Goal: Task Accomplishment & Management: Manage account settings

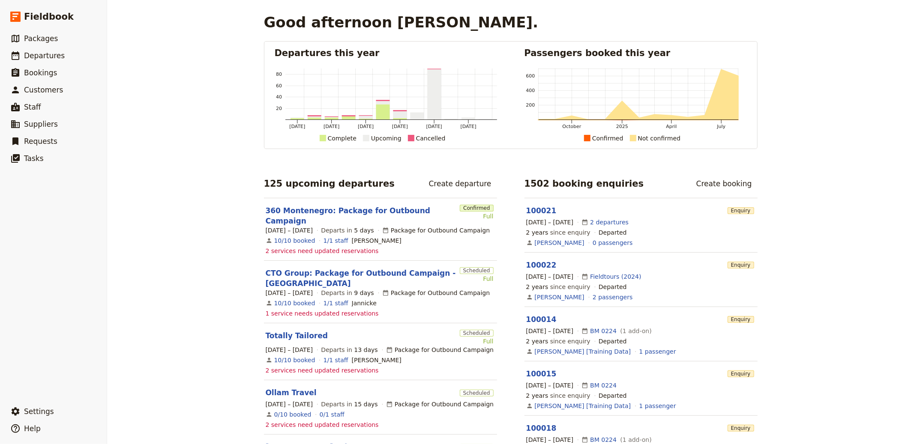
drag, startPoint x: 172, startPoint y: 150, endPoint x: 119, endPoint y: 74, distance: 93.3
click at [172, 149] on div "Good afternoon [PERSON_NAME]. Departures this year [DATE] [DATE] [DATE] [DATE] …" at bounding box center [510, 222] width 807 height 444
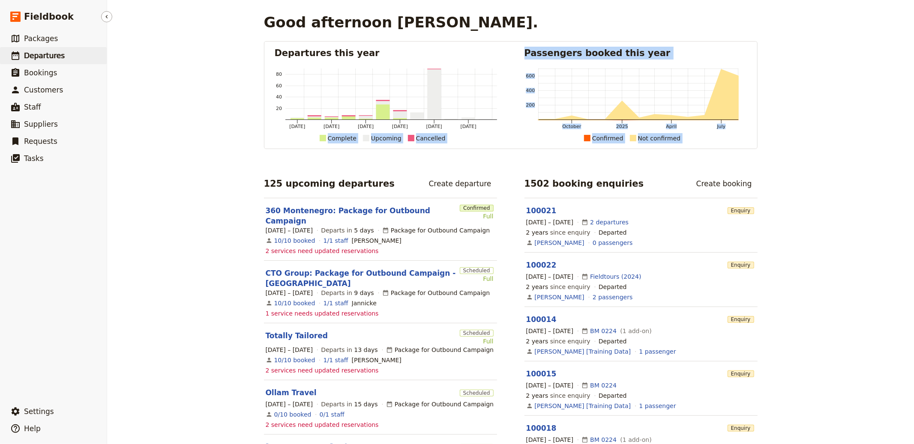
click at [83, 59] on link "​ Departures" at bounding box center [53, 55] width 107 height 17
select select "CREATED_AT"
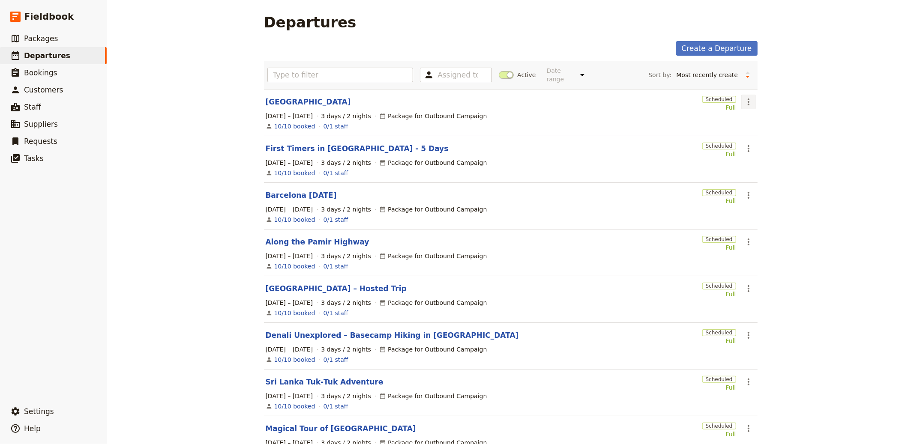
click at [751, 102] on button "​" at bounding box center [748, 102] width 15 height 15
click at [747, 130] on span "Clone this departure" at bounding box center [773, 133] width 61 height 9
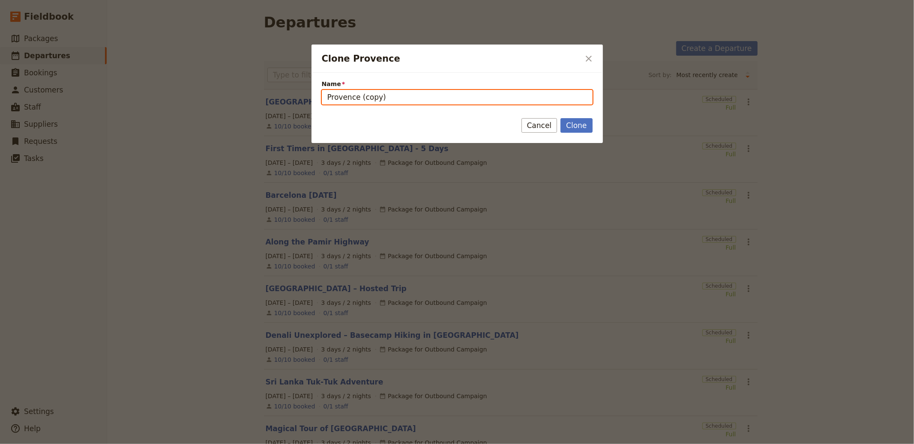
click at [389, 101] on input "Provence (copy)" at bounding box center [457, 97] width 271 height 15
paste input "Wakhan Pamir Tour"
type input "Wakhan Pamir Tour"
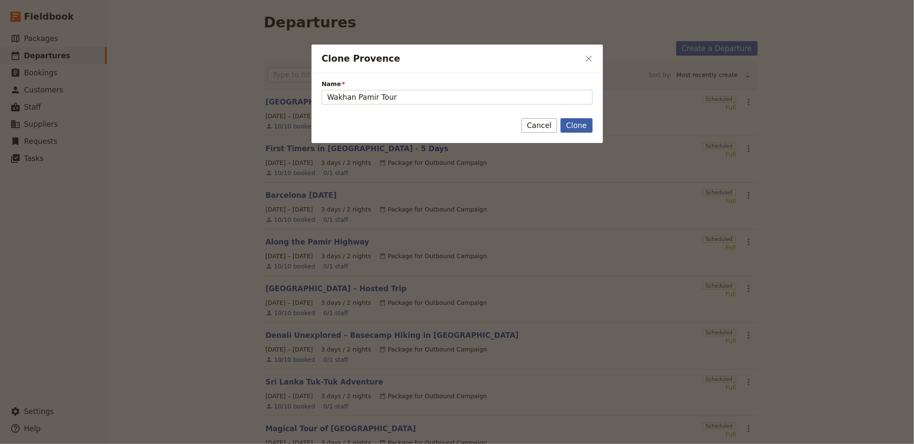
click at [579, 131] on button "Clone" at bounding box center [576, 125] width 32 height 15
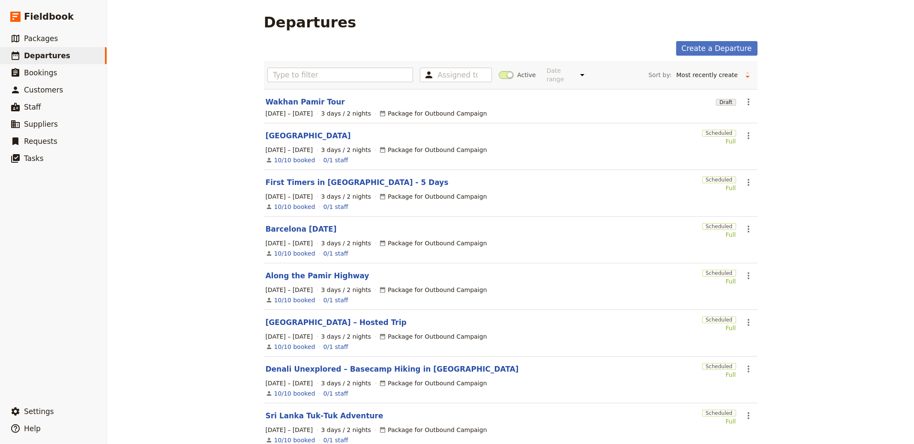
click at [308, 96] on section "Wakhan Pamir Tour Draft ​ [DATE] – [DATE] 3 days / 2 nights Package for Outboun…" at bounding box center [511, 106] width 494 height 34
click at [306, 101] on link "Wakhan Pamir Tour" at bounding box center [305, 102] width 79 height 10
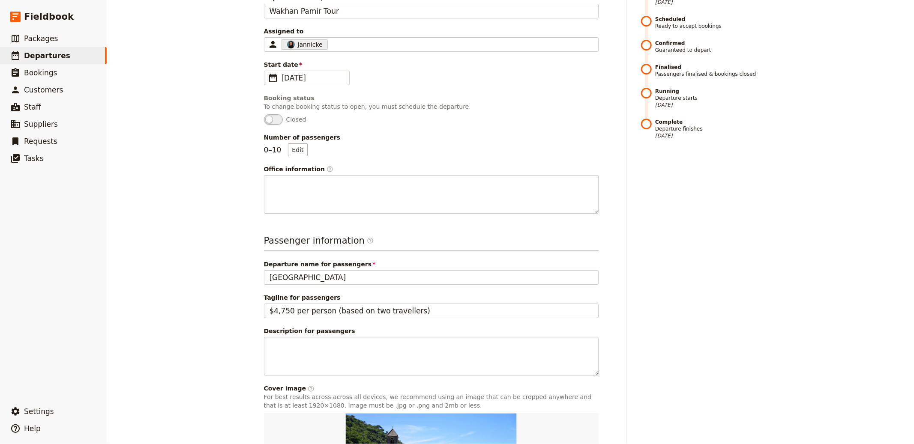
scroll to position [256, 0]
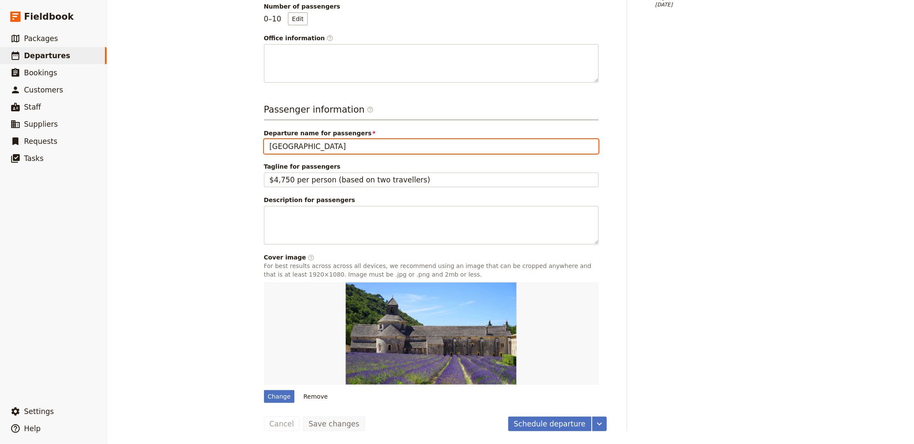
click at [300, 150] on input "[GEOGRAPHIC_DATA]" at bounding box center [431, 146] width 335 height 15
paste input "Wakhan Pamir Tour"
type input "Wakhan Pamir Tour"
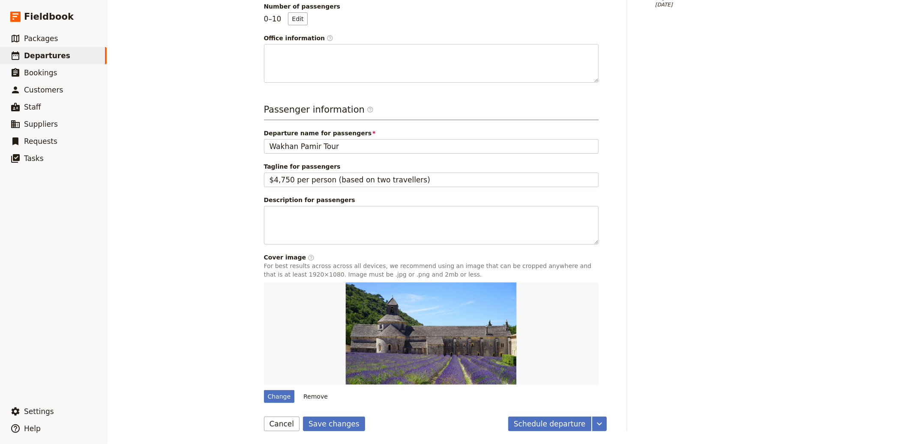
drag, startPoint x: 329, startPoint y: 429, endPoint x: 362, endPoint y: 376, distance: 62.5
click at [329, 428] on button "Save changes" at bounding box center [334, 424] width 62 height 15
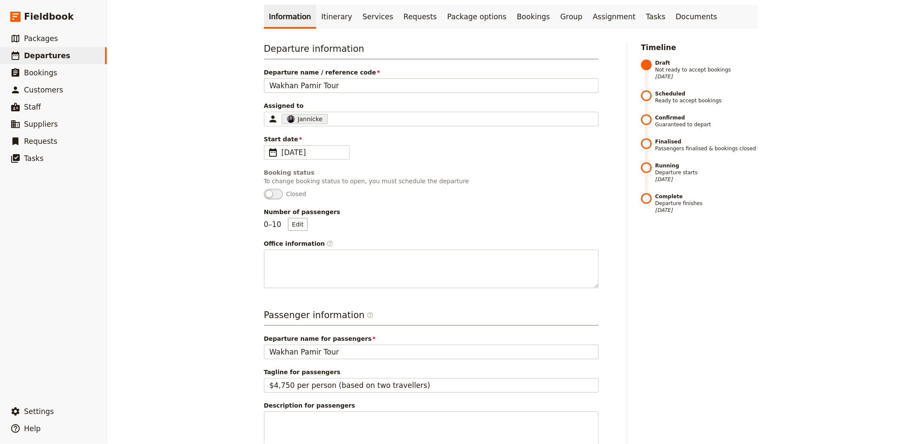
scroll to position [0, 0]
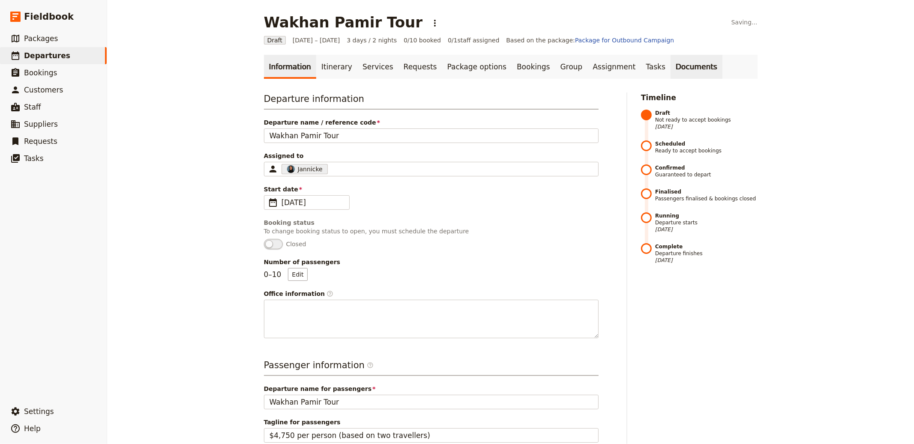
click at [671, 66] on link "Documents" at bounding box center [697, 67] width 52 height 24
click at [671, 63] on link "Documents" at bounding box center [697, 67] width 52 height 24
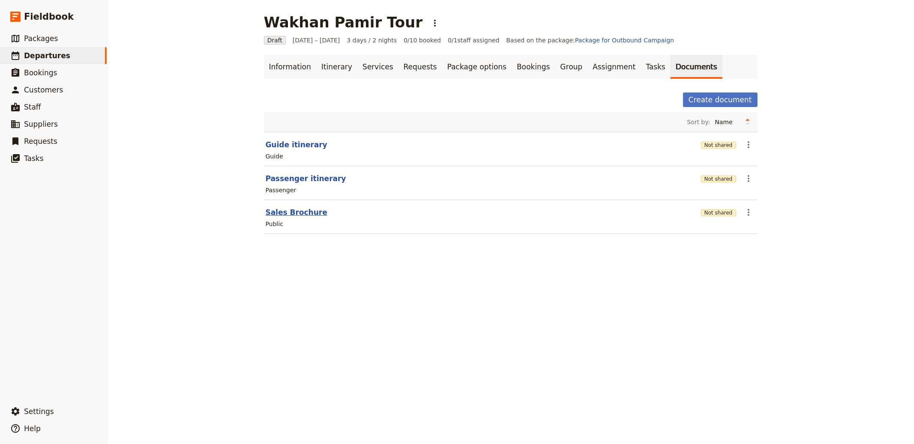
click at [310, 213] on button "Sales Brochure" at bounding box center [297, 212] width 62 height 10
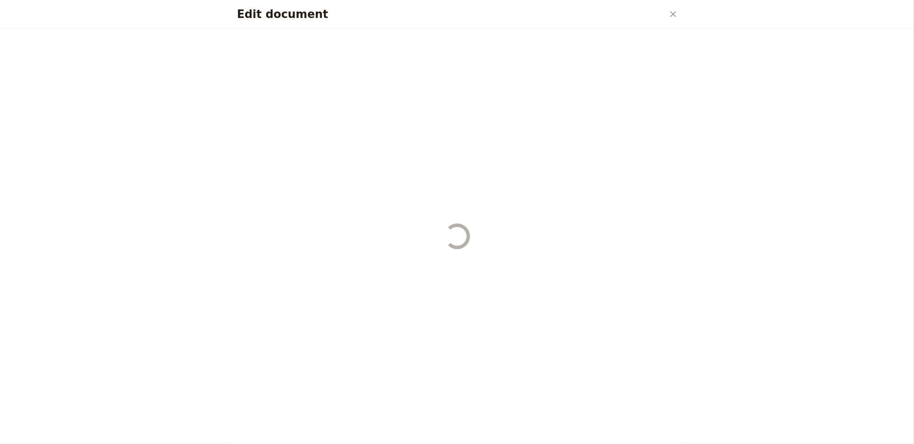
select select "DEFAULT"
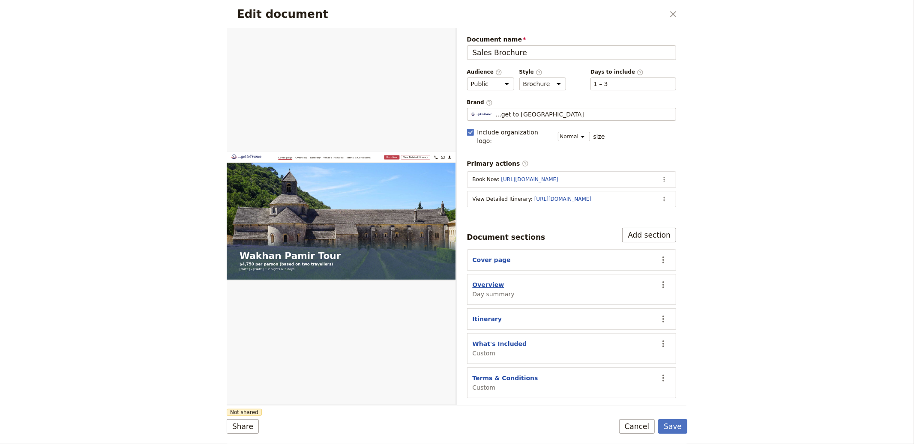
click at [480, 281] on button "Overview" at bounding box center [489, 285] width 32 height 9
select select "DAY_SUMMARY"
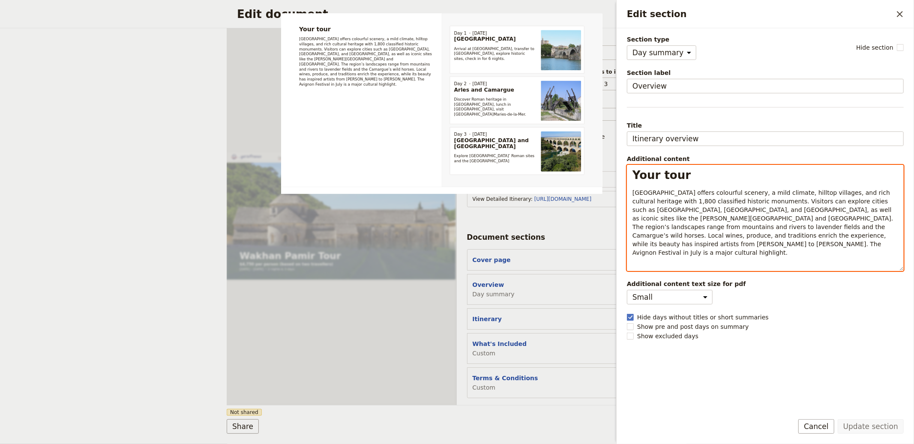
click at [695, 200] on span "Provence offers colourful scenery, a mild climate, hilltop villages, and rich c…" at bounding box center [763, 222] width 263 height 67
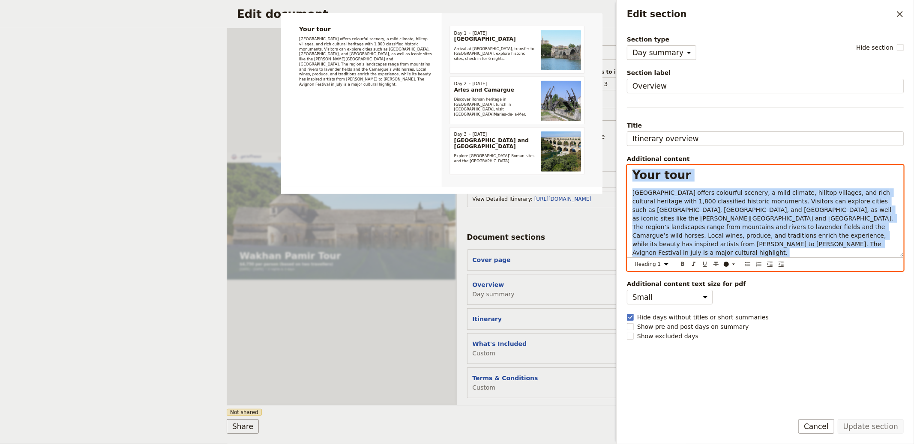
click at [696, 199] on span "Provence offers colourful scenery, a mild climate, hilltop villages, and rich c…" at bounding box center [763, 222] width 263 height 67
select select "paragraph"
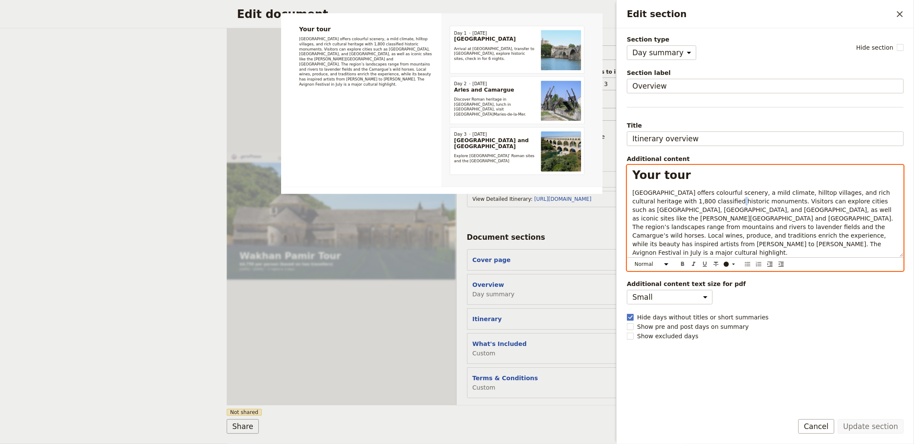
click at [696, 199] on span "Provence offers colourful scenery, a mild climate, hilltop villages, and rich c…" at bounding box center [763, 222] width 263 height 67
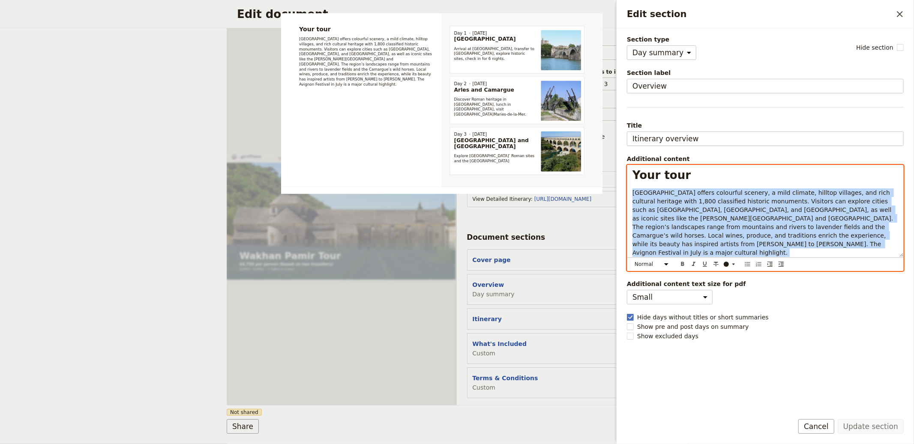
click at [696, 199] on span "Provence offers colourful scenery, a mild climate, hilltop villages, and rich c…" at bounding box center [763, 222] width 263 height 67
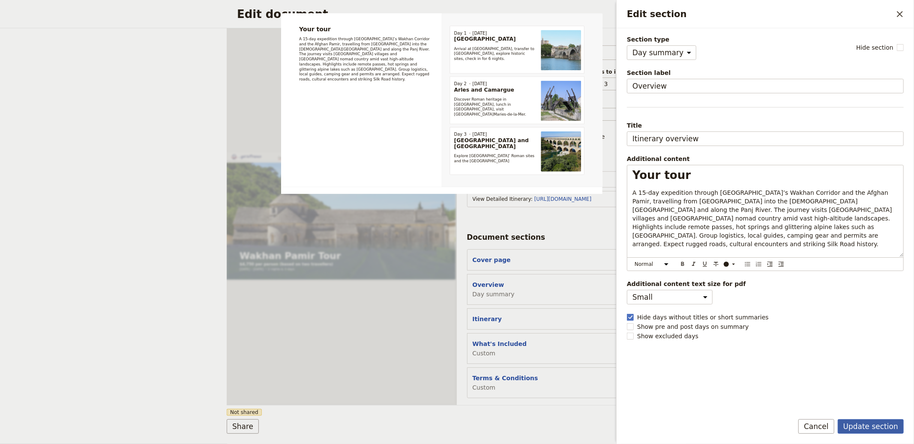
click at [872, 428] on button "Update section" at bounding box center [871, 427] width 66 height 15
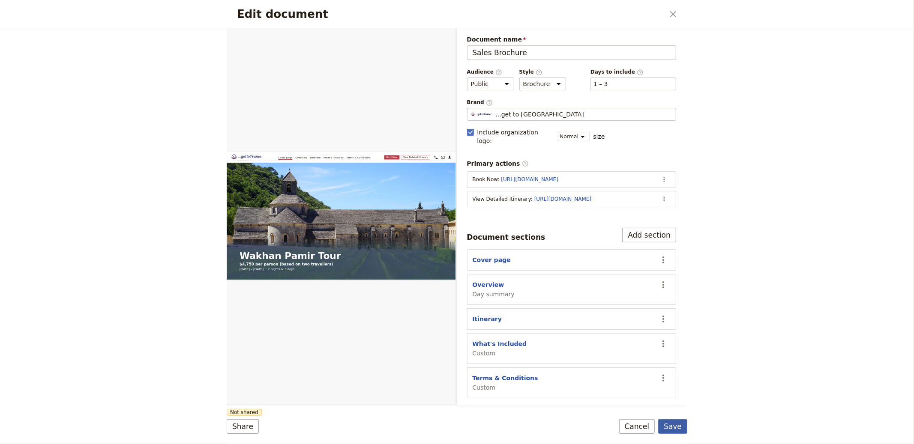
click at [678, 424] on button "Save" at bounding box center [672, 427] width 29 height 15
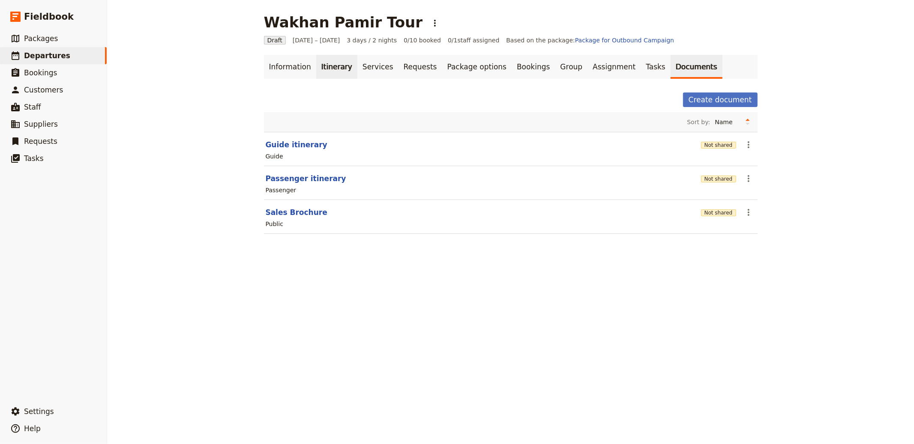
click at [330, 65] on link "Itinerary" at bounding box center [336, 67] width 41 height 24
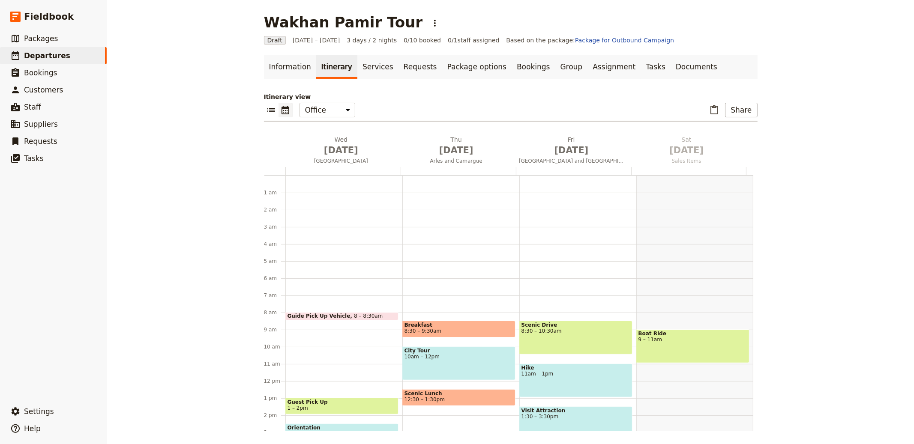
scroll to position [111, 0]
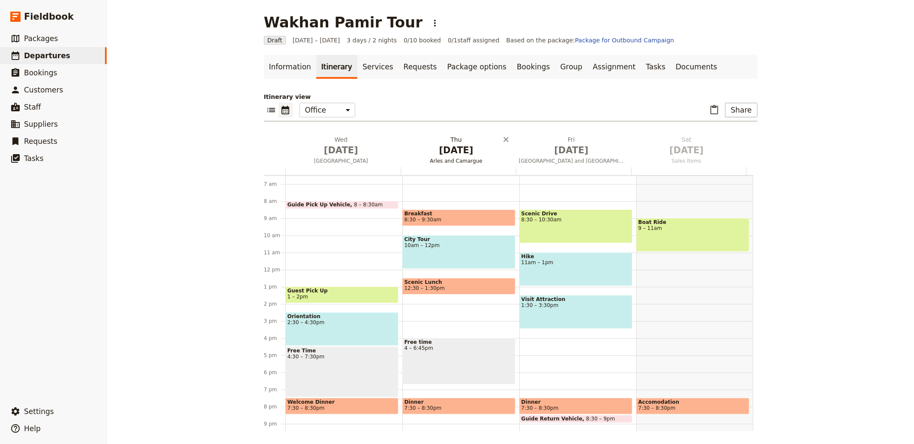
click at [297, 147] on span "[DATE]" at bounding box center [341, 150] width 105 height 13
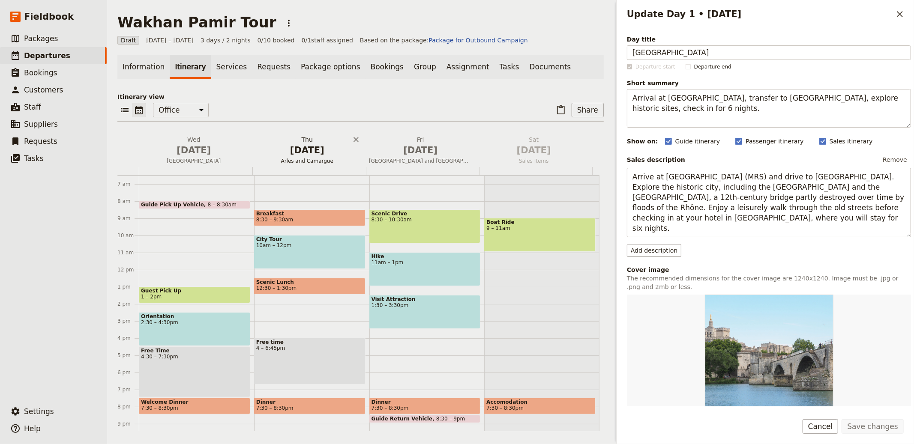
click at [335, 147] on span "[DATE]" at bounding box center [307, 150] width 103 height 13
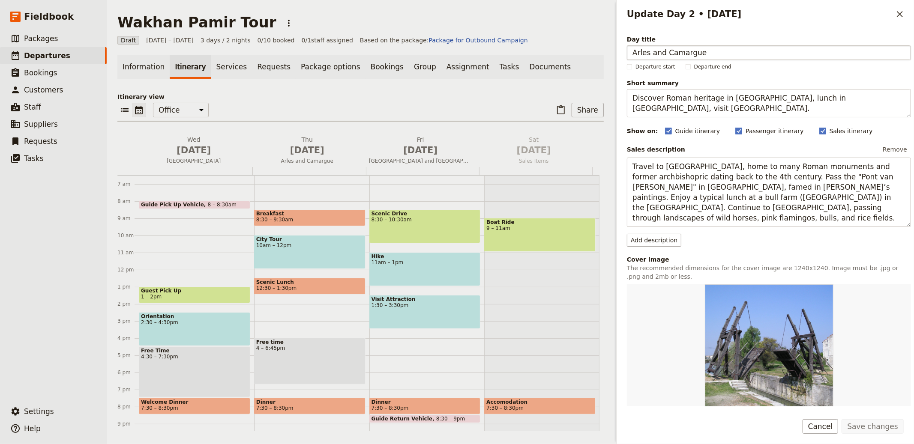
click at [695, 52] on input "Arles and Camargue" at bounding box center [769, 52] width 284 height 15
type input "Kabul to Kunduz"
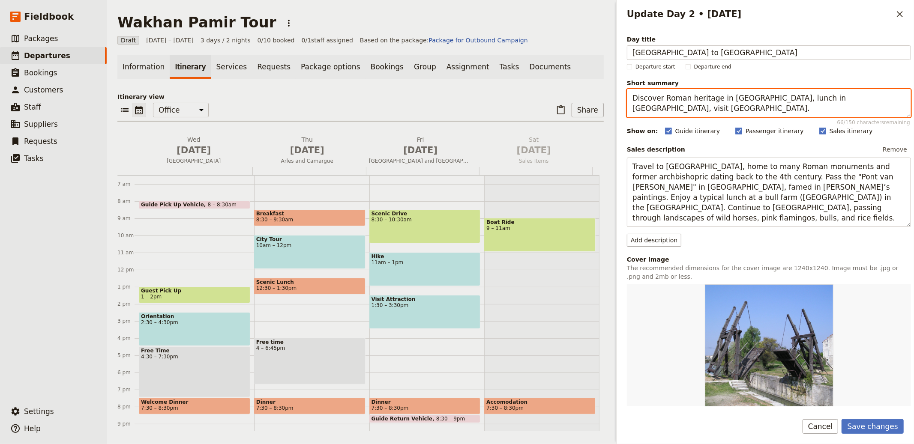
click at [733, 107] on textarea "Discover Roman heritage in Arles, lunch in Camargue, visit Saintes-Maries-de-la…" at bounding box center [769, 103] width 284 height 28
paste textarea "Transit north with mountain views"
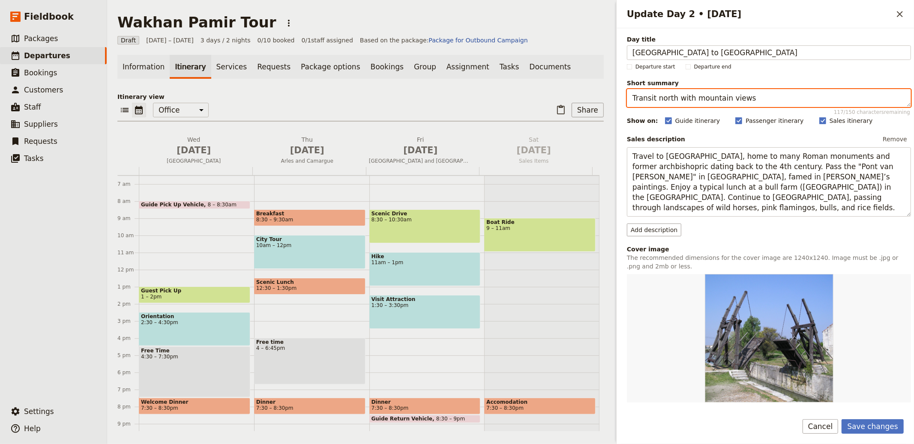
type textarea "Transit north with mountain views"
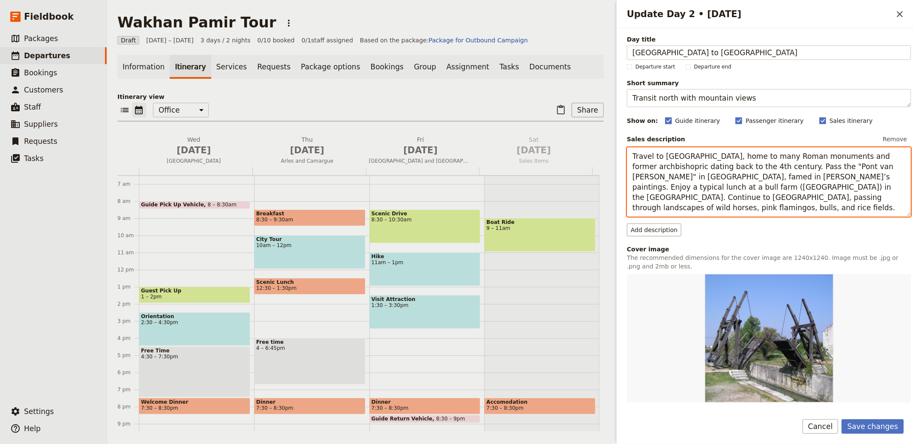
click at [701, 168] on textarea "Travel to Arles, home to many Roman monuments and former archbishopric dating b…" at bounding box center [769, 181] width 284 height 69
paste textarea "Depart Kabul and drive the dramatic route north, crossing the Salang area with …"
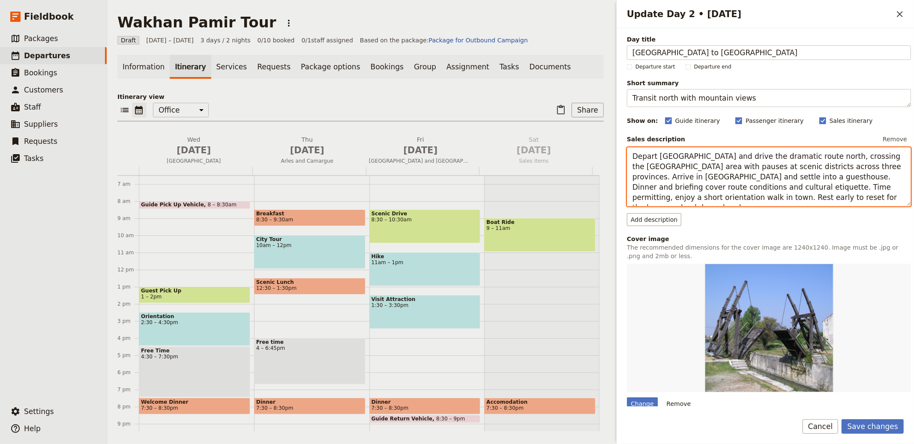
type textarea "Depart Kabul and drive the dramatic route north, crossing the Salang area with …"
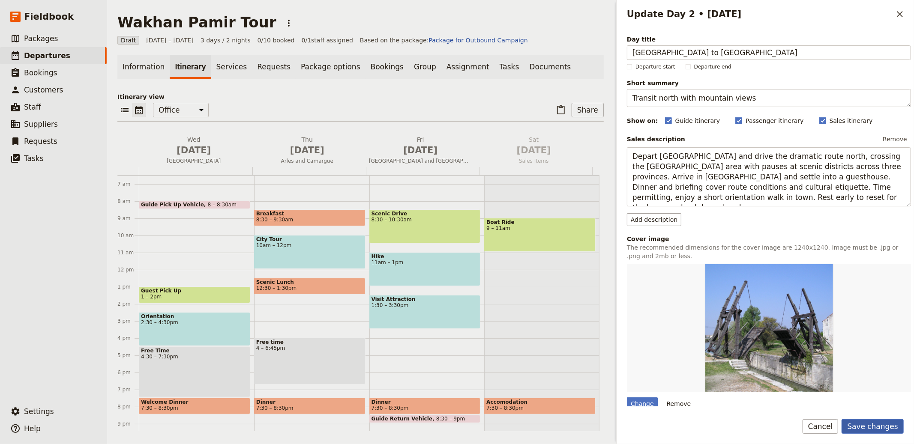
click at [885, 424] on button "Save changes" at bounding box center [873, 427] width 62 height 15
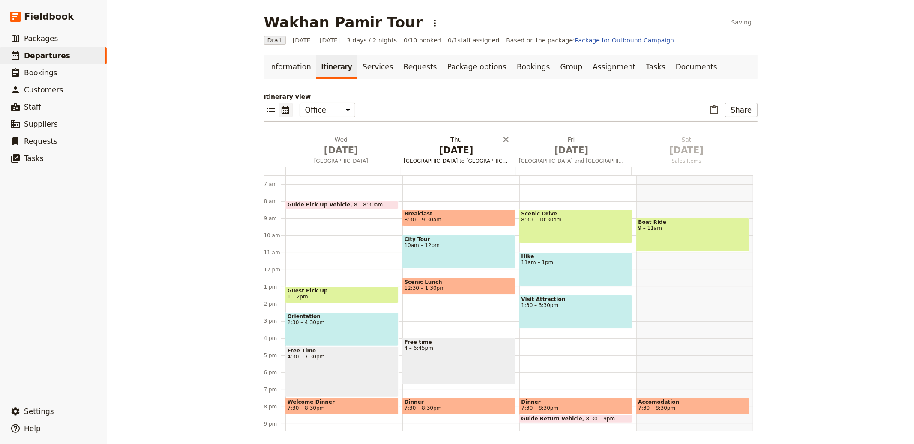
click at [478, 155] on span "[DATE]" at bounding box center [456, 150] width 105 height 13
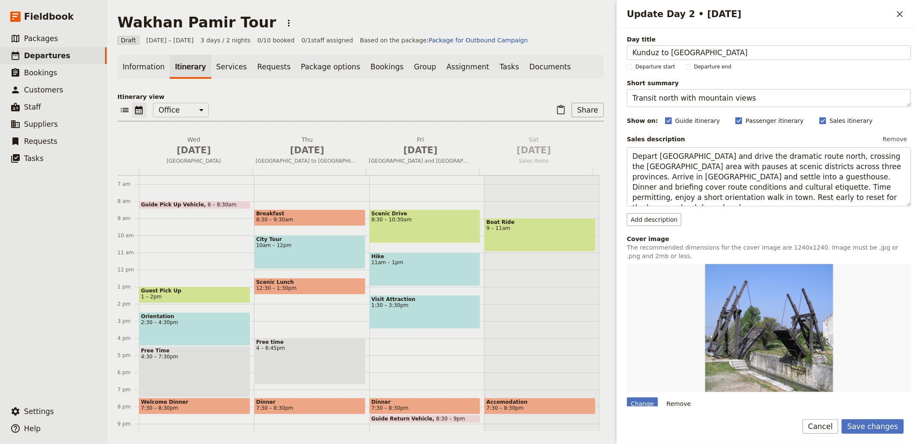
type input "Kunduz to Faizabad"
click at [736, 93] on textarea "Transit north with mountain views" at bounding box center [769, 98] width 284 height 18
paste textarea "Permits and Badakhshan sight"
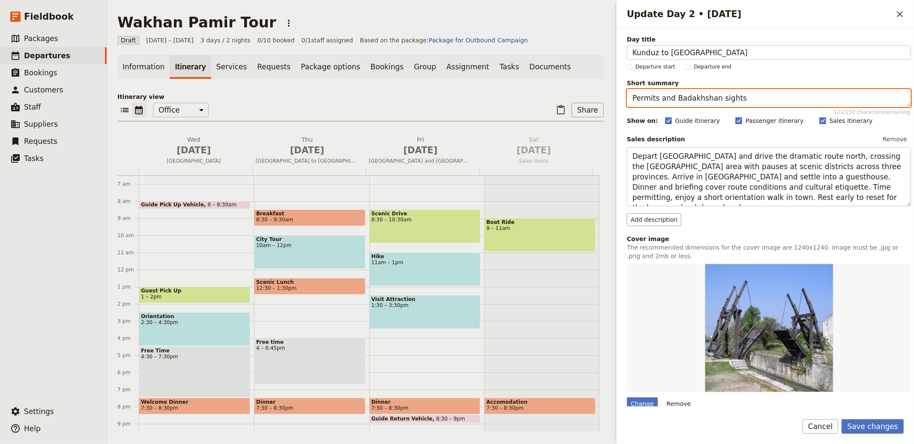
type textarea "Permits and Badakhshan sights"
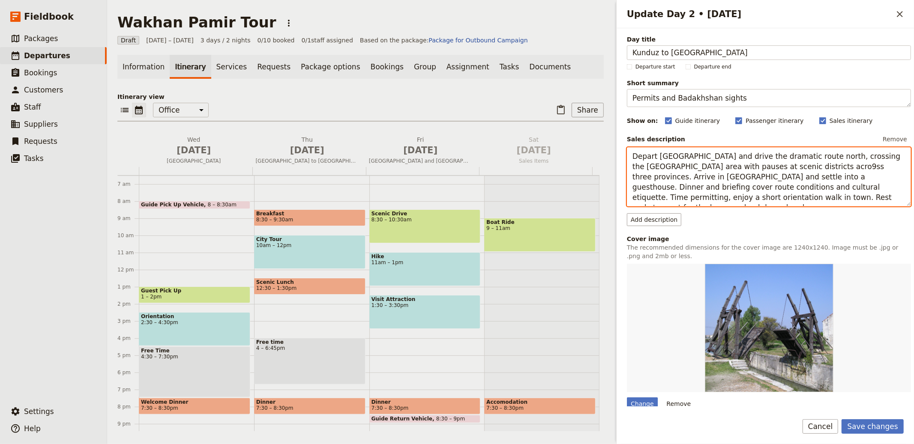
paste textarea "Continue by road to Faizabad, arriving around midday. Obtain Wakhan travel perm…"
type textarea "Continue by road to Faizabad, arriving around midday. Obtain Wakhan travel perm…"
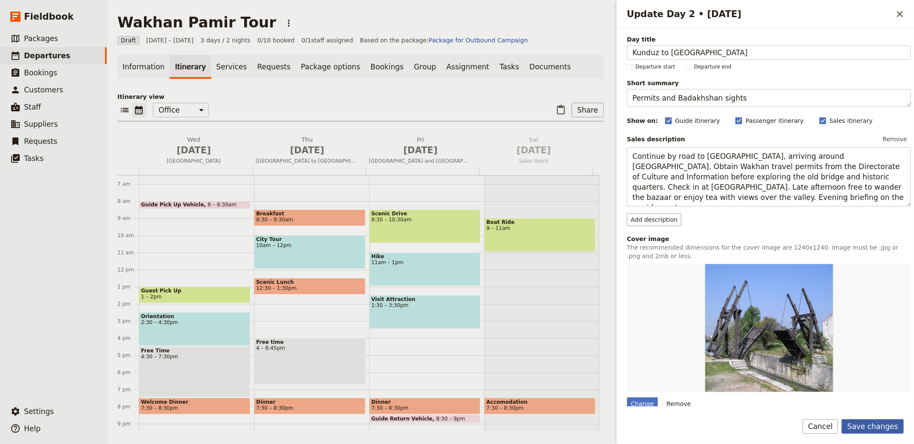
click at [887, 431] on button "Save changes" at bounding box center [873, 427] width 62 height 15
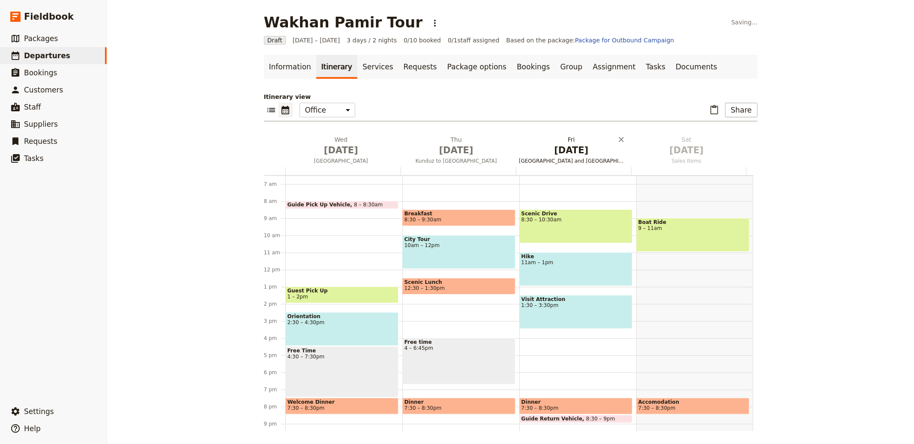
click at [597, 141] on h2 "Fri Oct 3 Nîmes and Pont du Gard" at bounding box center [571, 145] width 105 height 21
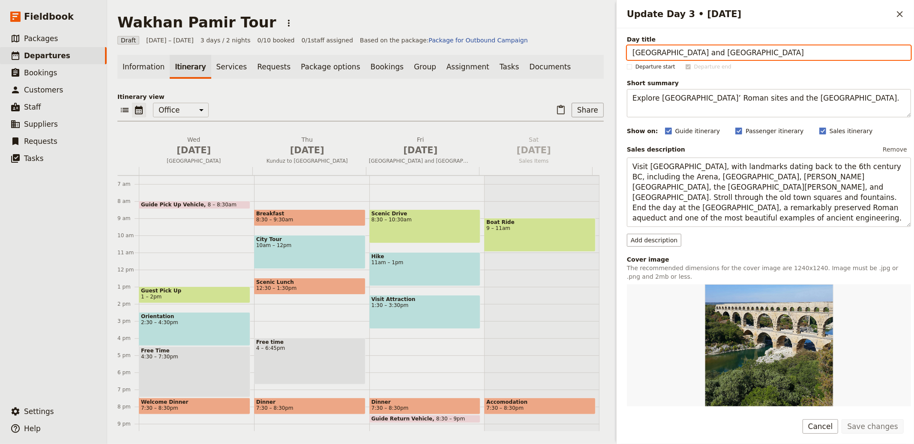
click at [717, 50] on input "Nîmes and Pont du Gard" at bounding box center [769, 52] width 284 height 15
paste input "Faizabad to Ishkashim"
type input "Faizabad to Ishkashim"
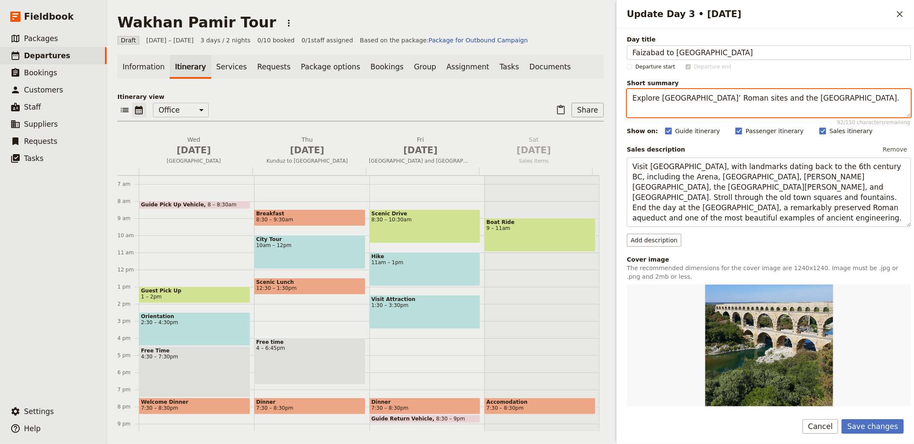
click at [677, 95] on textarea "Explore Nîmes’ Roman sites and the Pont du Gard aqueduct." at bounding box center [769, 103] width 284 height 28
paste textarea "nter the Wakhan gateway"
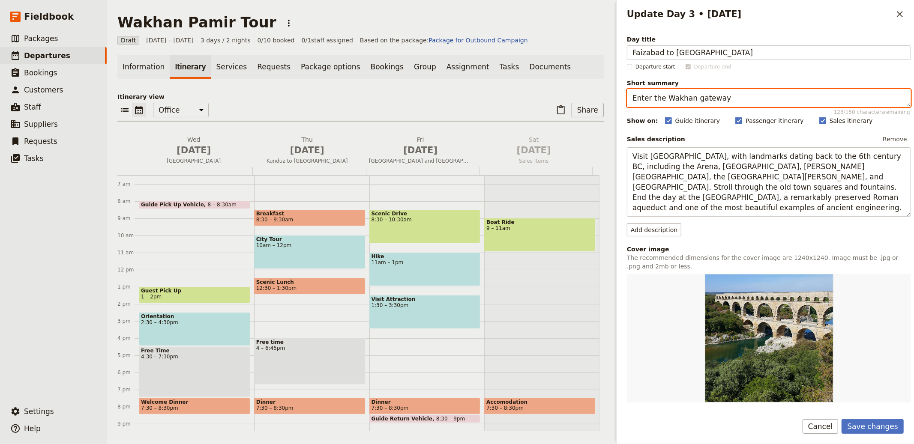
type textarea "Enter the Wakhan gateway"
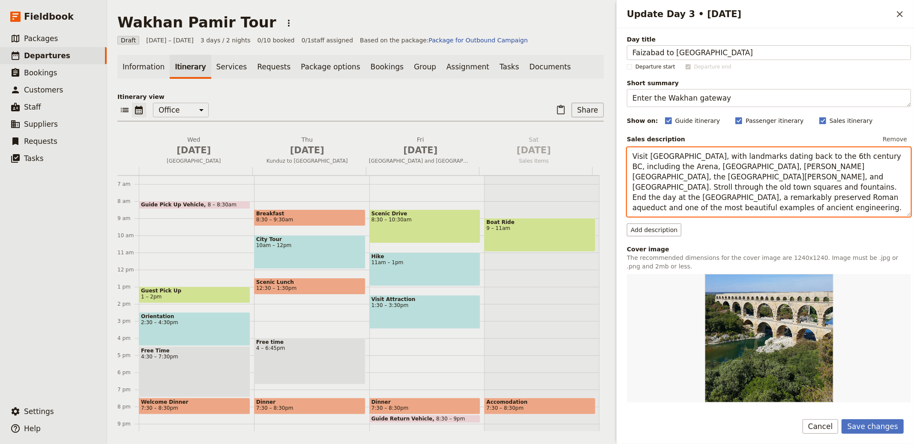
click at [729, 168] on textarea "Visit Nîmes, with landmarks dating back to the 6th century BC, including the Ar…" at bounding box center [769, 181] width 284 height 69
paste textarea "Drive through Badakhshan via Bahrak and Warduj districts, with frequent stops f…"
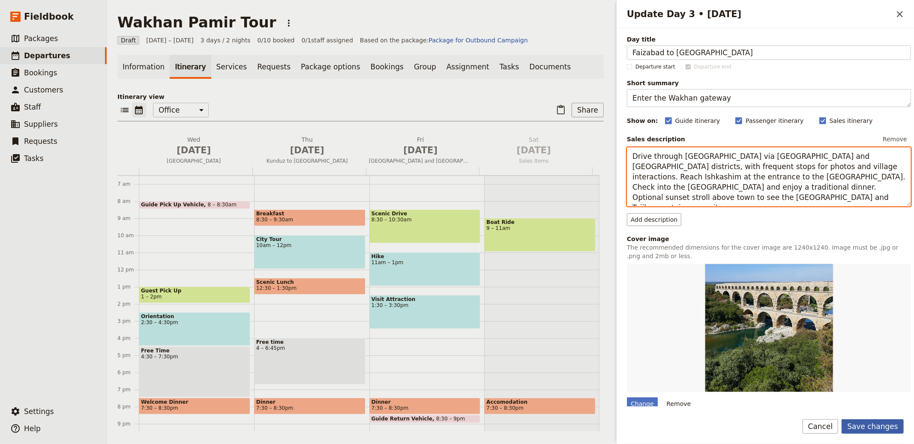
type textarea "Drive through Badakhshan via Bahrak and Warduj districts, with frequent stops f…"
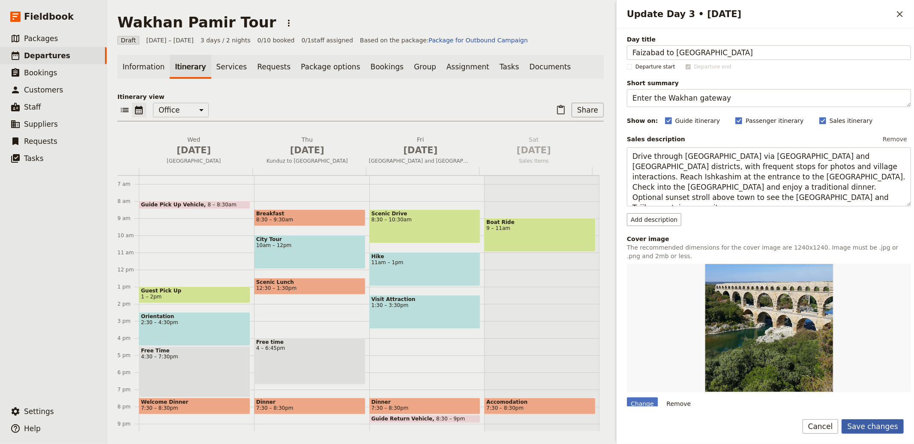
click at [875, 431] on button "Save changes" at bounding box center [873, 427] width 62 height 15
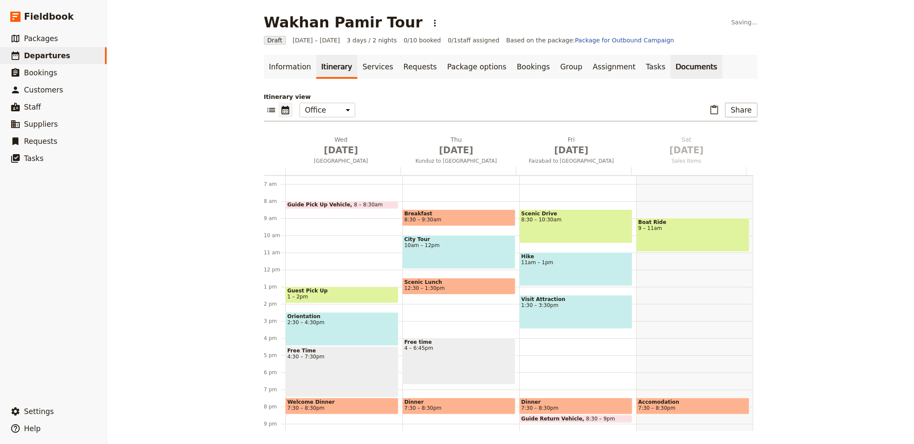
click at [671, 68] on link "Documents" at bounding box center [697, 67] width 52 height 24
click at [678, 71] on link "Documents" at bounding box center [697, 67] width 52 height 24
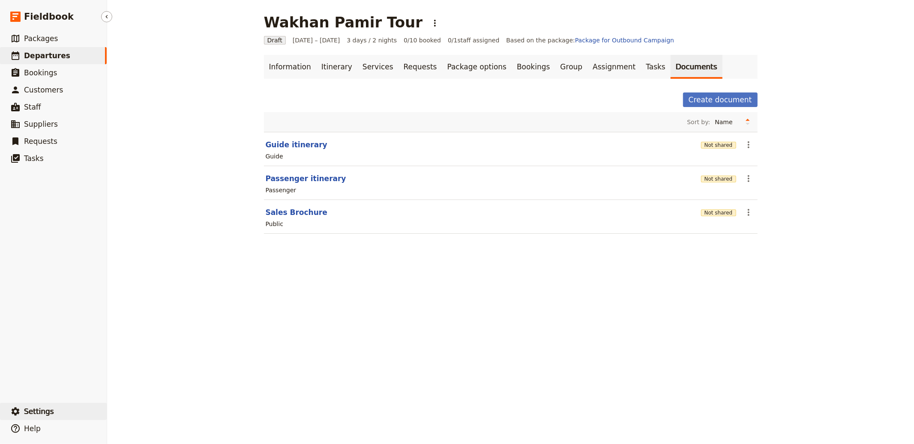
click at [53, 415] on button "​ Settings" at bounding box center [53, 411] width 107 height 17
click at [124, 390] on span "Your organization" at bounding box center [142, 388] width 52 height 9
click at [288, 61] on link "Information" at bounding box center [290, 67] width 52 height 24
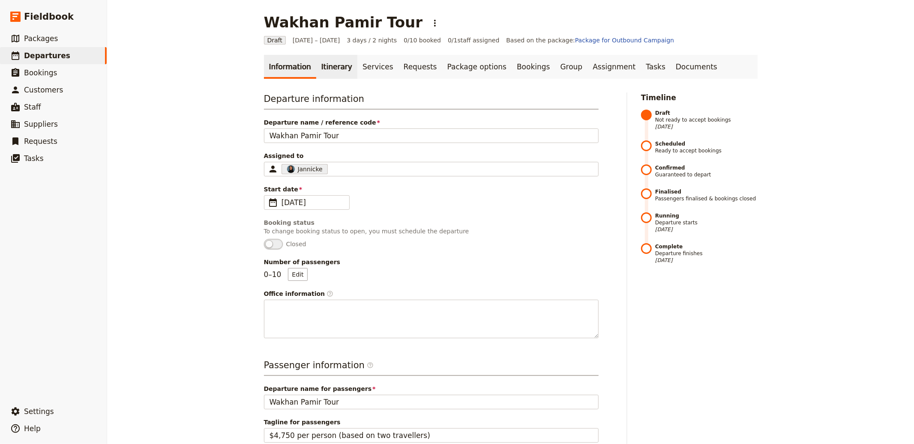
click at [333, 72] on link "Itinerary" at bounding box center [336, 67] width 41 height 24
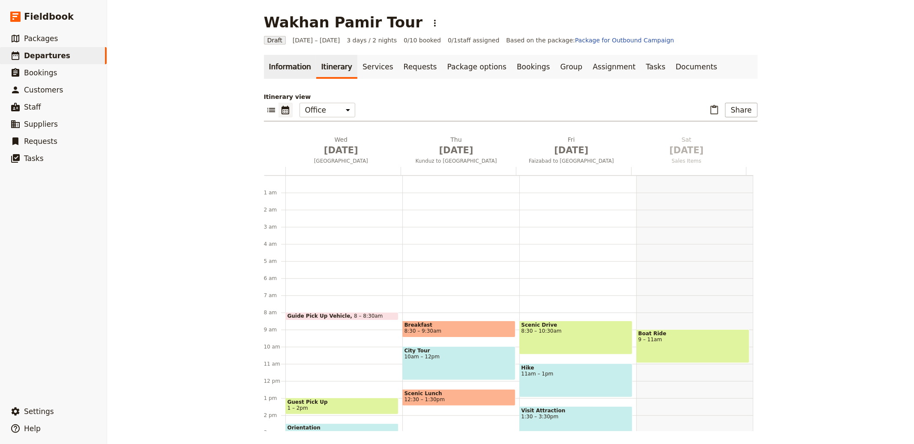
scroll to position [111, 0]
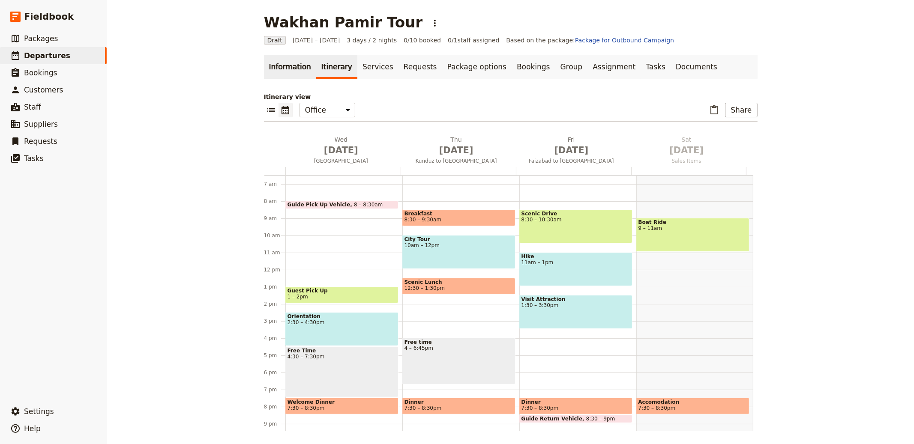
click at [281, 70] on link "Information" at bounding box center [290, 67] width 52 height 24
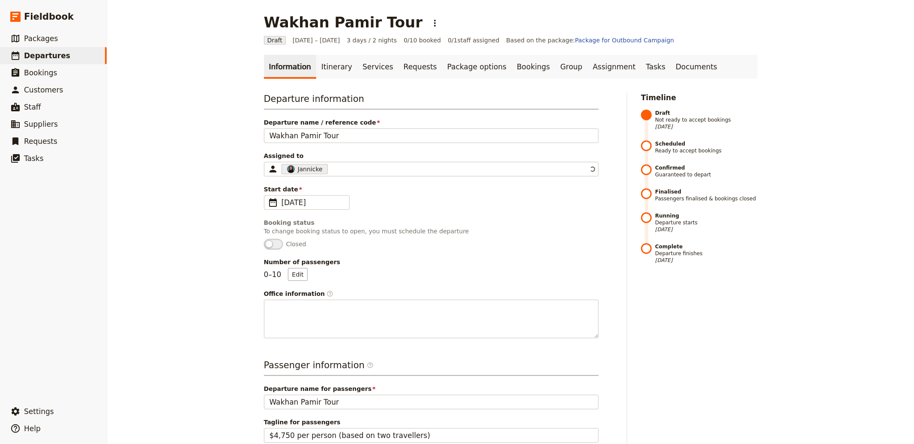
scroll to position [256, 0]
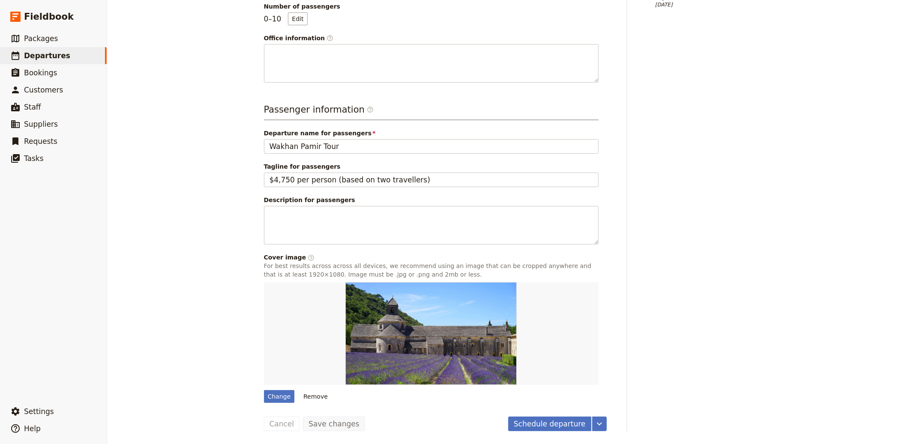
click at [273, 389] on div "Change Remove" at bounding box center [431, 342] width 335 height 121
click at [274, 393] on div "Change" at bounding box center [279, 396] width 31 height 13
click at [264, 390] on input "Change" at bounding box center [264, 390] width 0 height 0
type input "C:\fakepath\IMG_2130.jpeg"
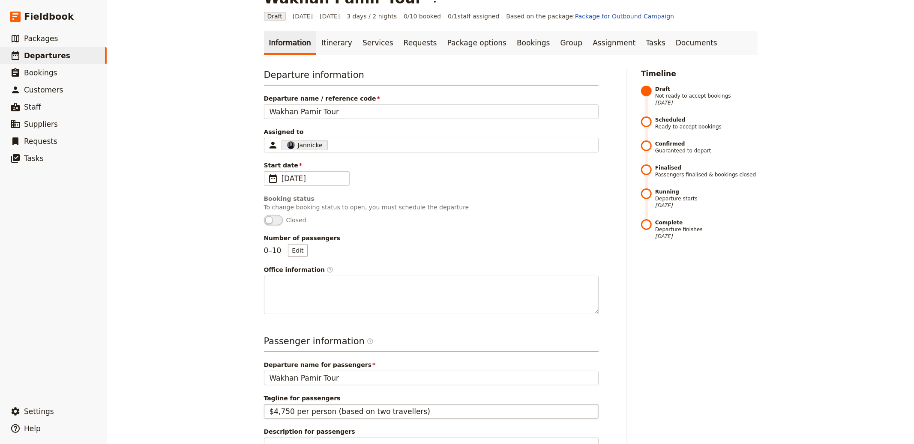
scroll to position [0, 0]
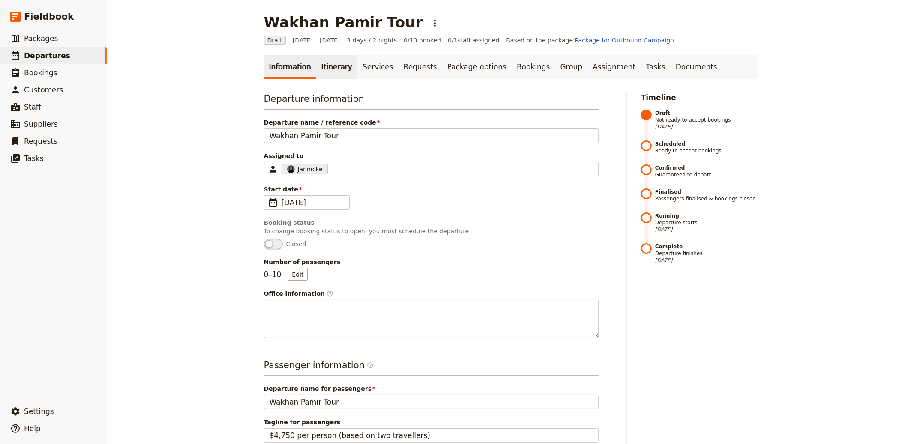
click at [323, 75] on link "Itinerary" at bounding box center [336, 67] width 41 height 24
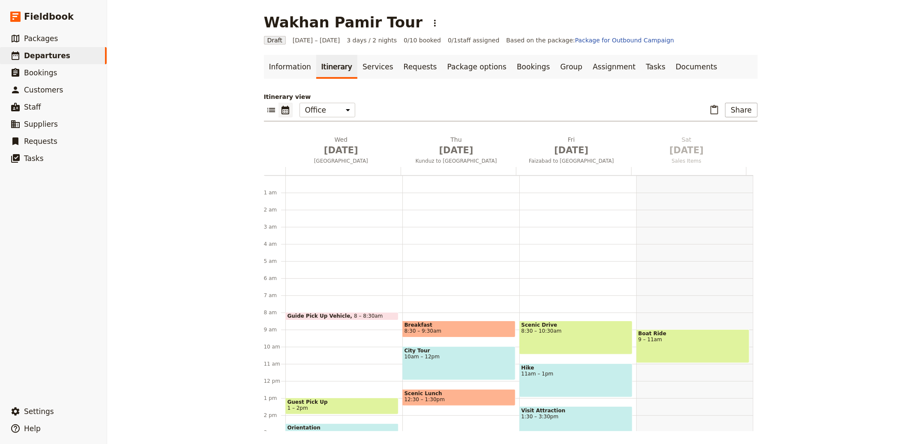
scroll to position [111, 0]
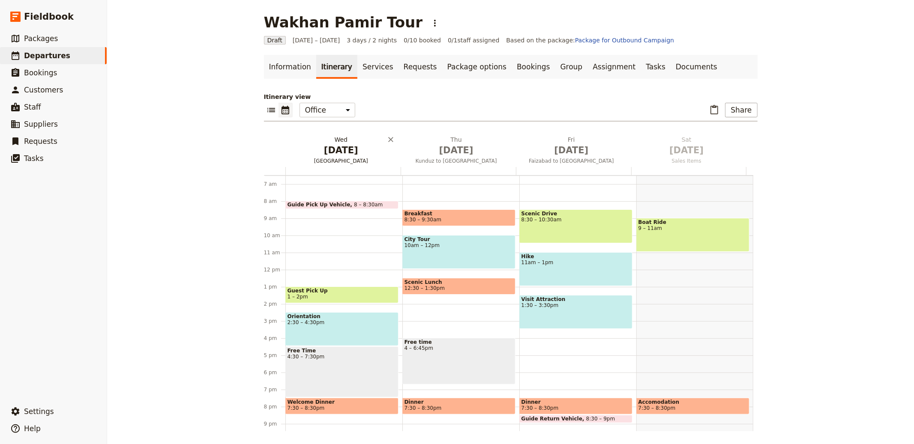
click at [323, 141] on h2 "Wed Oct 1 Avignon" at bounding box center [341, 145] width 105 height 21
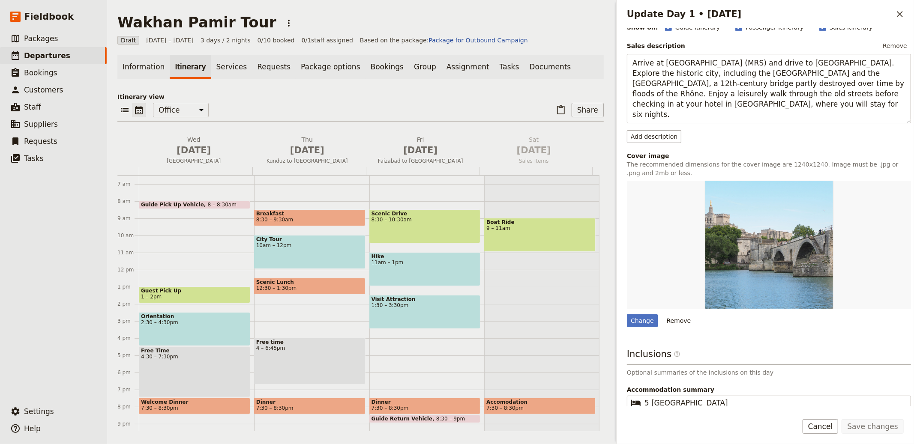
scroll to position [162, 0]
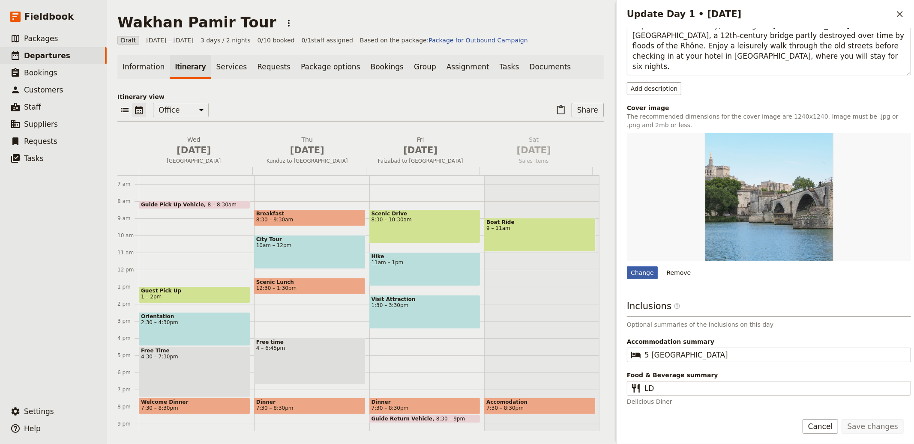
click at [638, 270] on div "Change" at bounding box center [642, 273] width 31 height 13
click at [627, 267] on input "Change" at bounding box center [626, 266] width 0 height 0
type input "C:\fakepath\_MG_1925.jpg"
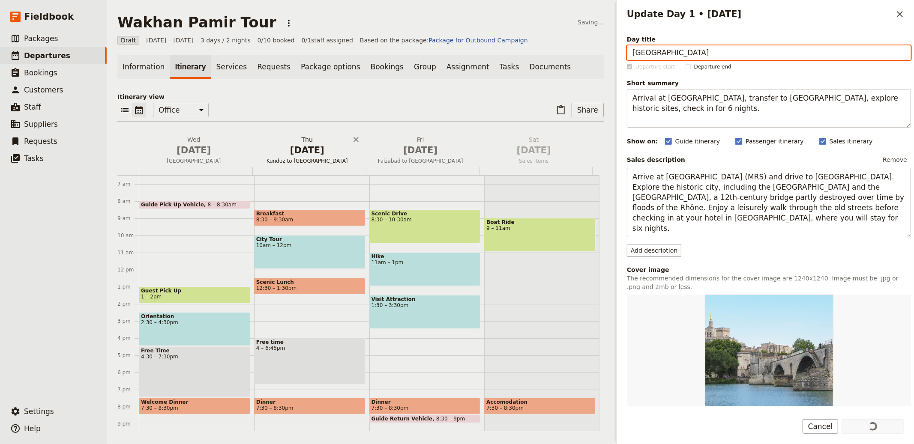
click at [317, 153] on span "[DATE]" at bounding box center [307, 150] width 103 height 13
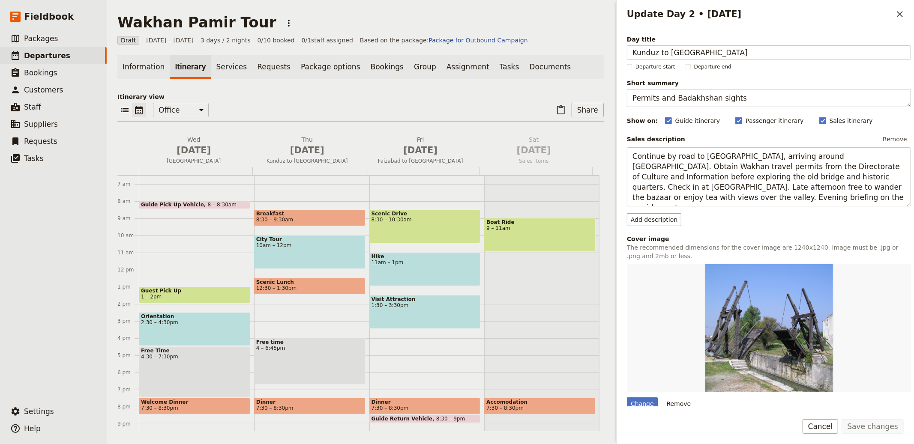
click at [642, 397] on div "Change Remove" at bounding box center [769, 337] width 284 height 147
click at [642, 400] on div "Change" at bounding box center [642, 404] width 31 height 13
click at [627, 398] on input "Change" at bounding box center [626, 397] width 0 height 0
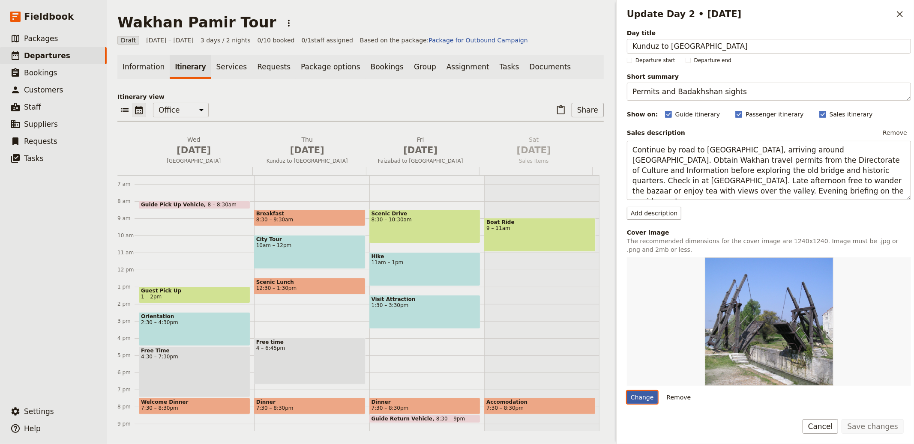
type input "C:\fakepath\advert+-+Buskashi+landscape.jpg"
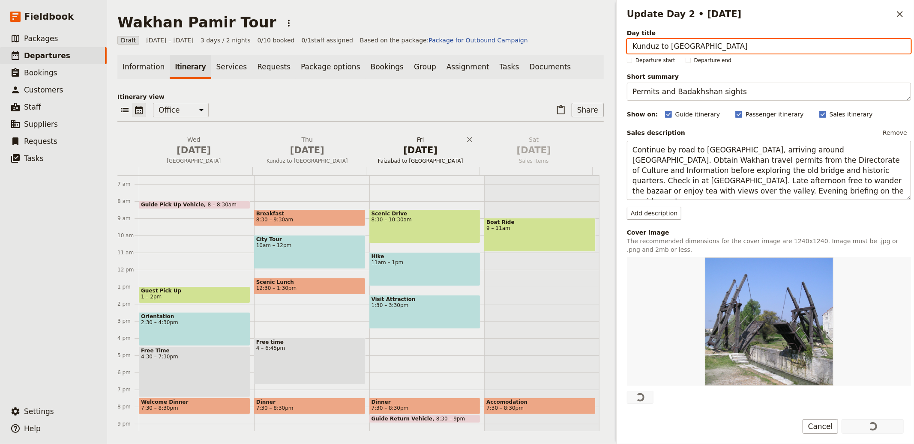
click at [415, 158] on span "Faizabad to Ishkashim" at bounding box center [421, 161] width 110 height 7
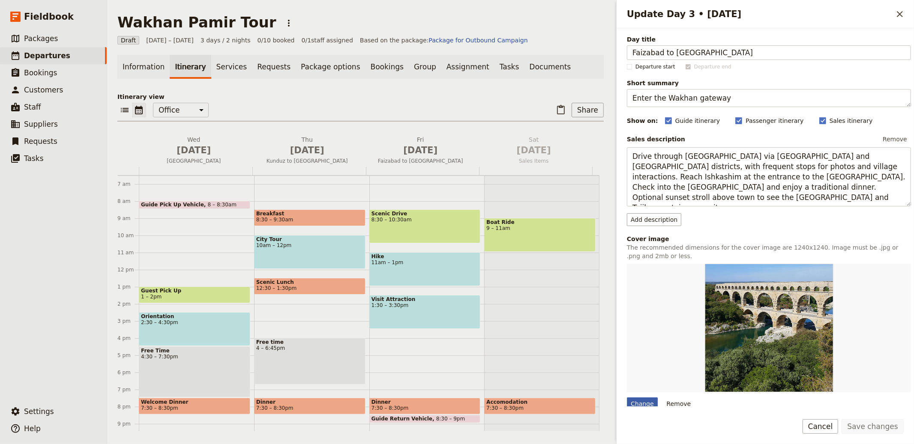
click at [641, 402] on div "Change" at bounding box center [642, 404] width 31 height 13
click at [627, 398] on input "Change" at bounding box center [626, 397] width 0 height 0
type input "C:\fakepath\Sep-2014+(18).jpg"
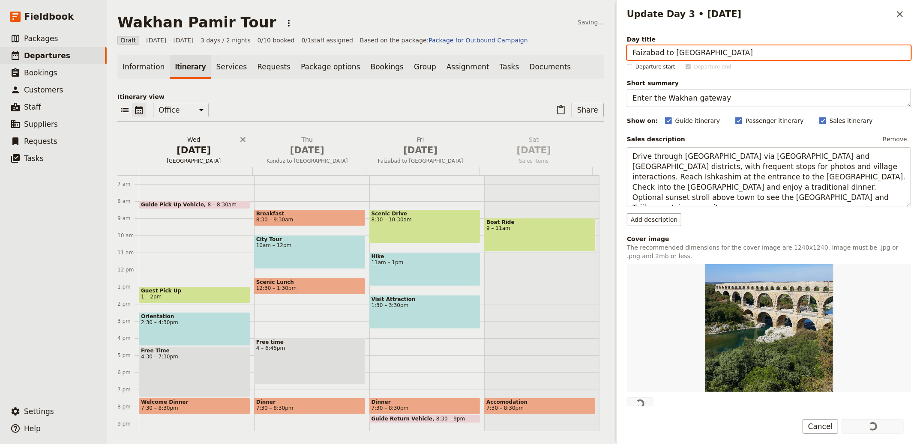
click at [195, 156] on span "[DATE]" at bounding box center [193, 150] width 103 height 13
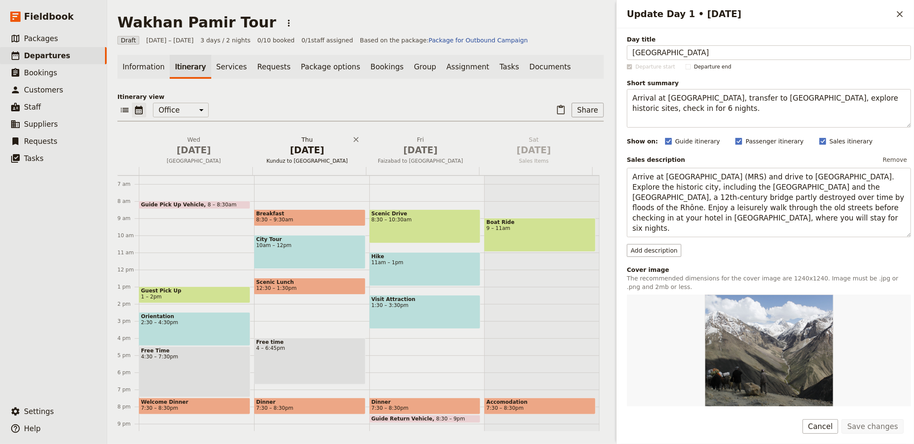
click at [286, 160] on span "Kunduz to Faizabad" at bounding box center [307, 161] width 110 height 7
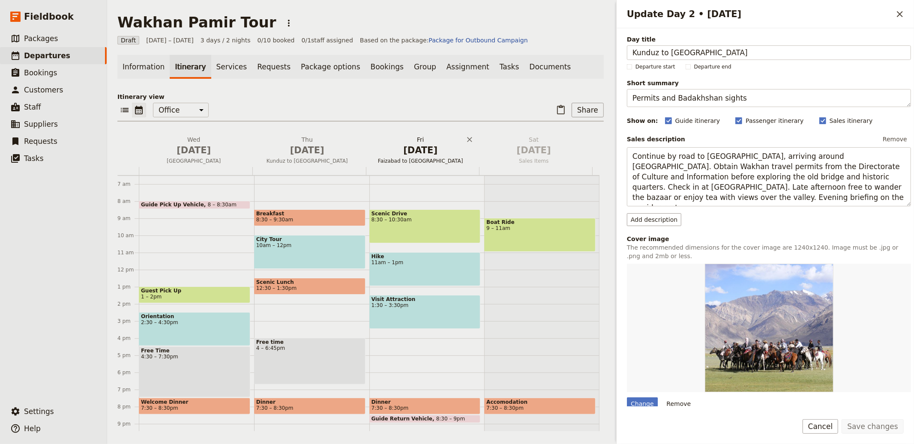
click at [414, 158] on span "Faizabad to Ishkashim" at bounding box center [421, 161] width 110 height 7
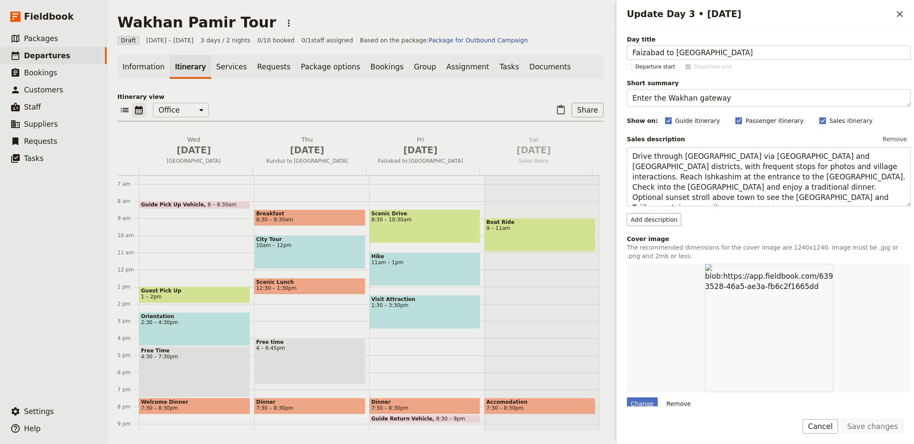
click at [436, 103] on div "​ ​ Office Guide Passenger Sales ​ Share" at bounding box center [360, 112] width 486 height 19
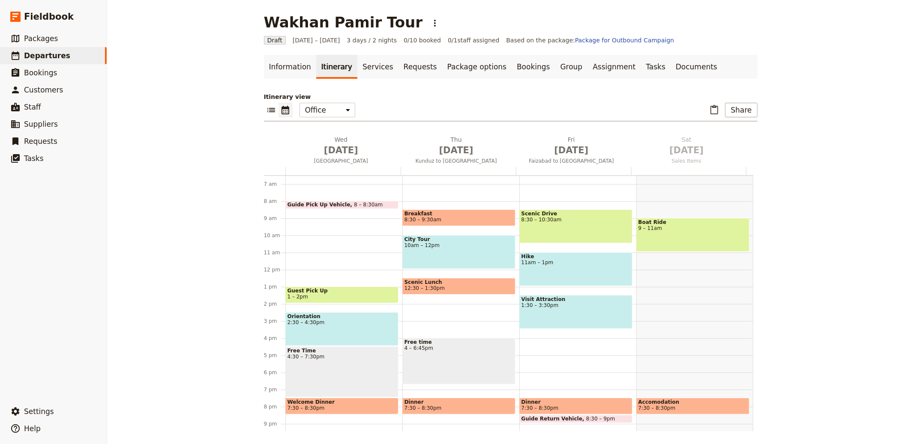
click at [765, 109] on div "Wakhan Pamir Tour ​ Draft 1 – 3 Oct 2025 3 days / 2 nights 0/10 booked 0 / 1 st…" at bounding box center [510, 222] width 807 height 444
click at [674, 65] on link "Documents" at bounding box center [697, 67] width 52 height 24
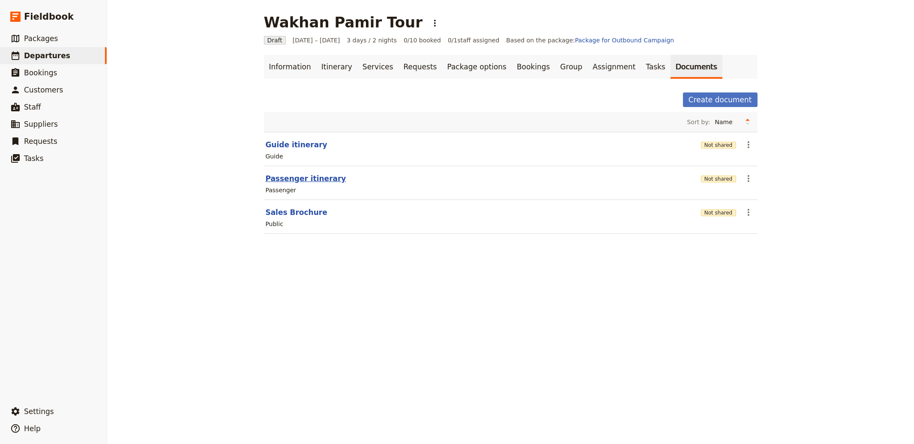
click at [294, 178] on button "Passenger itinerary" at bounding box center [306, 179] width 81 height 10
select select "PASSENGER"
select select "RUN_SHEET"
select select "LARGE"
click at [719, 182] on button "Not shared" at bounding box center [718, 179] width 35 height 7
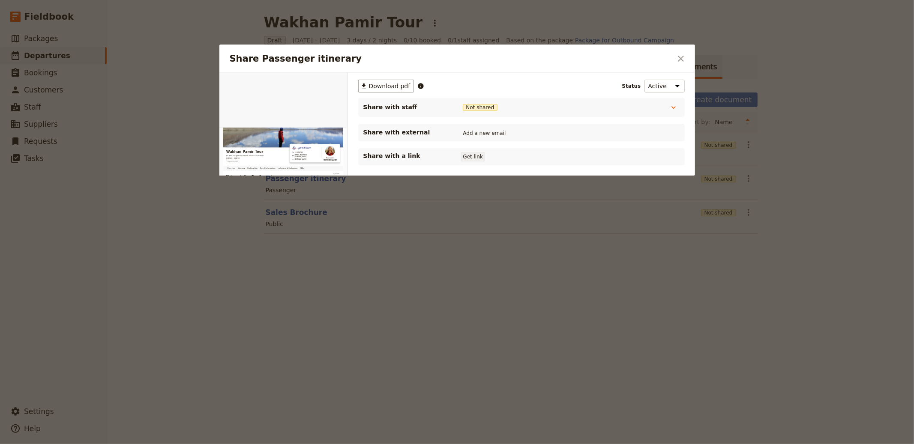
click at [478, 153] on button "Get link" at bounding box center [473, 156] width 24 height 9
click at [680, 61] on icon "Close dialog" at bounding box center [681, 59] width 10 height 10
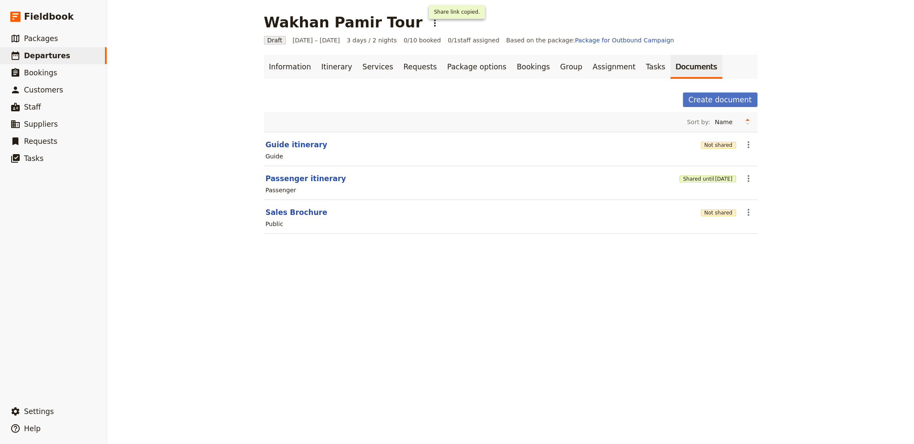
click at [342, 177] on header "Passenger itinerary" at bounding box center [471, 179] width 411 height 10
click at [323, 178] on button "Passenger itinerary" at bounding box center [306, 179] width 81 height 10
select select "PASSENGER"
select select "RUN_SHEET"
select select "LARGE"
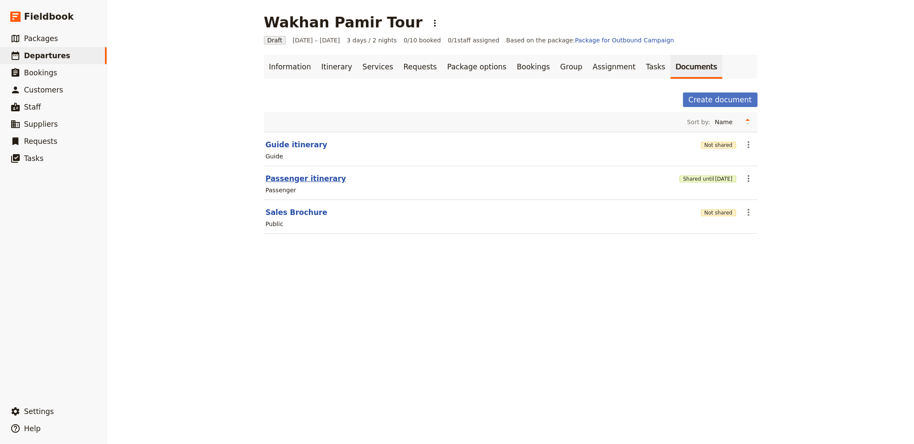
click at [310, 176] on button "Passenger itinerary" at bounding box center [306, 179] width 81 height 10
select select "PASSENGER"
select select "RUN_SHEET"
select select "LARGE"
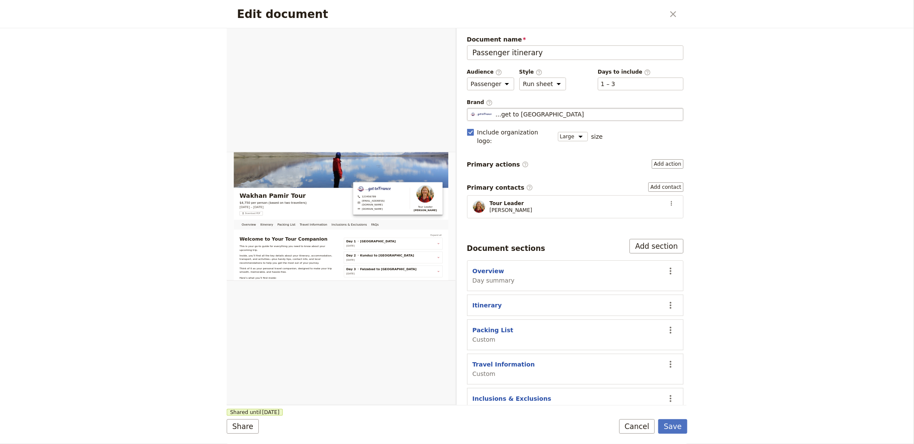
click at [532, 114] on span "...get to [GEOGRAPHIC_DATA]" at bounding box center [540, 114] width 88 height 9
click at [471, 108] on input "...get to [GEOGRAPHIC_DATA]" at bounding box center [470, 108] width 0 height 0
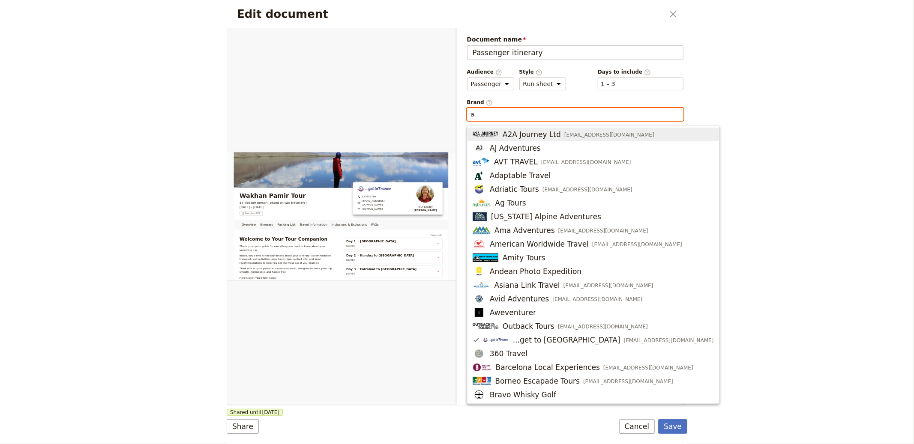
click at [525, 132] on span "A2A Journey Ltd" at bounding box center [532, 134] width 58 height 10
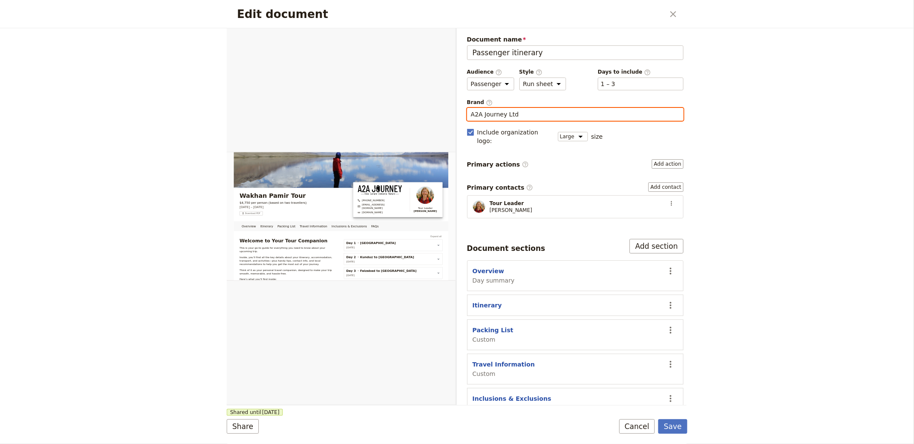
type input "A2A Journey Ltd"
click at [674, 416] on form "Overview Itinerary Packing List Travel Information Inclusions & Exclusions FAQs…" at bounding box center [457, 236] width 461 height 416
click at [673, 413] on form "Overview Itinerary Packing List Travel Information Inclusions & Exclusions FAQs…" at bounding box center [457, 236] width 461 height 416
click at [673, 423] on button "Save" at bounding box center [672, 427] width 29 height 15
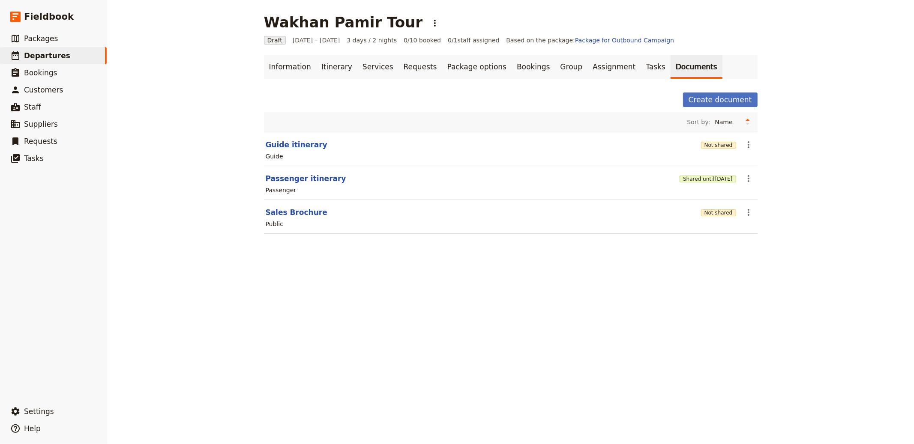
click at [293, 148] on button "Guide itinerary" at bounding box center [297, 145] width 62 height 10
select select "STAFF"
select select "RUN_SHEET"
select select "LARGE"
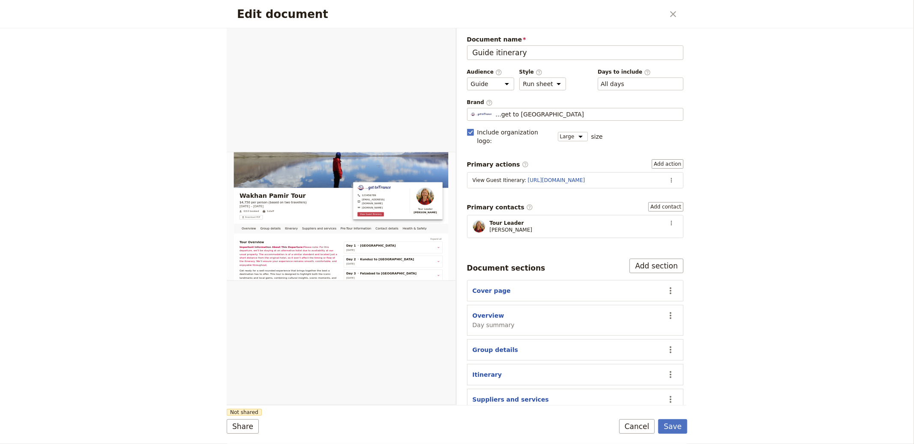
click at [590, 172] on section "View Guest Itinerary : https://trips.fieldbook.com/d/NaNZLD4QyGDk2lb95h3N2 ​" at bounding box center [575, 180] width 217 height 16
click at [665, 174] on button "​" at bounding box center [671, 180] width 13 height 13
click at [659, 187] on span "Edit action" at bounding box center [642, 190] width 45 height 9
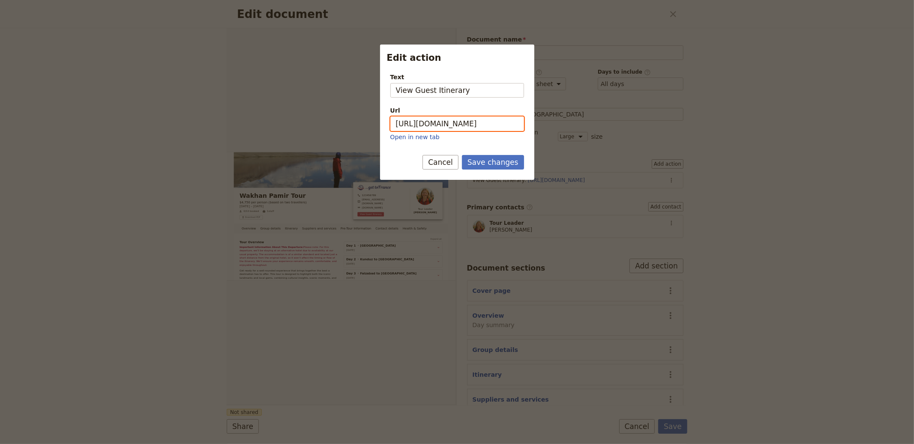
click at [460, 124] on input "https://trips.fieldbook.com/d/NaNZLD4QyGDk2lb95h3N2" at bounding box center [457, 124] width 134 height 15
paste input "LNv_LIT9DtHDIOXFGIZs9"
type input "https://trips.fieldbook.com/d/LNv_LIT9DtHDIOXFGIZs9"
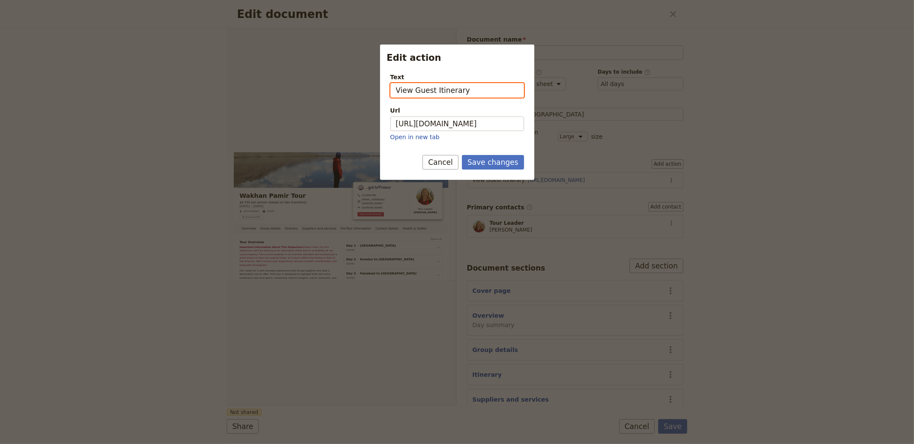
click at [450, 90] on input "View Guest Itinerary" at bounding box center [457, 90] width 134 height 15
click at [490, 168] on button "Save changes" at bounding box center [493, 162] width 62 height 15
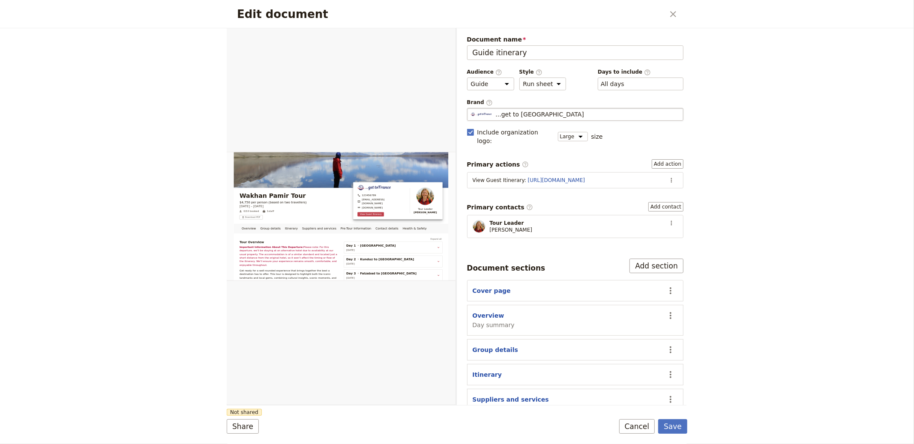
click at [538, 115] on div "...get to [GEOGRAPHIC_DATA]" at bounding box center [575, 114] width 209 height 9
click at [471, 108] on input "...get to [GEOGRAPHIC_DATA]" at bounding box center [470, 108] width 0 height 0
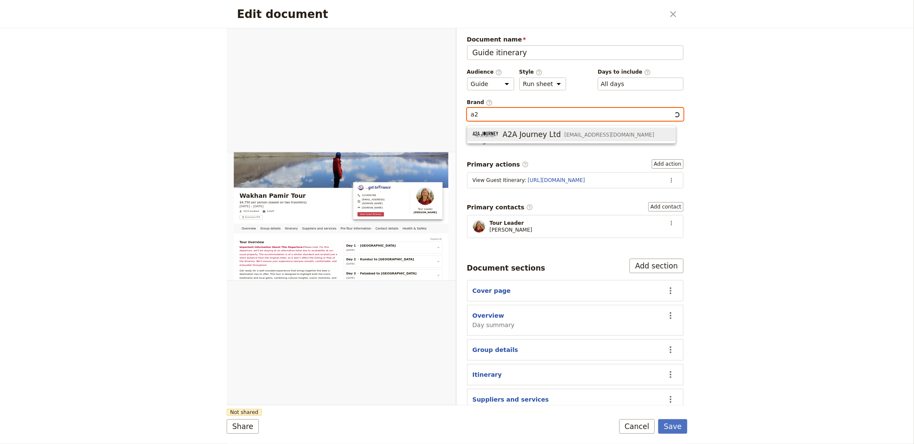
click at [514, 138] on span "A2A Journey Ltd" at bounding box center [532, 134] width 58 height 10
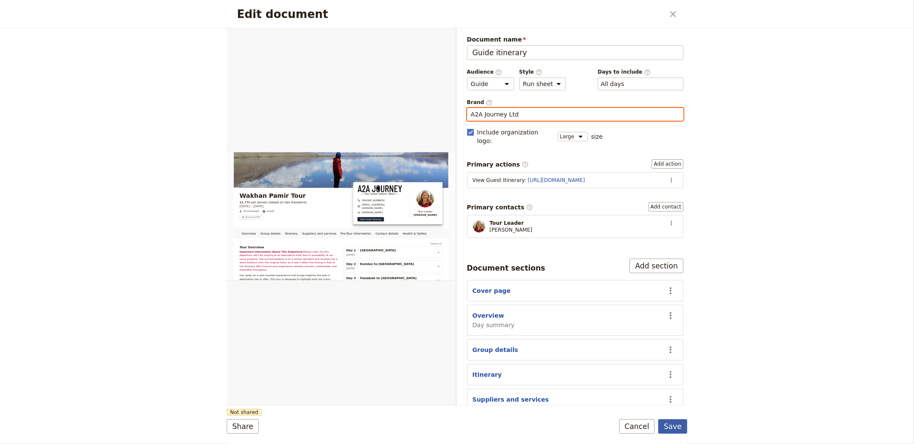
type input "A2A Journey Ltd"
click at [679, 424] on button "Save" at bounding box center [672, 427] width 29 height 15
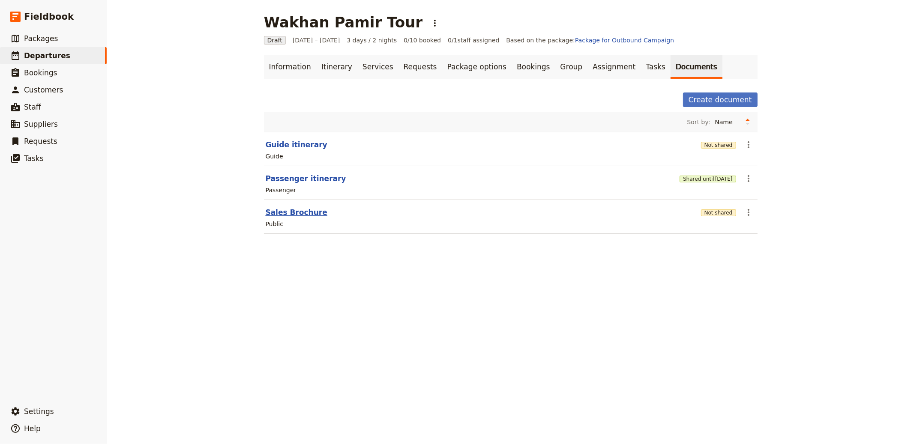
click at [308, 214] on button "Sales Brochure" at bounding box center [297, 212] width 62 height 10
select select "DEFAULT"
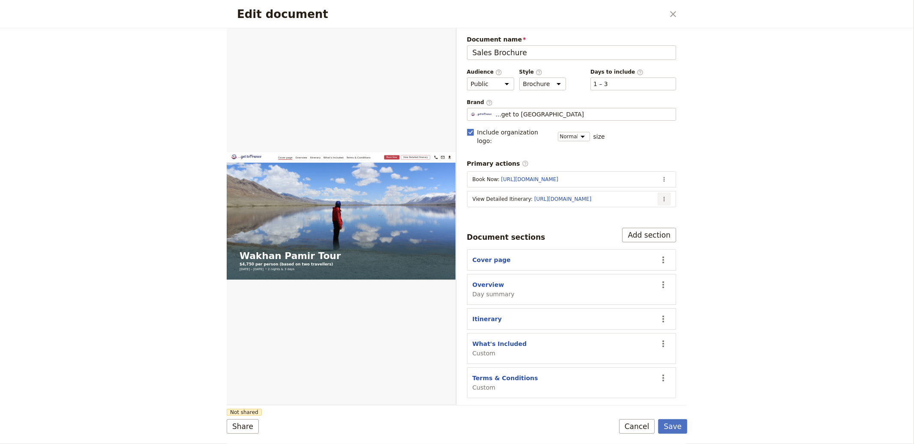
click at [669, 193] on button "​" at bounding box center [664, 199] width 13 height 13
click at [652, 204] on button "Edit action" at bounding box center [630, 210] width 80 height 12
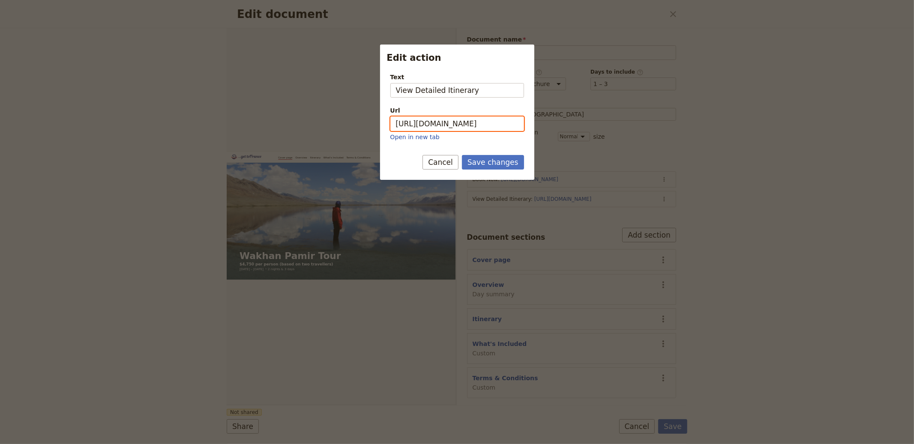
click at [500, 120] on input "https://trips.fieldbook.com/d/NaNZLD4QyGDk2lb95h3N2" at bounding box center [457, 124] width 134 height 15
paste input "LNv_LIT9DtHDIOXFGIZs9"
type input "https://trips.fieldbook.com/d/LNv_LIT9DtHDIOXFGIZs9"
click at [503, 163] on button "Save changes" at bounding box center [493, 162] width 62 height 15
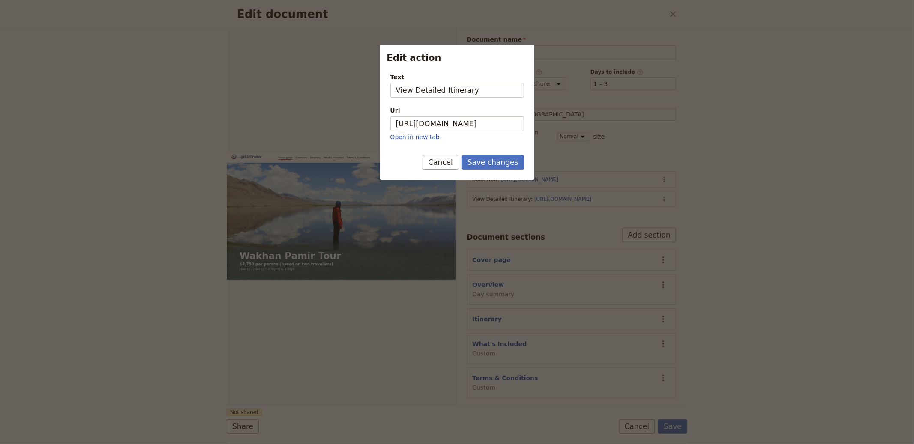
scroll to position [0, 0]
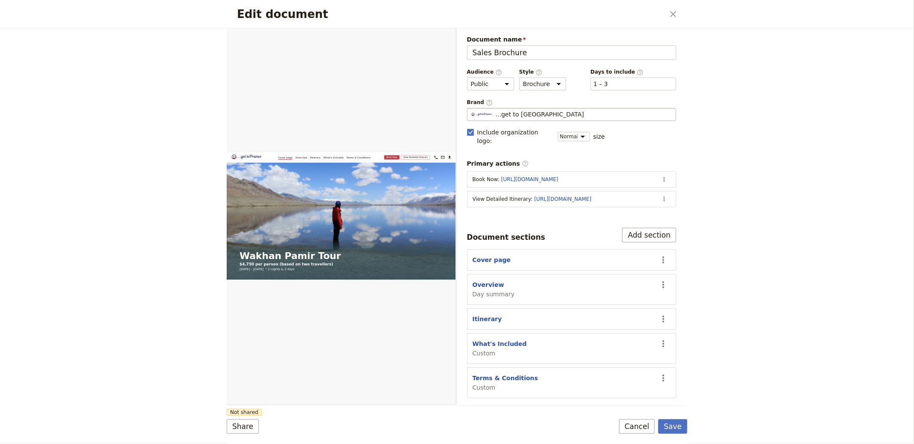
click at [546, 114] on div "...get to [GEOGRAPHIC_DATA]" at bounding box center [572, 114] width 202 height 9
click at [471, 108] on input "...get to [GEOGRAPHIC_DATA]" at bounding box center [470, 108] width 0 height 0
type input "a"
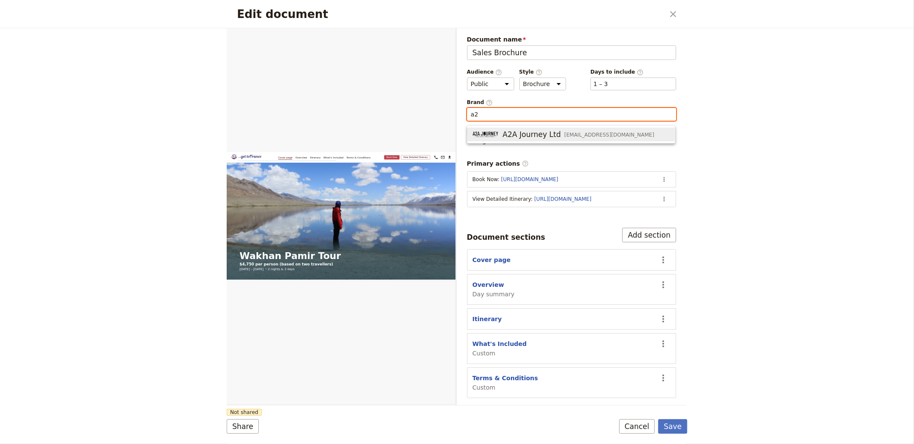
click at [542, 134] on span "A2A Journey Ltd" at bounding box center [532, 134] width 58 height 10
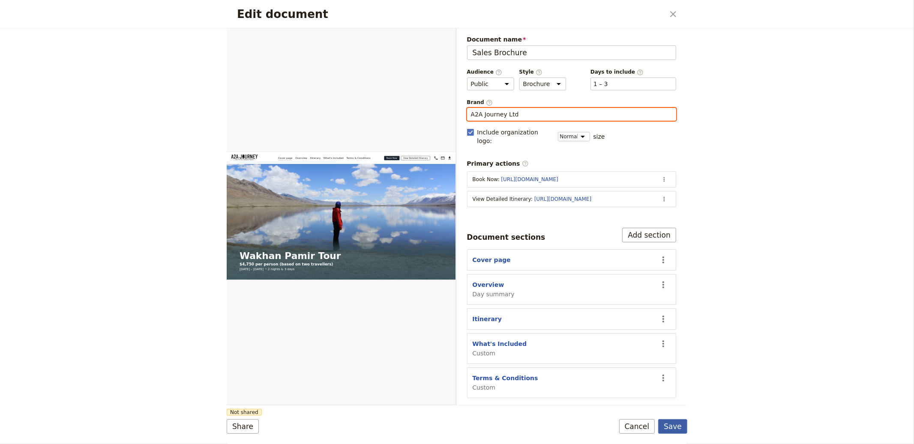
type input "A2A Journey Ltd"
click at [683, 425] on button "Save" at bounding box center [672, 427] width 29 height 15
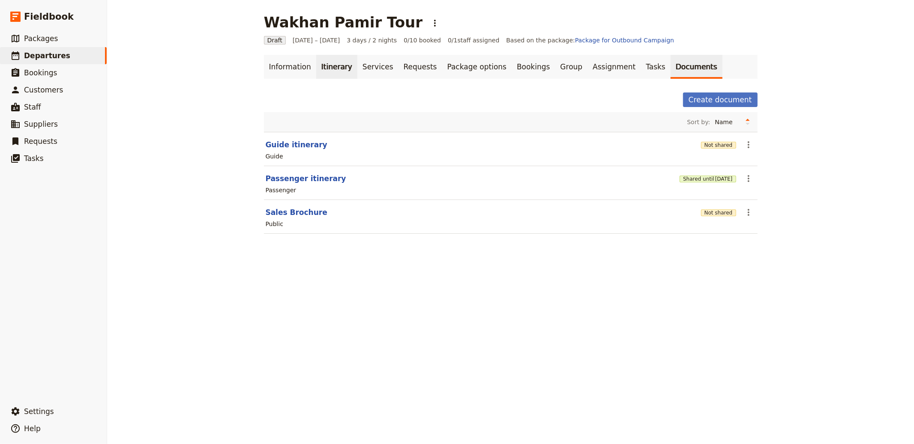
click at [331, 64] on link "Itinerary" at bounding box center [336, 67] width 41 height 24
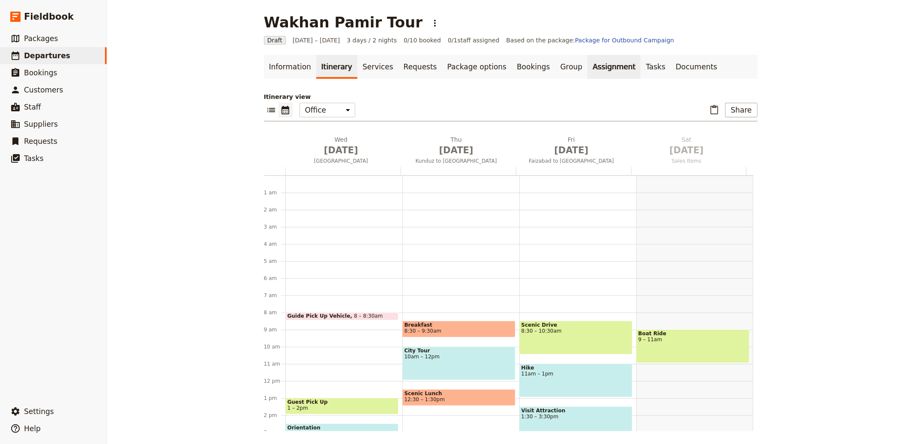
scroll to position [111, 0]
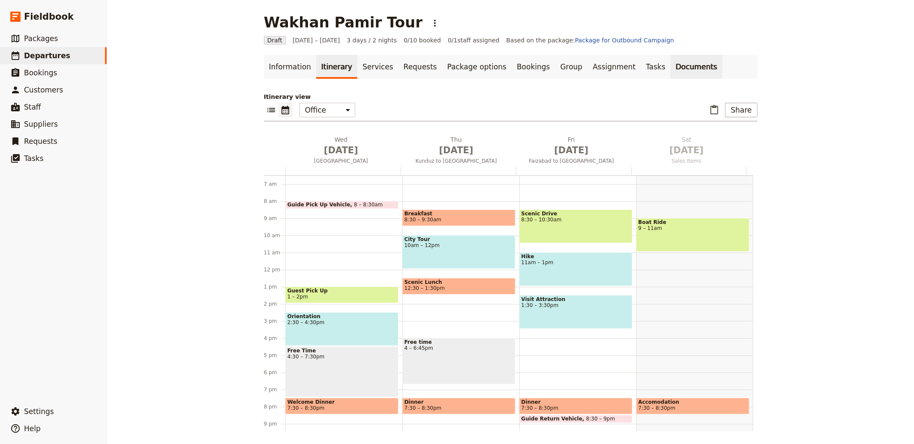
click at [671, 62] on link "Documents" at bounding box center [697, 67] width 52 height 24
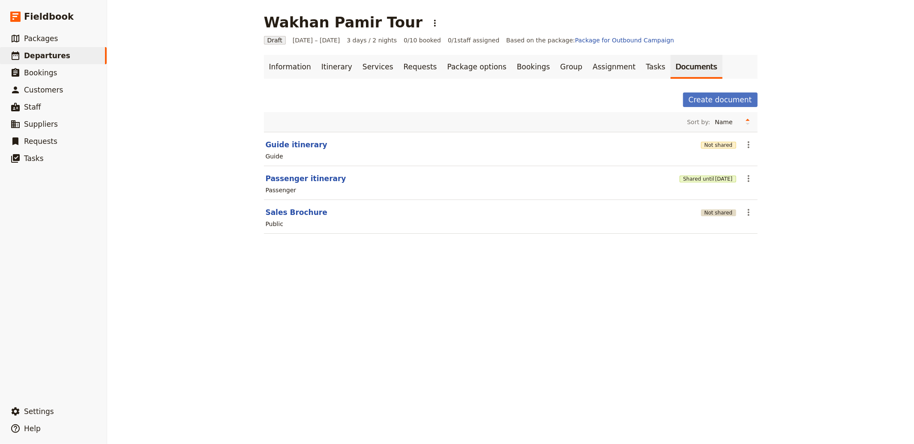
click at [725, 210] on button "Not shared" at bounding box center [718, 213] width 35 height 7
click at [295, 207] on header "Sales Brochure" at bounding box center [482, 212] width 432 height 10
click at [295, 211] on button "Sales Brochure" at bounding box center [297, 212] width 62 height 10
select select "DEFAULT"
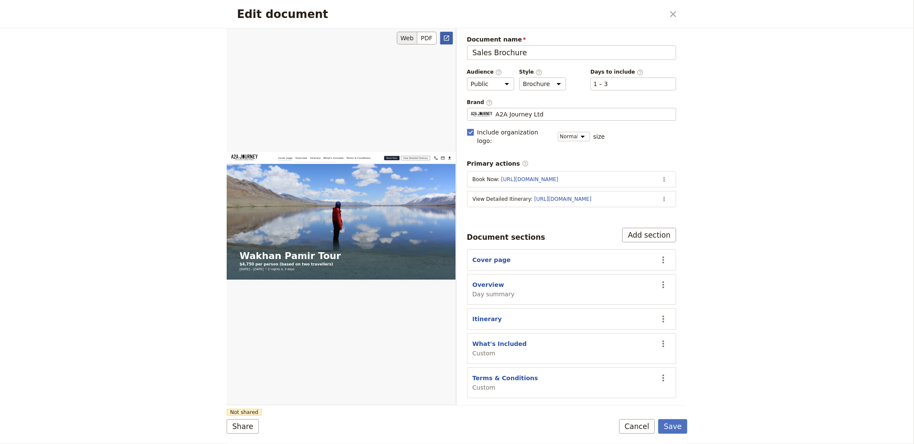
click at [443, 35] on icon "Open full preview" at bounding box center [446, 38] width 7 height 7
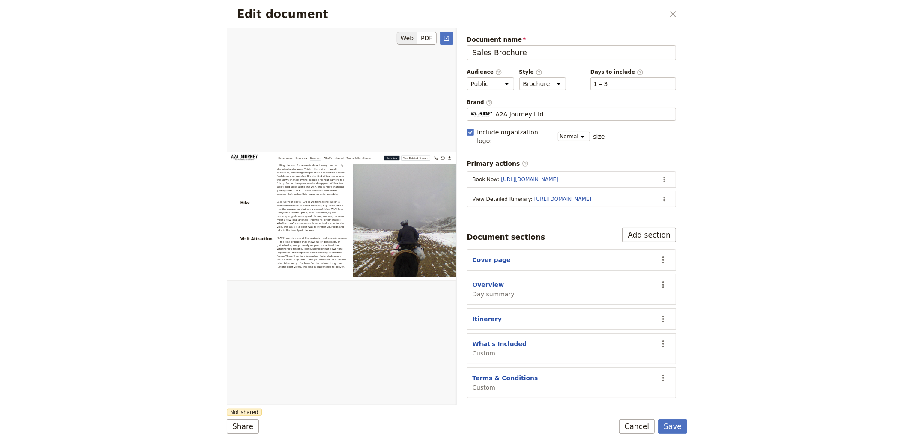
scroll to position [1925, 0]
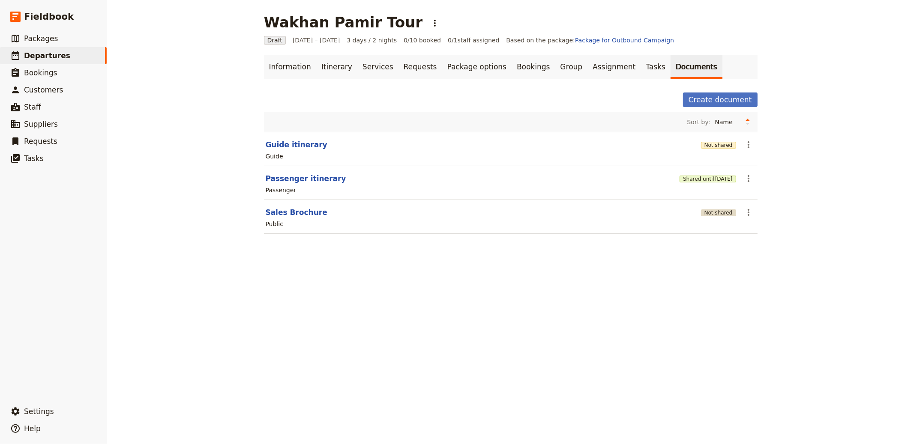
click at [712, 214] on button "Not shared" at bounding box center [718, 213] width 35 height 7
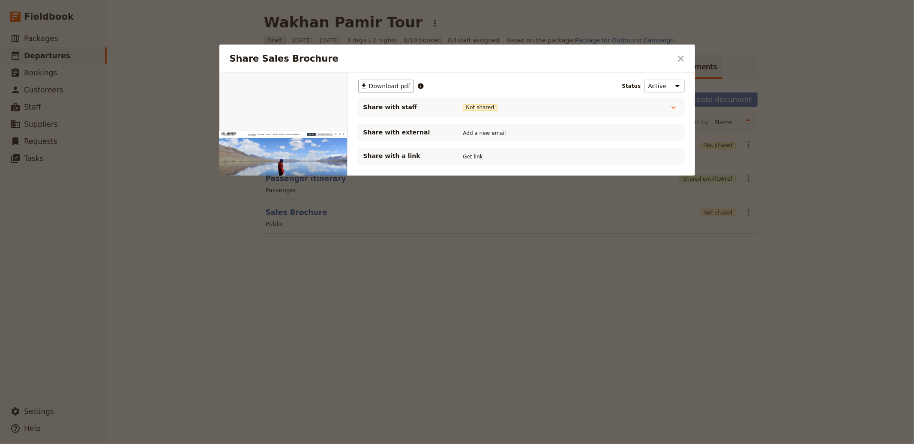
scroll to position [0, 0]
click at [472, 156] on button "Get link" at bounding box center [473, 156] width 24 height 9
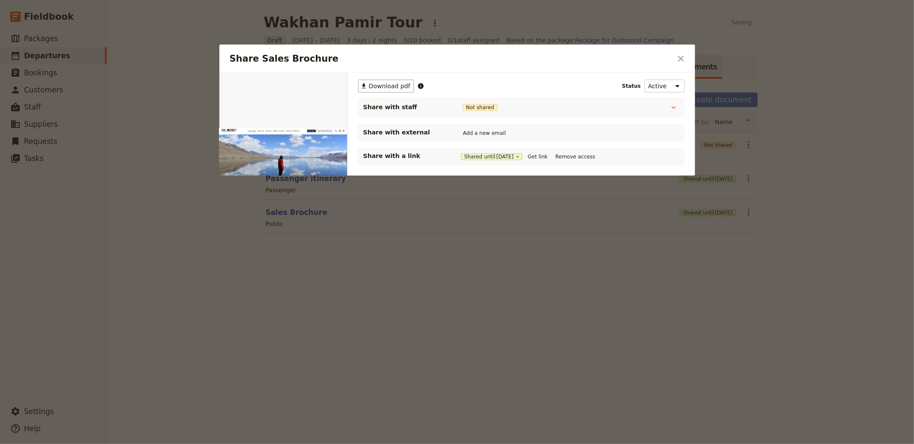
click at [611, 302] on div at bounding box center [457, 222] width 914 height 444
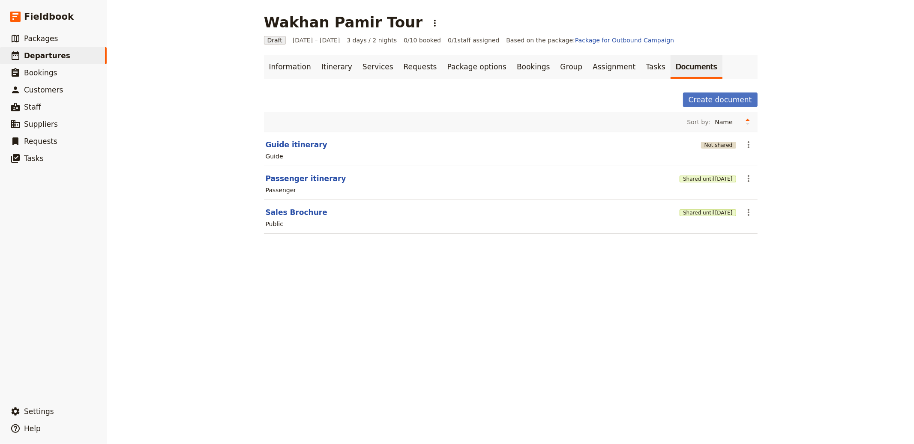
click at [704, 143] on button "Not shared" at bounding box center [718, 145] width 35 height 7
click at [714, 146] on button "Not shared" at bounding box center [718, 145] width 35 height 7
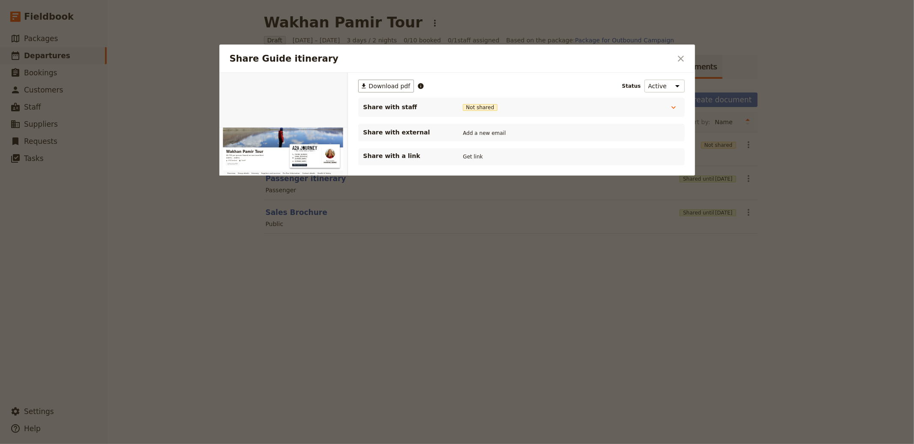
click at [473, 151] on div "Share with a link Get link" at bounding box center [521, 156] width 327 height 17
click at [473, 155] on button "Get link" at bounding box center [473, 156] width 24 height 9
click at [686, 58] on icon "Close dialog" at bounding box center [681, 59] width 10 height 10
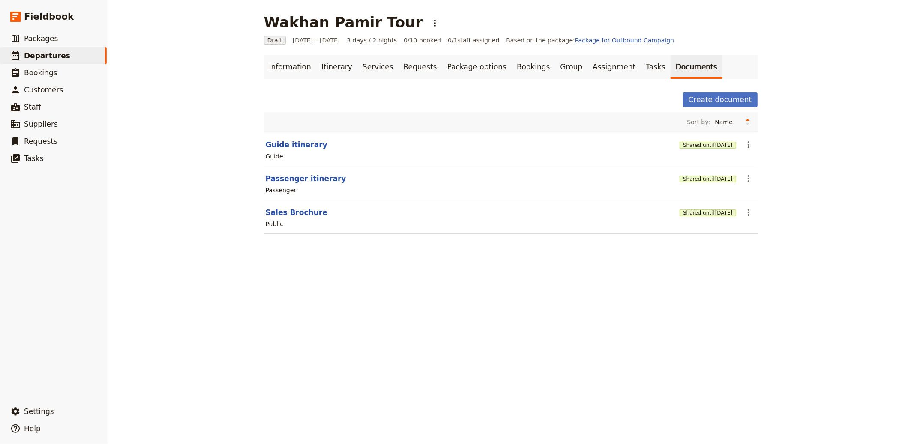
click at [680, 208] on div "Shared until 3 Nov 2025" at bounding box center [708, 212] width 56 height 9
click at [680, 213] on button "Shared until 3 Nov 2025" at bounding box center [708, 213] width 56 height 7
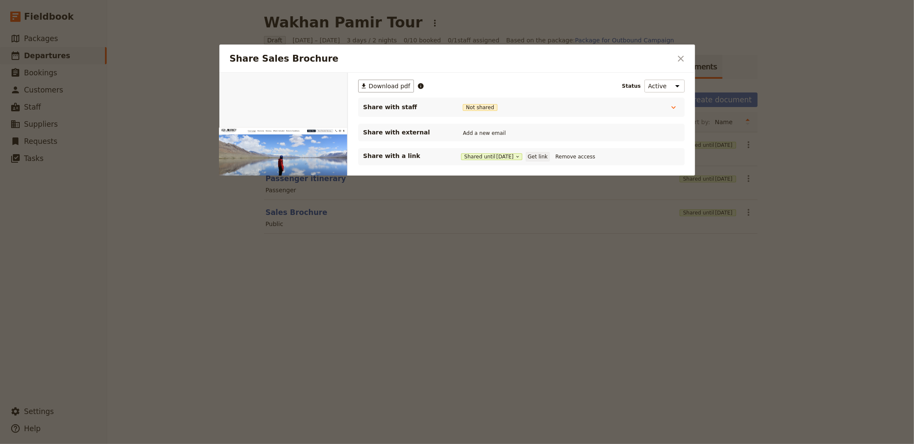
click at [546, 155] on button "Get link" at bounding box center [538, 156] width 24 height 9
click at [684, 58] on icon "Close dialog" at bounding box center [681, 59] width 10 height 10
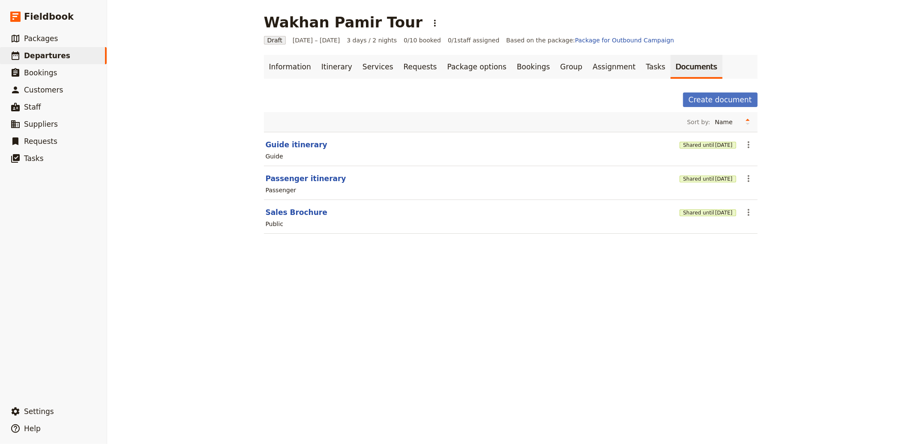
click at [277, 17] on h1 "Wakhan Pamir Tour" at bounding box center [343, 22] width 159 height 17
click at [357, 20] on h1 "Wakhan Pamir Tour" at bounding box center [343, 22] width 159 height 17
drag, startPoint x: 381, startPoint y: 22, endPoint x: 243, endPoint y: 23, distance: 138.0
click at [243, 23] on div "Wakhan Pamir Tour ​ Draft 1 – 3 Oct 2025 3 days / 2 nights 0/10 booked 0 / 1 st…" at bounding box center [510, 222] width 807 height 444
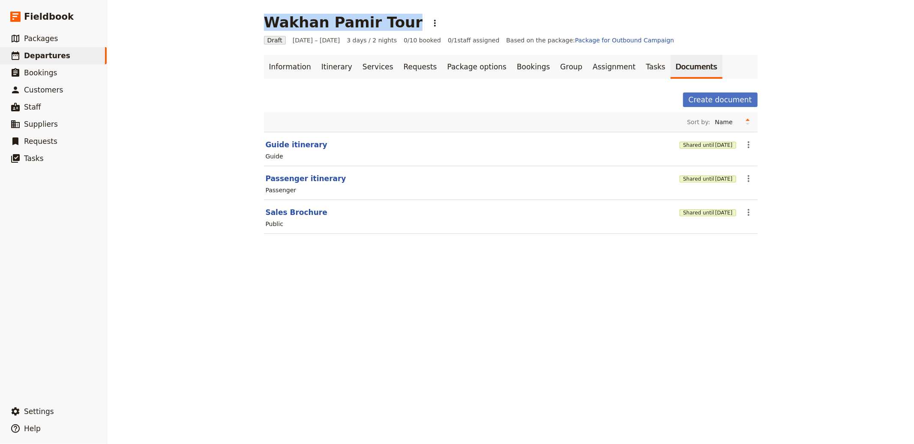
copy h1 "Wakhan Pamir Tour"
click at [430, 20] on icon "Actions" at bounding box center [435, 23] width 10 height 10
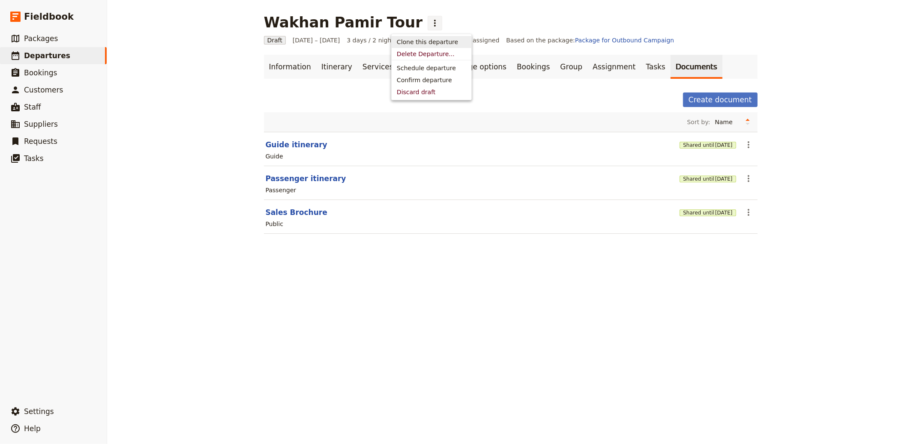
drag, startPoint x: 289, startPoint y: 90, endPoint x: 297, endPoint y: 84, distance: 10.6
click at [291, 89] on div "Information Itinerary Services Requests Package options Bookings Group Assignme…" at bounding box center [511, 149] width 494 height 189
click at [430, 28] on icon "Actions" at bounding box center [435, 23] width 10 height 10
click at [418, 72] on button "Schedule departure" at bounding box center [432, 68] width 80 height 12
click at [357, 66] on link "Services" at bounding box center [377, 67] width 41 height 24
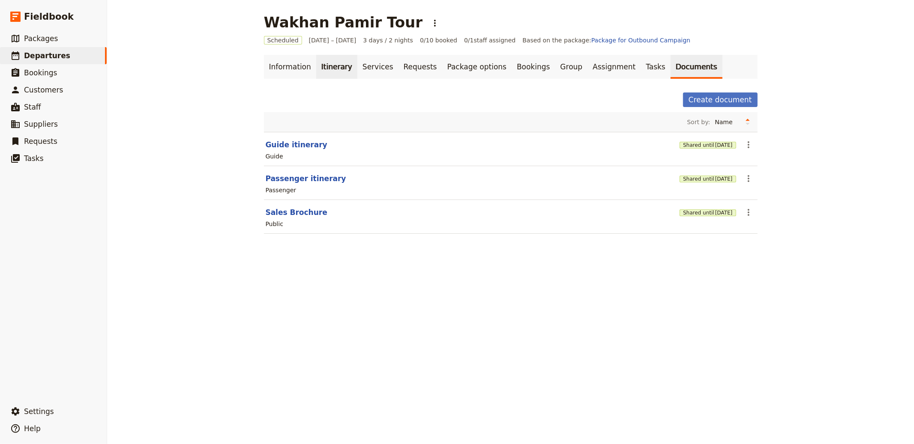
click at [330, 75] on link "Itinerary" at bounding box center [336, 67] width 41 height 24
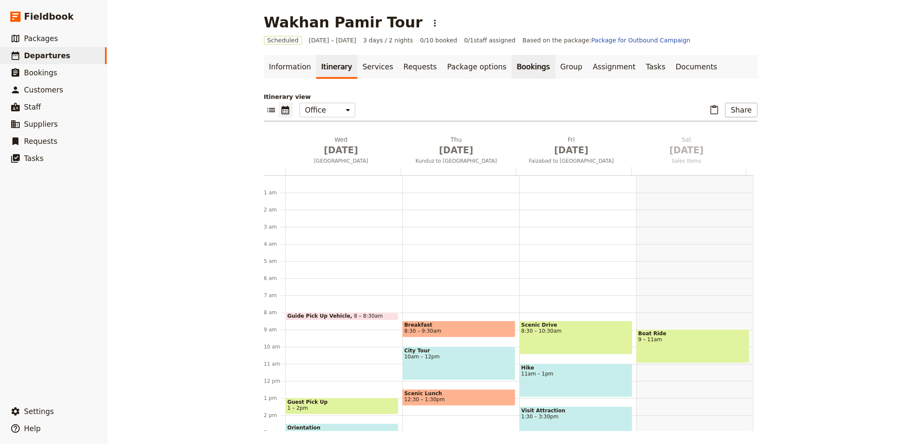
scroll to position [111, 0]
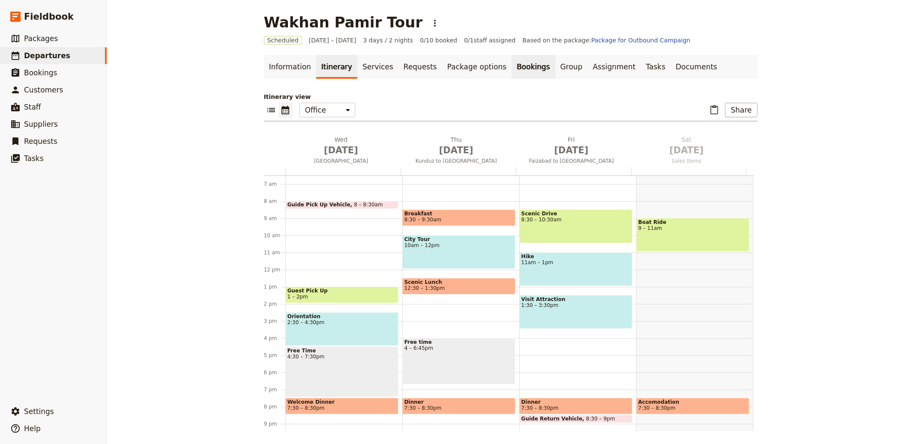
click at [512, 72] on link "Bookings" at bounding box center [533, 67] width 43 height 24
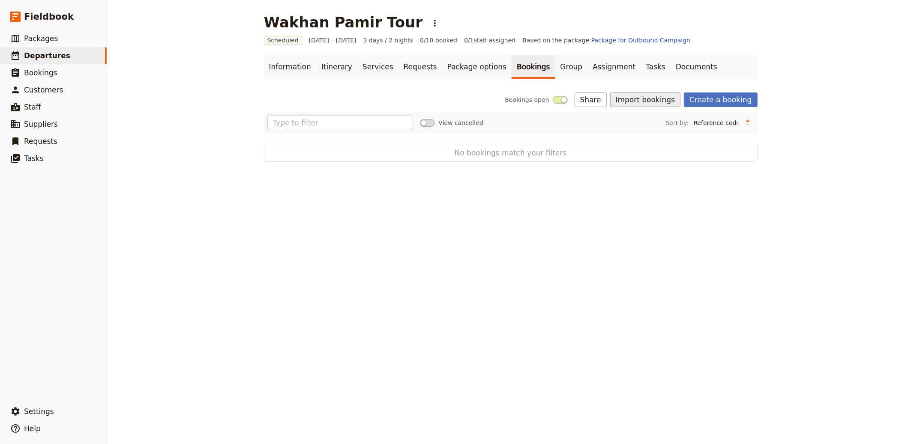
click at [658, 100] on button "Import bookings" at bounding box center [645, 100] width 70 height 15
click at [678, 119] on span "Import Bookings" at bounding box center [675, 118] width 106 height 9
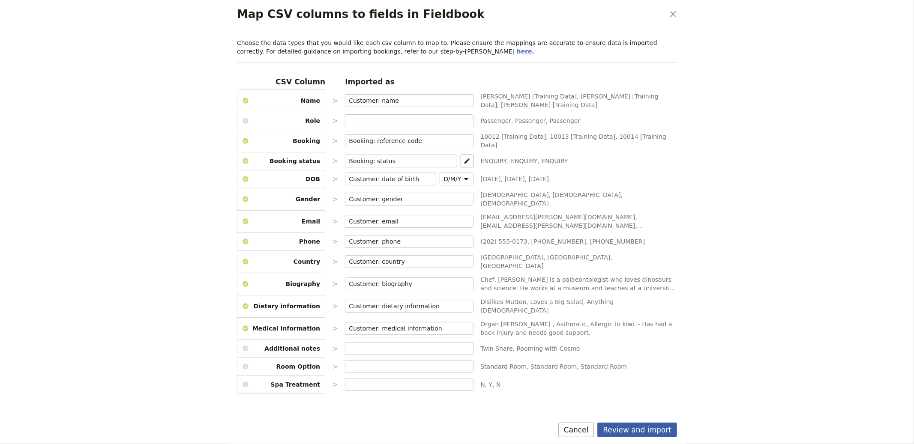
click at [642, 423] on button "Review and import" at bounding box center [637, 430] width 80 height 15
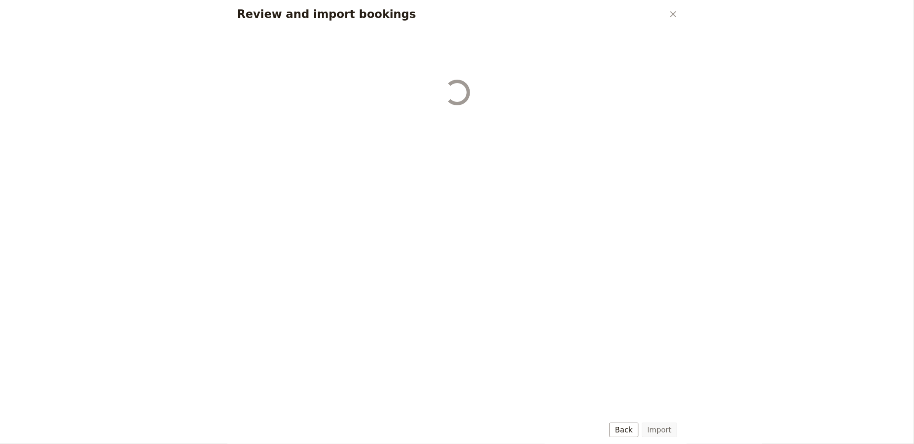
select select "655d56b39948720cb8e55355"
select select "655d57ca9948720cb8e553ec"
select select "655d57fa9948720cb8e553f3"
select select "655d58079948720cb8e553fa"
select select "655d584c9948720cb8e55401"
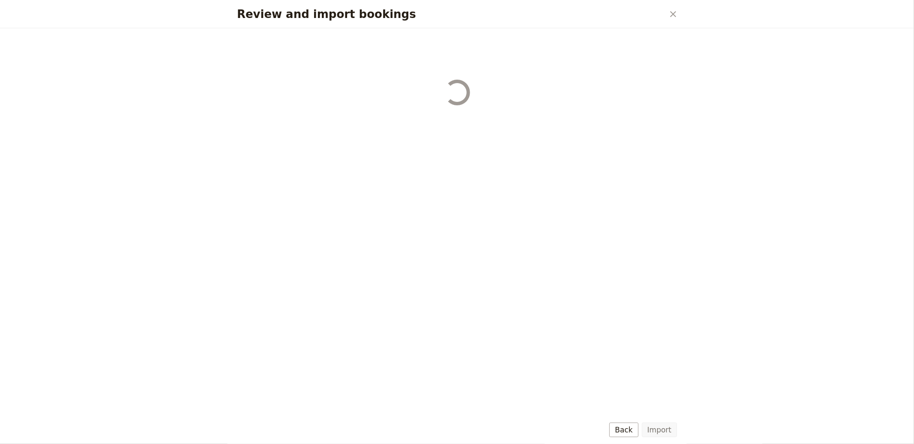
select select "655d58679948720cb8e5540d"
select select "650e6b6659641ed5ee156647"
select select "650e6b4b59641ed5ee156605"
select select "650e2104408bbede5b0c60fd"
select select "650e1d73408bbede5b0c60a6"
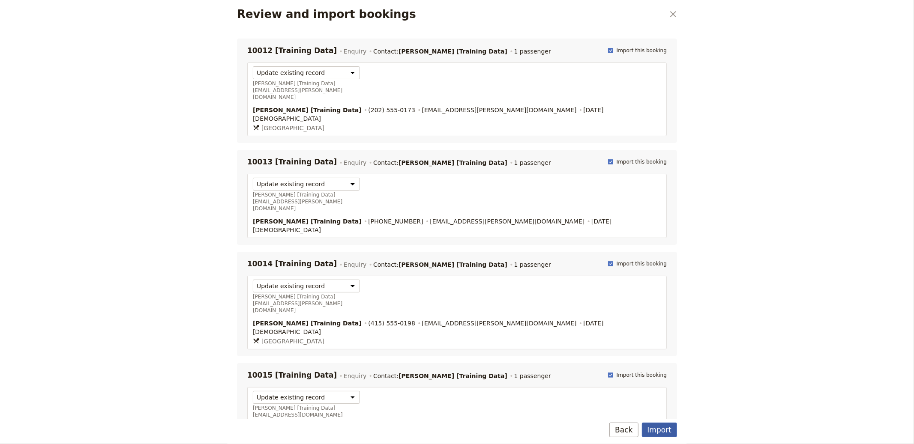
click at [658, 428] on button "Import" at bounding box center [659, 430] width 35 height 15
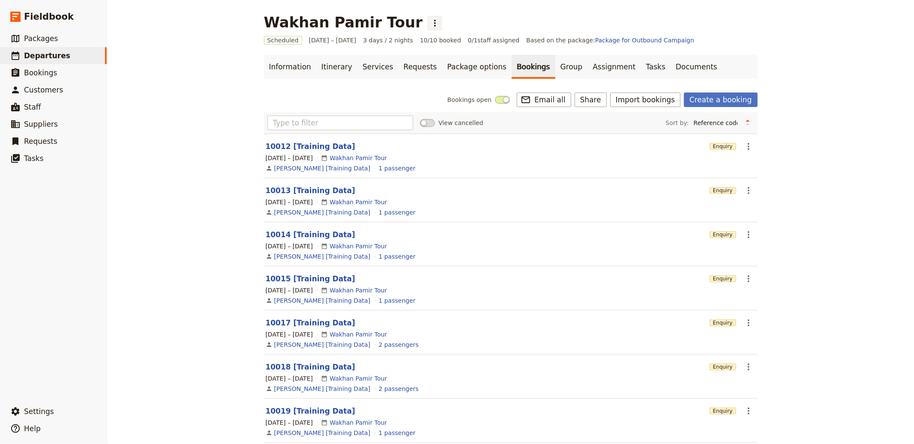
click at [428, 16] on button "​" at bounding box center [435, 23] width 15 height 15
click at [424, 40] on span "Clone this departure" at bounding box center [427, 42] width 61 height 9
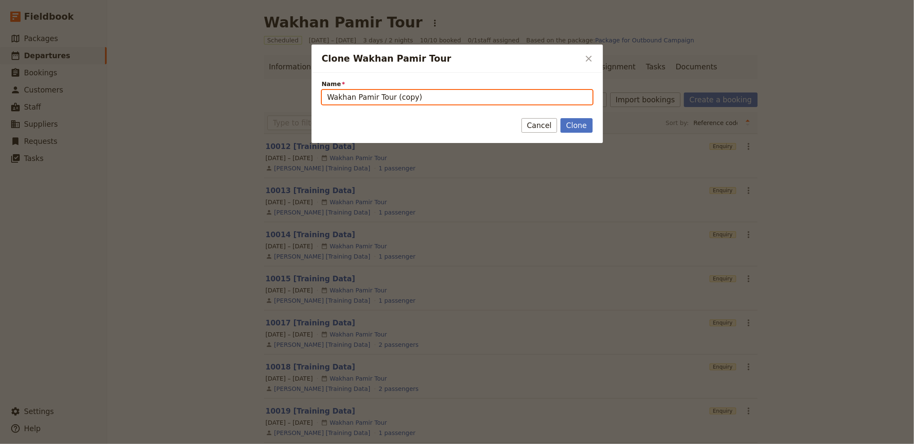
click at [431, 101] on input "Wakhan Pamir Tour (copy)" at bounding box center [457, 97] width 271 height 15
paste input "Amazon to Andes"
type input "Amazon to Andes"
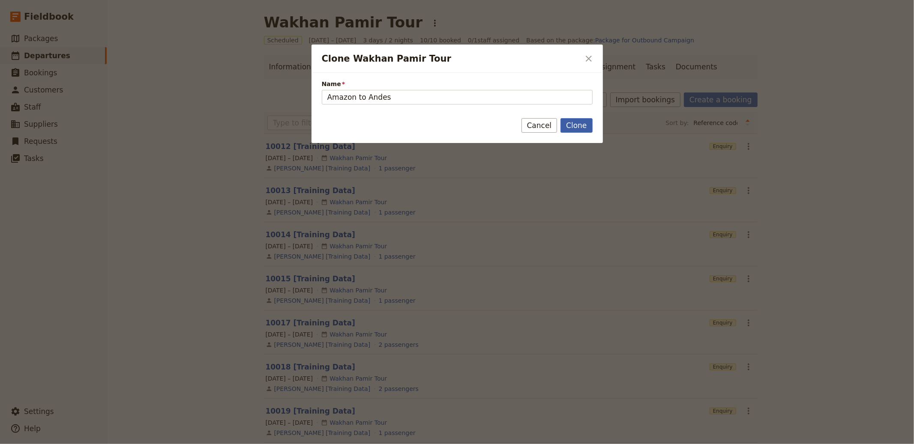
click at [587, 124] on button "Clone" at bounding box center [576, 125] width 32 height 15
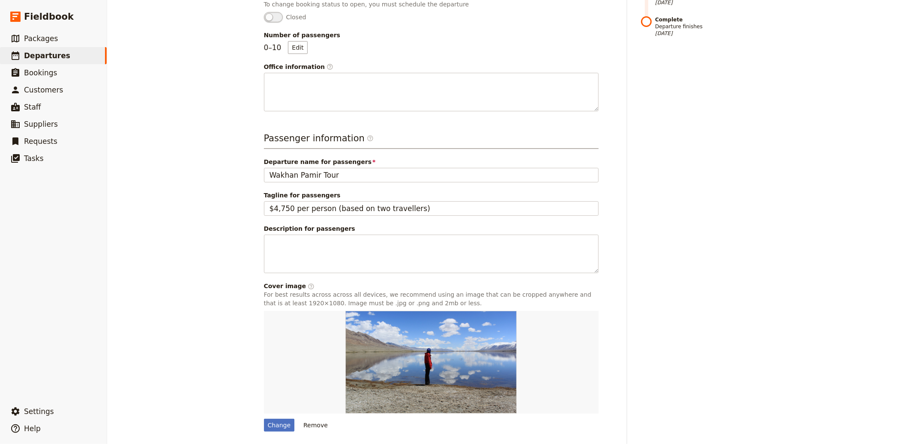
scroll to position [256, 0]
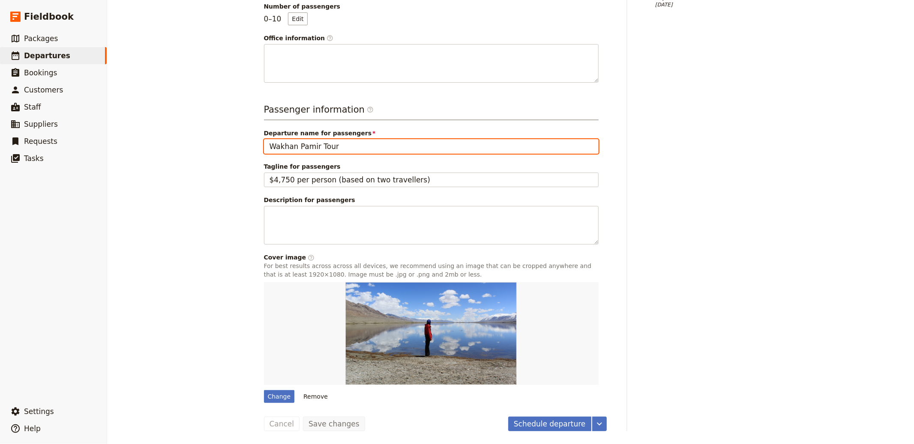
click at [309, 143] on input "Wakhan Pamir Tour" at bounding box center [431, 146] width 335 height 15
paste input "Amazon to Andes"
type input "Amazon to Andes"
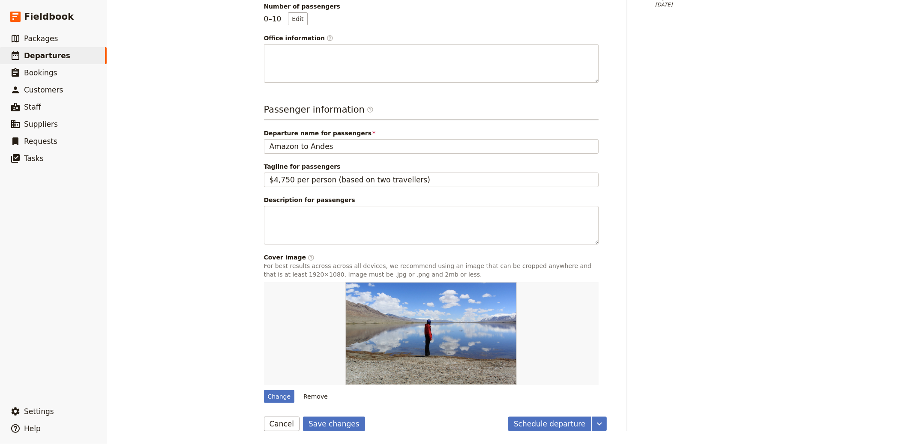
click at [327, 441] on main "Amazon to Andes ​ Draft 1 – 3 Oct 2025 3 days / 2 nights 0/10 booked 0 / 1 staf…" at bounding box center [511, 94] width 514 height 701
click at [329, 433] on main "Amazon to Andes ​ Draft 1 – 3 Oct 2025 3 days / 2 nights 0/10 booked 0 / 1 staf…" at bounding box center [511, 94] width 514 height 701
click at [333, 421] on button "Save changes" at bounding box center [334, 424] width 62 height 15
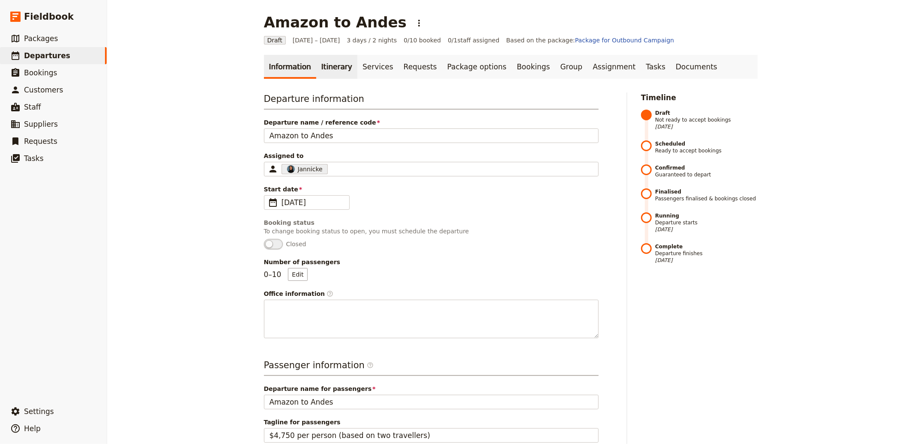
click at [326, 75] on link "Itinerary" at bounding box center [336, 67] width 41 height 24
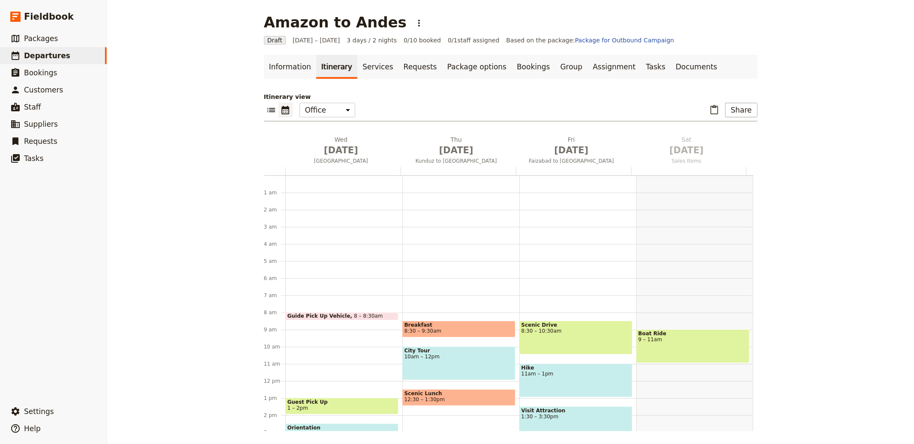
scroll to position [111, 0]
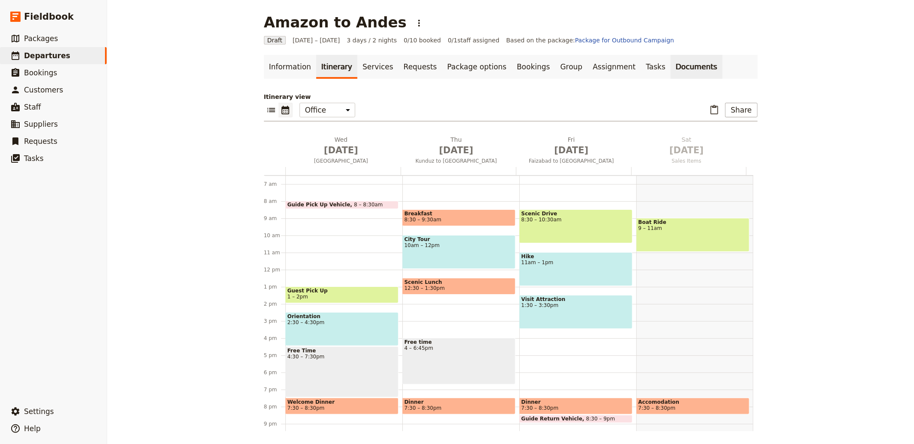
click at [671, 77] on link "Documents" at bounding box center [697, 67] width 52 height 24
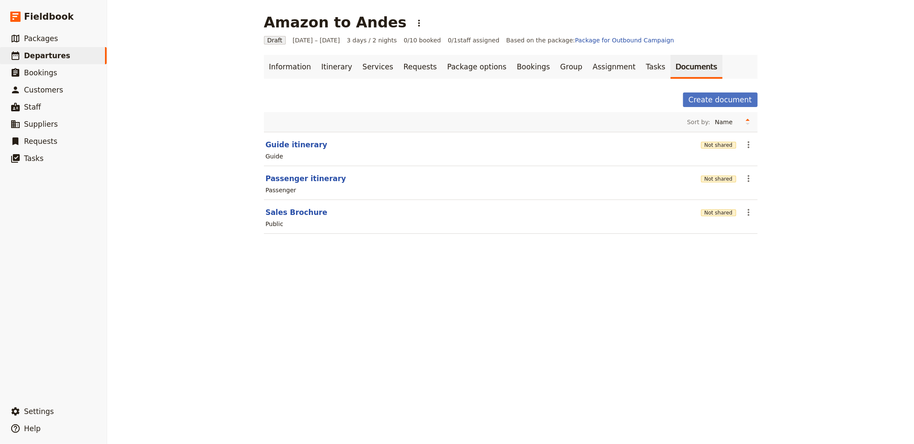
click at [286, 205] on section "Sales Brochure Not shared ​ Public" at bounding box center [511, 217] width 494 height 34
click at [287, 211] on button "Sales Brochure" at bounding box center [297, 212] width 62 height 10
select select "DEFAULT"
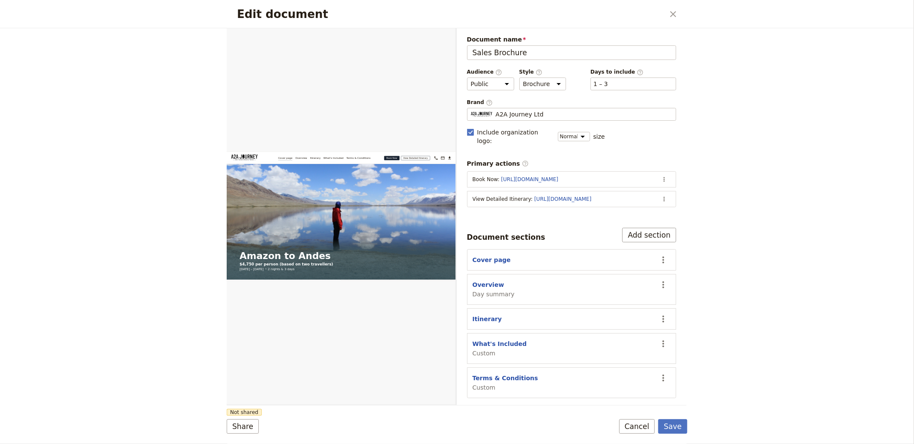
click at [504, 281] on div "Overview Day summary" at bounding box center [494, 290] width 42 height 18
click at [490, 281] on button "Overview" at bounding box center [489, 285] width 32 height 9
select select "DAY_SUMMARY"
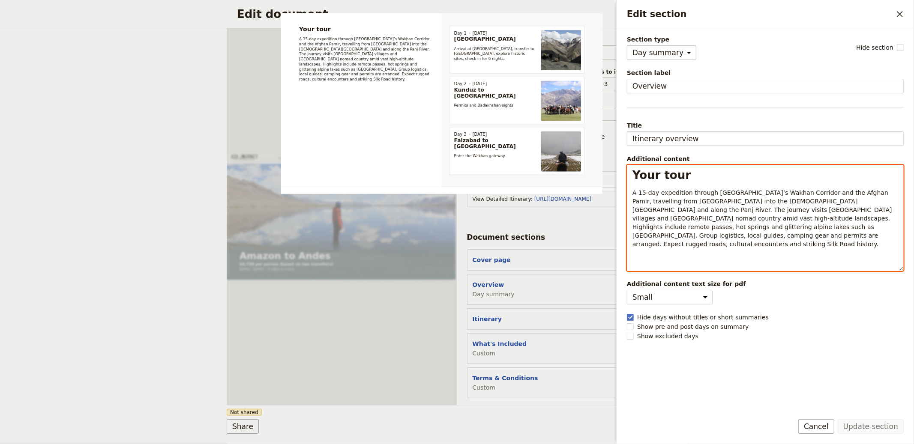
click at [671, 199] on span "A 15-day expedition through Afghanistan’s Wakhan Corridor and the Afghan Pamir,…" at bounding box center [762, 218] width 261 height 58
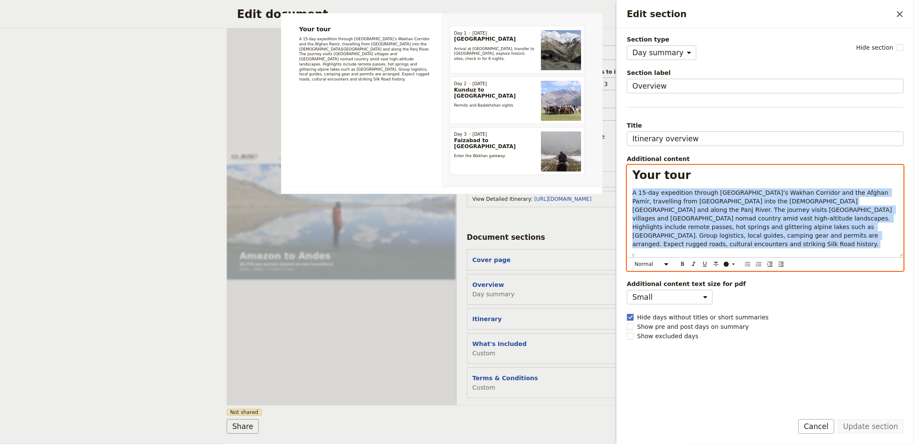
click at [671, 199] on span "A 15-day expedition through Afghanistan’s Wakhan Corridor and the Afghan Pamir,…" at bounding box center [762, 218] width 261 height 58
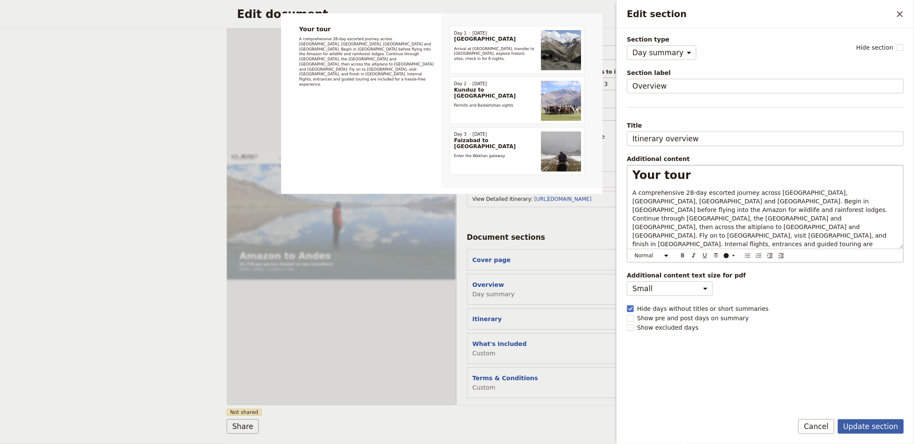
click at [870, 424] on button "Update section" at bounding box center [871, 427] width 66 height 15
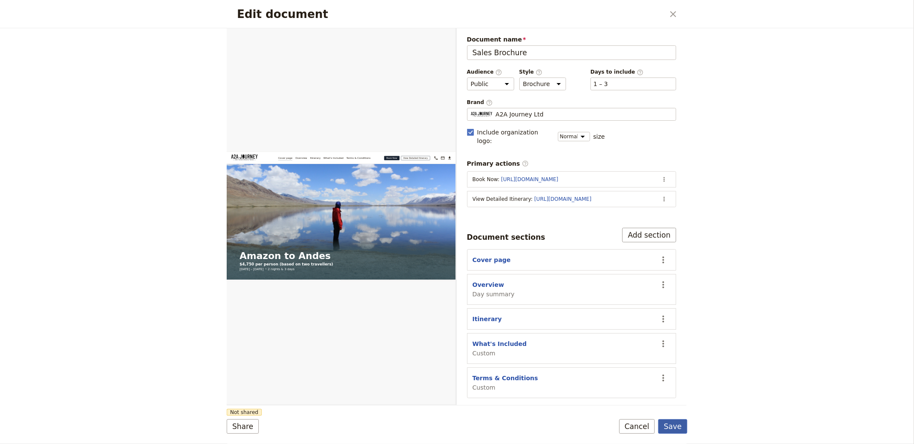
click at [683, 423] on button "Save" at bounding box center [672, 427] width 29 height 15
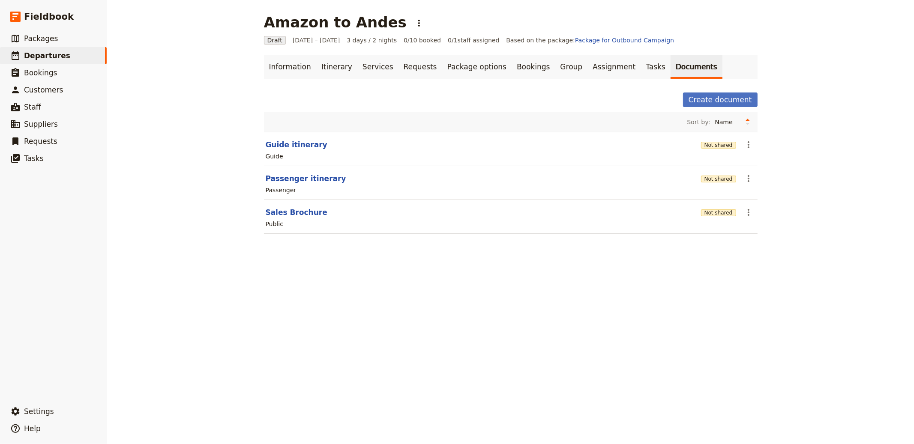
click at [346, 50] on main "Amazon to Andes ​ Draft 1 – 3 Oct 2025 3 days / 2 nights 0/10 booked 0 / 1 staf…" at bounding box center [511, 129] width 514 height 258
click at [323, 69] on link "Itinerary" at bounding box center [336, 67] width 41 height 24
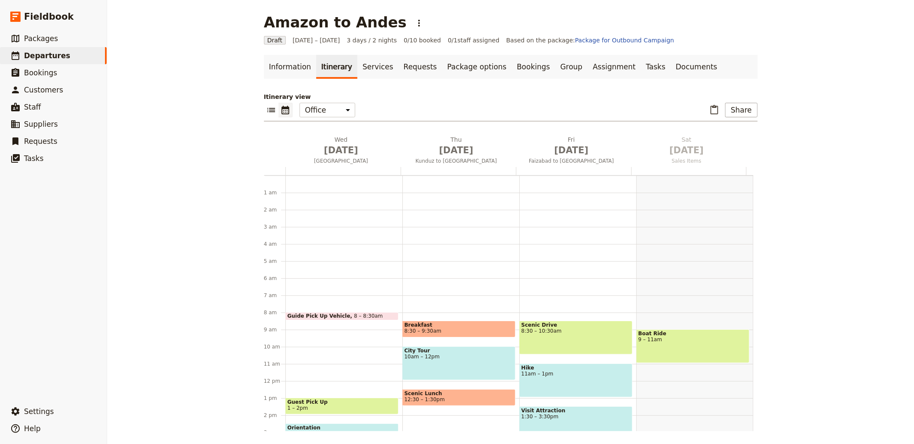
scroll to position [111, 0]
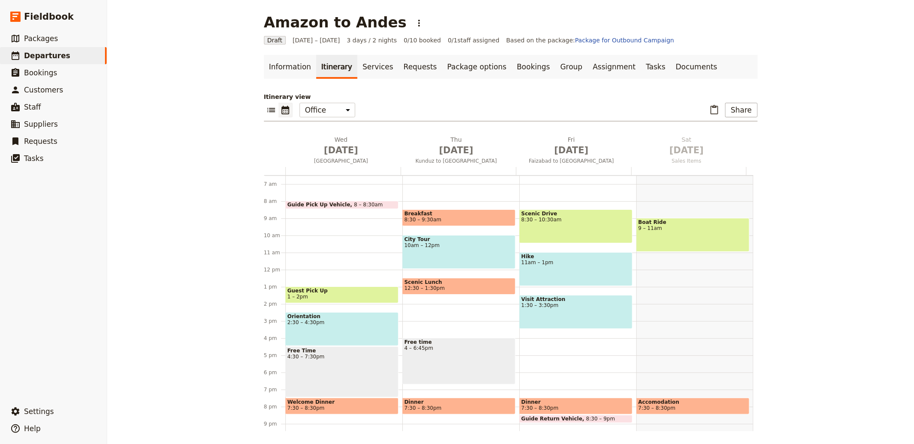
click at [315, 170] on div at bounding box center [342, 171] width 115 height 8
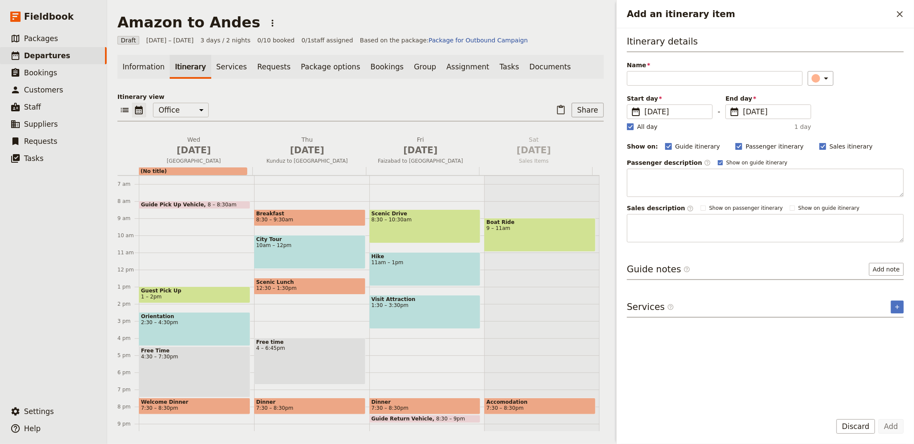
type input "Arrive Lima"
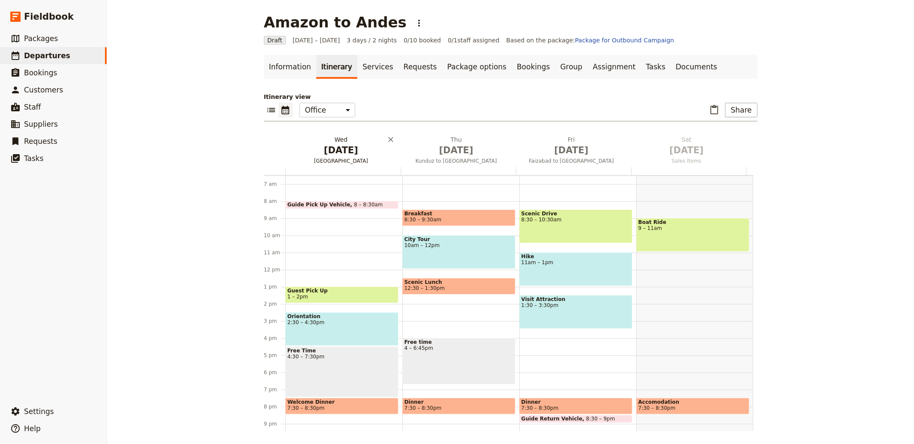
click at [328, 147] on span "Oct 1" at bounding box center [341, 150] width 105 height 13
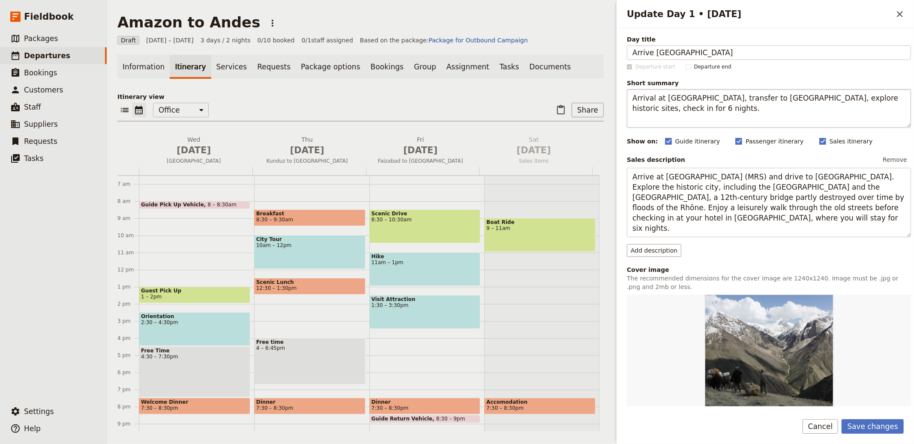
type input "Arrive Lima"
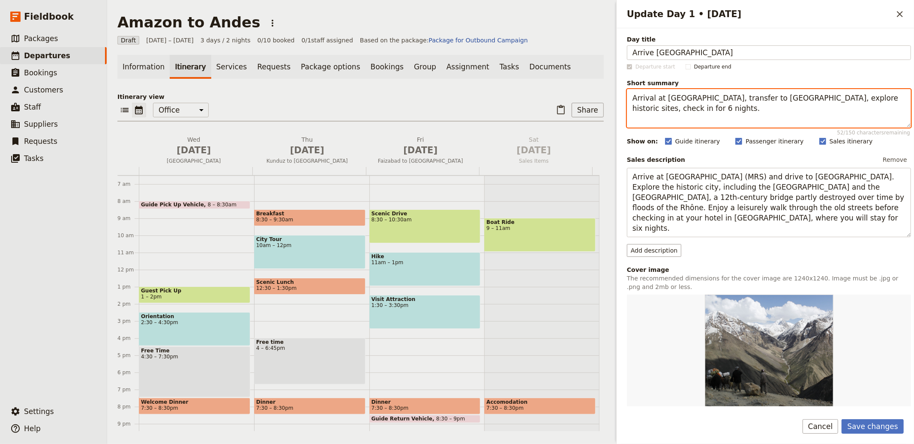
click at [713, 98] on textarea "Arrival at Marseille airport, transfer to Avignon, explore historic sites, chec…" at bounding box center [769, 108] width 284 height 39
paste textarea "Touch down and settle in"
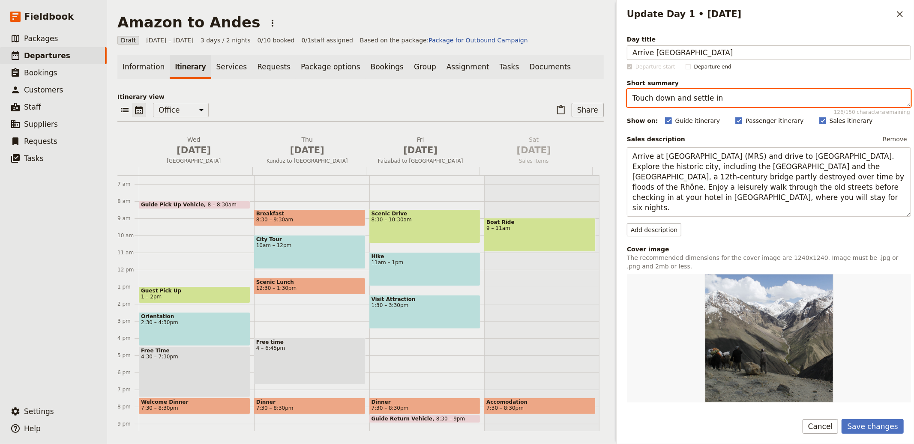
type textarea "Touch down and settle in"
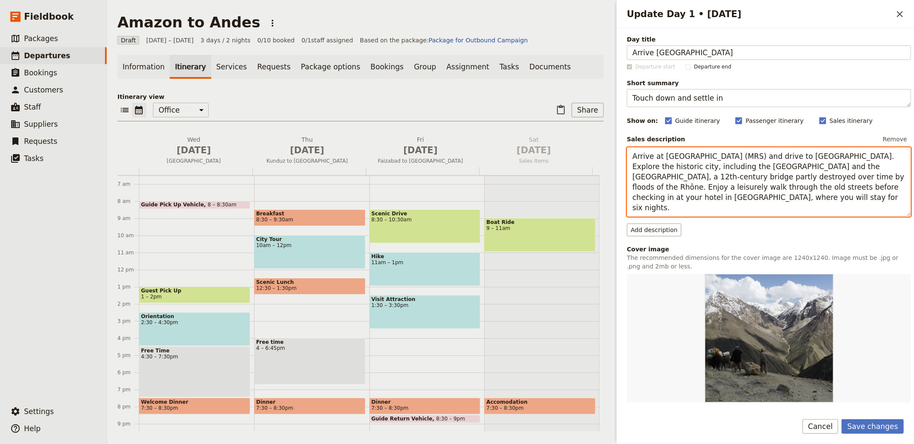
click at [684, 164] on textarea "Arrive at Marseille airport (MRS) and drive to Avignon. Explore the historic ci…" at bounding box center [769, 181] width 284 height 69
paste textarea "in Peru’s capital and transfer to the hotel. Time to rest after long-haul fligh…"
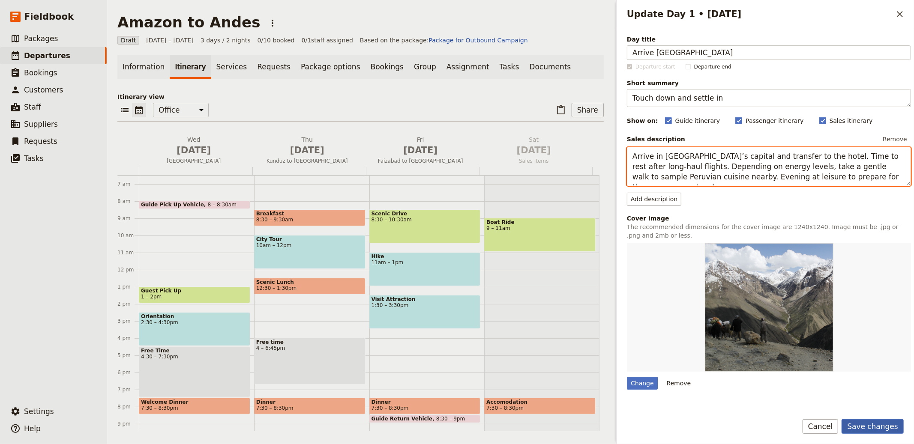
type textarea "Arrive in Peru’s capital and transfer to the hotel. Time to rest after long-hau…"
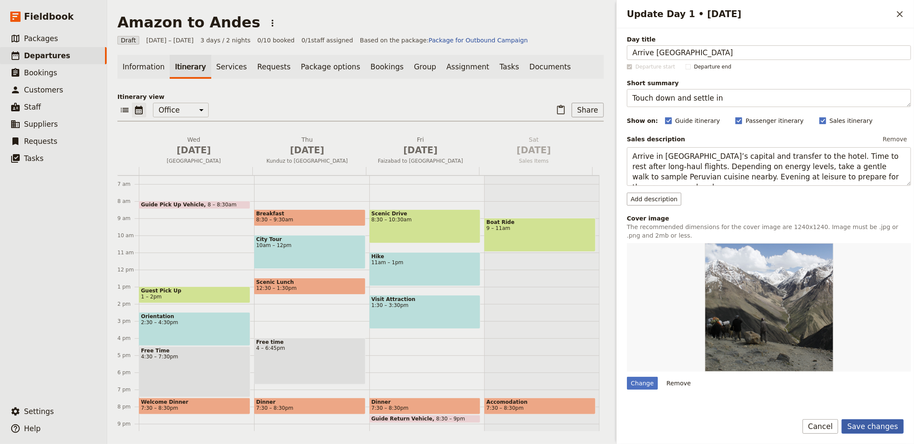
click at [875, 426] on button "Save changes" at bounding box center [873, 427] width 62 height 15
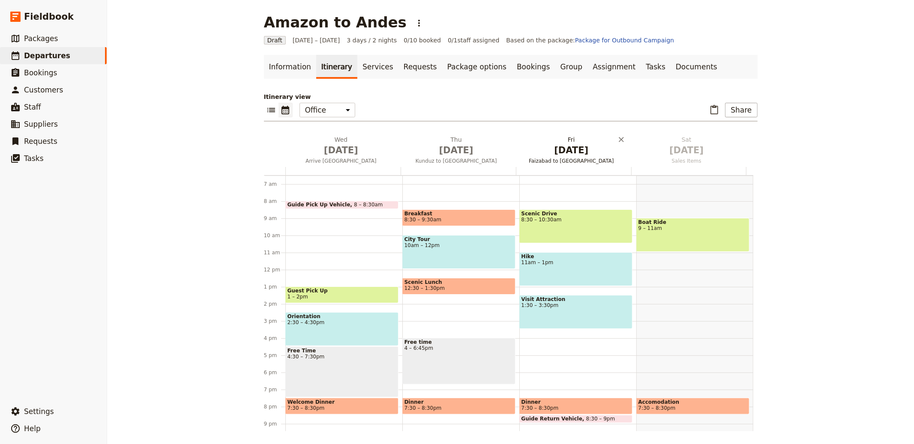
click at [434, 151] on span "Oct 2" at bounding box center [456, 150] width 105 height 13
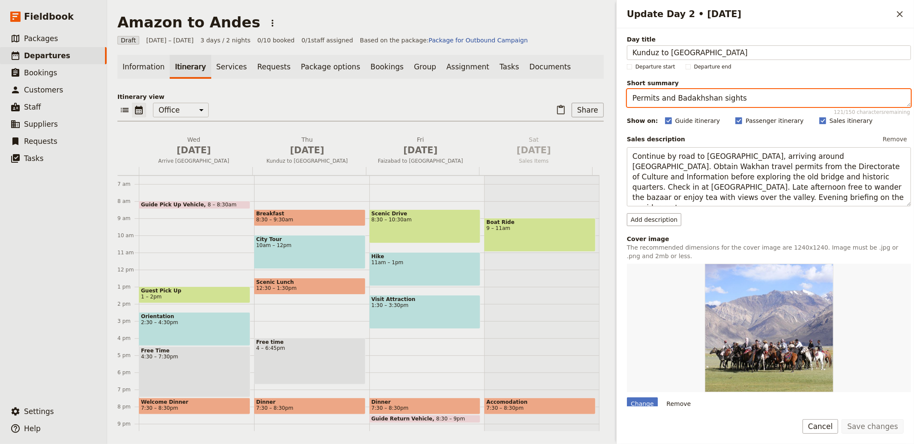
click at [721, 96] on textarea "Permits and Badakhshan sights" at bounding box center [769, 98] width 284 height 18
click at [719, 99] on textarea "Permits and Badakhshan sights" at bounding box center [769, 98] width 284 height 18
paste textarea "Lima City Tour"
type textarea "Permits and Badakhshan sights"
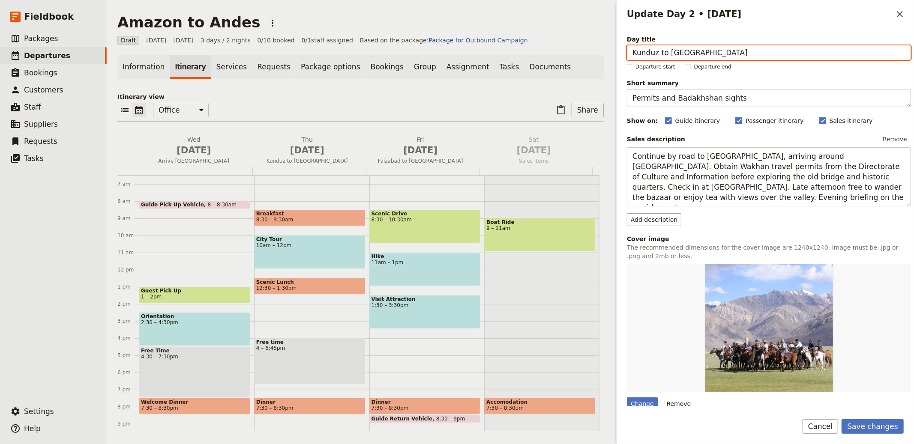
click at [677, 52] on input "Kunduz to Faizabad" at bounding box center [769, 52] width 284 height 15
paste input "Lima City Tour"
type input "Lima City Tour"
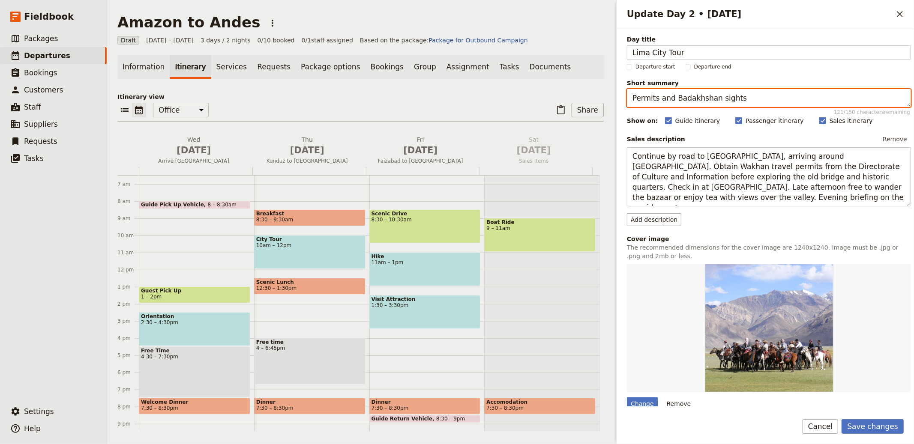
click at [740, 93] on textarea "Permits and Badakhshan sights" at bounding box center [769, 98] width 284 height 18
paste textarea "Highlights of the City of King"
type textarea "Highlights of the City of Kings"
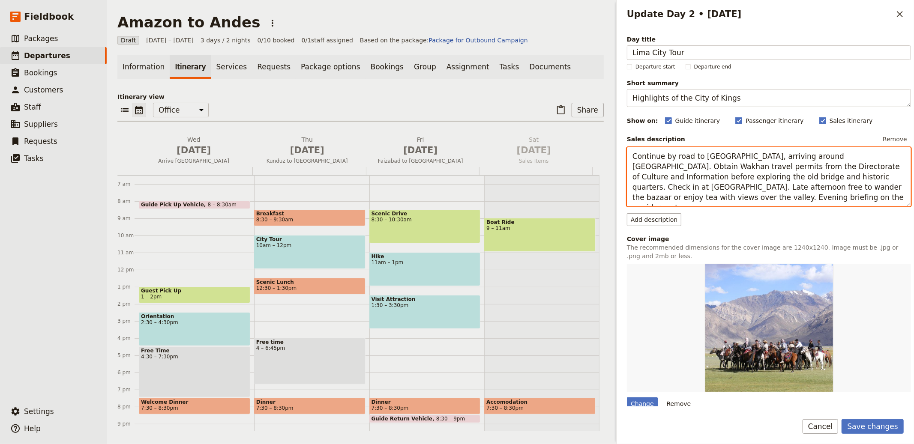
click at [679, 159] on textarea "Continue by road to Faizabad, arriving around midday. Obtain Wakhan travel perm…" at bounding box center [769, 176] width 284 height 59
paste textarea "Discover colonial plazas and landmarks with a guided city tour. Visit key distr…"
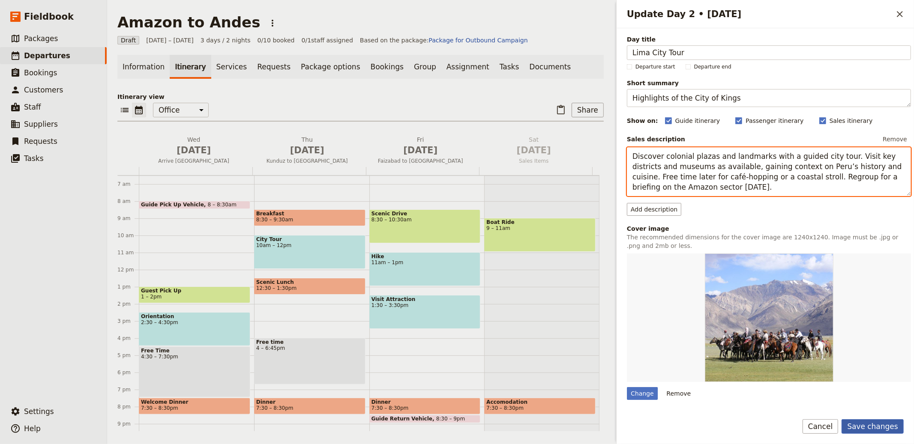
type textarea "Discover colonial plazas and landmarks with a guided city tour. Visit key distr…"
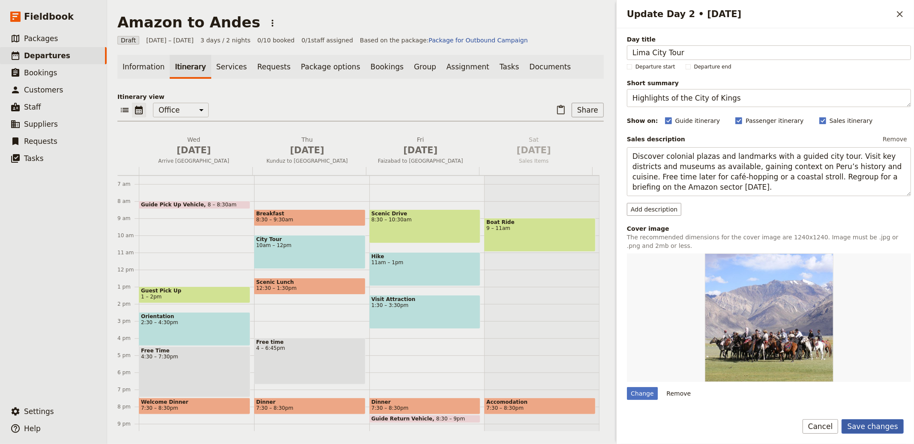
click at [872, 426] on button "Save changes" at bounding box center [873, 427] width 62 height 15
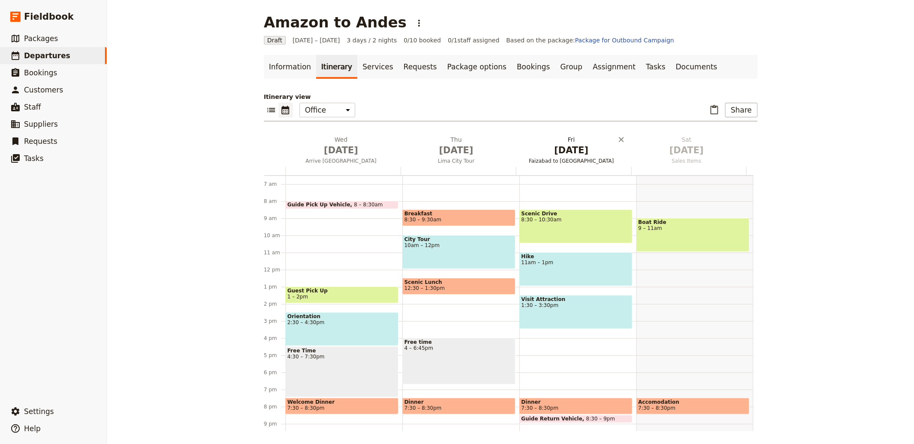
click at [561, 160] on span "Faizabad to Ishkashim" at bounding box center [571, 161] width 112 height 7
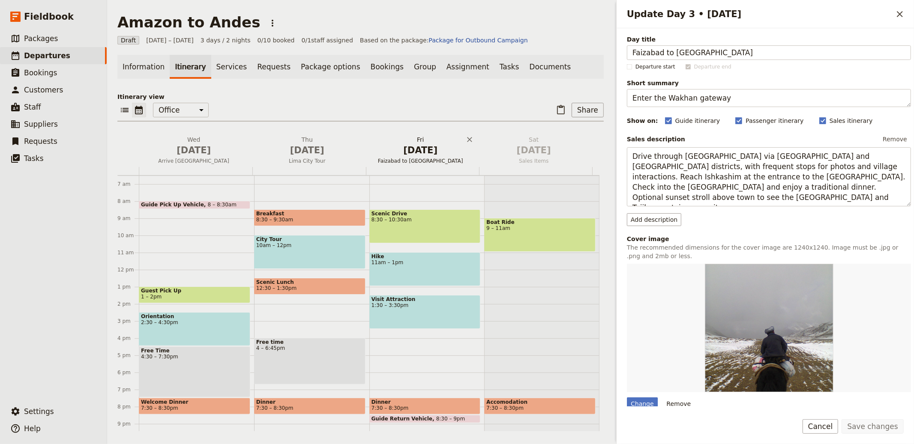
click at [561, 160] on span "Sales Items" at bounding box center [534, 161] width 110 height 7
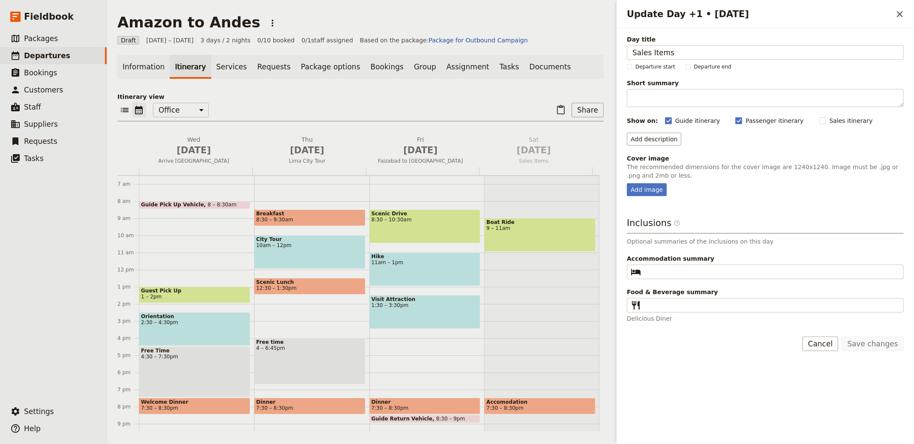
type input "Lima Markets Tour"
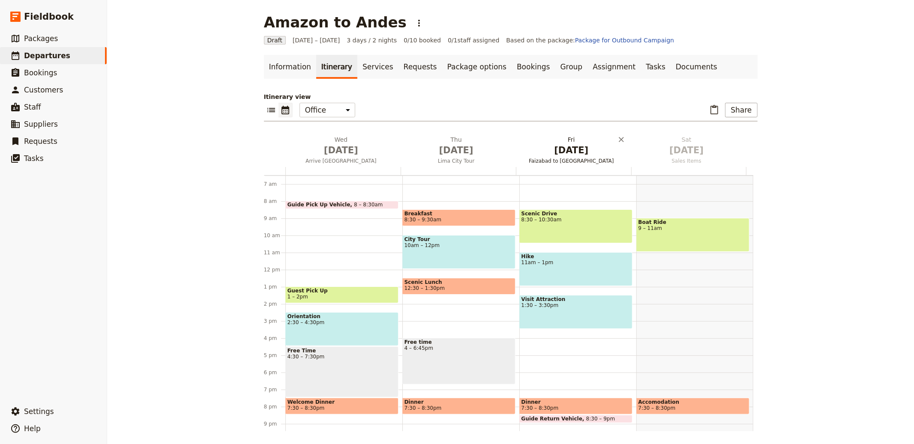
click at [580, 159] on span "Faizabad to Ishkashim" at bounding box center [571, 161] width 112 height 7
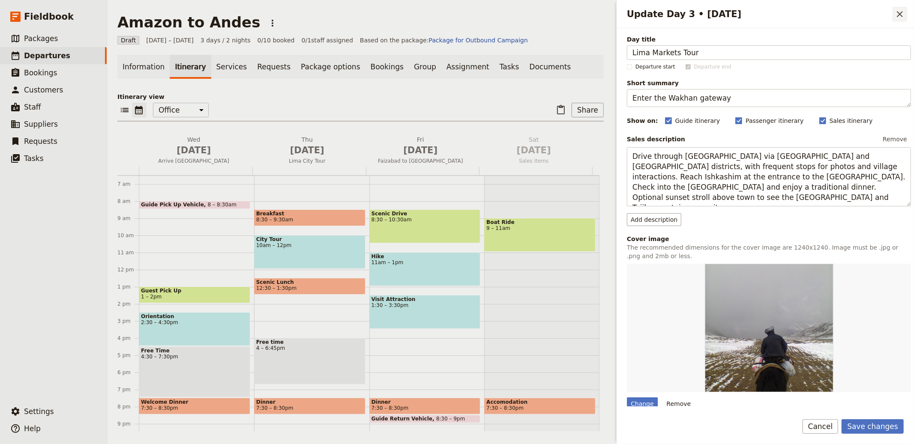
type input "Lima Markets Tour"
click at [720, 96] on textarea "Enter the Wakhan gateway" at bounding box center [769, 98] width 284 height 18
paste textarea "Flavours and local life"
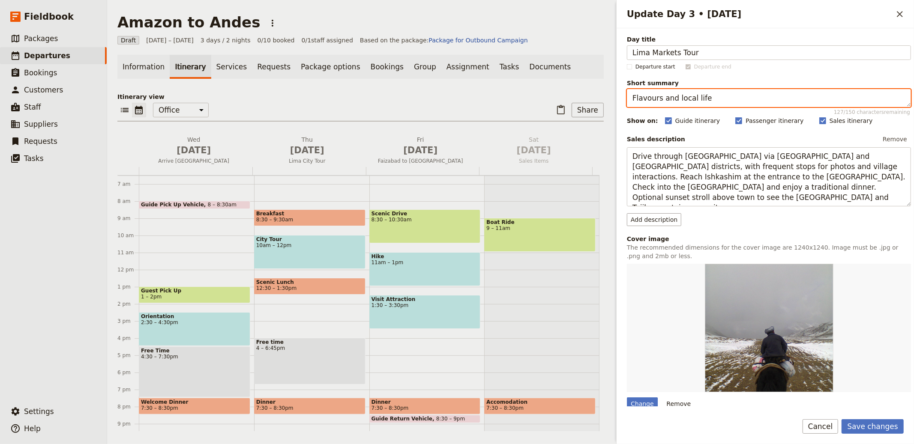
type textarea "Flavours and local life"
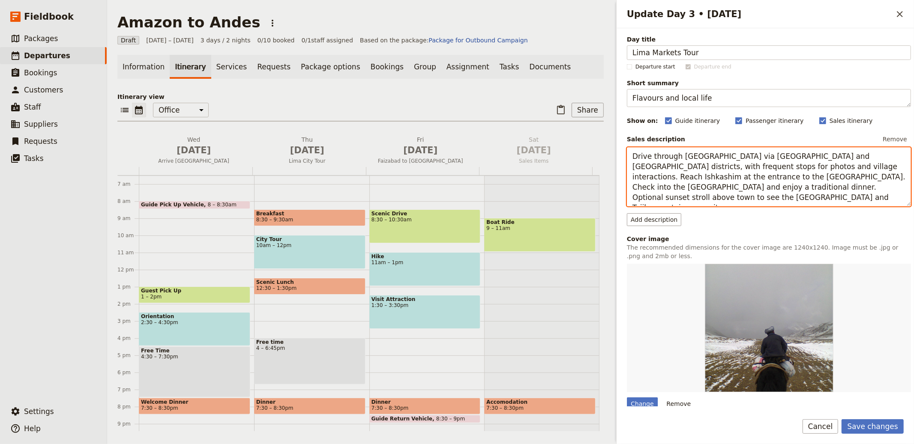
click at [761, 167] on textarea "Drive through Badakhshan via Bahrak and Warduj districts, with frequent stops f…" at bounding box center [769, 176] width 284 height 59
paste textarea "Explore bustling local markets to see seasonal produce and Andean ingredients. …"
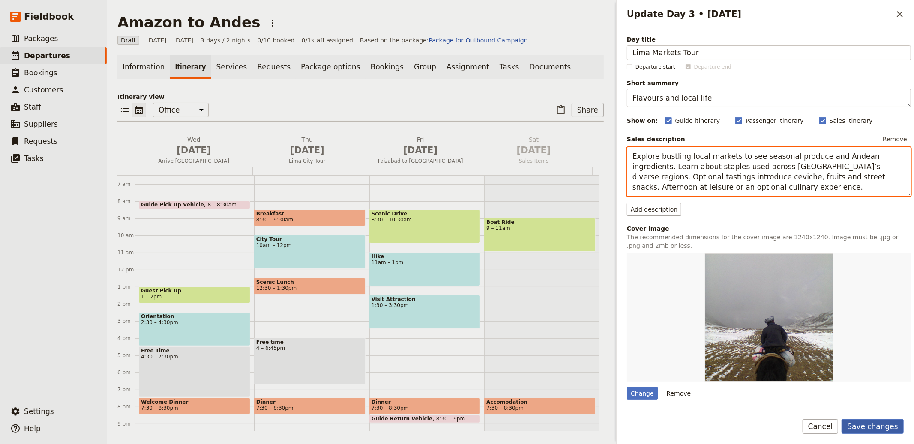
type textarea "Explore bustling local markets to see seasonal produce and Andean ingredients. …"
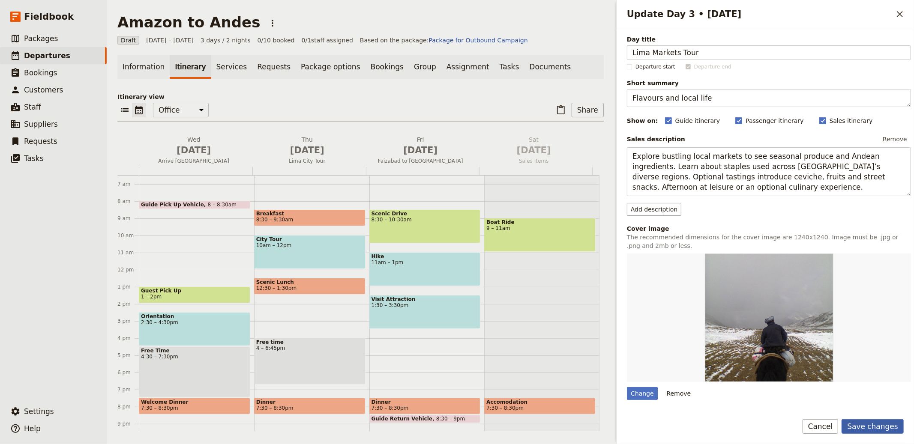
click at [885, 430] on button "Save changes" at bounding box center [873, 427] width 62 height 15
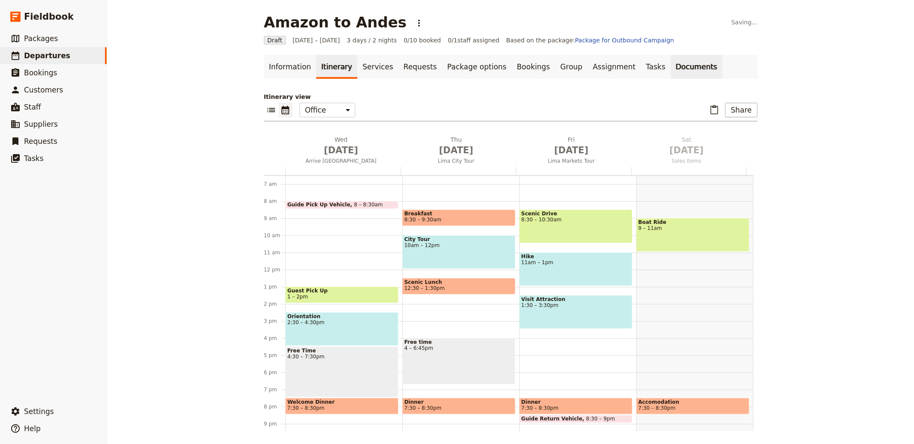
click at [671, 78] on link "Documents" at bounding box center [697, 67] width 52 height 24
click at [641, 62] on link "Tasks" at bounding box center [656, 67] width 30 height 24
click at [671, 65] on link "Documents" at bounding box center [697, 67] width 52 height 24
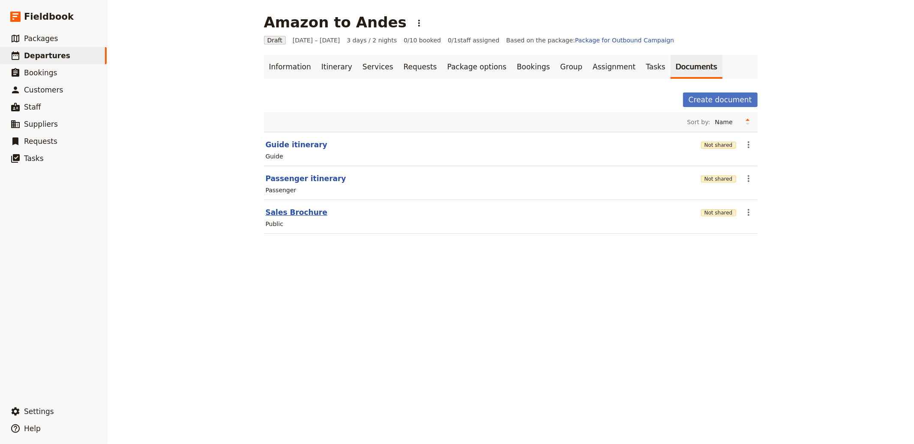
click at [277, 211] on button "Sales Brochure" at bounding box center [297, 212] width 62 height 10
select select "DEFAULT"
click at [300, 65] on link "Information" at bounding box center [290, 67] width 52 height 24
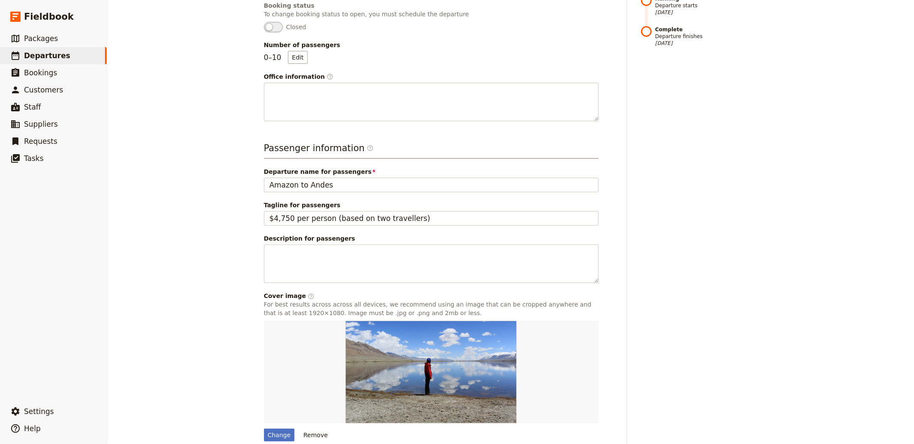
scroll to position [256, 0]
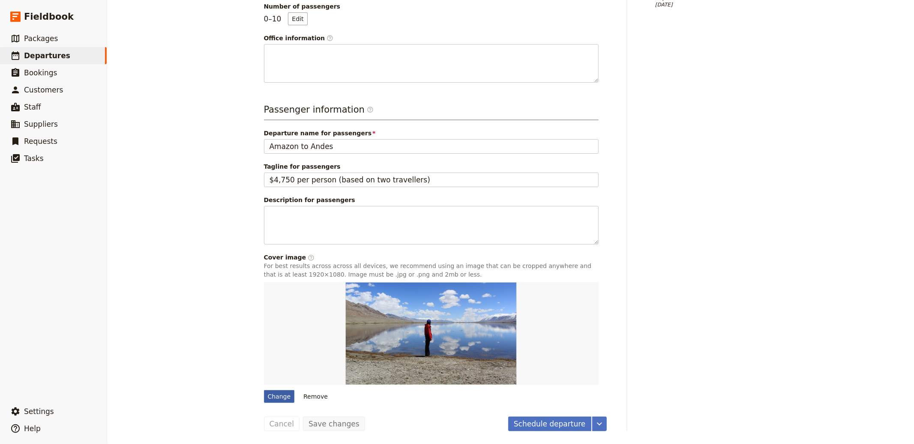
click at [272, 400] on div "Change" at bounding box center [279, 396] width 31 height 13
click at [264, 390] on input "Change" at bounding box center [264, 390] width 0 height 0
type input "C:\fakepath\willian-justen-de-vasconcellos-4hMET7vYTAQ-unsplash (1).jpg"
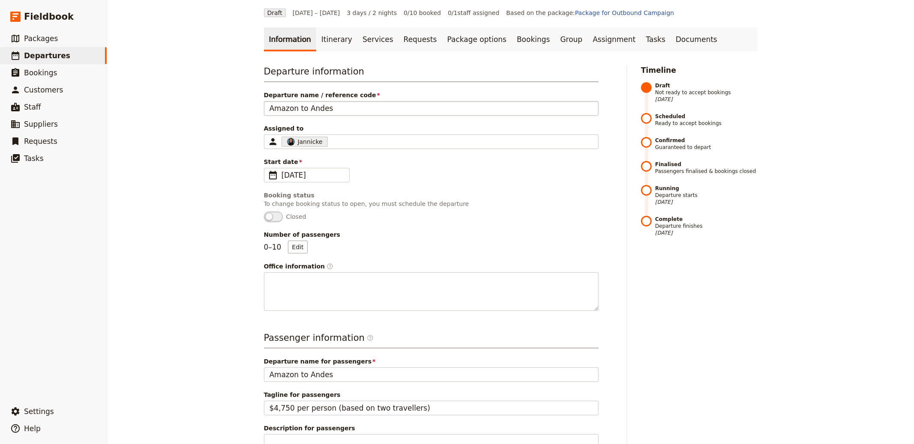
scroll to position [0, 0]
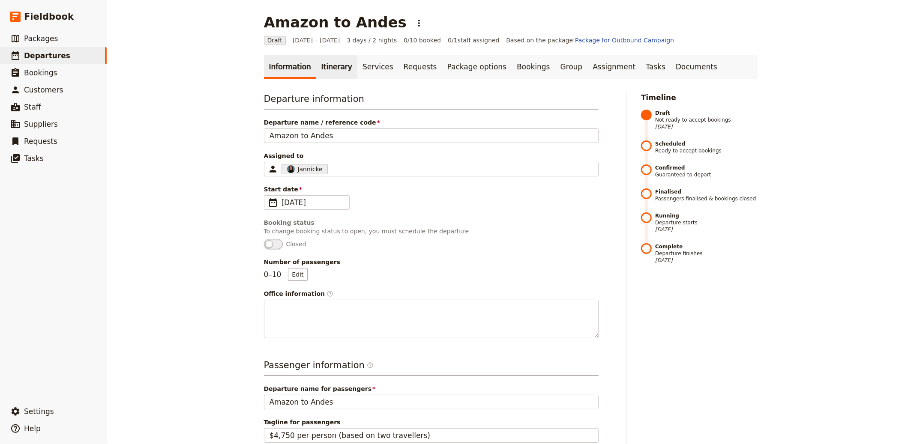
click at [316, 63] on link "Itinerary" at bounding box center [336, 67] width 41 height 24
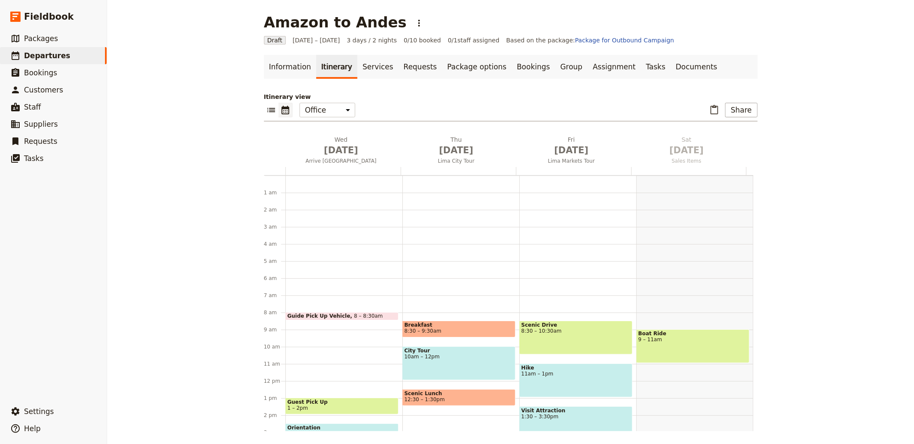
scroll to position [111, 0]
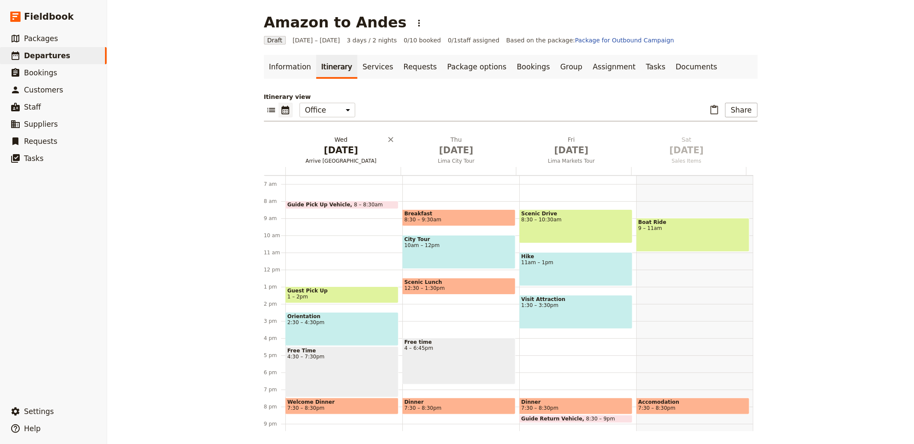
click at [327, 152] on span "Oct 1" at bounding box center [341, 150] width 105 height 13
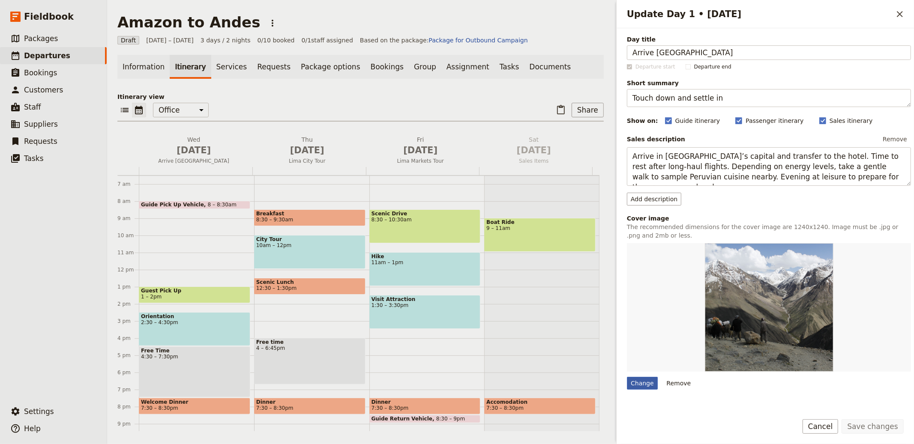
click at [639, 390] on div "Change" at bounding box center [642, 383] width 31 height 13
click at [627, 377] on input "Change" at bounding box center [626, 377] width 0 height 0
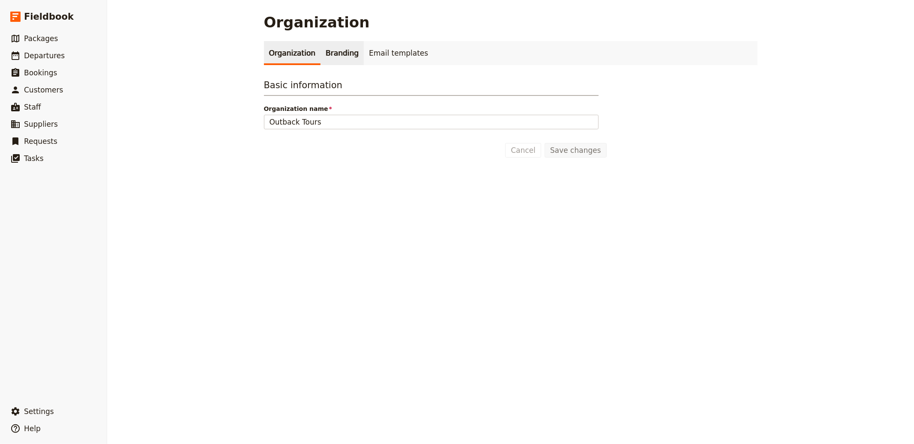
click at [336, 48] on link "Branding" at bounding box center [342, 53] width 43 height 24
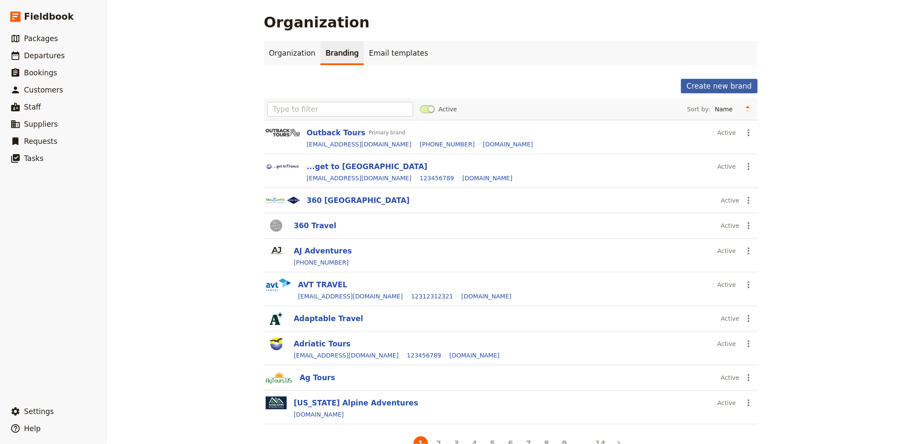
click at [722, 88] on button "Create new brand" at bounding box center [719, 86] width 76 height 15
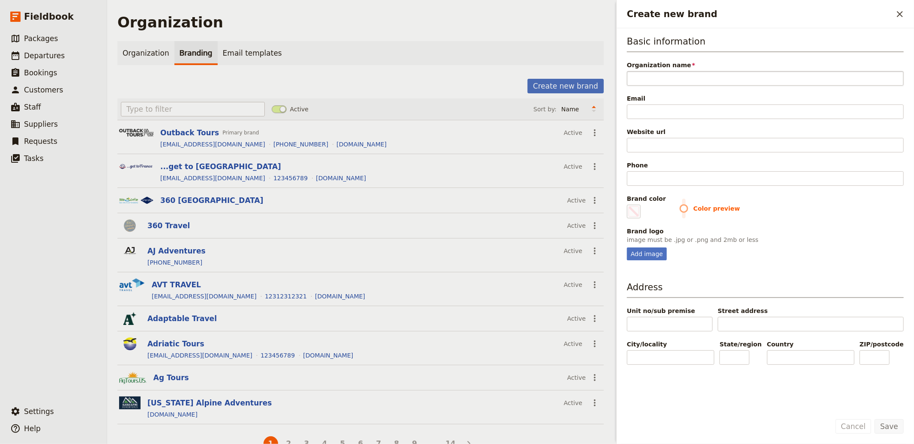
type input "A2A Journey Ltd"
type input "#000000"
type input "A2A Journey Ltd"
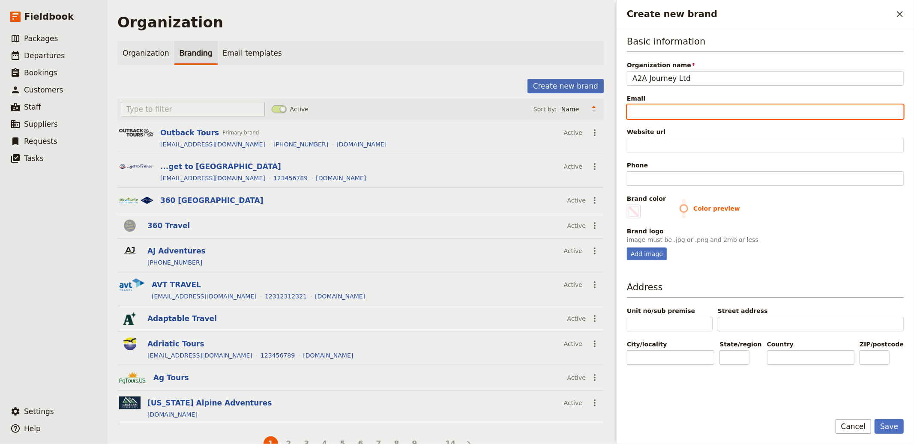
click at [672, 105] on input "Email" at bounding box center [765, 112] width 277 height 15
paste input "[EMAIL_ADDRESS][DOMAIN_NAME]"
type input "[EMAIL_ADDRESS][DOMAIN_NAME]"
type input "#000000"
type input "[EMAIL_ADDRESS][DOMAIN_NAME]"
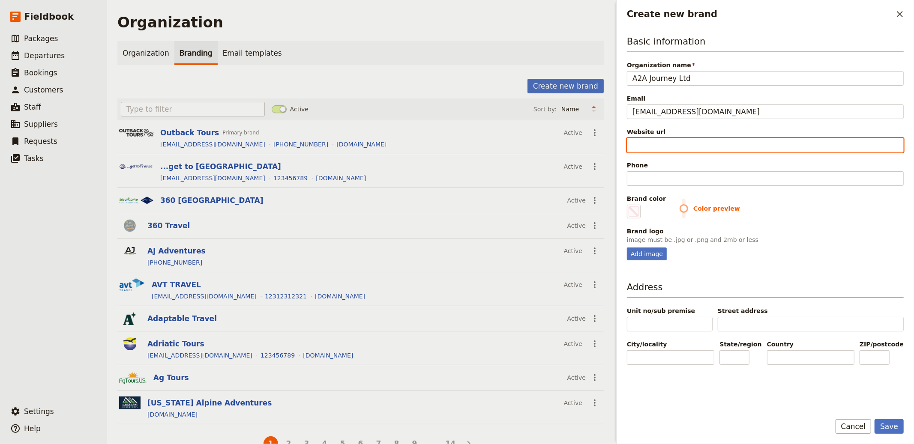
drag, startPoint x: 647, startPoint y: 139, endPoint x: 866, endPoint y: 138, distance: 218.1
click at [647, 139] on input "Website url" at bounding box center [765, 145] width 277 height 15
paste input "https://www.a2ajourney.co.nz"
type input "https://www.a2ajourney.co.nz"
type input "#000000"
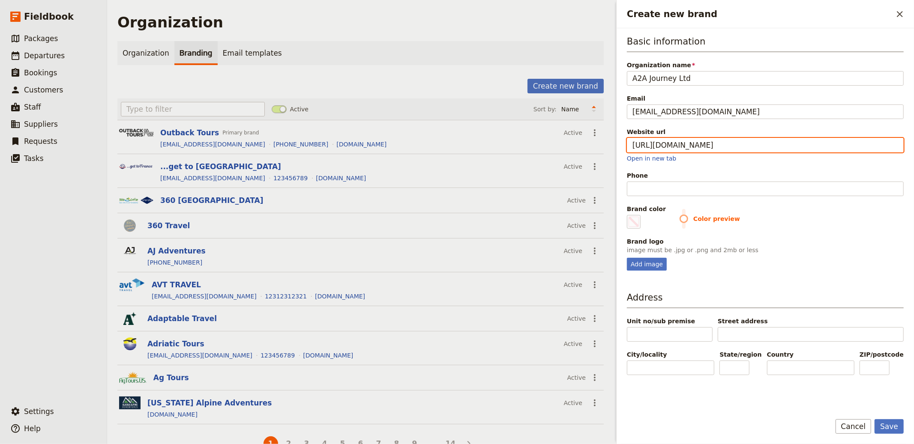
type input "https://www.a2ajourney.co.nz"
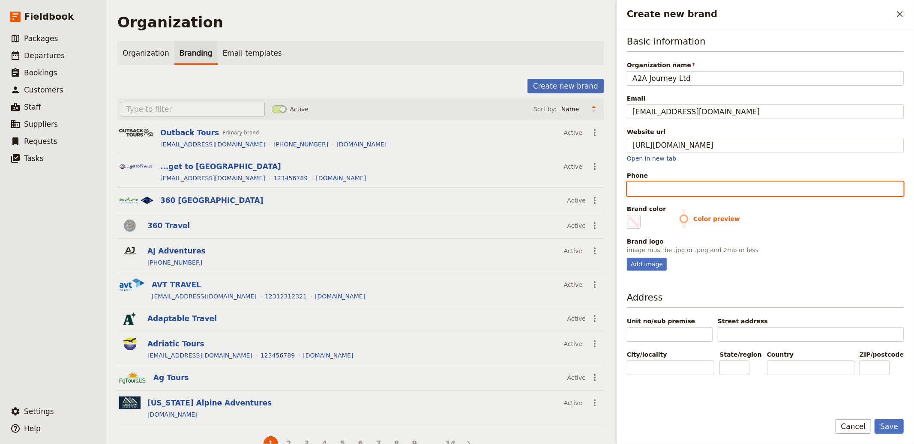
type input "#000000"
click at [662, 182] on input "Phone" at bounding box center [765, 189] width 277 height 15
paste input "=+64 2041241030"
type input "=+64 2041241030"
type input "#000000"
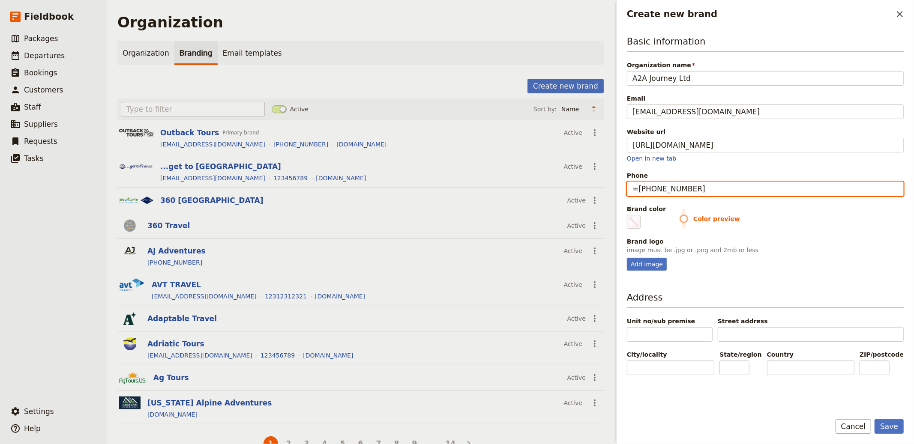
click at [640, 188] on input "=+64 2041241030" at bounding box center [765, 189] width 277 height 15
type input "[PHONE_NUMBER]"
type input "#000000"
type input "[PHONE_NUMBER]"
click at [822, 400] on button "Save" at bounding box center [889, 427] width 29 height 15
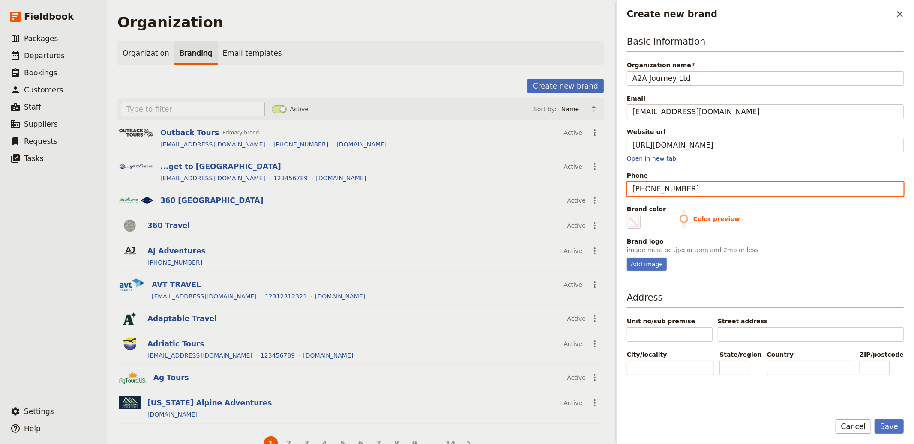
type input "#000000"
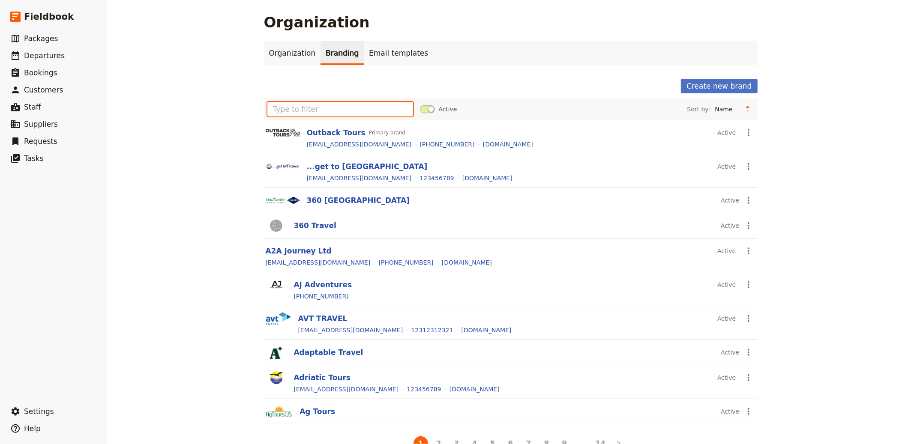
click at [339, 105] on input "text" at bounding box center [340, 109] width 146 height 15
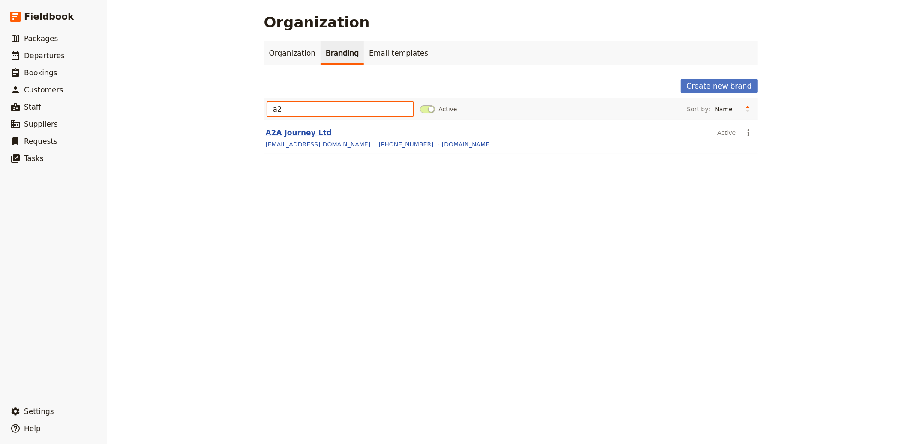
type input "a2"
click at [306, 130] on button "A2A Journey Ltd" at bounding box center [299, 133] width 66 height 10
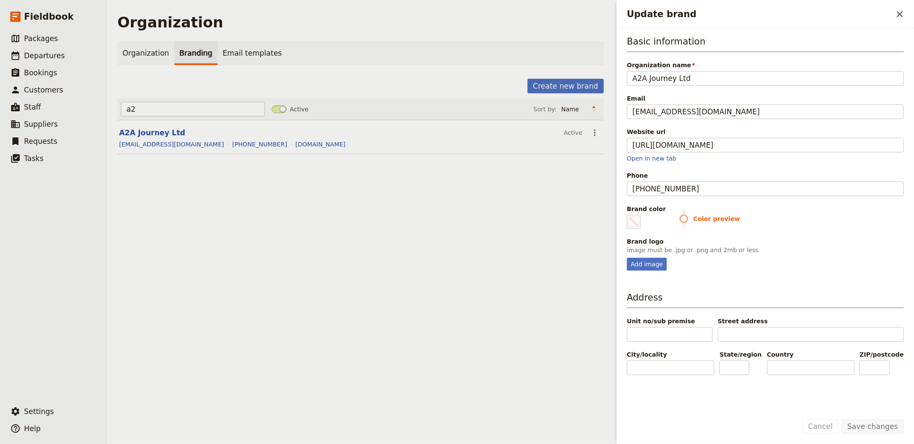
click at [635, 256] on fieldset "Brand logo image must be .jpg or .png and 2mb or less Add image" at bounding box center [765, 253] width 277 height 33
click at [637, 257] on fieldset "Brand logo image must be .jpg or .png and 2mb or less Add image" at bounding box center [765, 253] width 277 height 33
click at [632, 269] on div "Add image" at bounding box center [647, 264] width 40 height 13
click at [627, 258] on input "Add image" at bounding box center [626, 258] width 0 height 0
type input "C:\fakepath\Black+with+slogan.png"
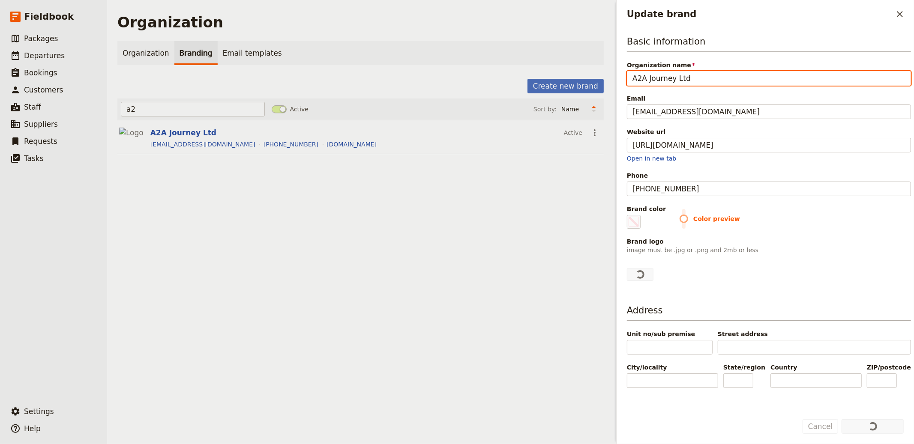
type input "#000000"
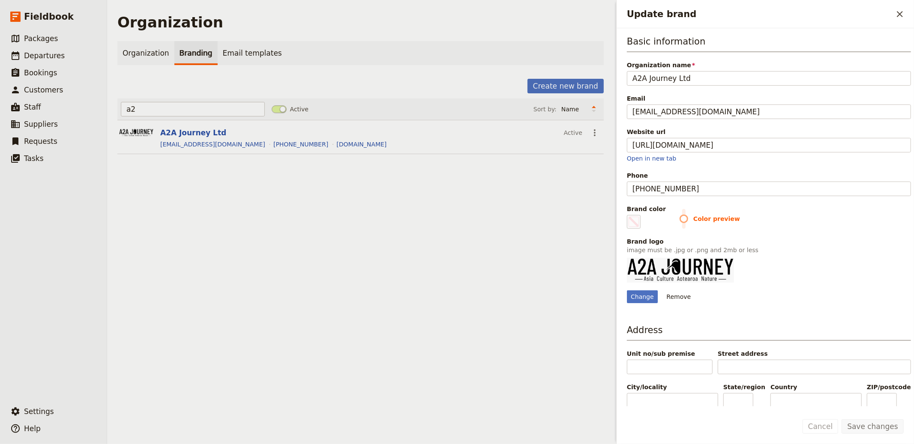
click at [649, 289] on div "Change Remove" at bounding box center [769, 280] width 284 height 45
click at [650, 293] on div "Change" at bounding box center [642, 297] width 31 height 13
click at [627, 291] on input "Change" at bounding box center [626, 290] width 0 height 0
click at [636, 216] on fieldset "#000000" at bounding box center [634, 222] width 14 height 14
click at [629, 215] on input "#000000" at bounding box center [629, 215] width 0 height 0
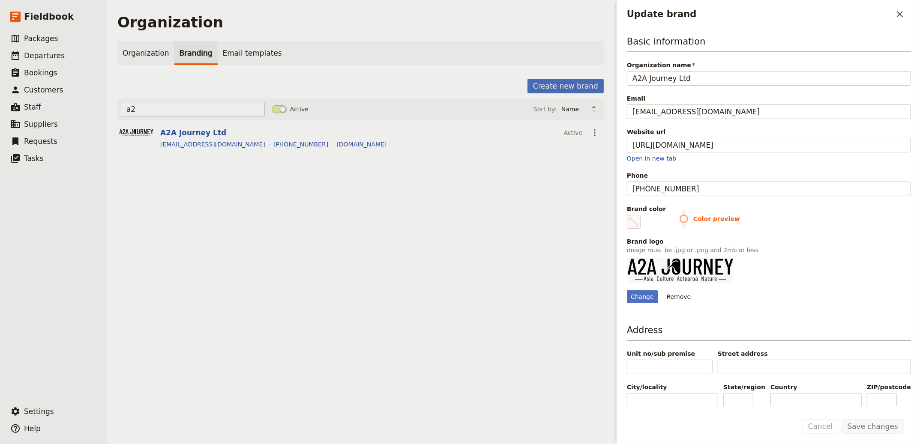
click at [822, 260] on div "Change Remove" at bounding box center [769, 280] width 284 height 45
click at [627, 222] on fieldset "#000000" at bounding box center [634, 222] width 14 height 14
click at [629, 215] on input "#000000" at bounding box center [629, 215] width 0 height 0
type input "#000000"
click at [822, 307] on div "Basic information Organization name A2A Journey Ltd Email a2ajourney24@gmail.co…" at bounding box center [769, 220] width 284 height 371
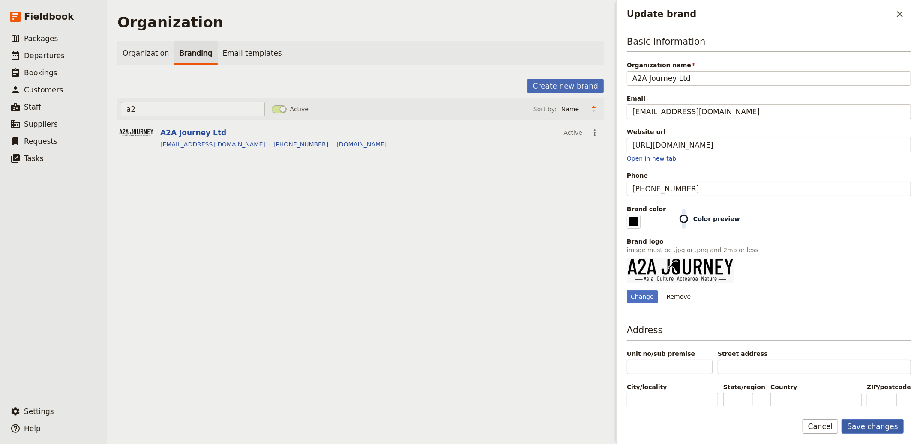
click at [822, 400] on button "Save changes" at bounding box center [873, 427] width 62 height 15
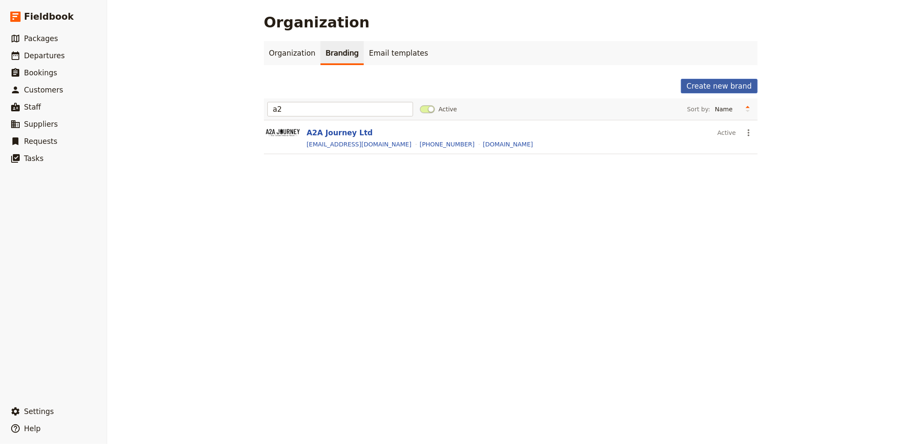
click at [713, 81] on button "Create new brand" at bounding box center [719, 86] width 76 height 15
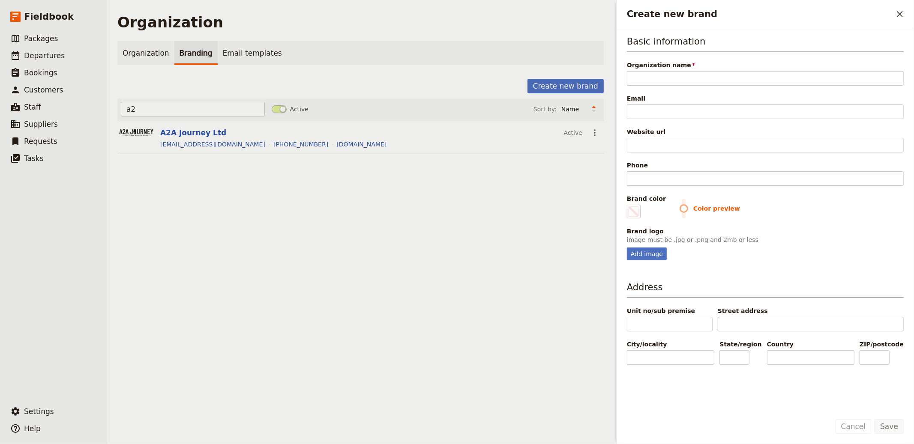
click at [677, 65] on span "Organization name" at bounding box center [765, 65] width 277 height 9
click at [677, 71] on input "Organization name" at bounding box center [765, 78] width 277 height 15
paste input "Latin Link Adventure Ltd"
type input "Latin Link Adventure Ltd"
type input "#000000"
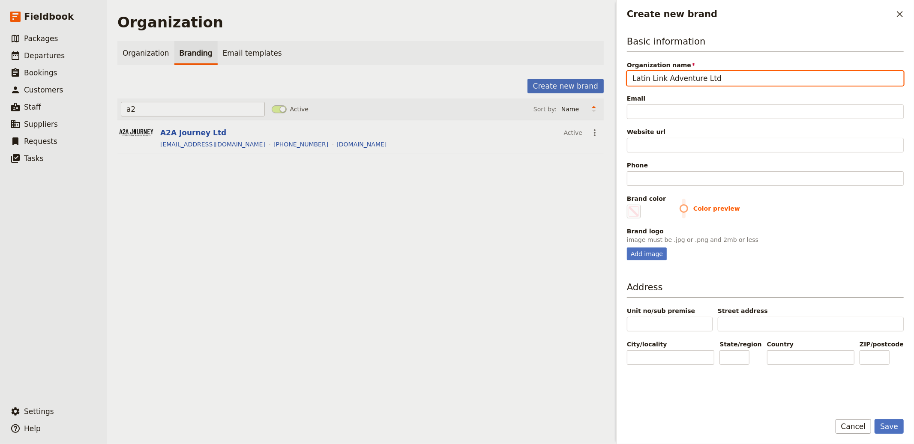
type input "Latin Link Adventure Ltd"
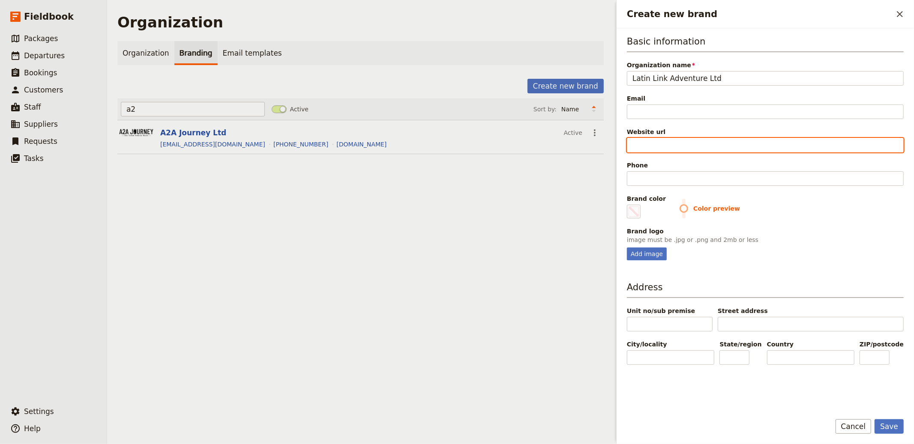
click at [644, 145] on input "Website url" at bounding box center [765, 145] width 277 height 15
paste input "https://www.latinlink.co.nz"
type input "https://www.latinlink.co.nz"
type input "#000000"
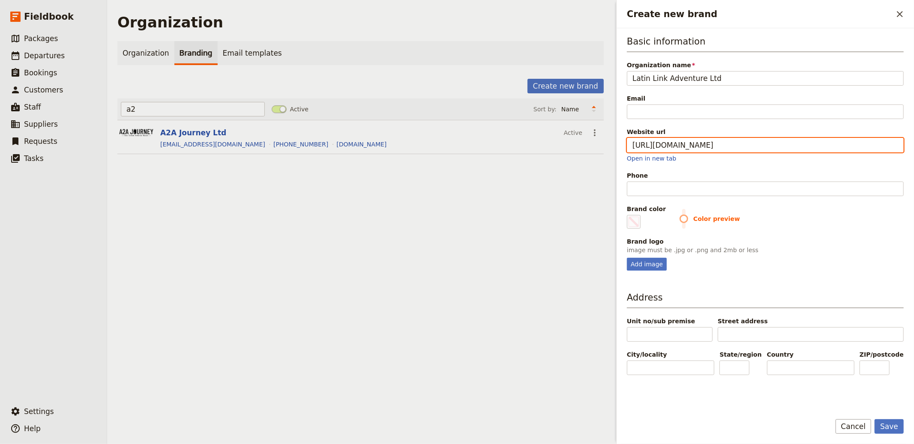
type input "https://www.latinlink.co.nz"
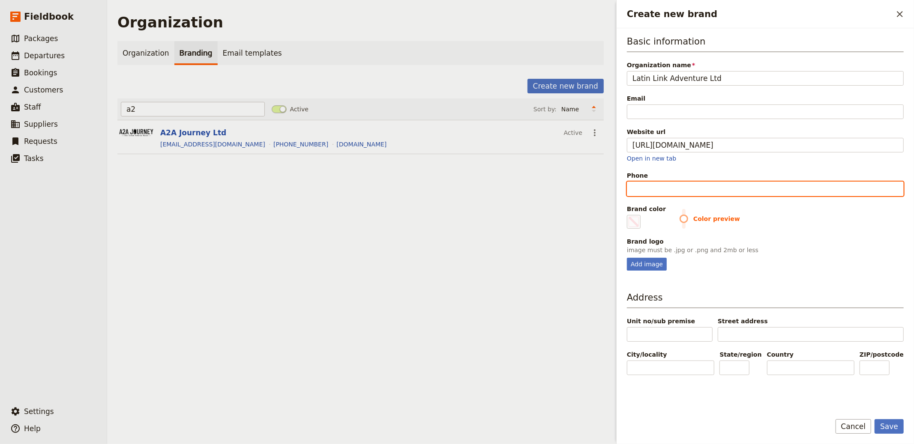
type input "#000000"
drag, startPoint x: 660, startPoint y: 186, endPoint x: 673, endPoint y: 182, distance: 13.8
click at [660, 186] on input "Phone" at bounding box center [765, 189] width 277 height 15
paste input "0800 528 465"
type input "0800 528 465"
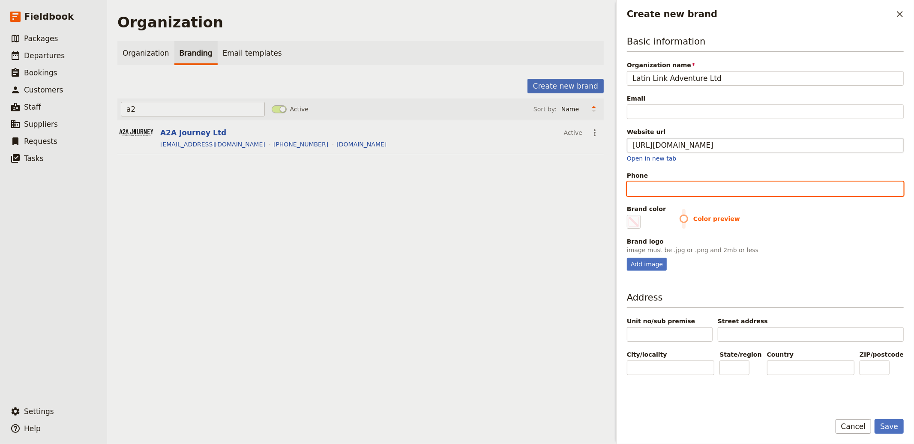
type input "#000000"
type input "0800 528 465"
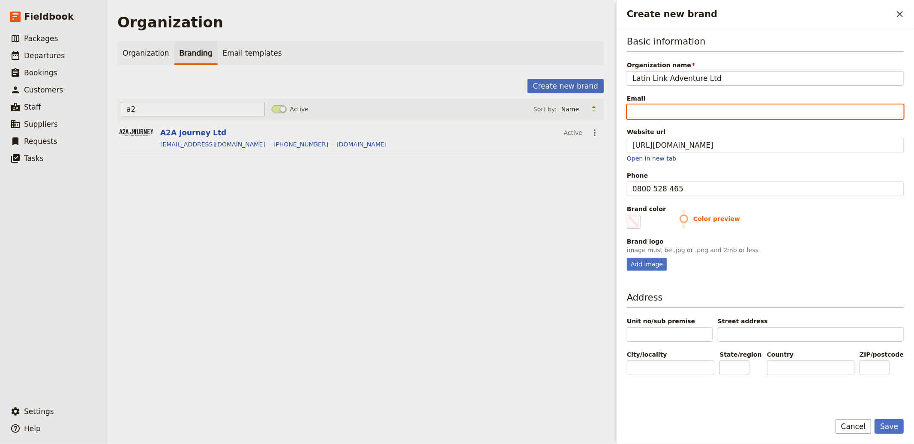
click at [648, 114] on input "Email" at bounding box center [765, 112] width 277 height 15
type input "i"
type input "#000000"
type input "in"
type input "#000000"
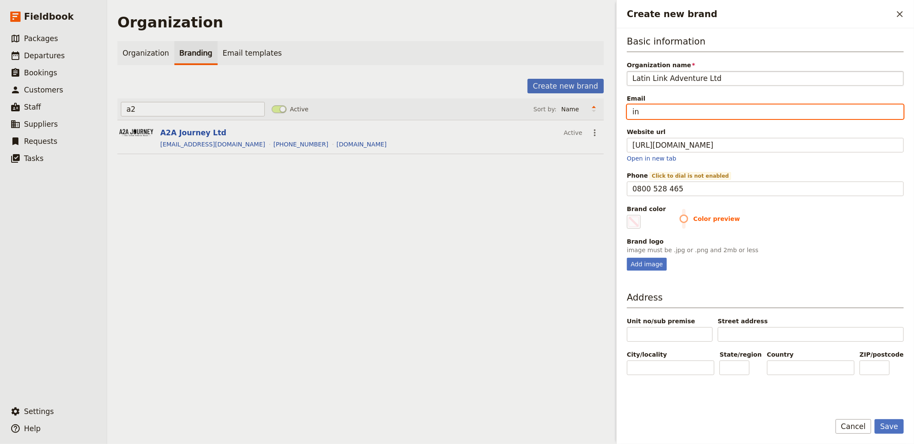
type input "inf"
type input "#000000"
type input "info"
type input "#000000"
type input "info@"
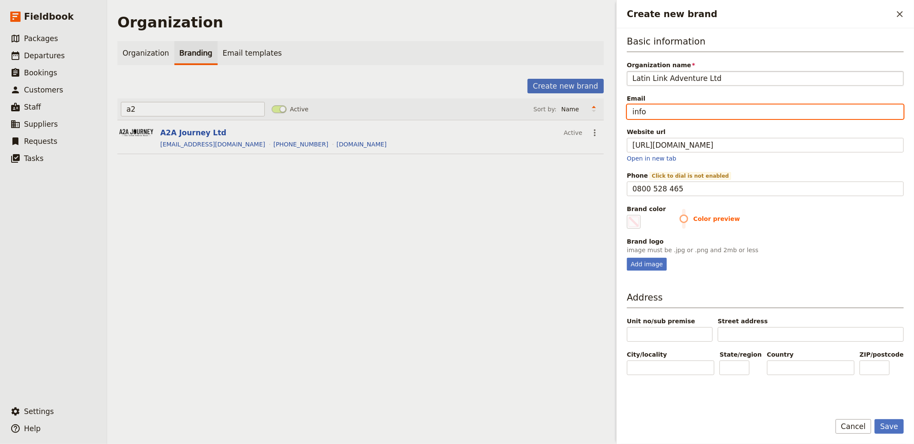
type input "#000000"
type input "info@l"
type input "#000000"
type input "info@la"
type input "#000000"
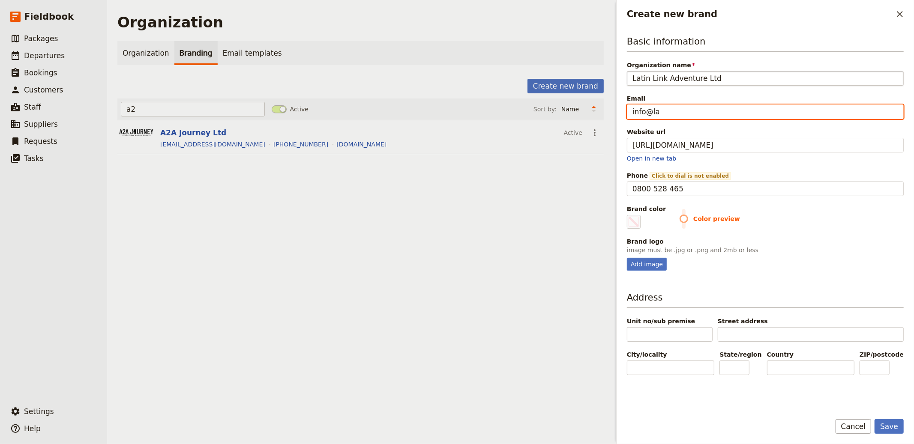
type input "info@lat"
type input "#000000"
type input "info@la"
type input "#000000"
type input "info@l"
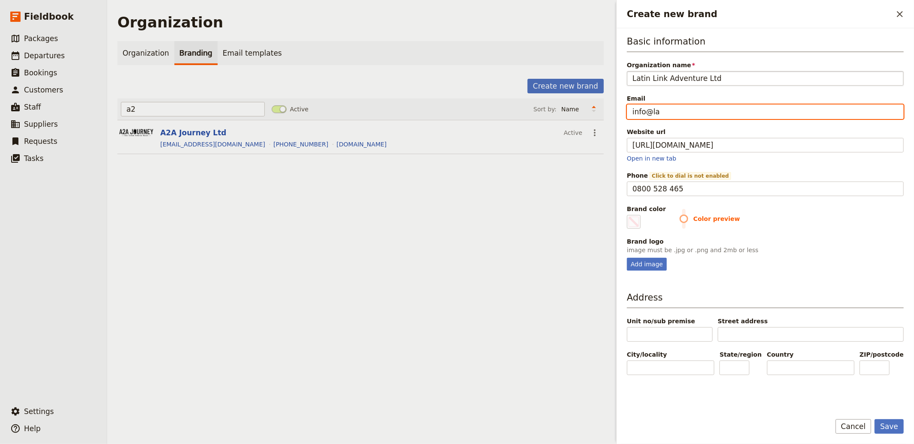
type input "#000000"
type input "info@la"
type input "#000000"
type input "info@lat"
type input "#000000"
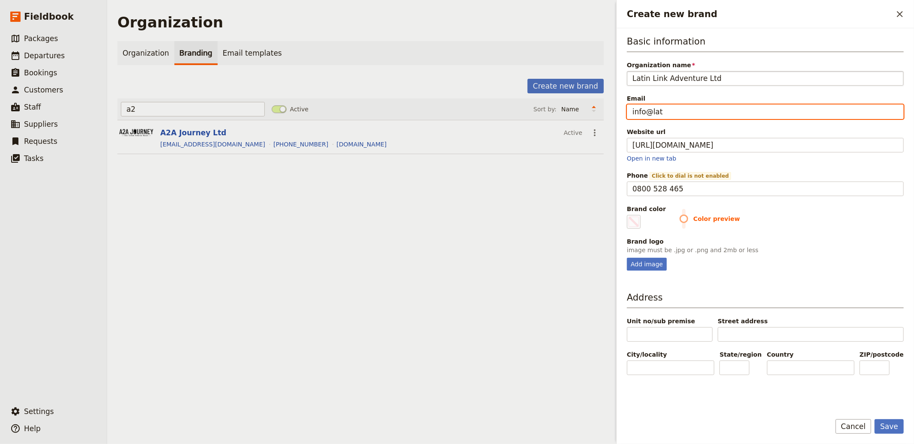
type input "info@lati"
type input "#000000"
type input "info@latin"
type input "#000000"
type input "info@latinl"
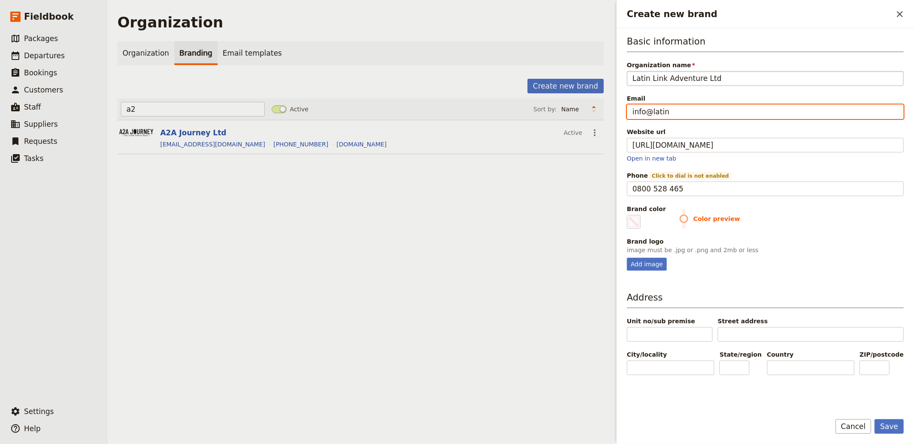
type input "#000000"
type input "info@latinli"
type input "#000000"
type input "info@latinlin"
type input "#000000"
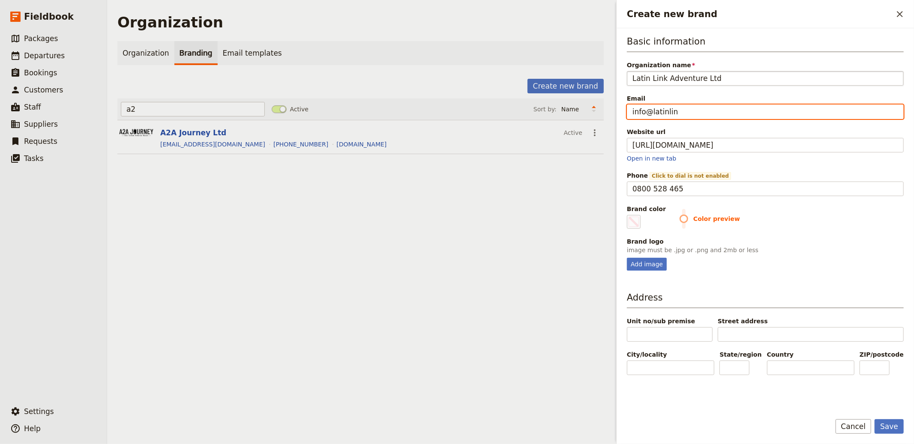
type input "info@latinlink"
type input "#000000"
type input "info@latinlink."
type input "#000000"
type input "info@latinlink.c"
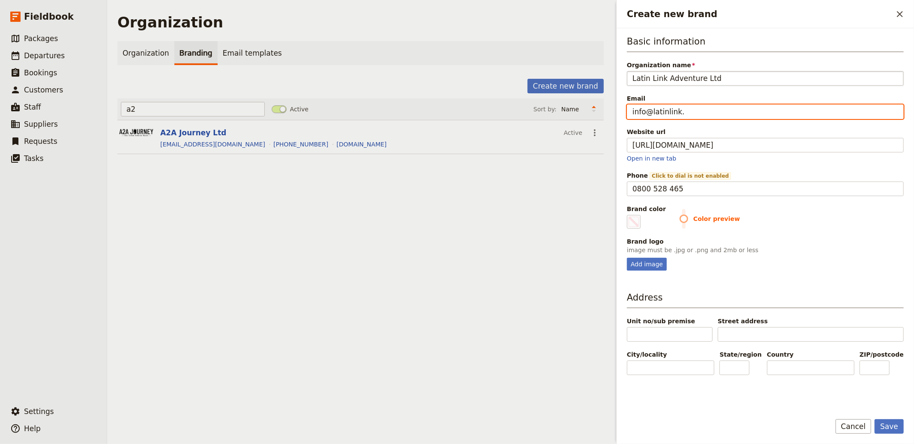
type input "#000000"
type input "info@latinlink.co"
type input "#000000"
type input "info@latinlink.co."
type input "#000000"
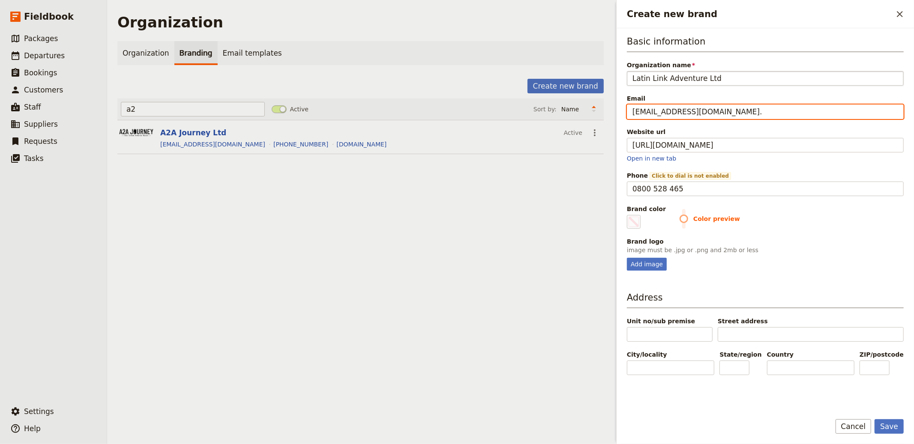
type input "info@latinlink.co.z"
type input "#000000"
type input "info@latinlink.co.zu"
type input "#000000"
type input "info@latinlink.co.z"
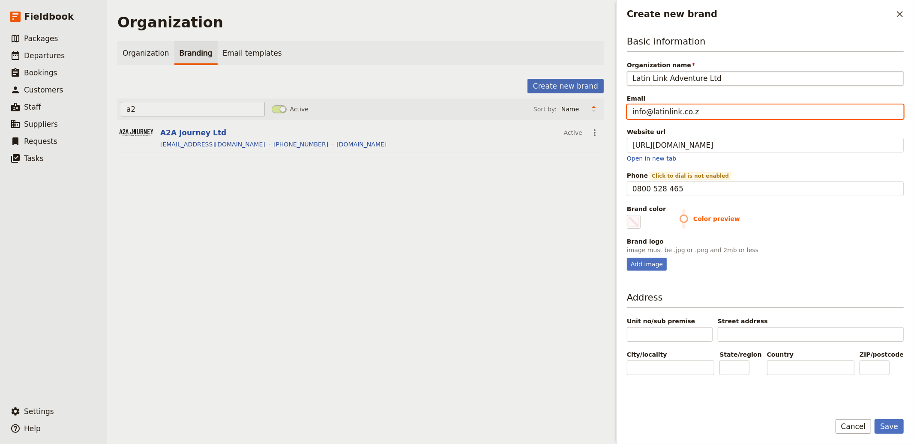
type input "#000000"
type input "info@latinlink.co."
type input "#000000"
type input "info@latinlink.co.n"
type input "#000000"
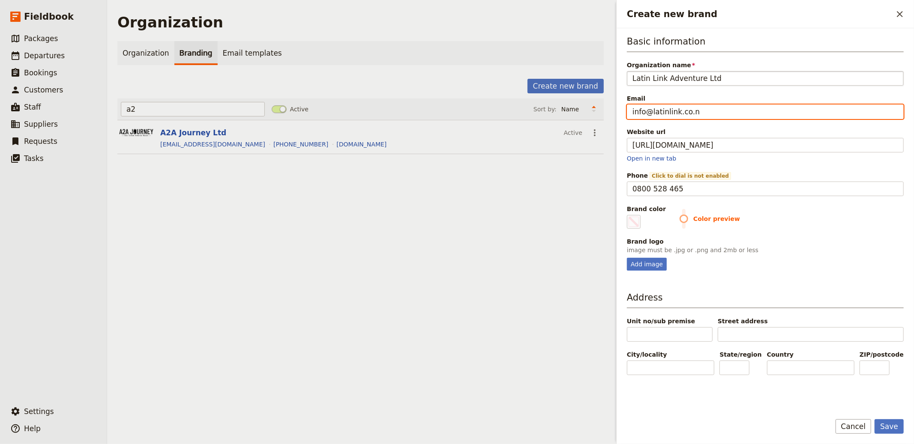
type input "[EMAIL_ADDRESS][DOMAIN_NAME]"
type input "#000000"
type input "[EMAIL_ADDRESS][DOMAIN_NAME]"
click at [650, 264] on div "Add image" at bounding box center [647, 264] width 40 height 13
click at [627, 258] on input "Add image" at bounding box center [626, 258] width 0 height 0
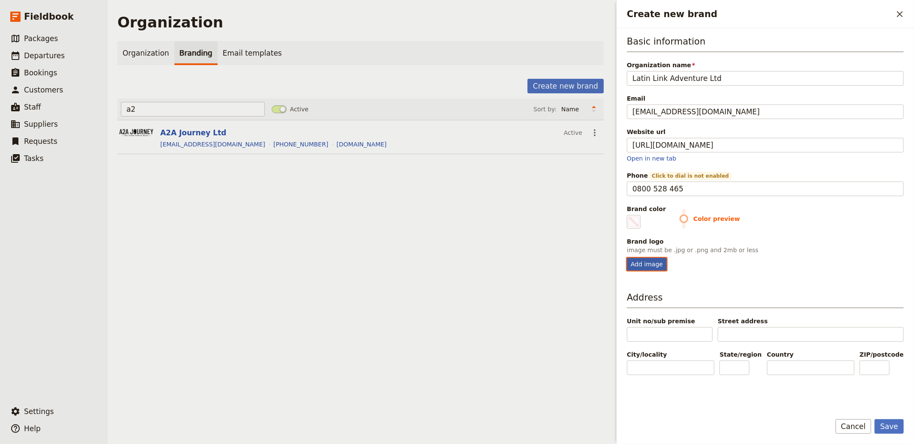
type input "C:\fakepath\logo (8).png"
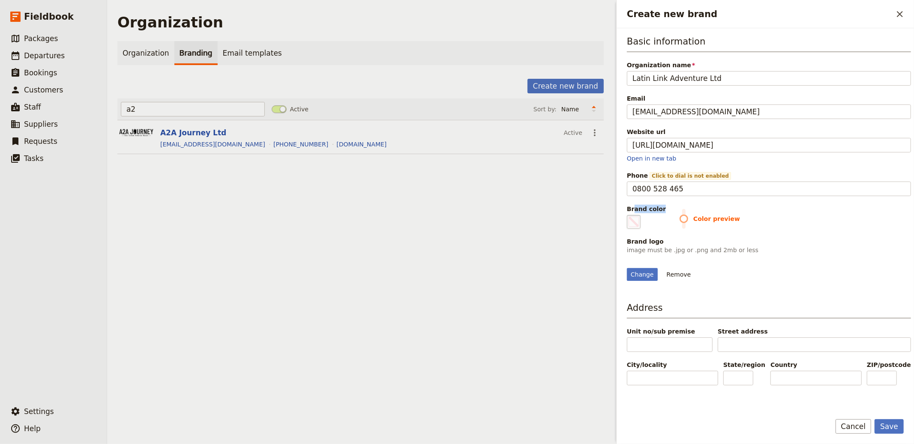
click at [635, 216] on label "Brand color #000000" at bounding box center [646, 217] width 39 height 24
click at [634, 217] on span "Create new brand" at bounding box center [634, 222] width 10 height 10
click at [629, 215] on input "#000000" at bounding box center [629, 215] width 0 height 0
type input "#f19125"
click at [822, 281] on div "Change Remove" at bounding box center [769, 269] width 284 height 23
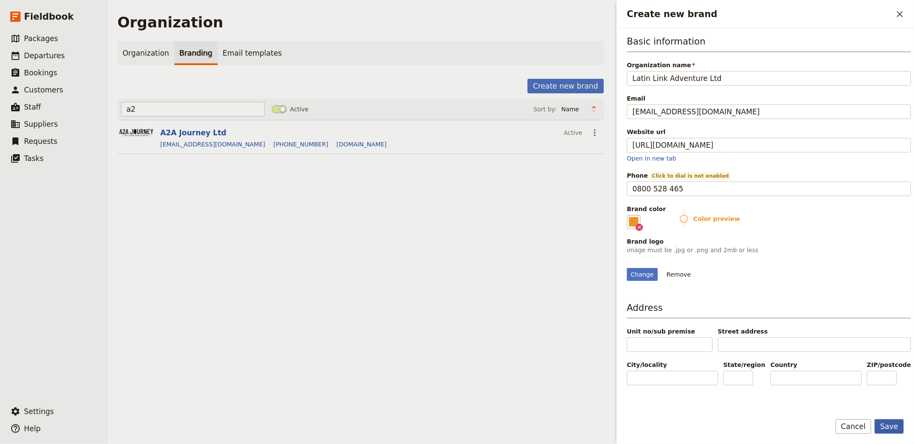
click at [822, 400] on button "Save" at bounding box center [889, 427] width 29 height 15
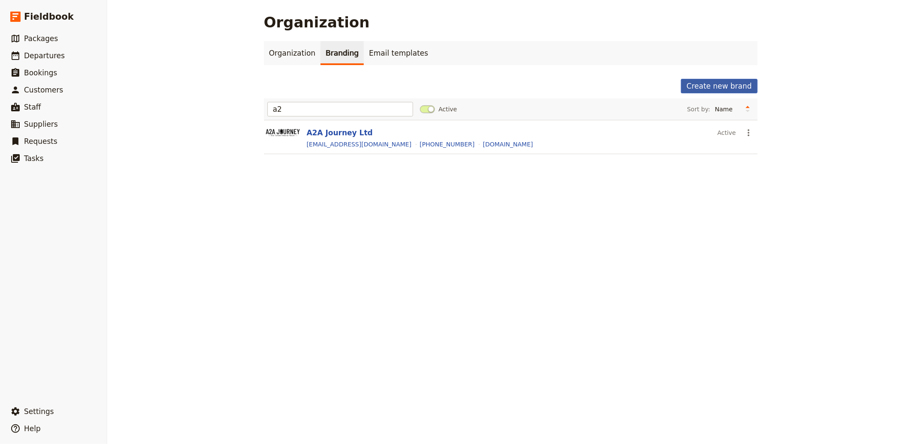
click at [716, 84] on button "Create new brand" at bounding box center [719, 86] width 76 height 15
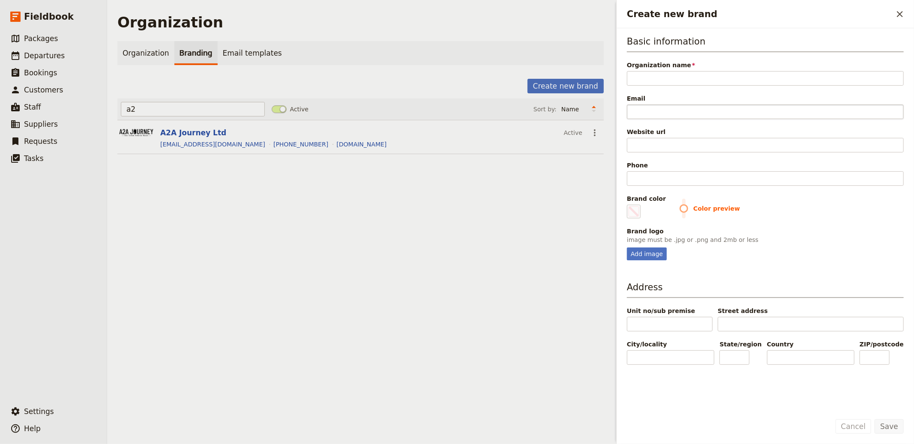
type input "GO-INDOCHINE COMPANY LIMITED"
type input "#000000"
type input "GO-INDOCHINE COMPANY LIMITE"
type input "#000000"
type input "GO-INDOCHINE COMPANY LIMIT"
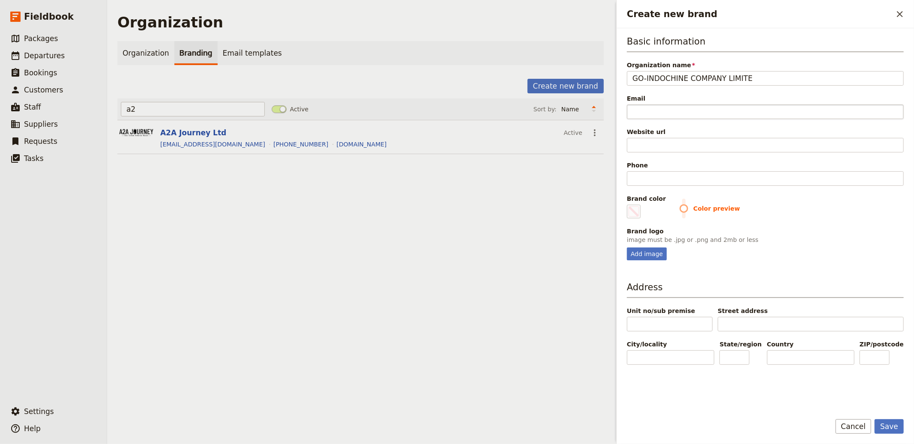
type input "#000000"
type input "GO-INDOCHINE COMPANY LIMI"
type input "#000000"
type input "GO-INDOCHINE COMPANY LIM"
type input "#000000"
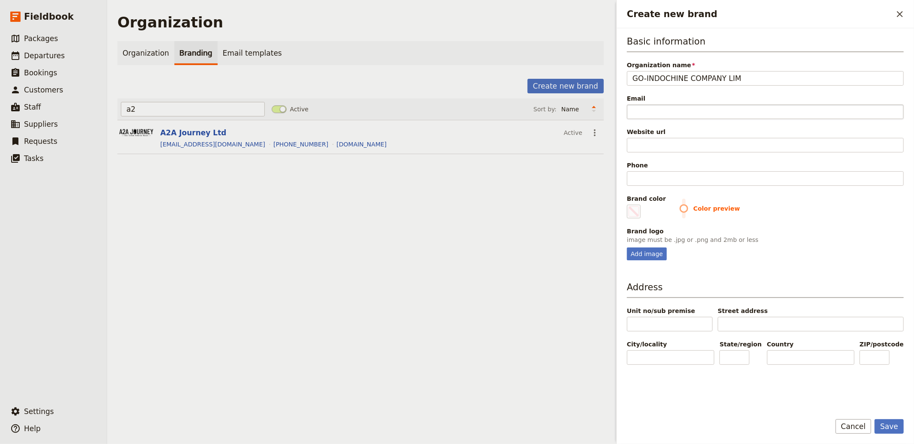
type input "GO-INDOCHINE COMPANY LI"
type input "#000000"
type input "GO-INDOCHINE COMPANY L"
type input "#000000"
type input "GO-INDOCHINE COMPANY"
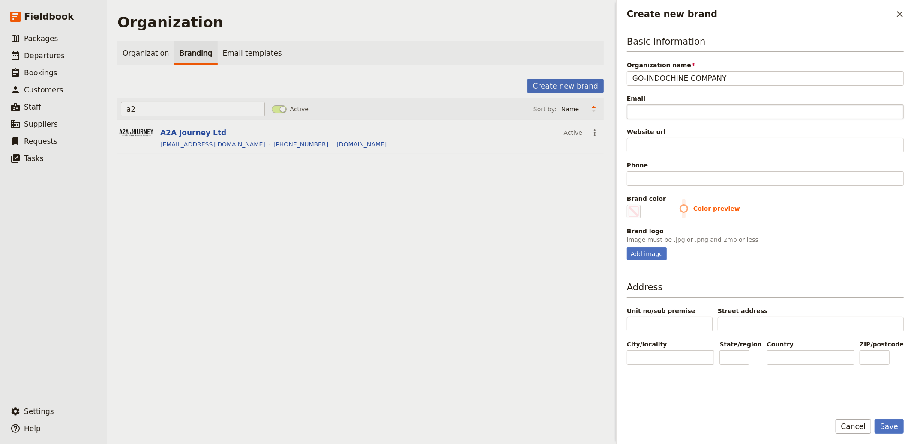
type input "#000000"
type input "GO-INDOCHINE COMPANY"
type input "#000000"
type input "GO-INDOCHINE COMPAN"
type input "#000000"
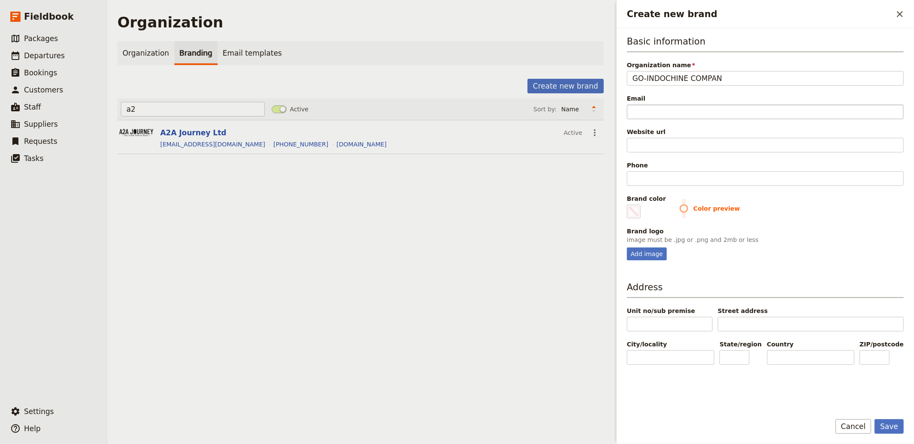
type input "GO-INDOCHINE COMPA"
type input "#000000"
type input "GO-INDOCHINE COMP"
type input "#000000"
type input "GO-INDOCHINE COM"
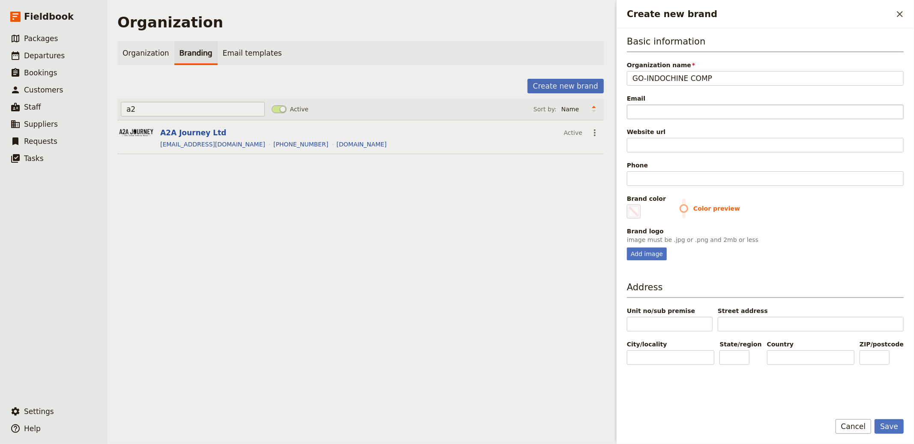
type input "#000000"
type input "GO-INDOCHINE CO"
type input "#000000"
type input "GO-INDOCHINE C"
type input "#000000"
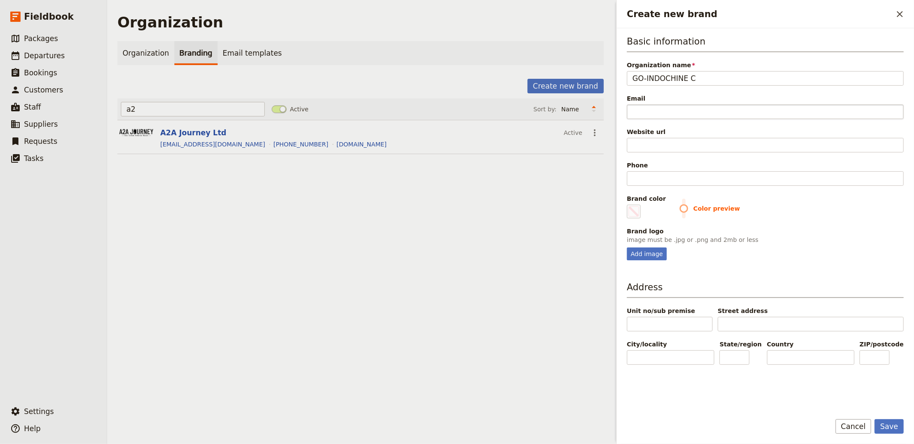
type input "GO-[GEOGRAPHIC_DATA]"
type input "#000000"
type input "GO-[GEOGRAPHIC_DATA]"
type input "#000000"
type input "GO-[GEOGRAPHIC_DATA]"
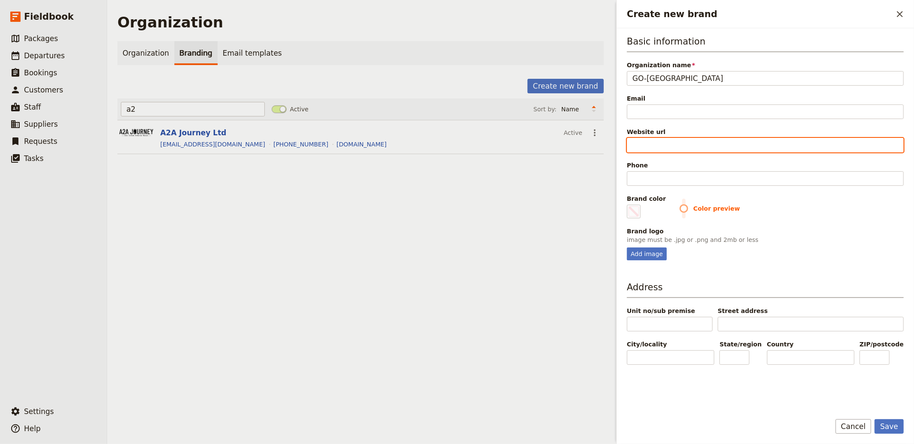
click at [657, 141] on input "Website url" at bounding box center [765, 145] width 277 height 15
paste input "https://go-indochine.com"
type input "https://go-indochine.com"
type input "#000000"
type input "https://go-indochine.com"
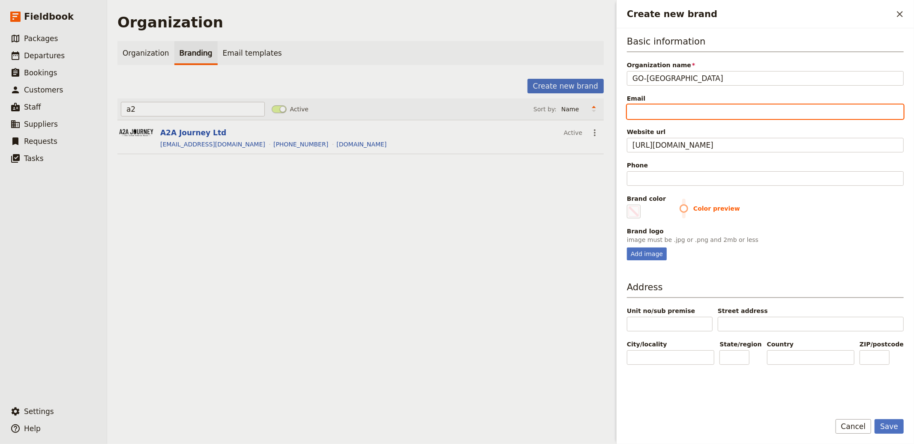
type input "#000000"
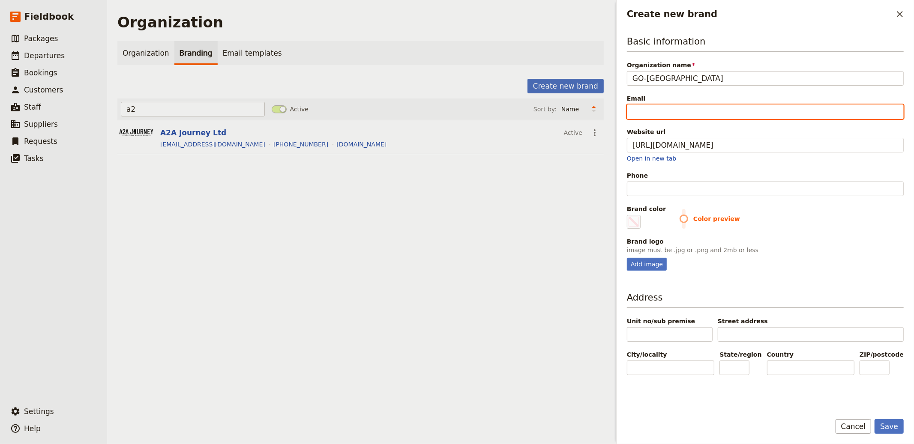
click at [666, 108] on input "Email" at bounding box center [765, 112] width 277 height 15
type input "i"
type input "#000000"
type input "in"
type input "#000000"
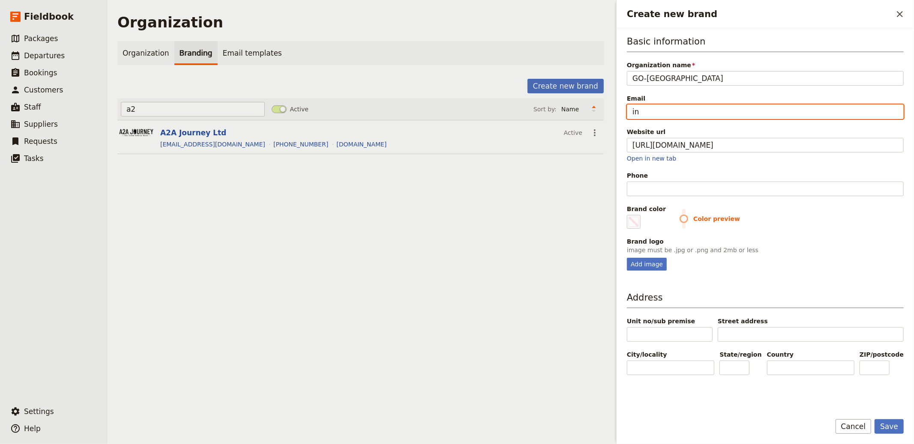
type input "inf"
type input "#000000"
type input "info"
type input "#000000"
type input "info@"
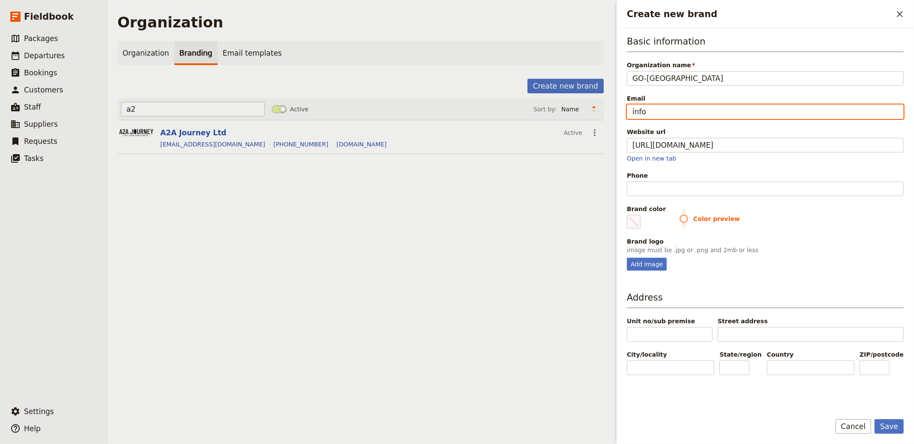
type input "#000000"
type input "info@g"
type input "#000000"
type input "info@go"
type input "#000000"
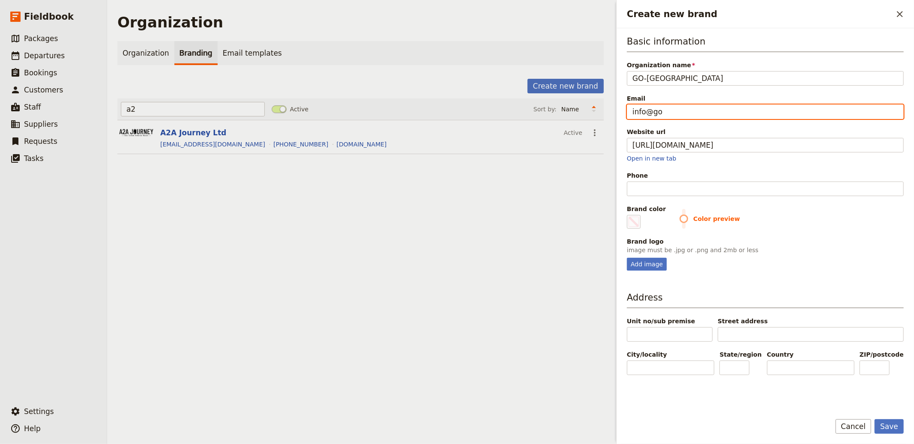
type input "info@go-"
type input "#000000"
type input "info@go-i"
type input "#000000"
type input "info@go-in"
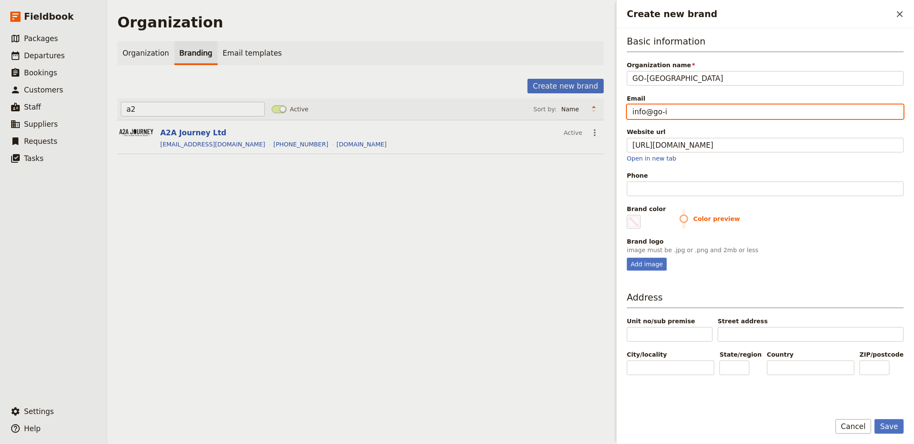
type input "#000000"
type input "info@go-ind"
type input "#000000"
type input "info@go-indo"
type input "#000000"
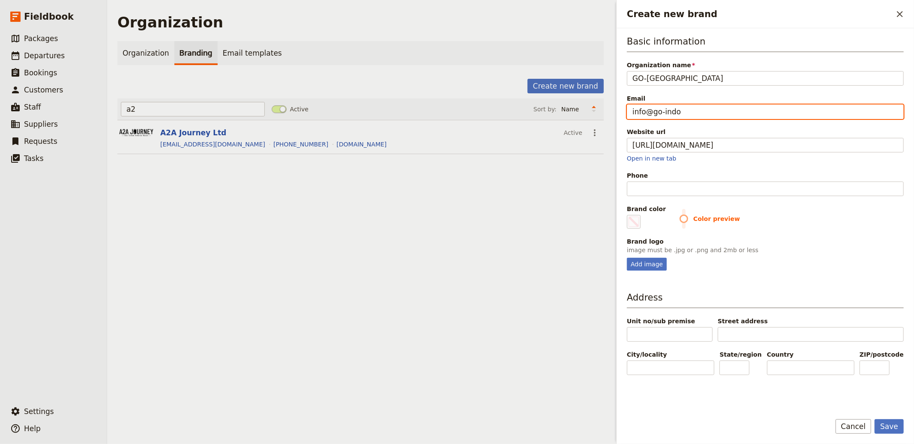
type input "info@go-indoc"
type input "#000000"
type input "info@go-indoch"
type input "#000000"
type input "info@go-indochi"
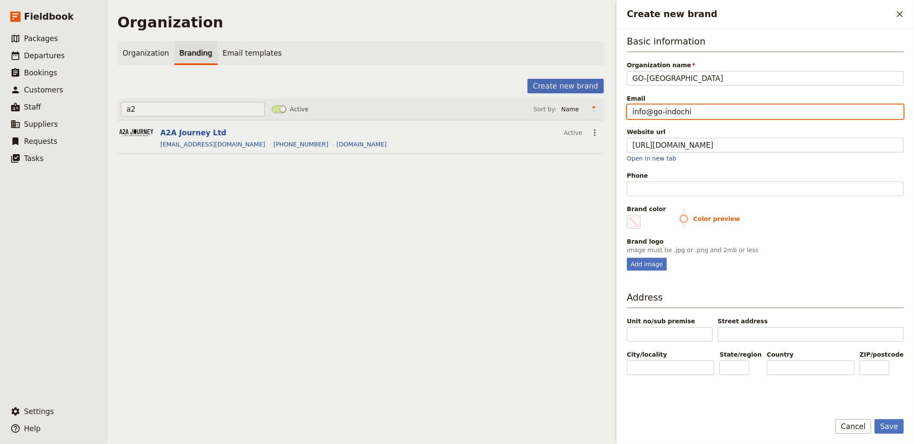
type input "#000000"
type input "info@go-indochin"
type input "#000000"
type input "info@go-indochine"
type input "#000000"
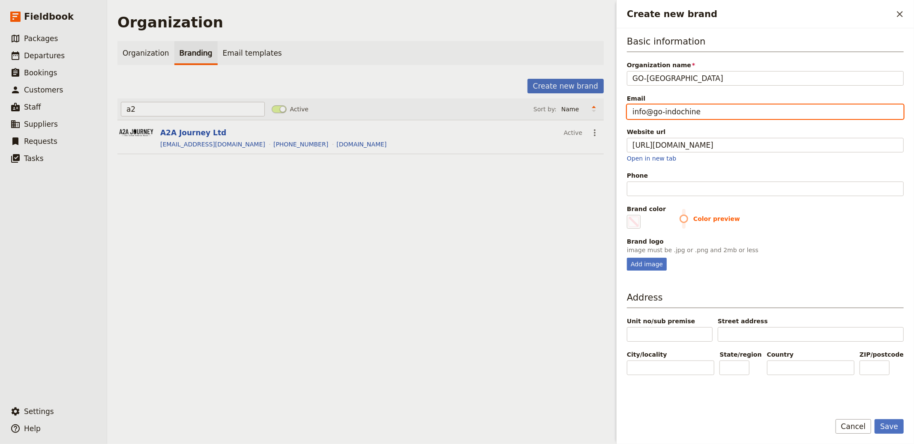
type input "info@go-indochine."
type input "#000000"
type input "info@go-indochine.c"
type input "#000000"
type input "info@go-indochine.co"
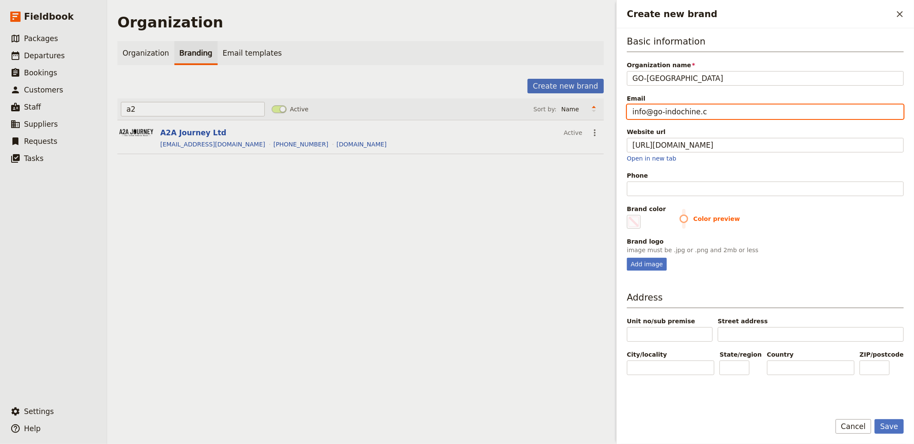
type input "#000000"
type input "[EMAIL_ADDRESS][DOMAIN_NAME]"
type input "#000000"
type input "[EMAIL_ADDRESS][DOMAIN_NAME]"
type input "#000000"
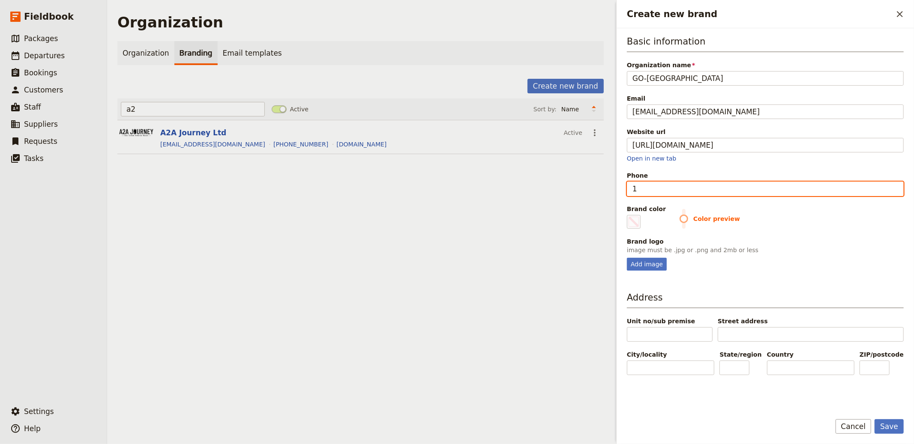
type input "12"
type input "#000000"
type input "123"
type input "#000000"
type input "1234"
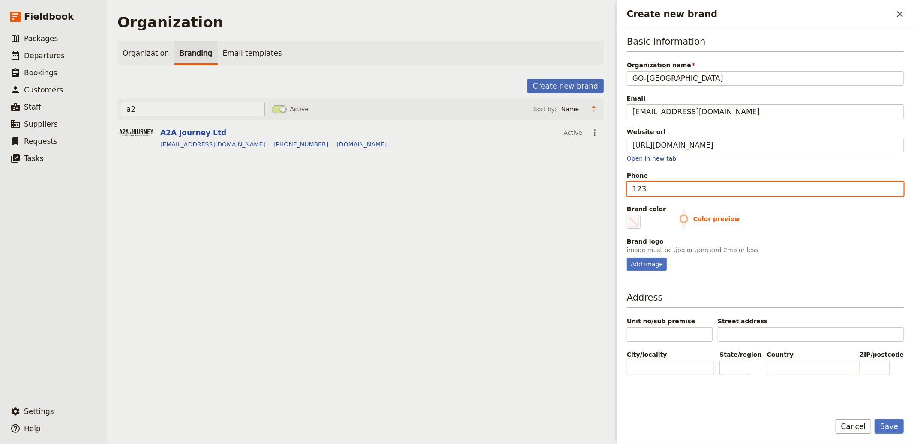
type input "#000000"
type input "12345"
type input "#000000"
type input "123456"
type input "#000000"
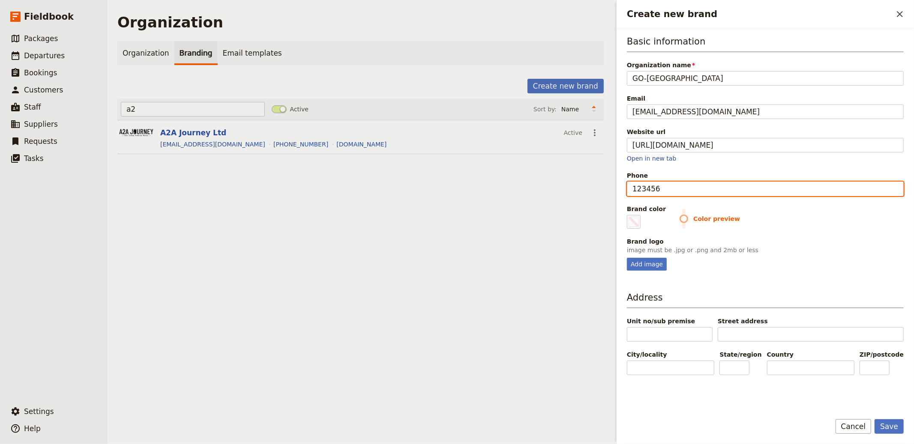
type input "1234567"
type input "#000000"
type input "12345678"
type input "#000000"
type input "123456789"
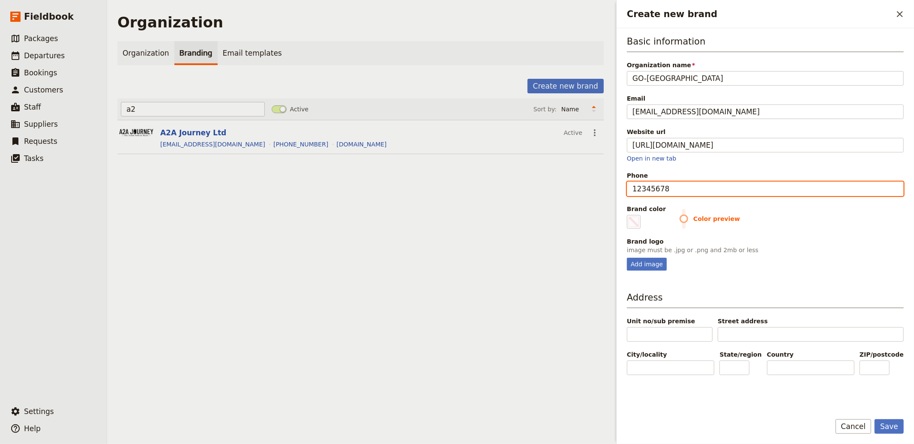
type input "#000000"
type input "123456789"
click at [644, 256] on fieldset "Brand logo image must be .jpg or .png and 2mb or less Add image" at bounding box center [765, 253] width 277 height 33
click at [656, 260] on div "Add image" at bounding box center [647, 264] width 40 height 13
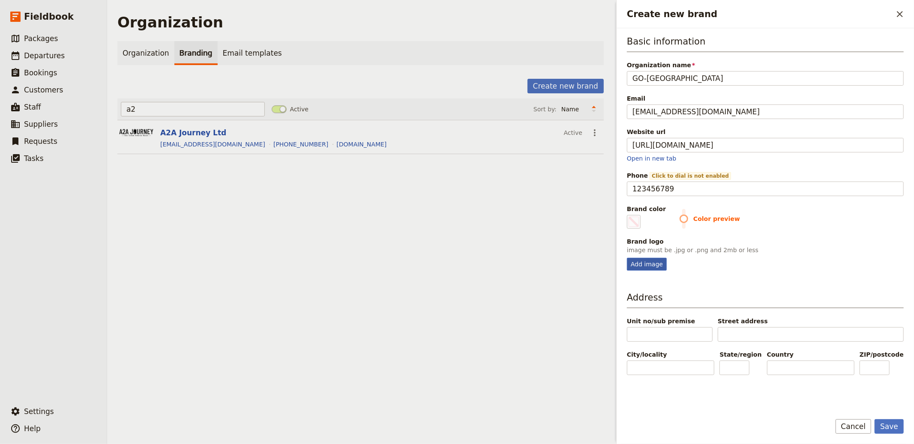
click at [657, 270] on div "Add image" at bounding box center [647, 264] width 40 height 13
click at [627, 258] on input "Add image" at bounding box center [626, 258] width 0 height 0
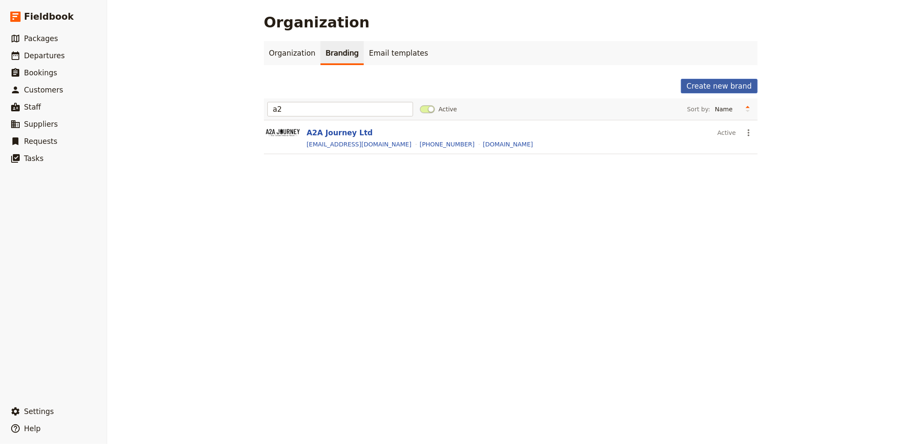
click at [712, 87] on button "Create new brand" at bounding box center [719, 86] width 76 height 15
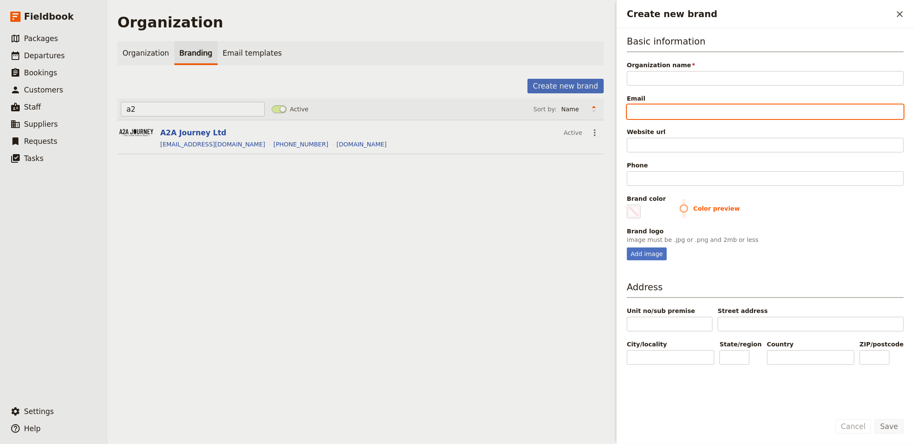
click at [677, 115] on input "Email" at bounding box center [765, 112] width 277 height 15
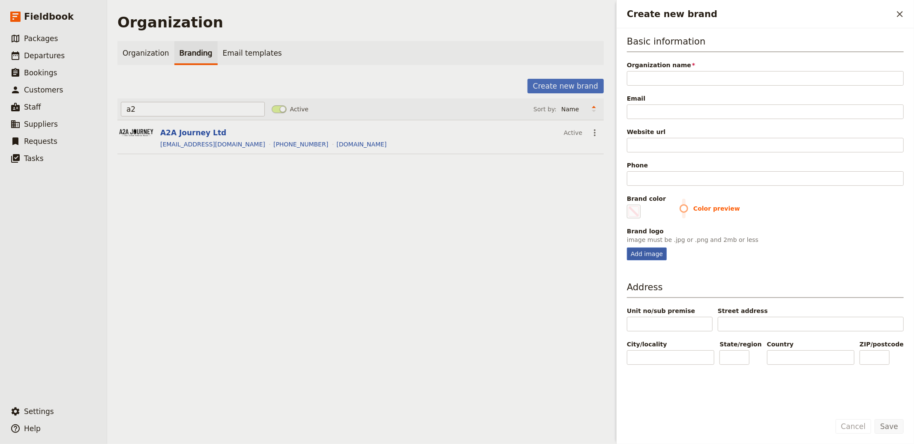
click at [650, 251] on div "Add image" at bounding box center [647, 254] width 40 height 13
click at [627, 248] on input "Add image" at bounding box center [626, 247] width 0 height 0
type input "C:\fakepath\Logo_Color_Without_Claim.png"
type input "#000000"
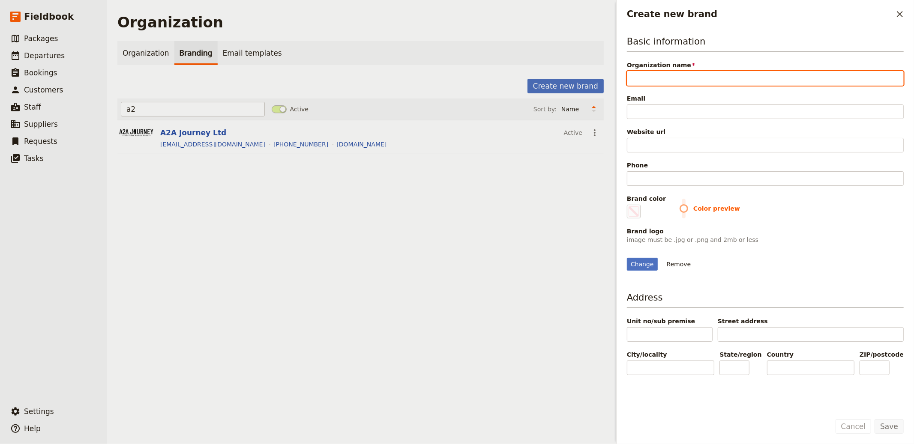
drag, startPoint x: 713, startPoint y: 76, endPoint x: 708, endPoint y: 77, distance: 4.5
click at [713, 76] on input "Organization name" at bounding box center [765, 78] width 277 height 15
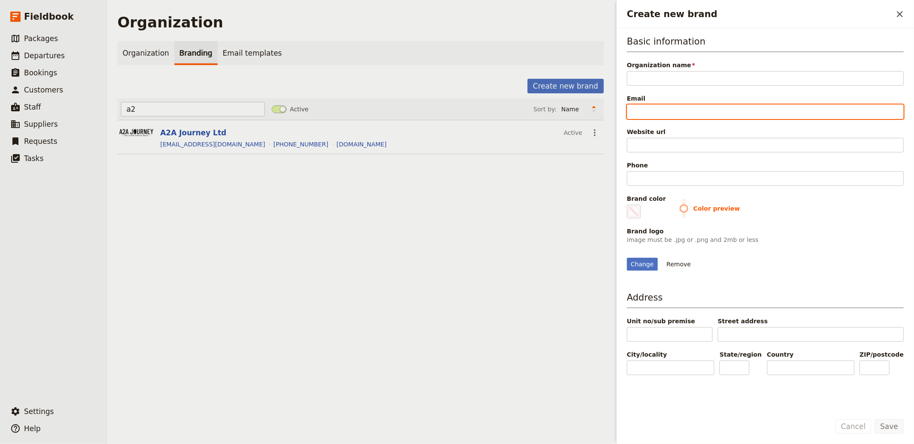
click at [634, 115] on input "Email" at bounding box center [765, 112] width 277 height 15
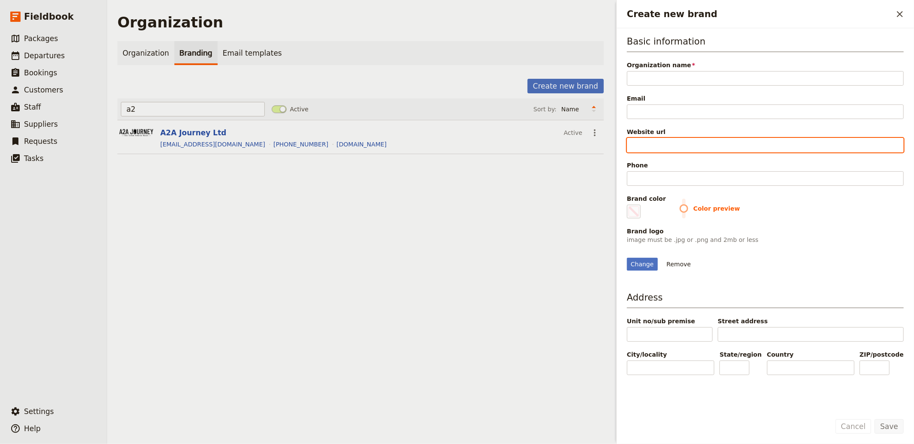
click at [646, 143] on input "Website url" at bounding box center [765, 145] width 277 height 15
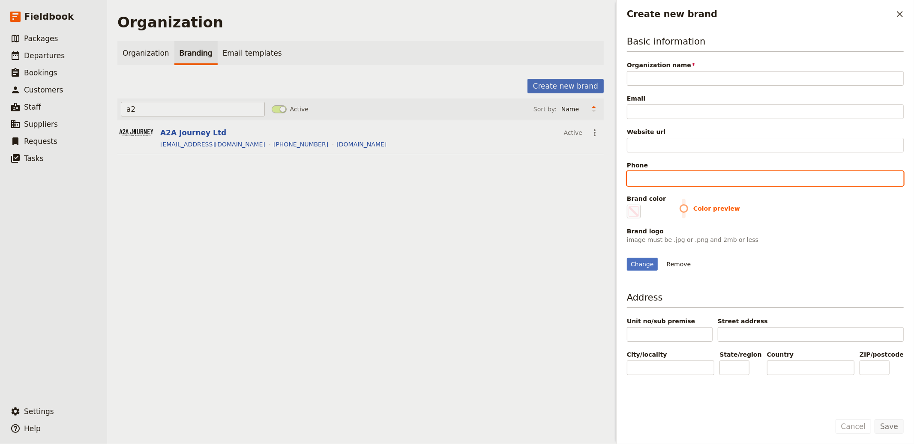
click at [645, 175] on input "Phone" at bounding box center [765, 178] width 277 height 15
type input "1"
type input "#000000"
type input "12"
type input "#000000"
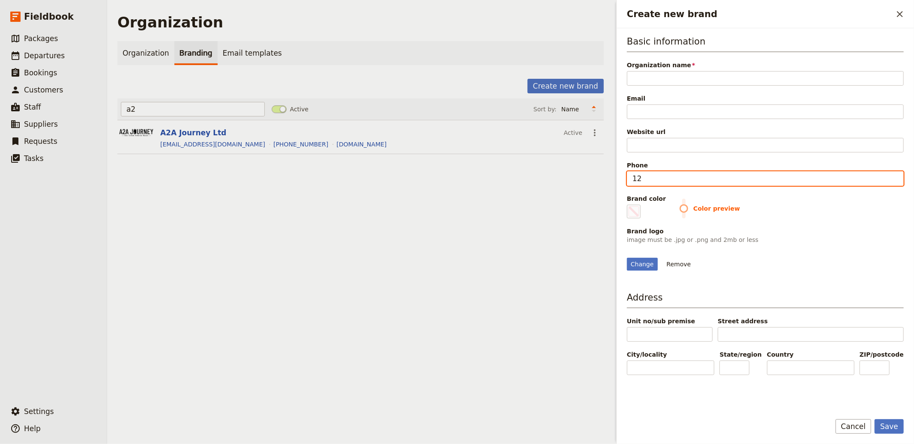
type input "123"
type input "#000000"
type input "1234"
type input "#000000"
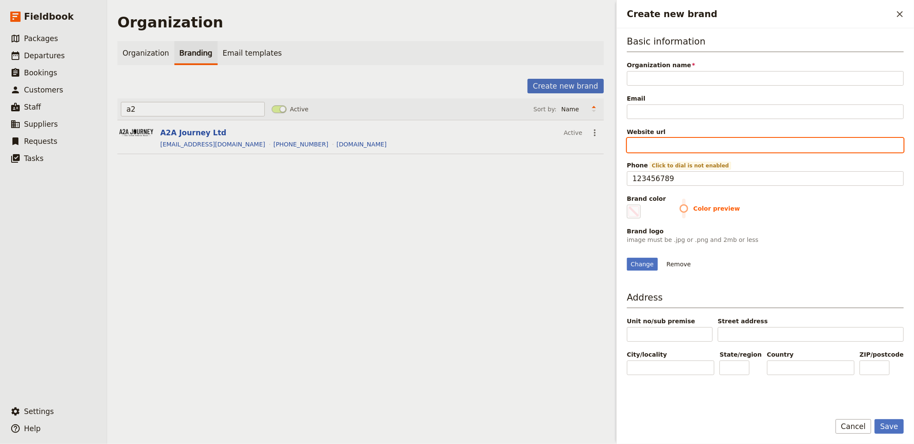
click at [707, 138] on input "Website url" at bounding box center [765, 145] width 277 height 15
paste input "https://go-indochine.com"
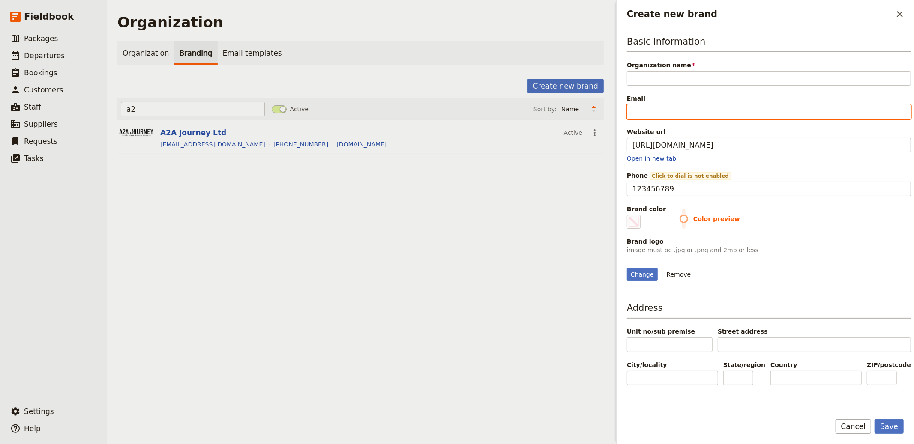
click at [663, 105] on input "Email" at bounding box center [769, 112] width 284 height 15
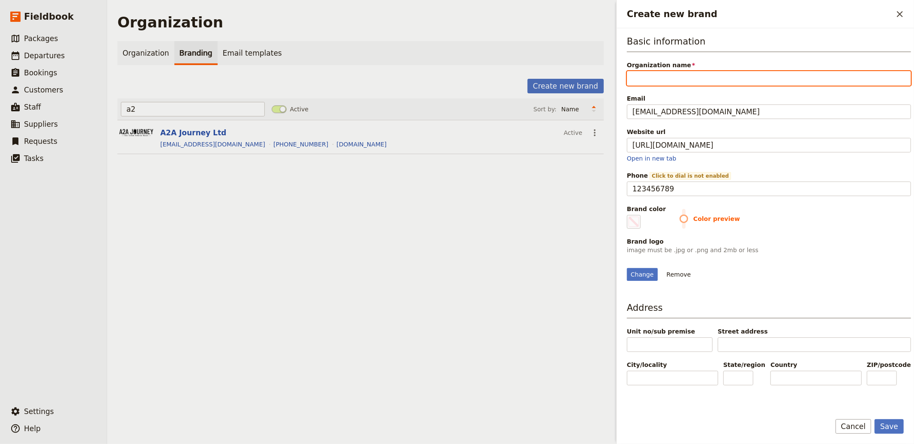
click at [656, 72] on input "Organization name" at bounding box center [769, 78] width 284 height 15
paste input "GO-INDOCHINE COMPANY LIMITED"
drag, startPoint x: 694, startPoint y: 80, endPoint x: 821, endPoint y: 72, distance: 127.1
click at [821, 72] on input "GO-INDOCHINE COMPANY LIMITED" at bounding box center [769, 78] width 284 height 15
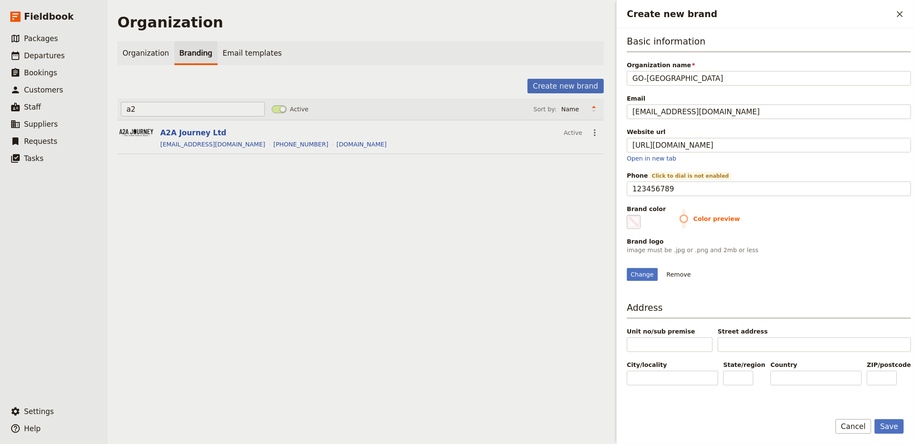
click at [640, 225] on fieldset "#000000" at bounding box center [634, 222] width 14 height 14
click at [629, 215] on input "#000000" at bounding box center [629, 215] width 0 height 0
click at [636, 219] on span "Create new brand" at bounding box center [634, 222] width 10 height 10
click at [629, 215] on input "#000000" at bounding box center [629, 215] width 0 height 0
click at [822, 277] on div "Change Remove" at bounding box center [769, 269] width 284 height 23
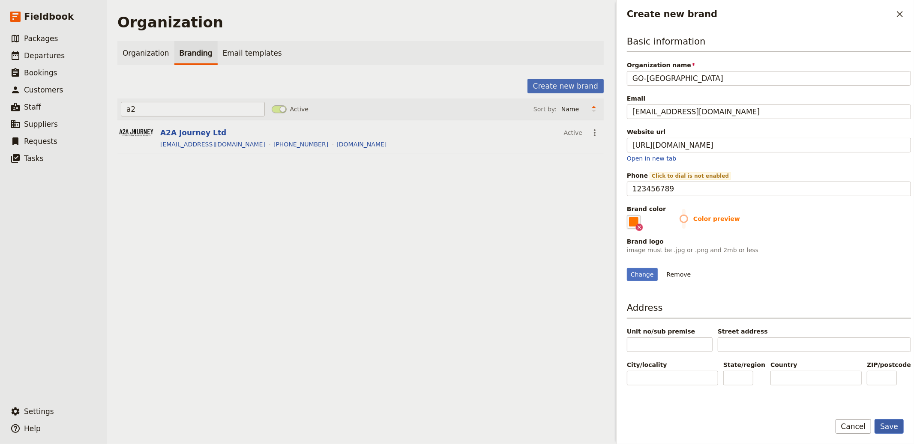
click at [822, 400] on button "Save" at bounding box center [889, 427] width 29 height 15
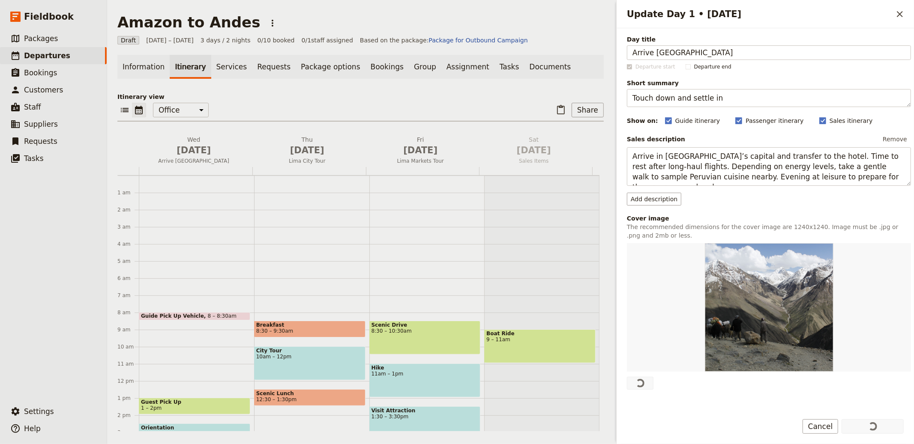
click at [329, 147] on span "[DATE]" at bounding box center [307, 150] width 103 height 13
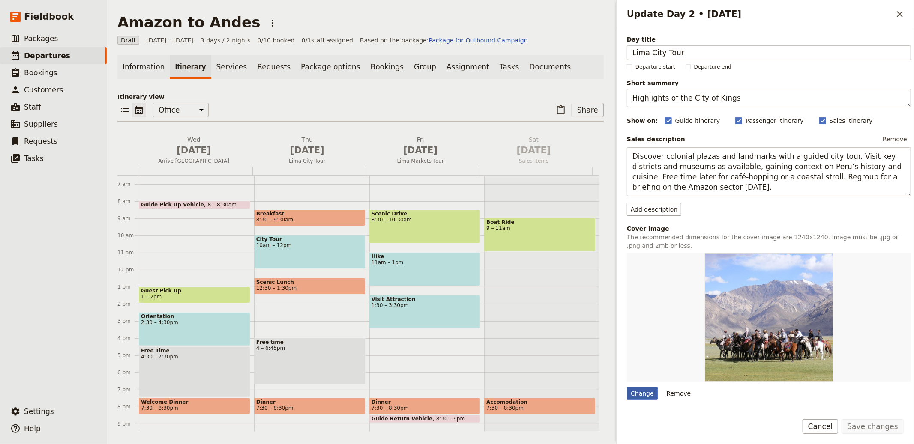
click at [652, 396] on div "Change" at bounding box center [642, 393] width 31 height 13
click at [627, 387] on input "Change" at bounding box center [626, 387] width 0 height 0
click at [635, 400] on div "Change" at bounding box center [642, 393] width 31 height 13
click at [627, 387] on input "Change" at bounding box center [626, 387] width 0 height 0
type input "C:\fakepath\cesar-gutierrez-HzWJfg75SMo-unsplash.jpg"
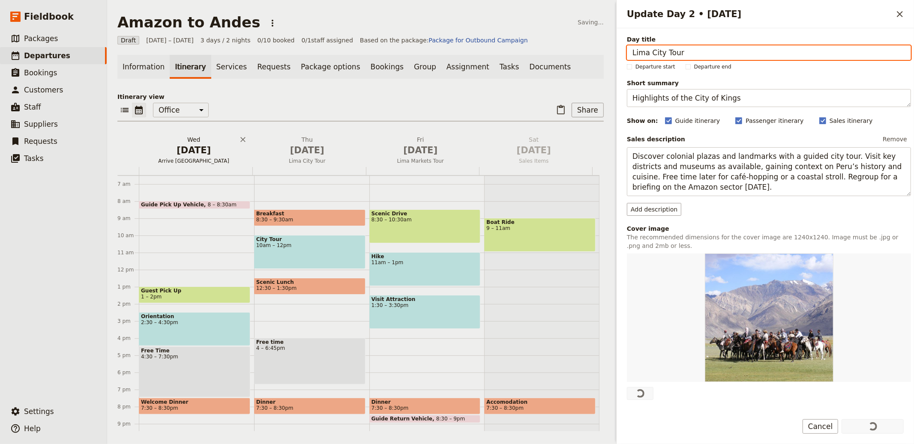
click at [190, 148] on span "Oct 1" at bounding box center [193, 150] width 103 height 13
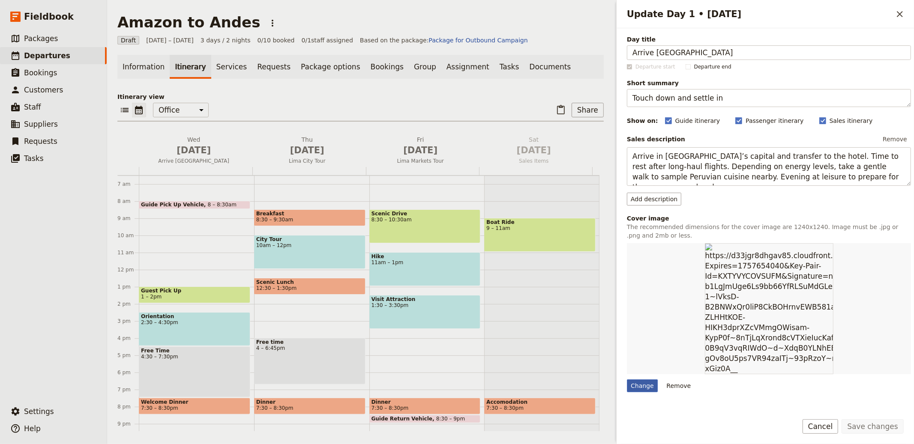
click at [629, 387] on div "Change" at bounding box center [642, 386] width 31 height 13
click at [627, 380] on input "Change" at bounding box center [626, 379] width 0 height 0
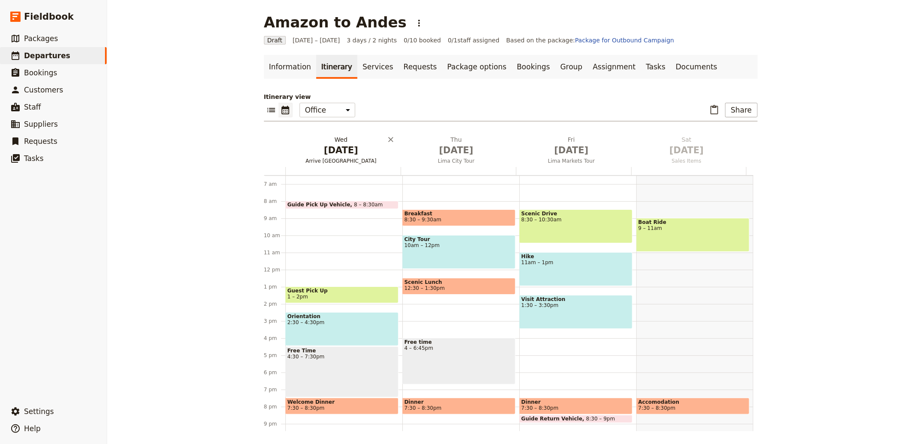
click at [329, 159] on span "Arrive Lima" at bounding box center [341, 161] width 112 height 7
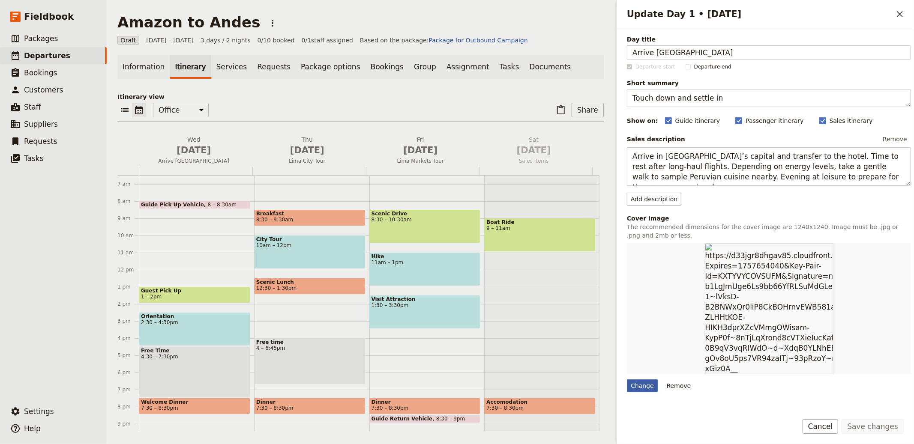
click at [647, 386] on div "Change" at bounding box center [642, 386] width 31 height 13
click at [627, 380] on input "Change" at bounding box center [626, 379] width 0 height 0
type input "C:\fakepath\willian-justen-de-vasconcellos-mZKEIRBStv4-unsplash (1).jpg"
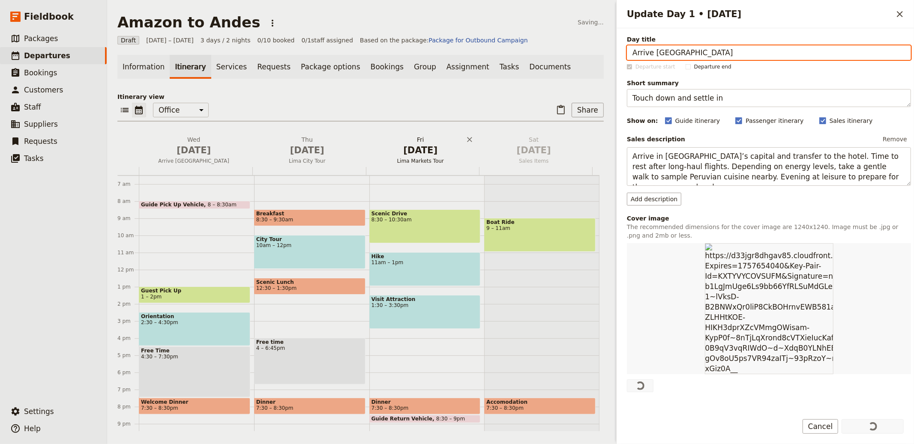
click at [423, 143] on h2 "Fri Oct 3 Lima Markets Tour" at bounding box center [420, 145] width 103 height 21
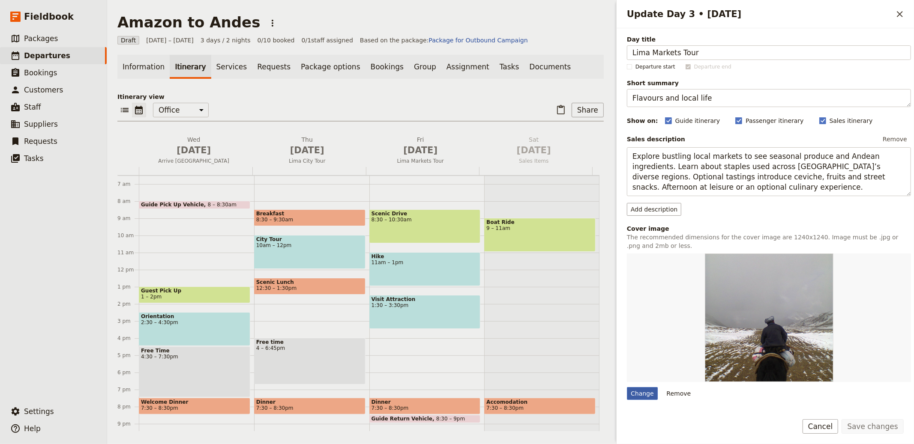
click at [638, 398] on div "Change" at bounding box center [642, 393] width 31 height 13
click at [627, 387] on input "Change" at bounding box center [626, 387] width 0 height 0
type input "C:\fakepath\gabriel-silva-suares-FIMZGAXhp_c-unsplash.jpg"
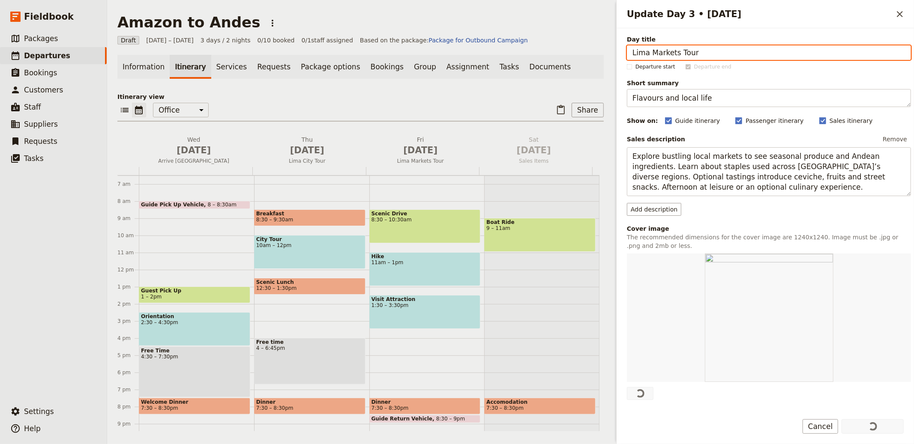
click at [501, 99] on p "Itinerary view" at bounding box center [360, 97] width 486 height 9
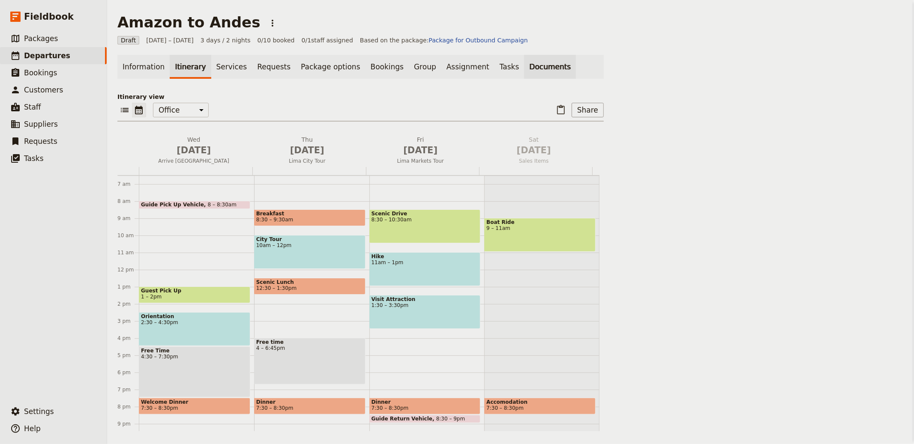
click at [527, 74] on link "Documents" at bounding box center [550, 67] width 52 height 24
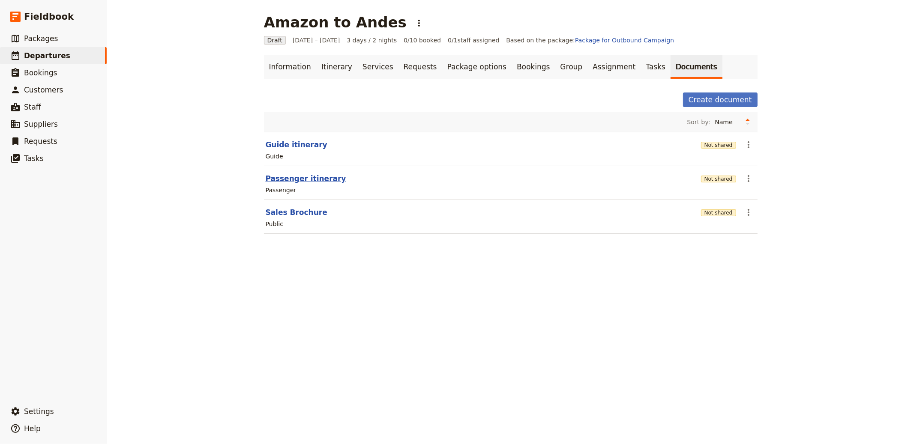
click at [298, 179] on button "Passenger itinerary" at bounding box center [306, 179] width 81 height 10
select select "PASSENGER"
select select "RUN_SHEET"
select select "LARGE"
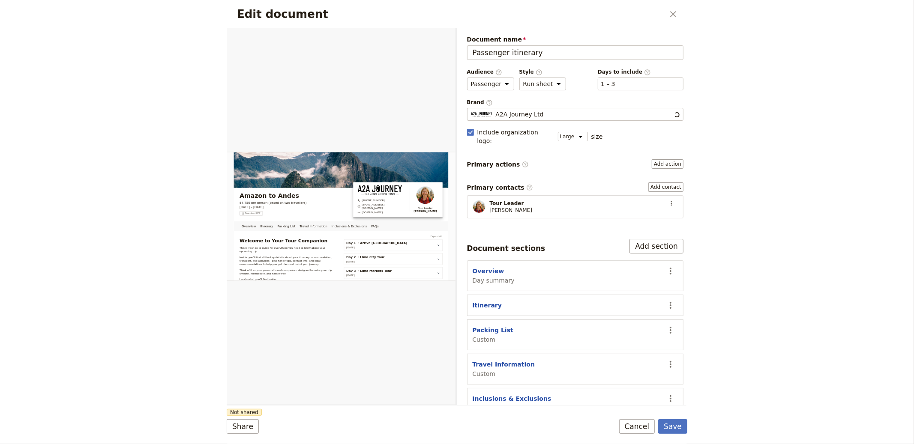
scroll to position [0, 0]
click at [554, 115] on div "A2A Journey Ltd" at bounding box center [575, 114] width 209 height 9
click at [471, 108] on input "A2A Journey Ltd" at bounding box center [470, 108] width 0 height 0
type input "Latin Link Adventure Ltd"
click at [671, 424] on button "Save" at bounding box center [672, 427] width 29 height 15
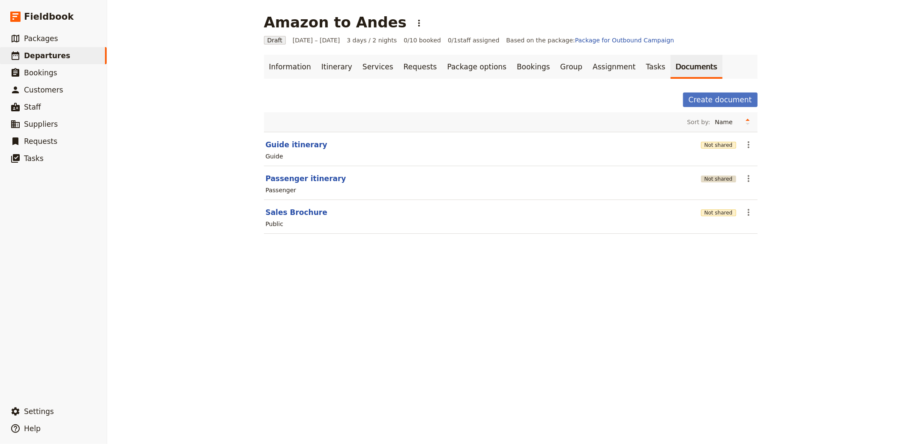
click at [710, 181] on button "Not shared" at bounding box center [718, 179] width 35 height 7
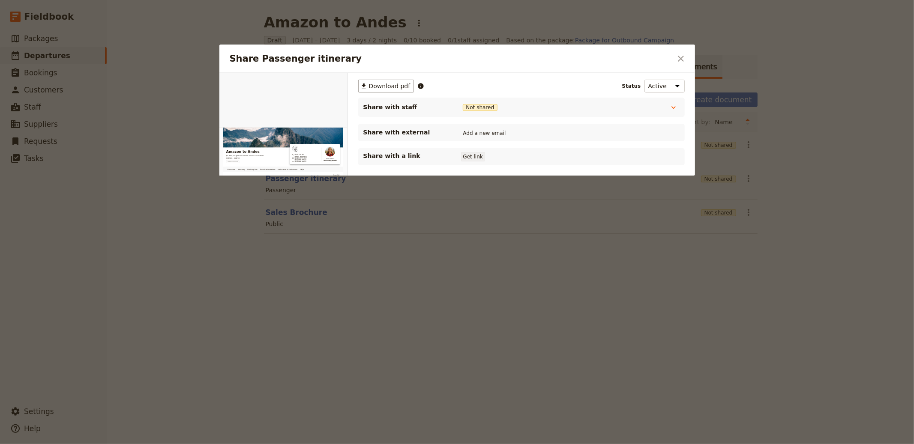
click at [481, 157] on button "Get link" at bounding box center [473, 156] width 24 height 9
click at [686, 53] on button "​" at bounding box center [681, 58] width 15 height 15
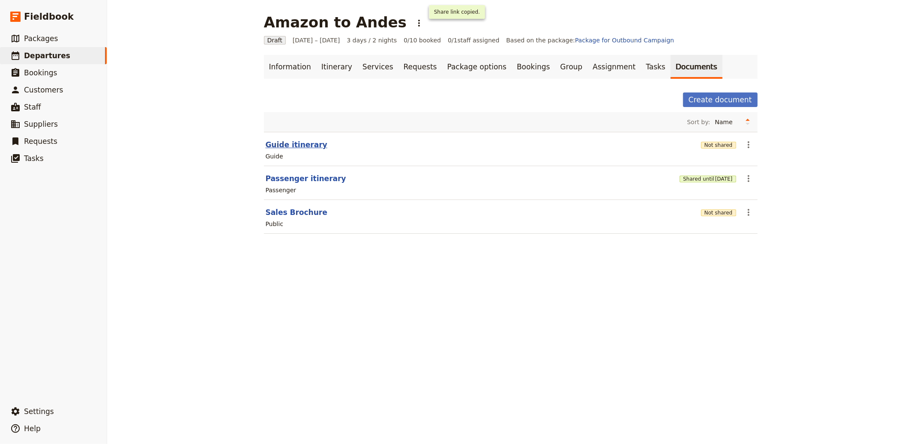
click at [290, 144] on button "Guide itinerary" at bounding box center [297, 145] width 62 height 10
select select "STAFF"
select select "RUN_SHEET"
select select "LARGE"
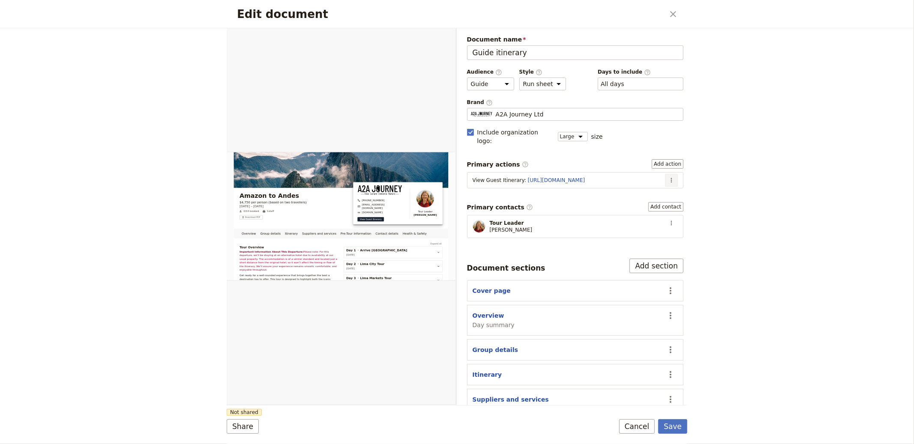
click at [668, 177] on icon "Actions" at bounding box center [671, 180] width 7 height 7
click at [650, 191] on span "Edit action" at bounding box center [636, 190] width 32 height 9
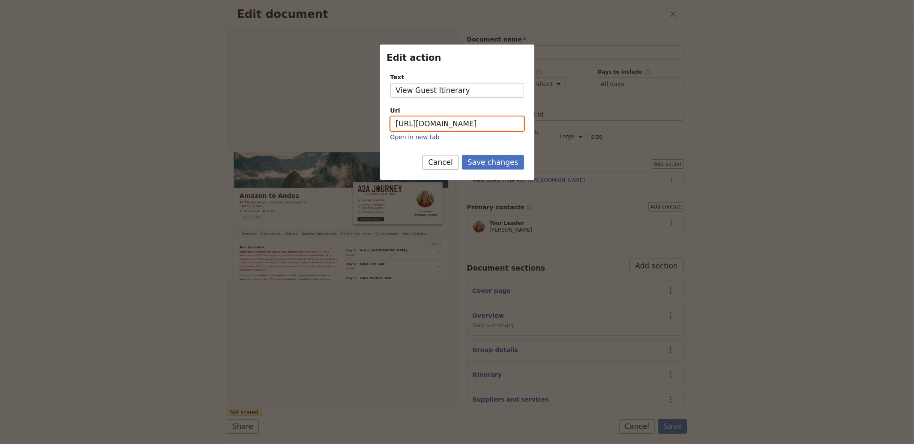
click at [469, 121] on input "https://trips.fieldbook.com/d/LNv_LIT9DtHDIOXFGIZs9" at bounding box center [457, 124] width 134 height 15
paste input "0SmPKrSW9-XeUWmY5EVZj"
type input "https://trips.fieldbook.com/d/0SmPKrSW9-XeUWmY5EVZj"
click at [496, 156] on button "Save changes" at bounding box center [493, 162] width 62 height 15
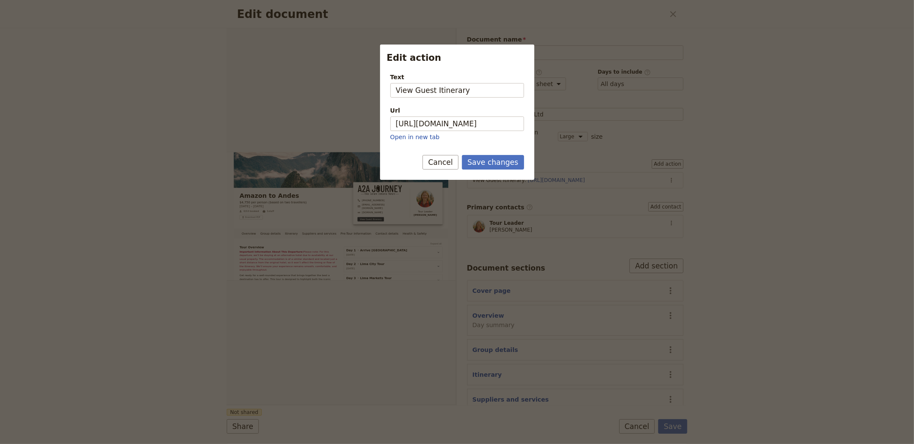
scroll to position [0, 0]
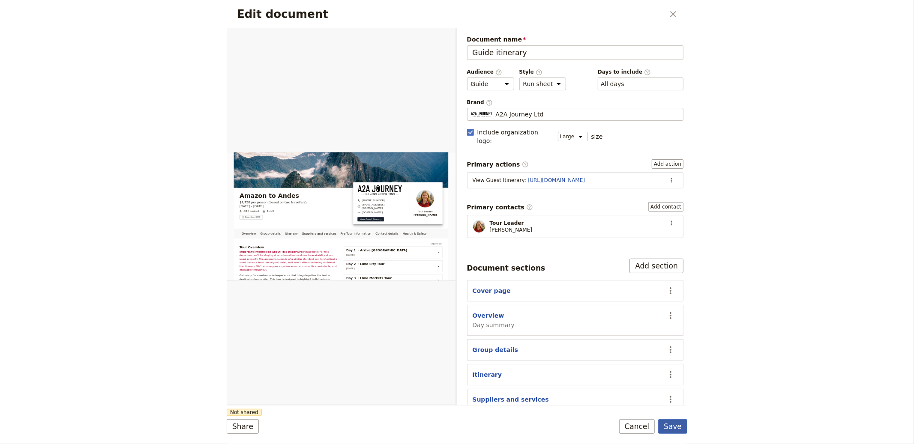
click at [675, 425] on button "Save" at bounding box center [672, 427] width 29 height 15
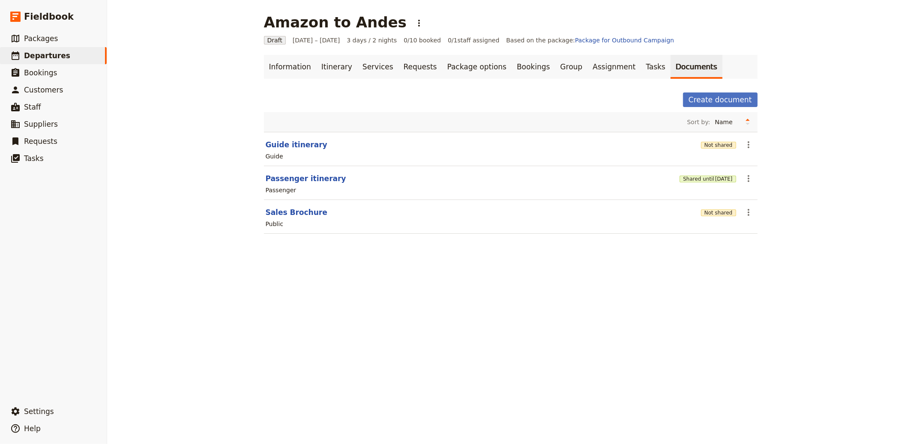
click at [307, 150] on section "Guide itinerary Not shared ​ Guide" at bounding box center [511, 149] width 494 height 34
click at [302, 144] on button "Guide itinerary" at bounding box center [297, 145] width 62 height 10
select select "STAFF"
select select "RUN_SHEET"
select select "LARGE"
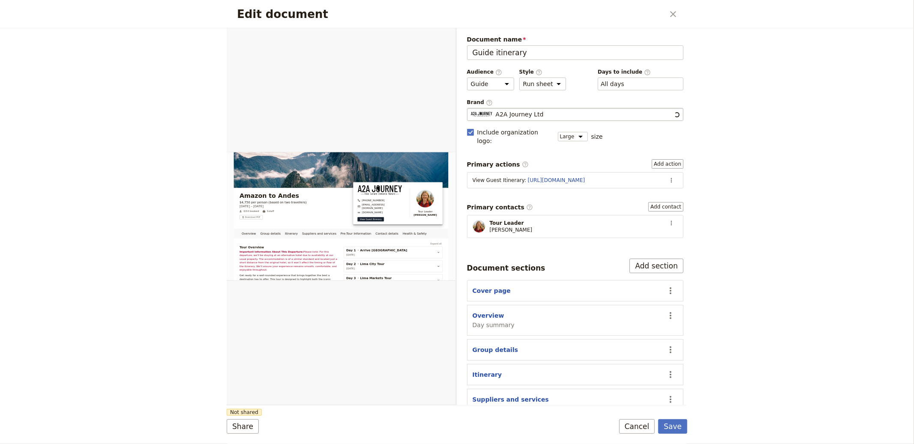
click at [520, 114] on span "A2A Journey Ltd" at bounding box center [520, 114] width 48 height 9
click at [471, 108] on input "A2A Journey Ltd" at bounding box center [470, 108] width 0 height 0
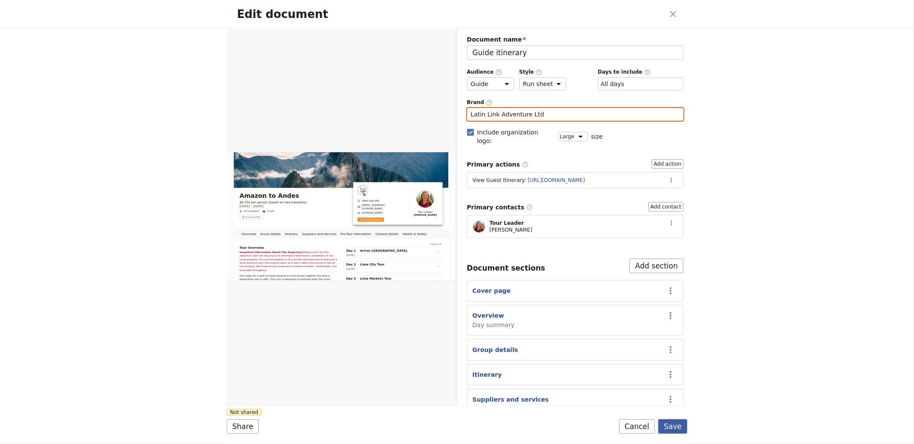
type input "Latin Link Adventure Ltd"
click at [672, 425] on button "Save" at bounding box center [672, 427] width 29 height 15
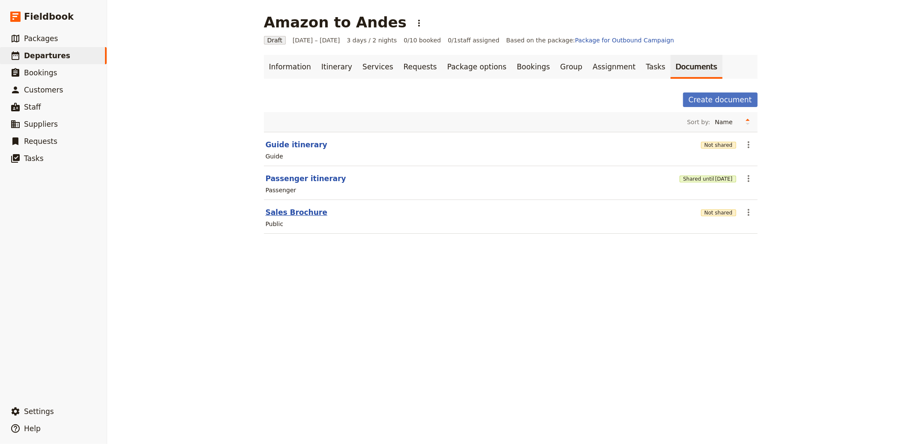
click at [277, 212] on button "Sales Brochure" at bounding box center [297, 212] width 62 height 10
select select "DEFAULT"
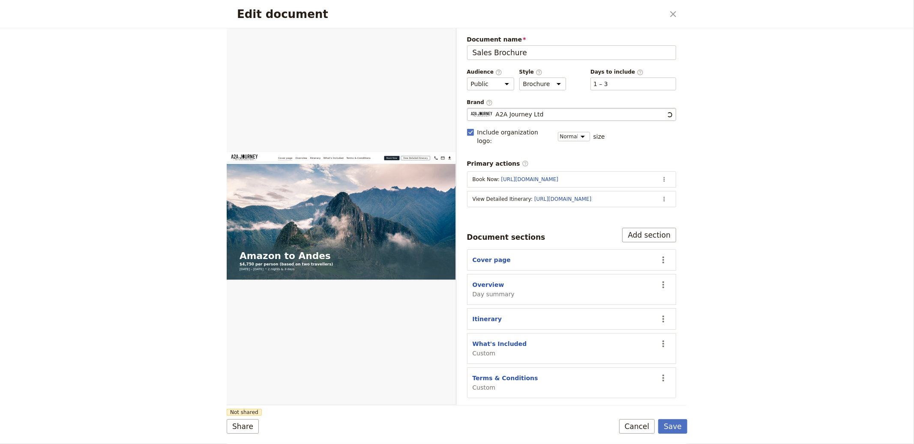
click at [526, 115] on span "A2A Journey Ltd" at bounding box center [520, 114] width 48 height 9
click at [471, 108] on input "A2A Journey Ltd" at bounding box center [470, 108] width 0 height 0
type input "l"
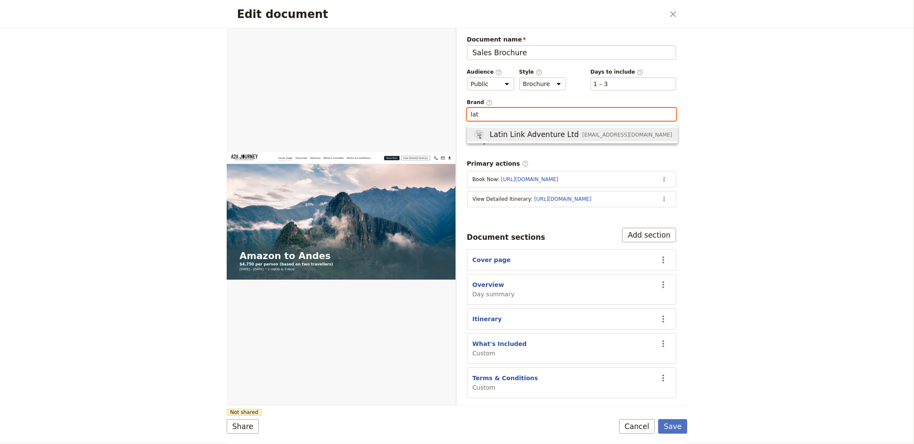
click at [501, 135] on span "Latin Link Adventure Ltd" at bounding box center [534, 134] width 89 height 10
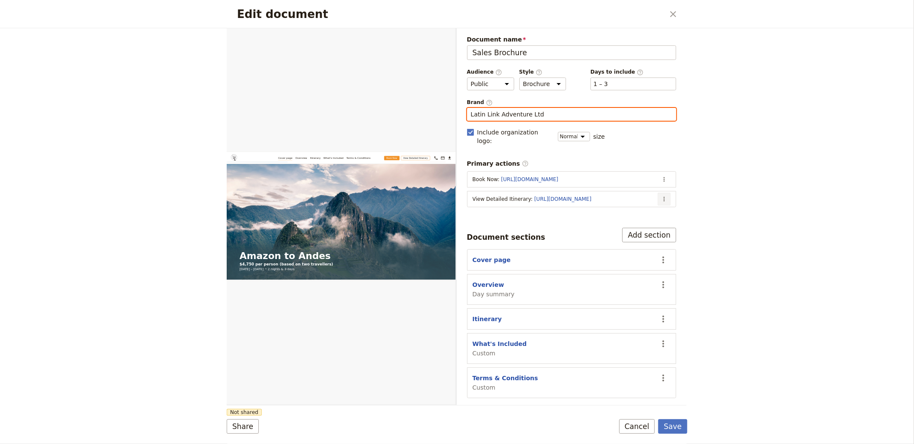
type input "Latin Link Adventure Ltd"
click at [663, 193] on button "​" at bounding box center [664, 199] width 13 height 13
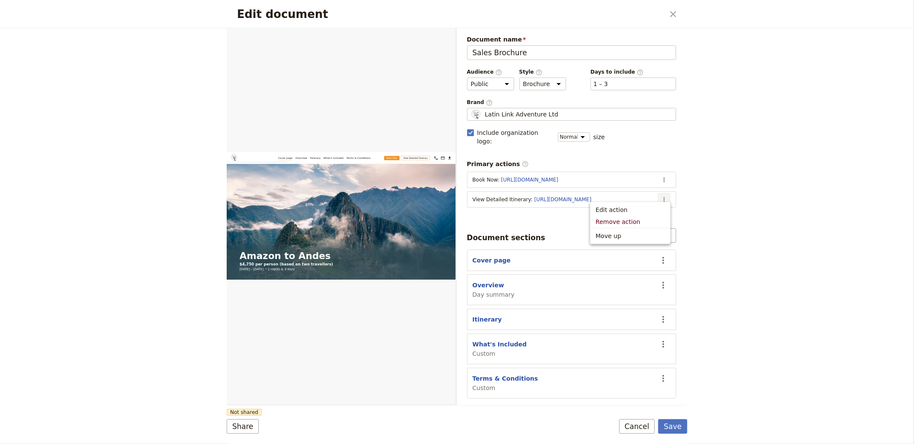
click at [623, 204] on button "Edit action" at bounding box center [630, 210] width 80 height 12
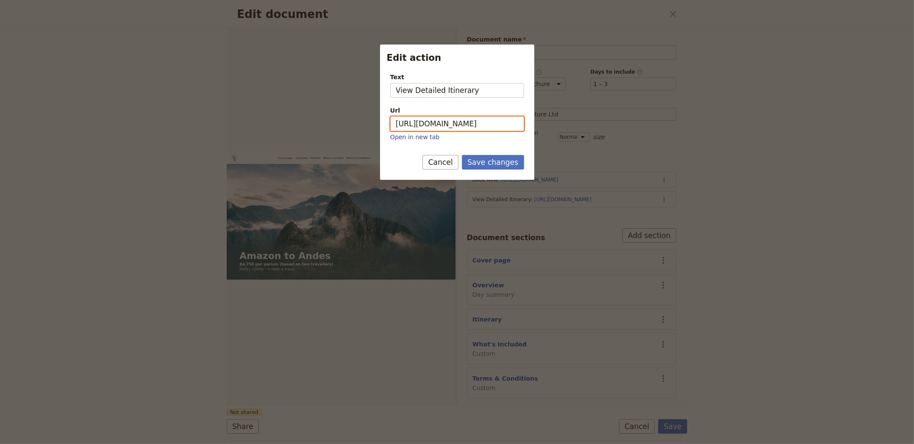
click at [471, 126] on input "https://trips.fieldbook.com/d/LNv_LIT9DtHDIOXFGIZs9" at bounding box center [457, 124] width 134 height 15
paste input "0SmPKrSW9-XeUWmY5EVZj"
type input "https://trips.fieldbook.com/d/0SmPKrSW9-XeUWmY5EVZj"
click at [500, 168] on button "Save changes" at bounding box center [493, 162] width 62 height 15
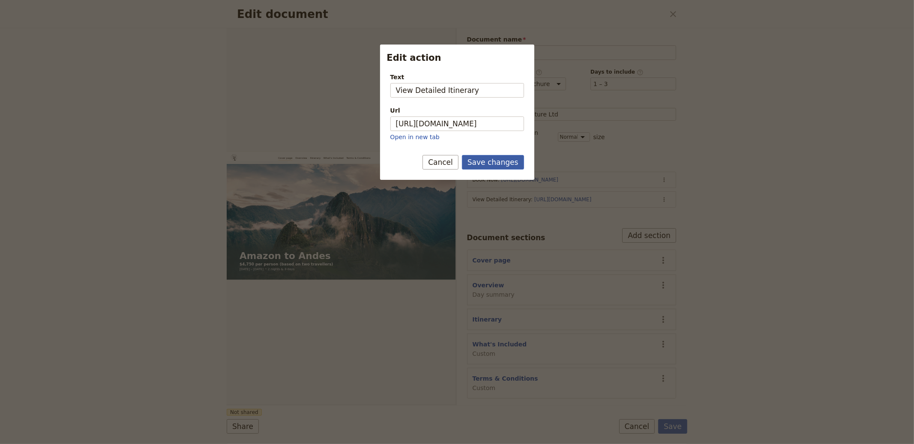
scroll to position [0, 0]
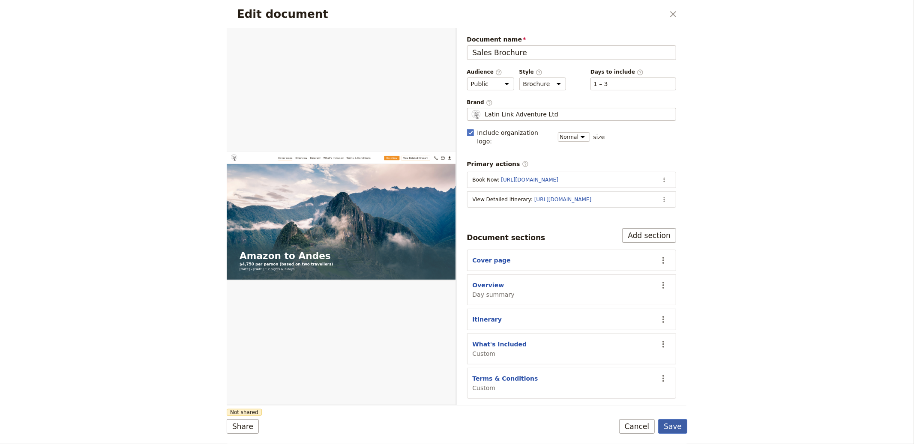
click at [670, 426] on button "Save" at bounding box center [672, 427] width 29 height 15
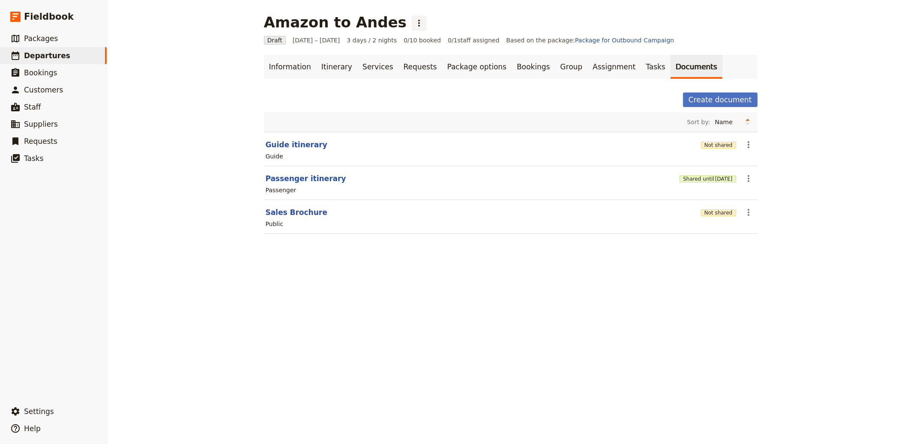
click at [412, 26] on button "​" at bounding box center [419, 23] width 15 height 15
click at [402, 69] on span "Schedule departure" at bounding box center [416, 68] width 59 height 9
click at [512, 66] on link "Bookings" at bounding box center [533, 67] width 43 height 24
click at [512, 75] on link "Bookings" at bounding box center [533, 67] width 43 height 24
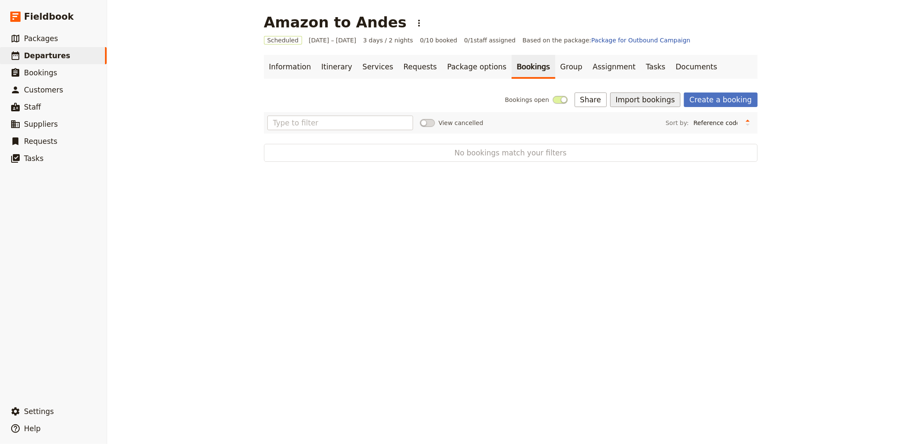
click at [657, 102] on button "Import bookings" at bounding box center [645, 100] width 70 height 15
click at [663, 120] on span "Import Bookings" at bounding box center [646, 118] width 49 height 9
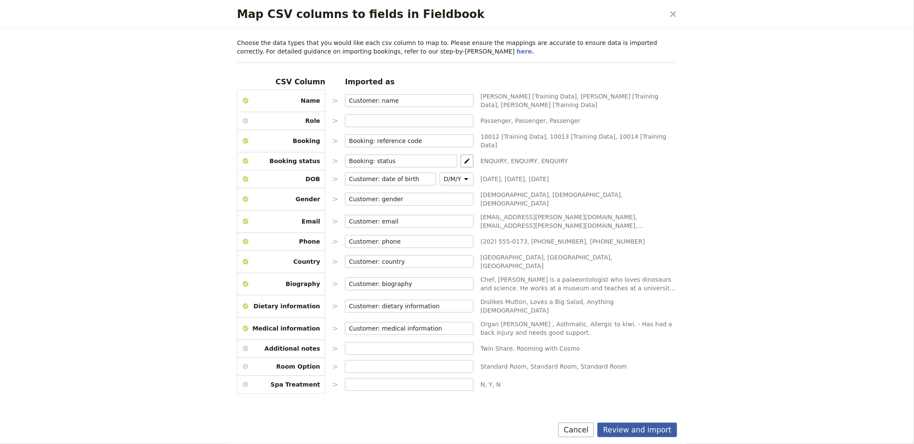
click at [635, 426] on button "Review and import" at bounding box center [637, 430] width 80 height 15
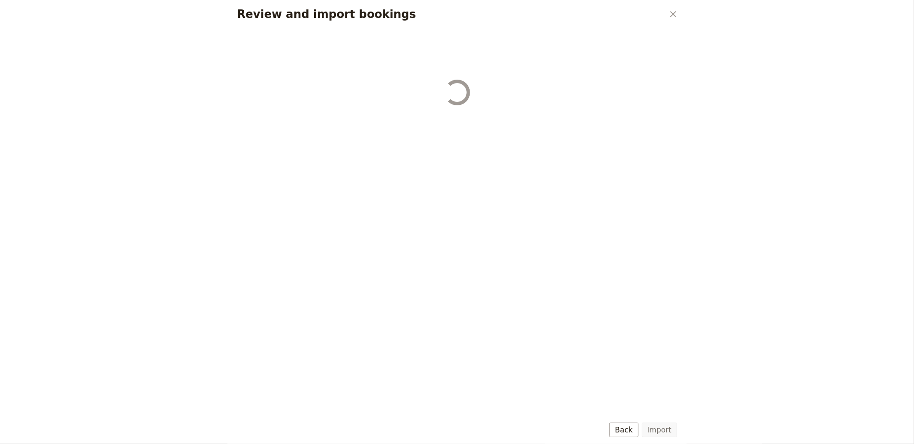
click at [641, 428] on div "Import Back" at bounding box center [457, 430] width 440 height 15
select select "655d56b39948720cb8e55355"
select select "655d57ca9948720cb8e553ec"
select select "655d57fa9948720cb8e553f3"
select select "655d58079948720cb8e553fa"
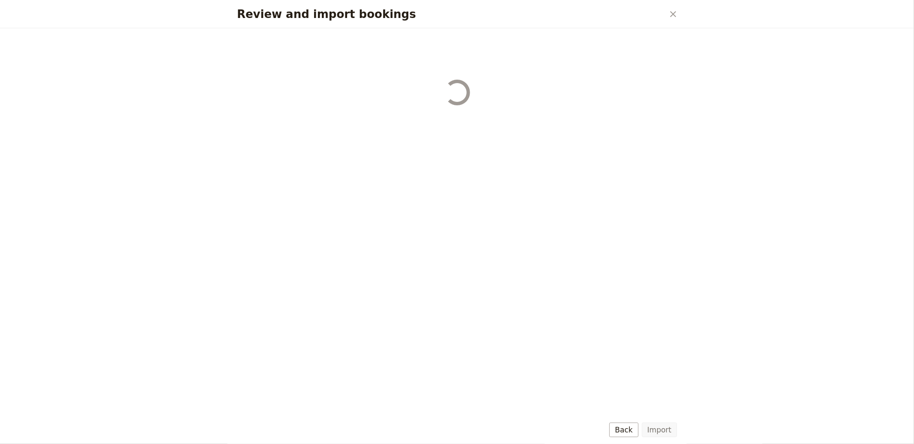
select select "655d584c9948720cb8e55401"
select select "655d58679948720cb8e5540d"
select select "650e6b6659641ed5ee156647"
select select "650e6b4b59641ed5ee156605"
select select "650e2104408bbede5b0c60fd"
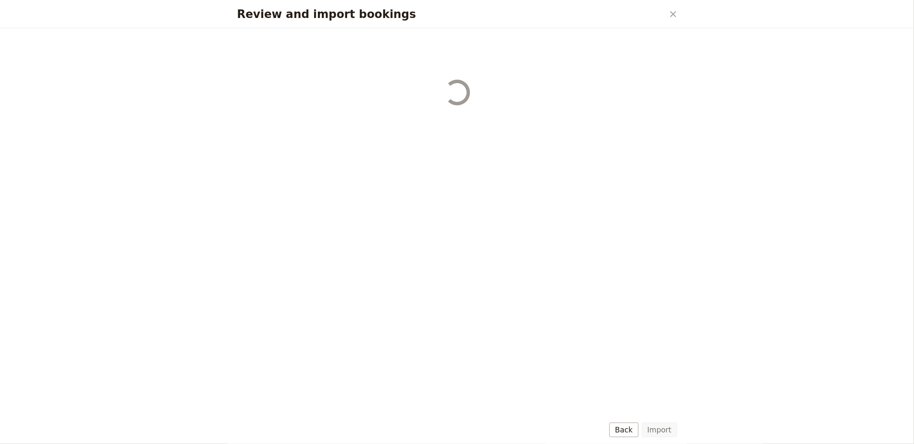
select select "650e1d73408bbede5b0c60a6"
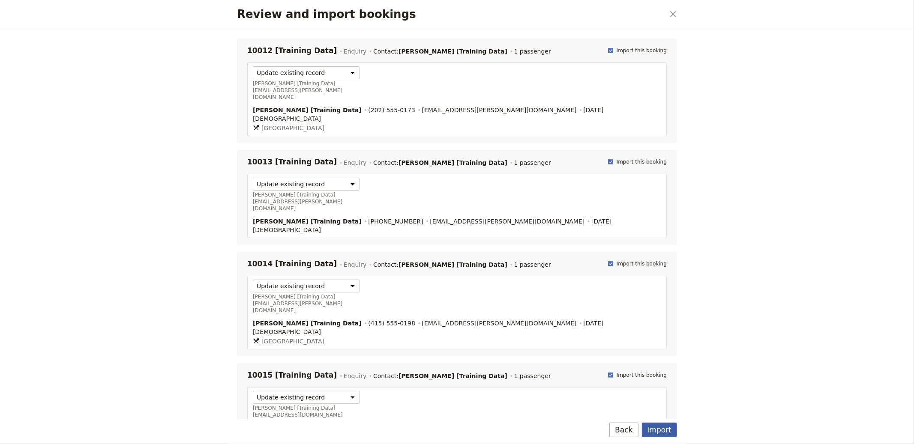
click at [654, 428] on button "Import" at bounding box center [659, 430] width 35 height 15
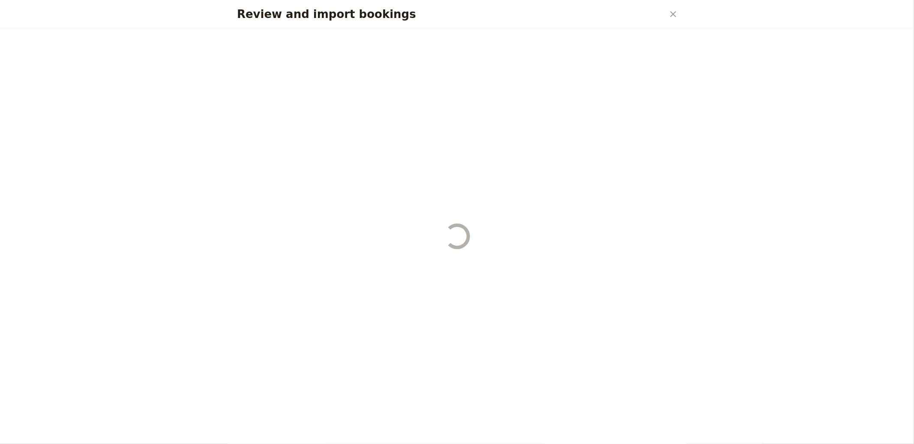
click at [654, 428] on div "Review and import bookings" at bounding box center [457, 236] width 461 height 416
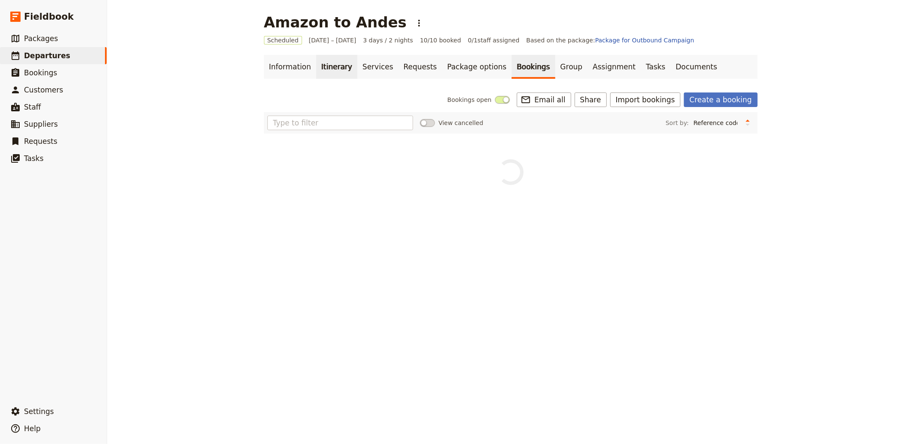
click at [324, 58] on link "Itinerary" at bounding box center [336, 67] width 41 height 24
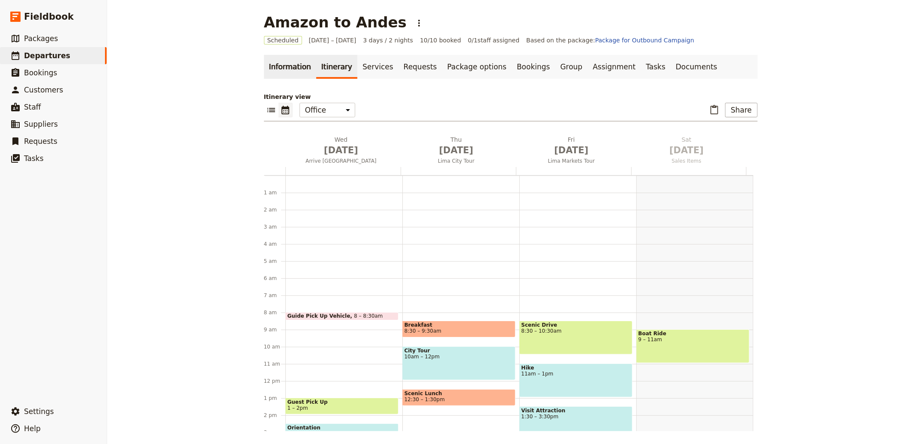
click at [292, 66] on link "Information" at bounding box center [290, 67] width 52 height 24
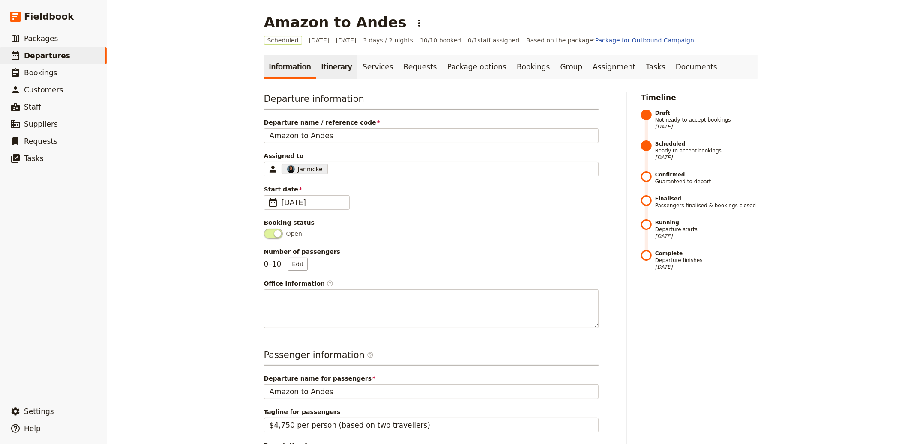
click at [333, 60] on link "Itinerary" at bounding box center [336, 67] width 41 height 24
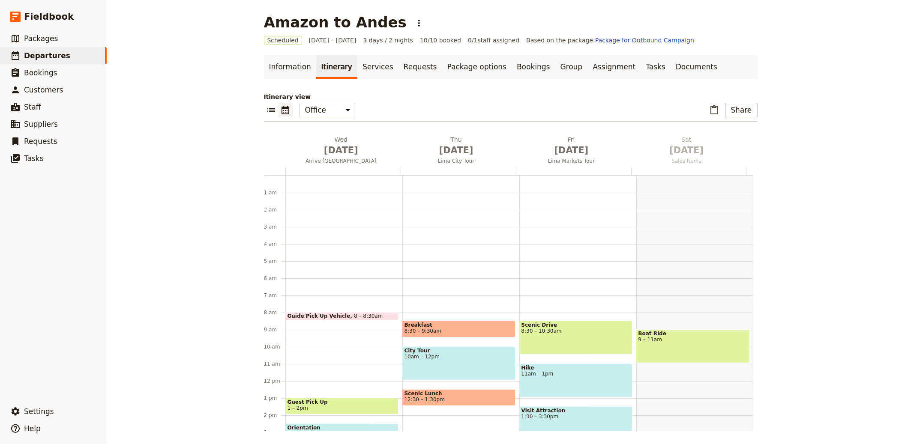
scroll to position [111, 0]
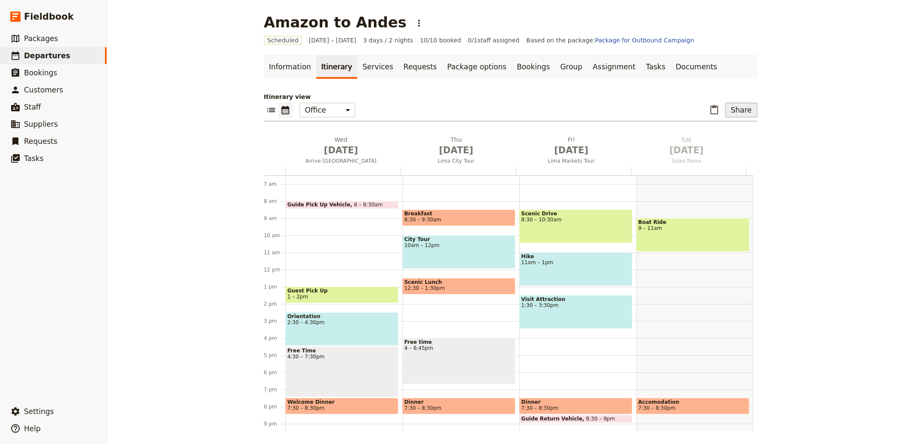
click at [745, 111] on button "Share" at bounding box center [741, 110] width 32 height 15
click at [733, 156] on span "Sales Brochure" at bounding box center [712, 153] width 45 height 9
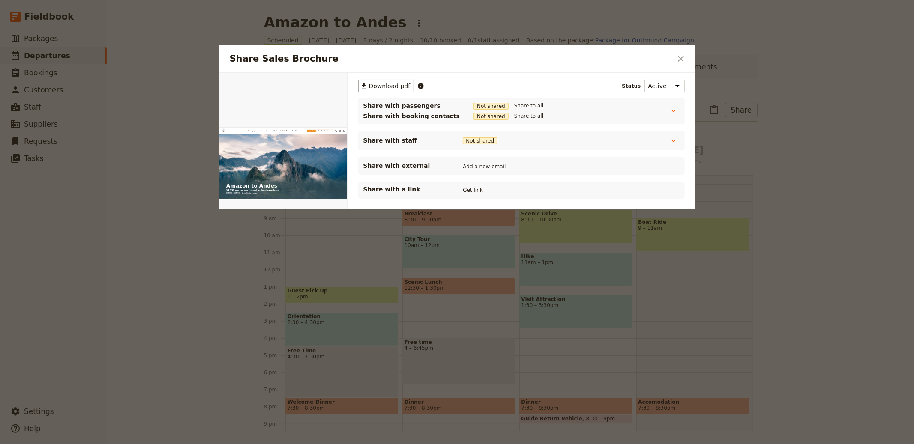
scroll to position [0, 0]
click at [635, 43] on div at bounding box center [457, 222] width 914 height 444
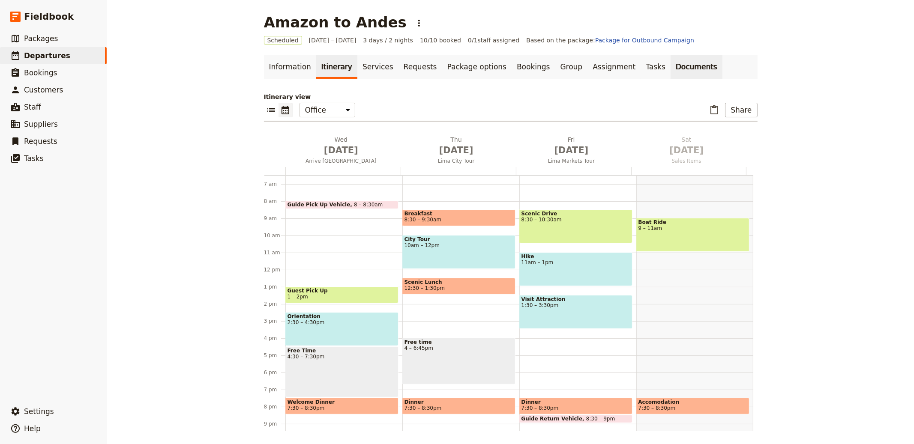
click at [671, 69] on link "Documents" at bounding box center [697, 67] width 52 height 24
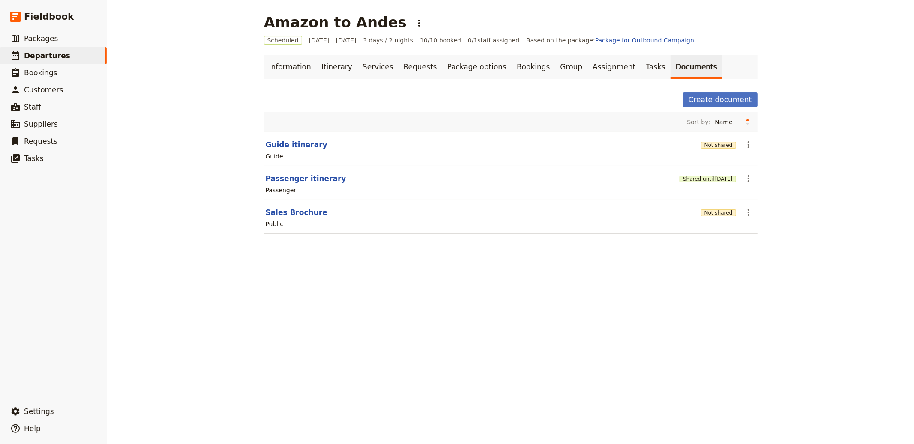
click at [704, 219] on div "Public" at bounding box center [511, 224] width 492 height 10
click at [717, 214] on button "Not shared" at bounding box center [718, 213] width 35 height 7
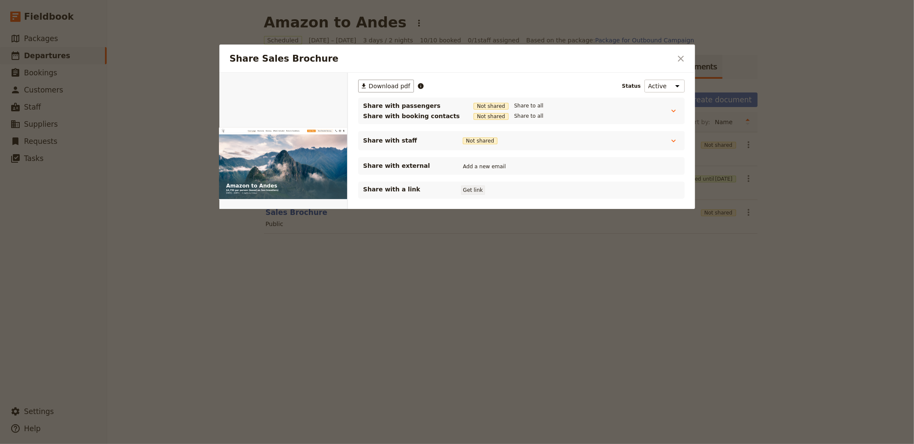
click at [468, 191] on button "Get link" at bounding box center [473, 190] width 24 height 9
click at [540, 188] on button "Get link" at bounding box center [538, 190] width 24 height 9
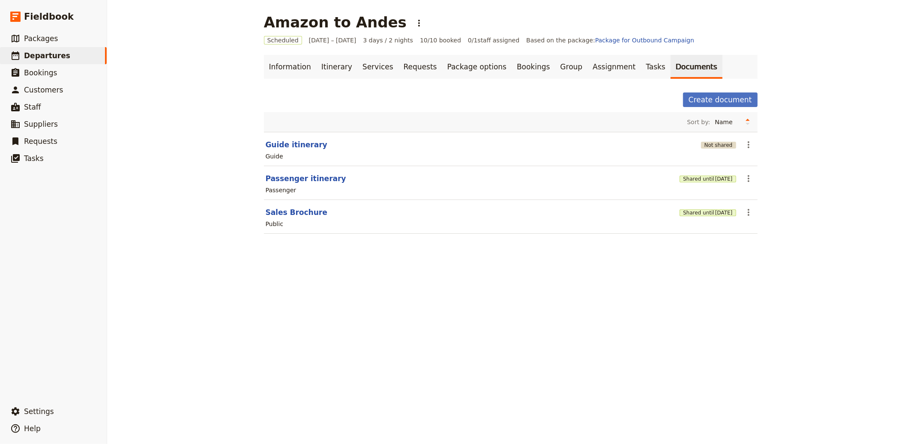
click at [716, 144] on button "Not shared" at bounding box center [718, 145] width 35 height 7
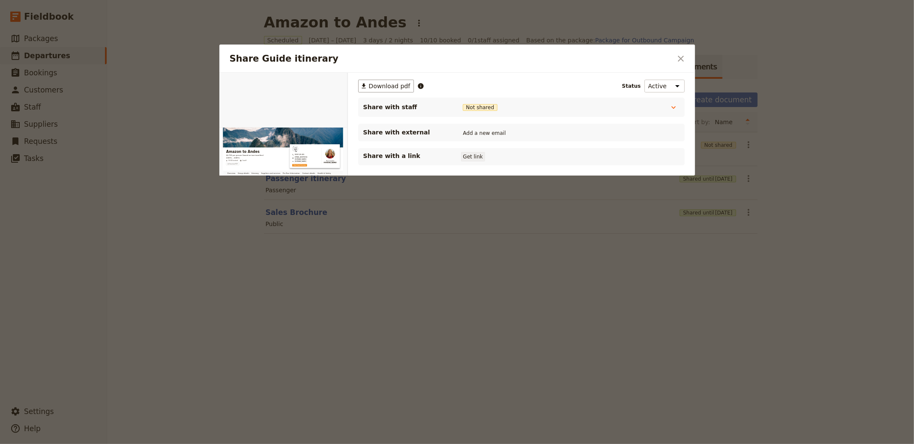
click at [478, 155] on button "Get link" at bounding box center [473, 156] width 24 height 9
click at [684, 60] on icon "Close dialog" at bounding box center [681, 59] width 10 height 10
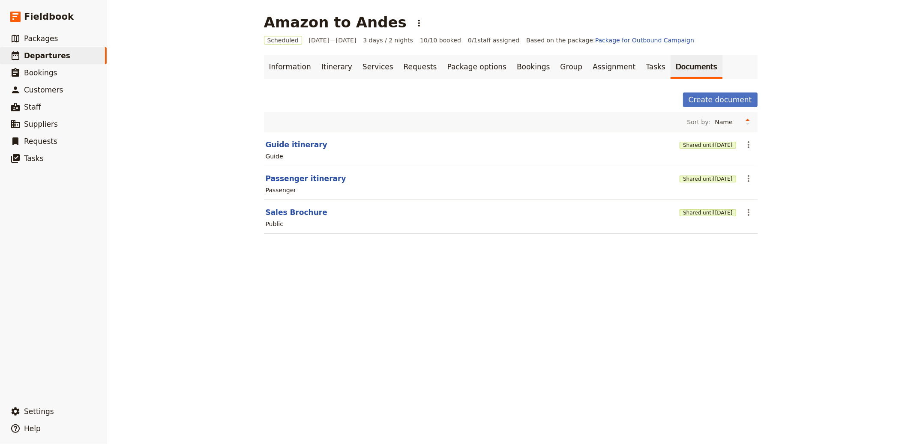
click at [322, 23] on h1 "Amazon to Andes" at bounding box center [335, 22] width 143 height 17
copy h1 "Amazon to Andes"
click at [334, 96] on div "Create document" at bounding box center [511, 100] width 494 height 15
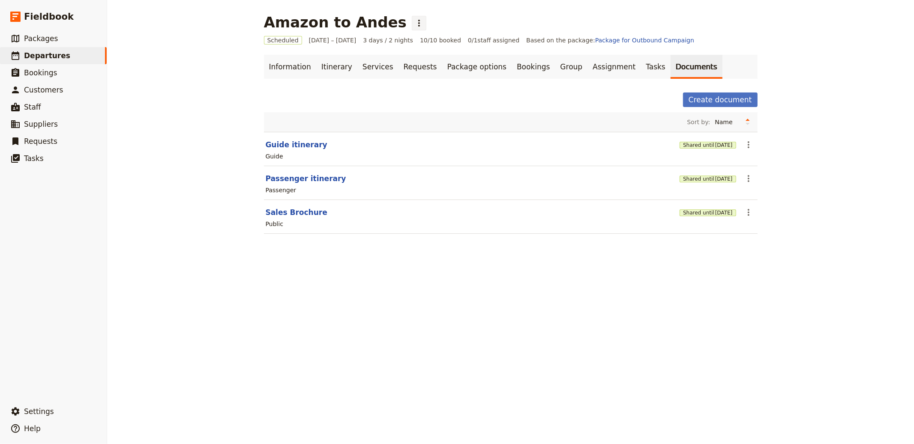
click at [414, 21] on icon "Actions" at bounding box center [419, 23] width 10 height 10
click at [410, 40] on span "Clone this departure" at bounding box center [417, 42] width 61 height 9
click at [273, 216] on button "Sales Brochure" at bounding box center [297, 212] width 62 height 10
select select "DEFAULT"
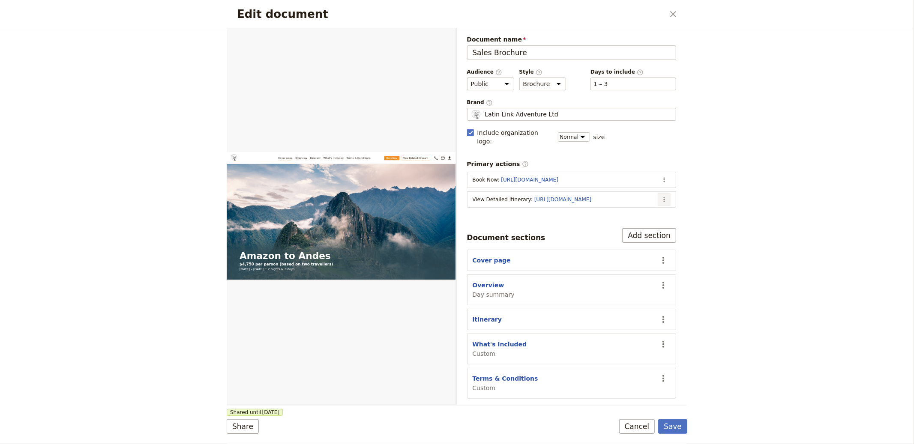
click at [667, 196] on icon "Actions" at bounding box center [664, 199] width 7 height 7
click at [644, 209] on span "Edit action" at bounding box center [630, 210] width 69 height 9
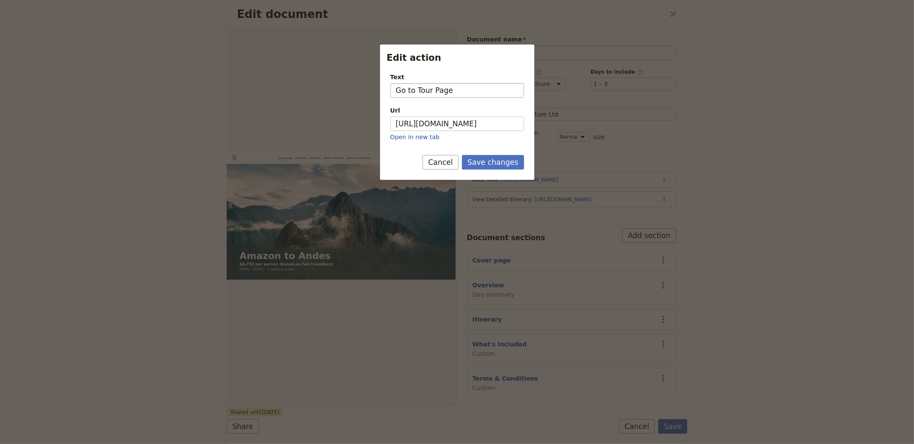
type input "Go to Tour Page"
click at [462, 155] on button "Save changes" at bounding box center [493, 162] width 62 height 15
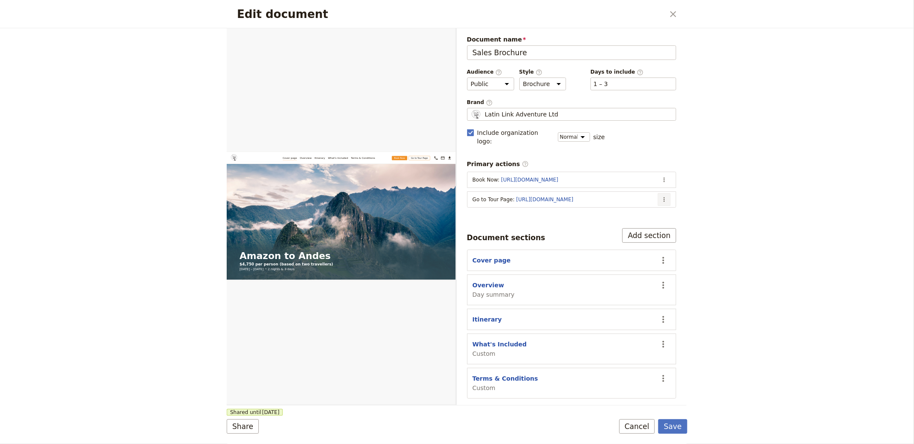
drag, startPoint x: 661, startPoint y: 190, endPoint x: 665, endPoint y: 193, distance: 5.0
click at [661, 196] on icon "Actions" at bounding box center [664, 199] width 7 height 7
click at [650, 209] on span "Edit action" at bounding box center [630, 210] width 69 height 9
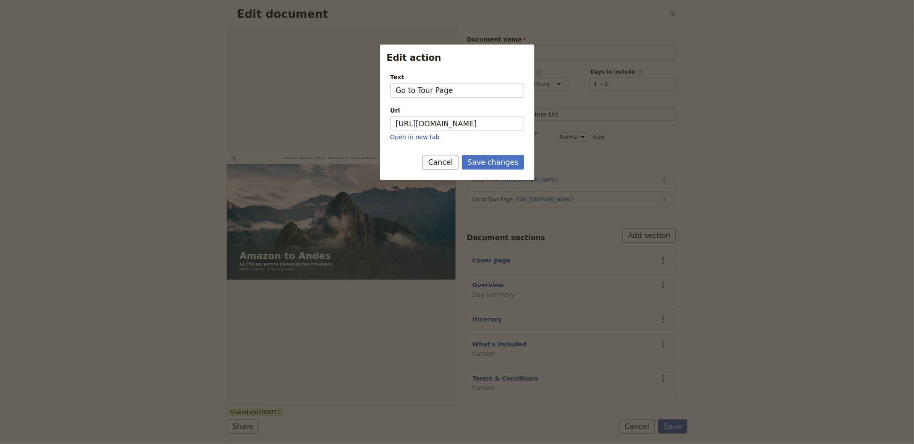
type input "V"
type input "View Tour Page"
type input "View Detailed Tour"
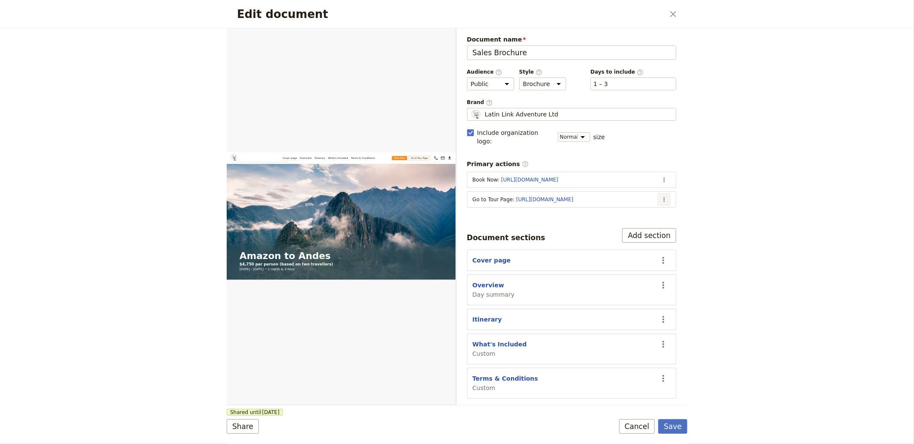
click at [668, 193] on button "​" at bounding box center [664, 199] width 13 height 13
click at [652, 206] on span "Edit action" at bounding box center [630, 210] width 69 height 9
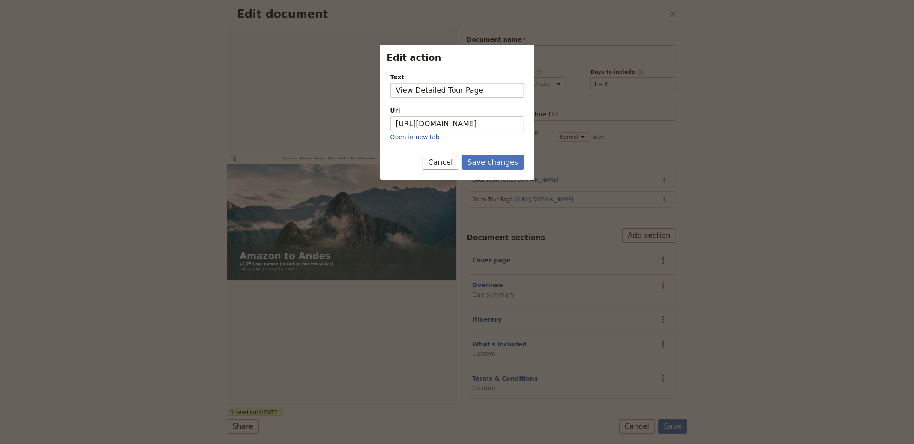
type input "View Detailed Tour Page"
click at [462, 155] on button "Save changes" at bounding box center [493, 162] width 62 height 15
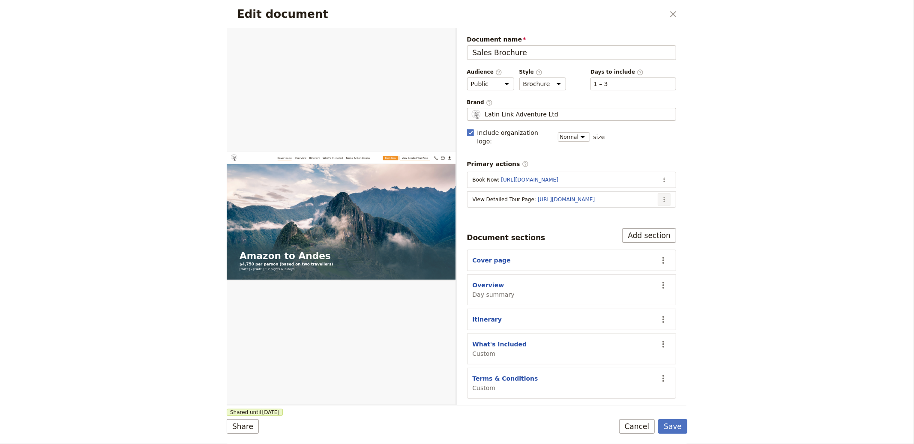
click at [668, 194] on button "​" at bounding box center [664, 199] width 13 height 13
click at [662, 206] on span "Edit action" at bounding box center [630, 210] width 69 height 9
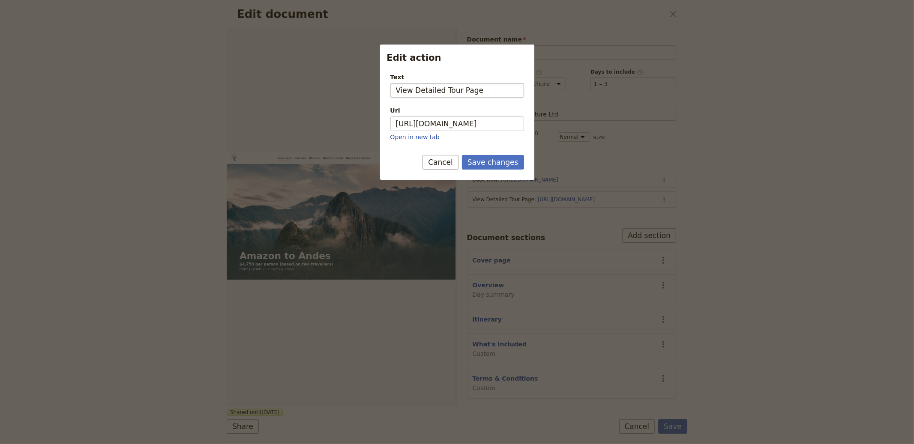
click at [441, 88] on input "View Detailed Tour Page" at bounding box center [457, 90] width 134 height 15
type input "Open Tour Page"
click at [462, 155] on button "Save changes" at bounding box center [493, 162] width 62 height 15
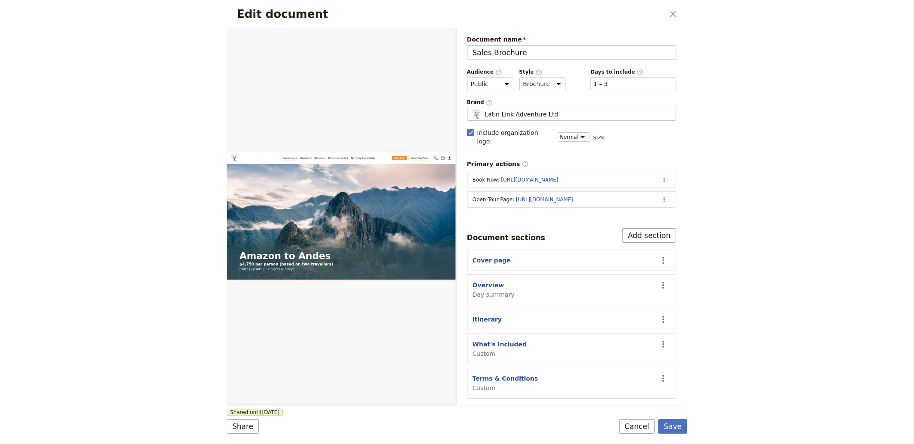
click at [677, 421] on button "Save" at bounding box center [672, 427] width 29 height 15
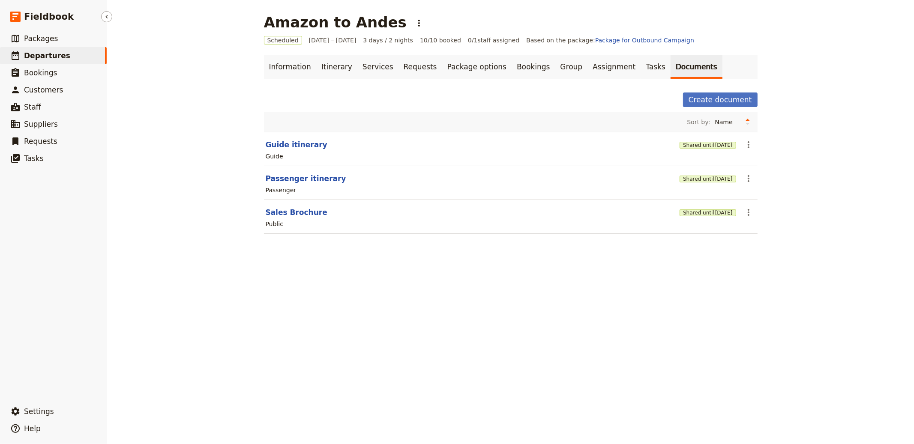
click at [61, 54] on span "Departures" at bounding box center [47, 55] width 46 height 9
select select "CREATED_AT"
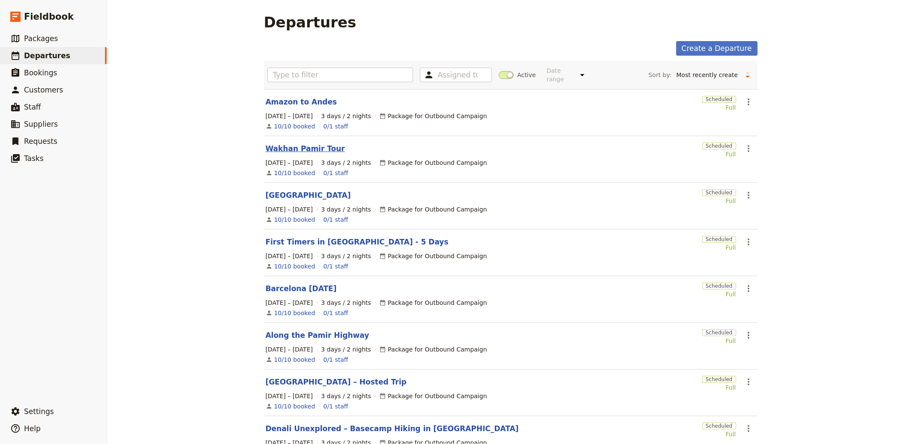
click at [311, 147] on link "Wakhan Pamir Tour" at bounding box center [305, 149] width 79 height 10
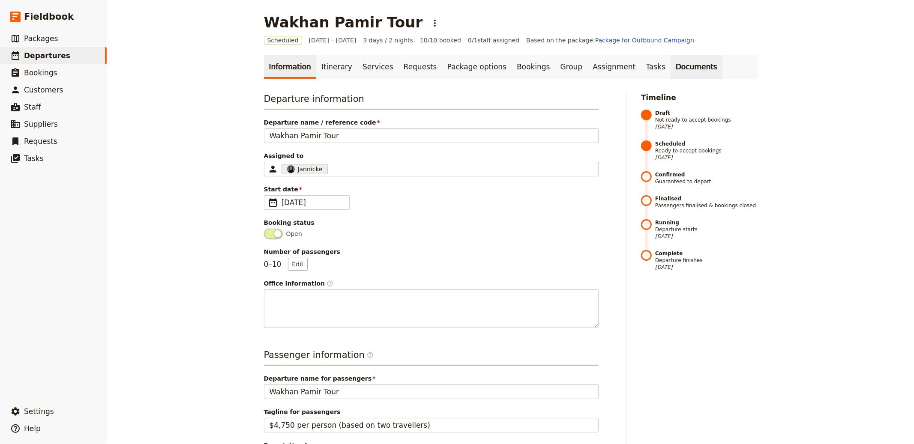
click at [671, 69] on link "Documents" at bounding box center [697, 67] width 52 height 24
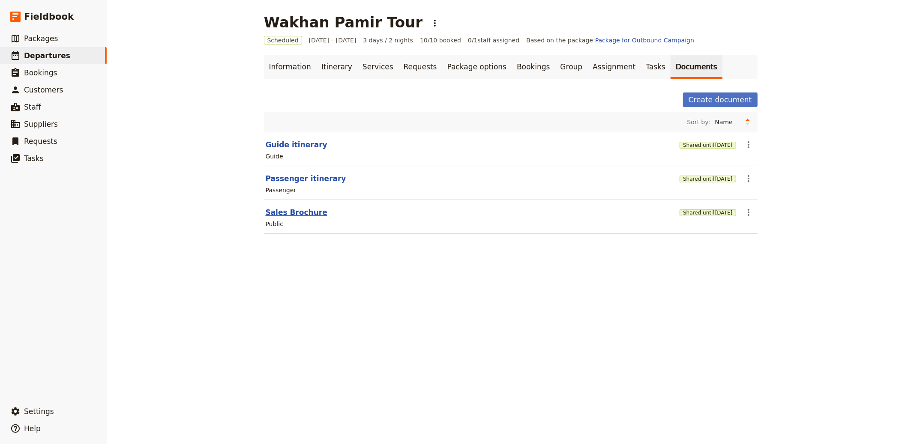
click at [291, 210] on button "Sales Brochure" at bounding box center [297, 212] width 62 height 10
select select "DEFAULT"
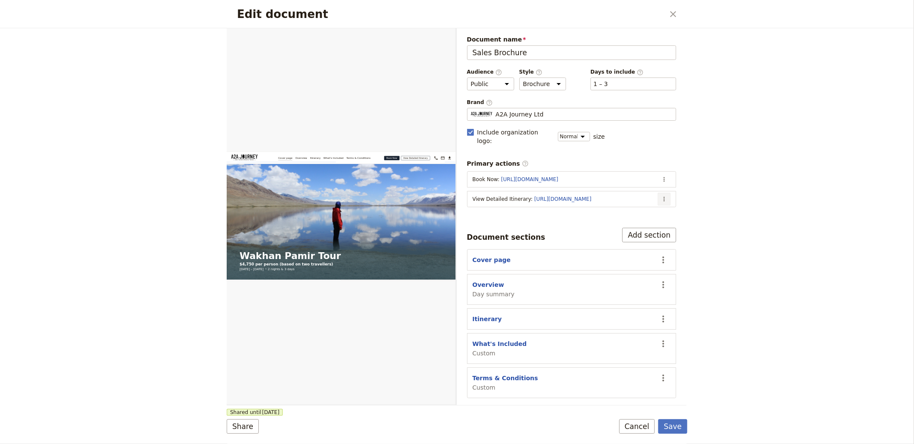
click at [667, 193] on button "​" at bounding box center [664, 199] width 13 height 13
click at [651, 206] on span "Edit action" at bounding box center [630, 209] width 69 height 9
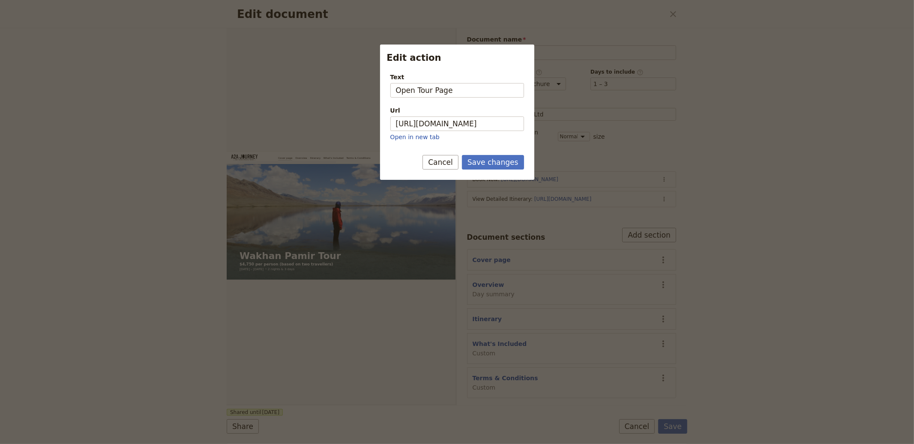
type input "Open Tour Page"
click at [462, 155] on button "Save changes" at bounding box center [493, 162] width 62 height 15
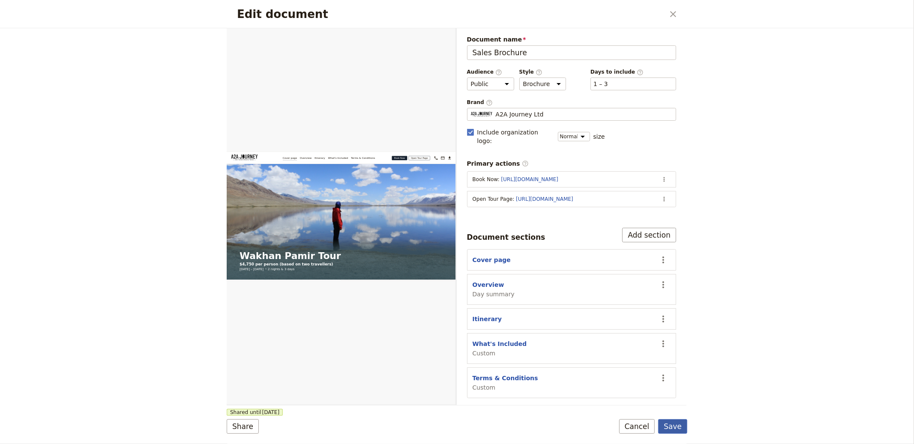
click at [675, 429] on button "Save" at bounding box center [672, 427] width 29 height 15
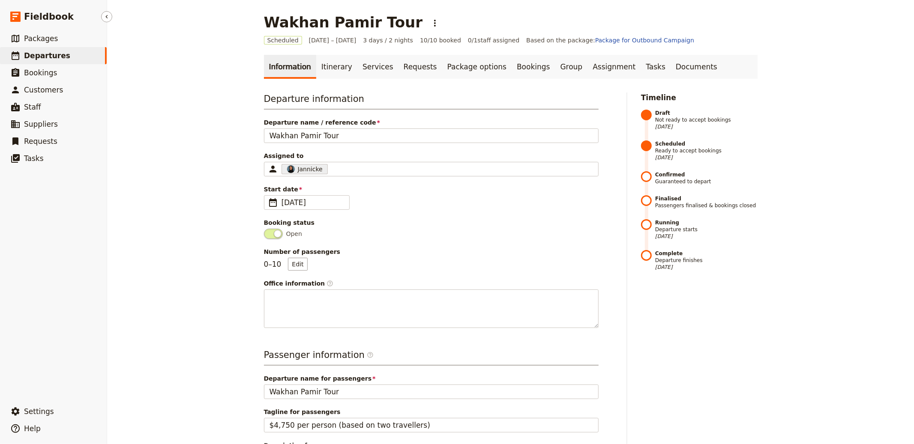
click at [80, 60] on link "​ Departures" at bounding box center [53, 55] width 107 height 17
select select "CREATED_AT"
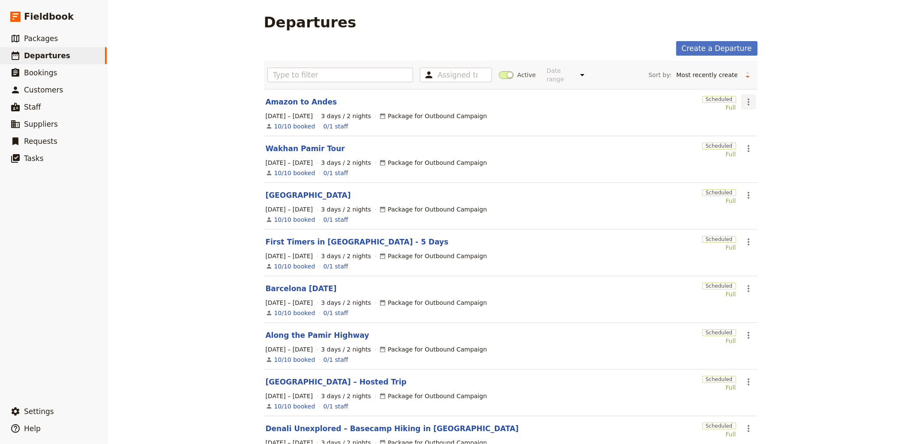
click at [744, 96] on button "​" at bounding box center [748, 102] width 15 height 15
click at [749, 132] on span "Clone this departure" at bounding box center [773, 133] width 61 height 9
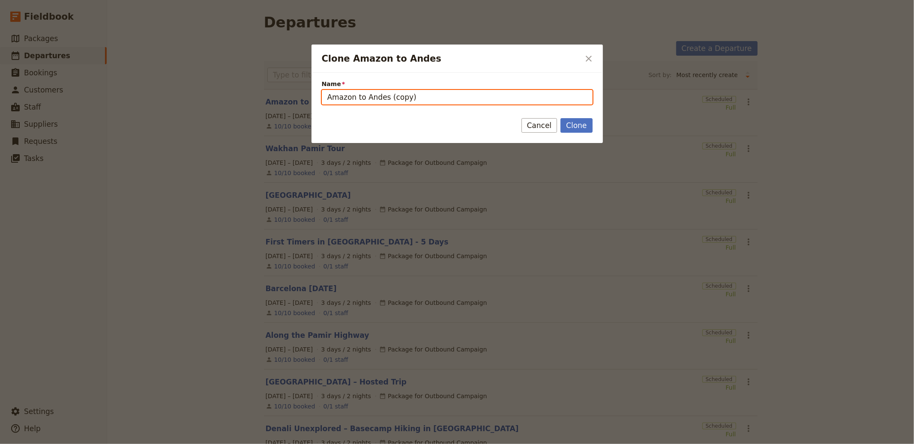
click at [404, 102] on input "Amazon to Andes (copy)" at bounding box center [457, 97] width 271 height 15
click at [447, 98] on input "Amazon to Andes (copy)" at bounding box center [457, 97] width 271 height 15
paste input "North Vietnam Adventure"
type input "North Vietnam Adventure"
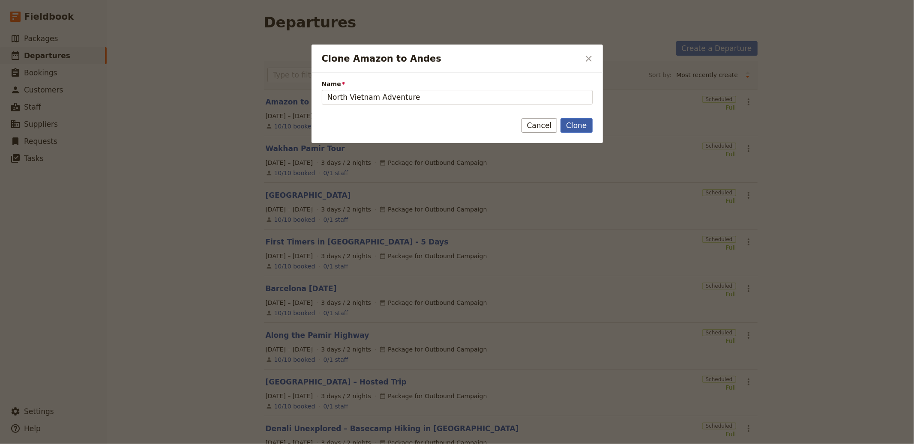
click at [569, 131] on button "Clone" at bounding box center [576, 125] width 32 height 15
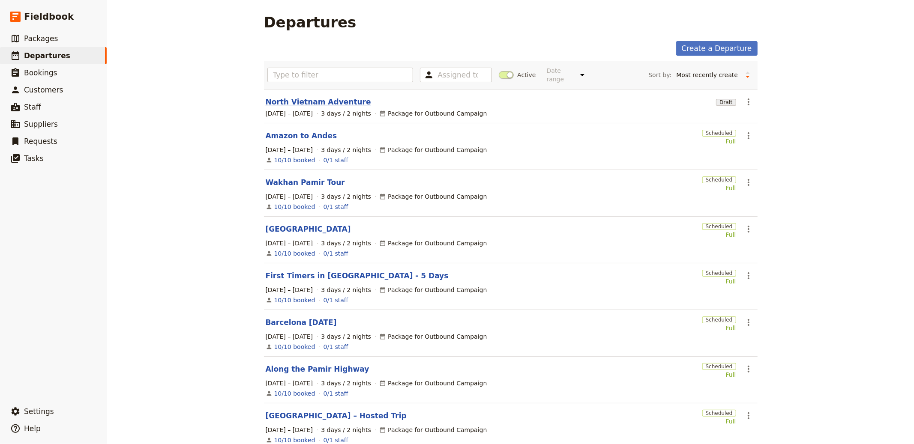
click at [327, 106] on link "North Vietnam Adventure" at bounding box center [318, 102] width 105 height 10
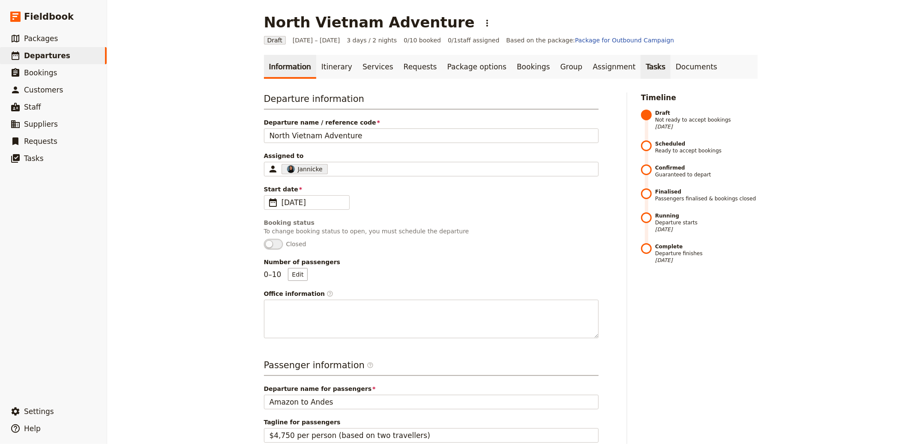
click at [641, 55] on link "Tasks" at bounding box center [656, 67] width 30 height 24
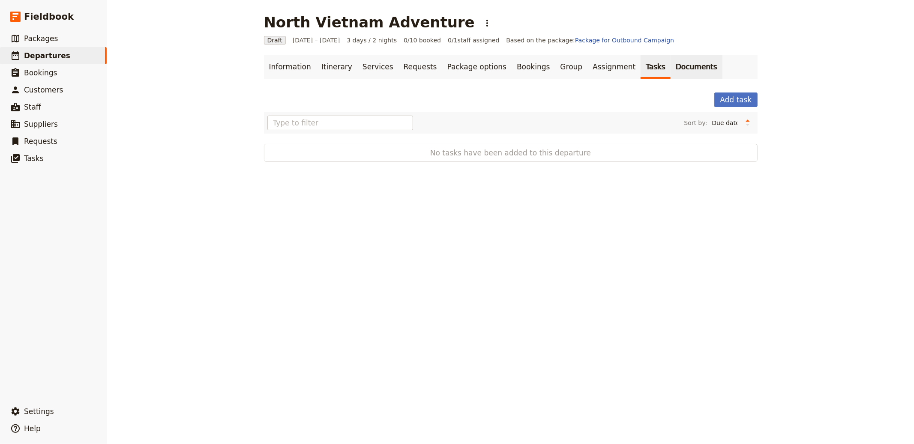
click at [671, 60] on link "Documents" at bounding box center [697, 67] width 52 height 24
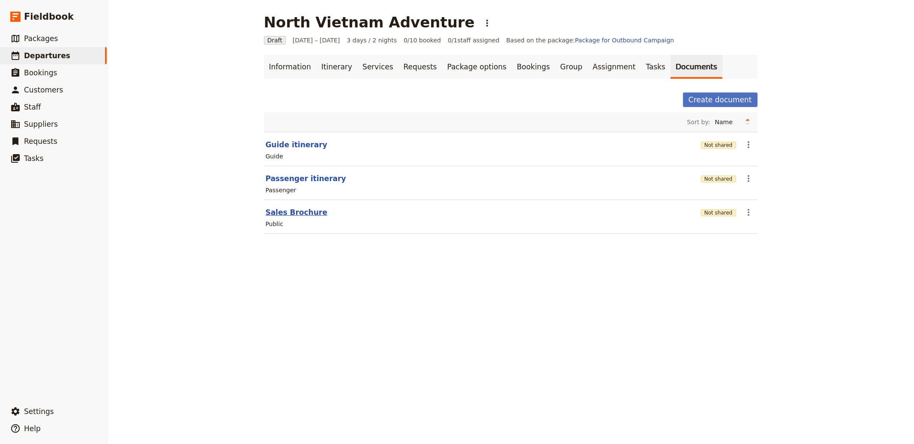
click at [298, 213] on button "Sales Brochure" at bounding box center [297, 212] width 62 height 10
select select "DEFAULT"
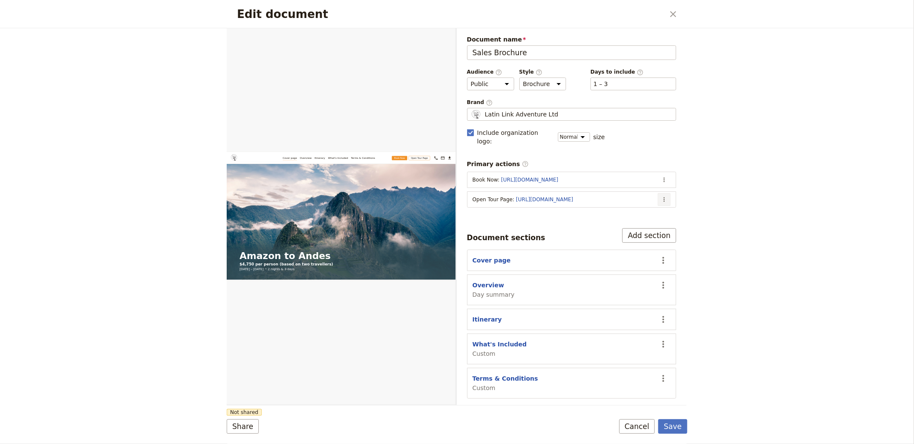
click at [662, 196] on icon "Actions" at bounding box center [664, 199] width 7 height 7
click at [477, 282] on button "Overview" at bounding box center [489, 285] width 32 height 9
select select "DAY_SUMMARY"
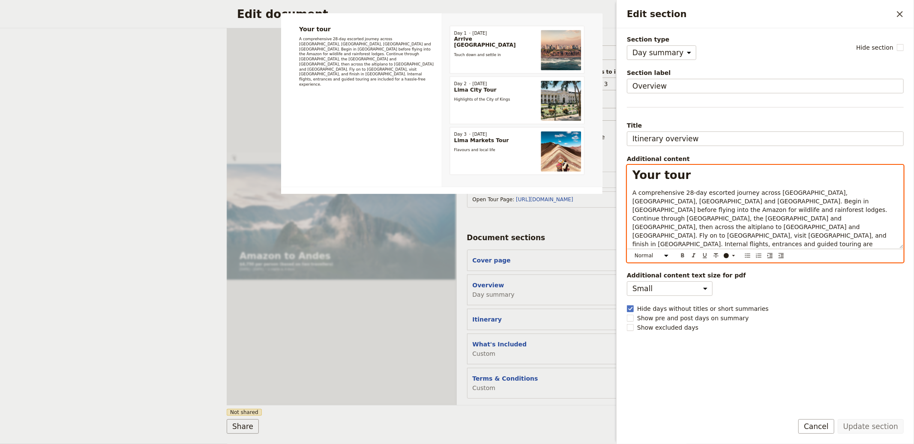
click at [671, 199] on span "A comprehensive 28-day escorted journey across Peru, Bolivia, Brazil and Argent…" at bounding box center [760, 222] width 257 height 67
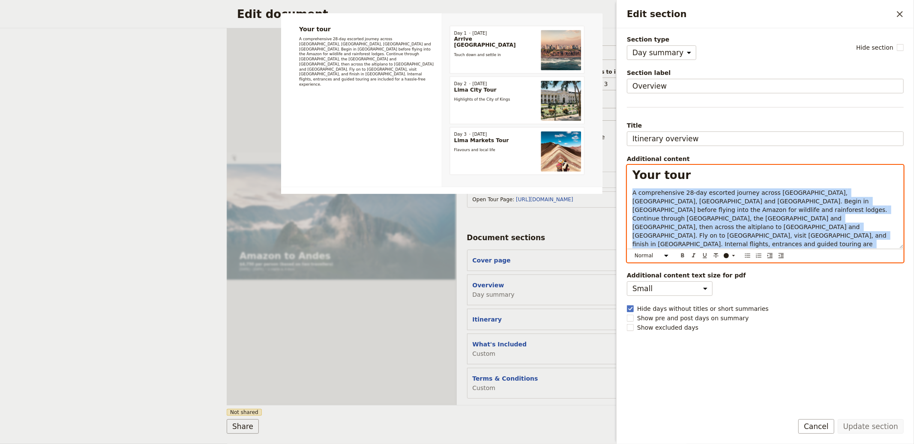
click at [671, 199] on span "A comprehensive 28-day escorted journey across Peru, Bolivia, Brazil and Argent…" at bounding box center [760, 222] width 257 height 67
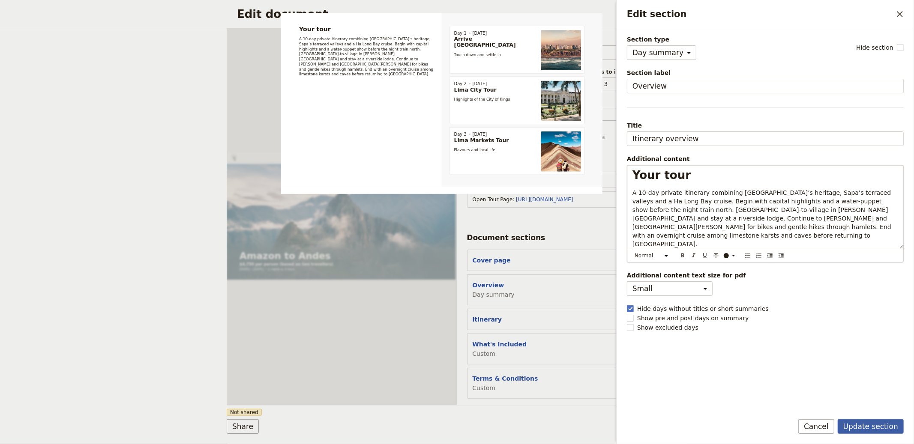
click at [860, 429] on button "Update section" at bounding box center [871, 427] width 66 height 15
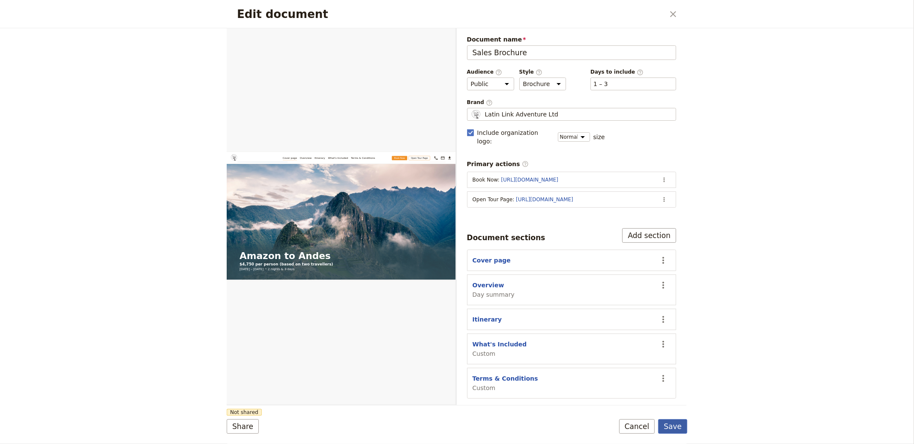
click at [679, 422] on button "Save" at bounding box center [672, 427] width 29 height 15
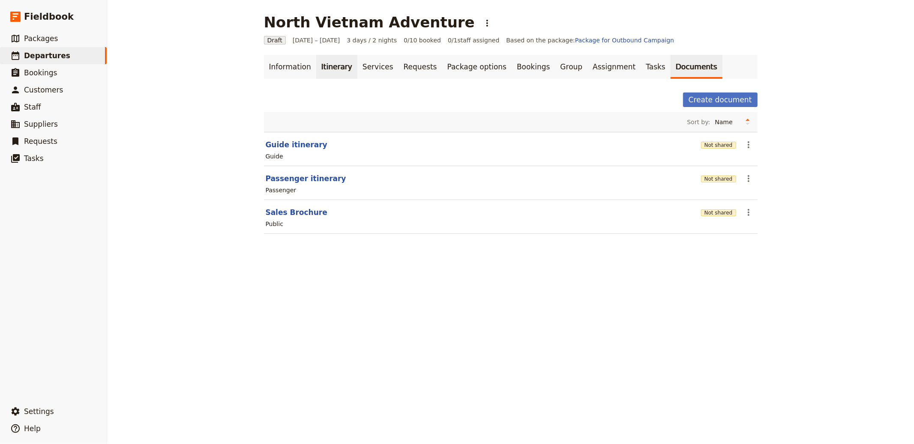
click at [339, 64] on link "Itinerary" at bounding box center [336, 67] width 41 height 24
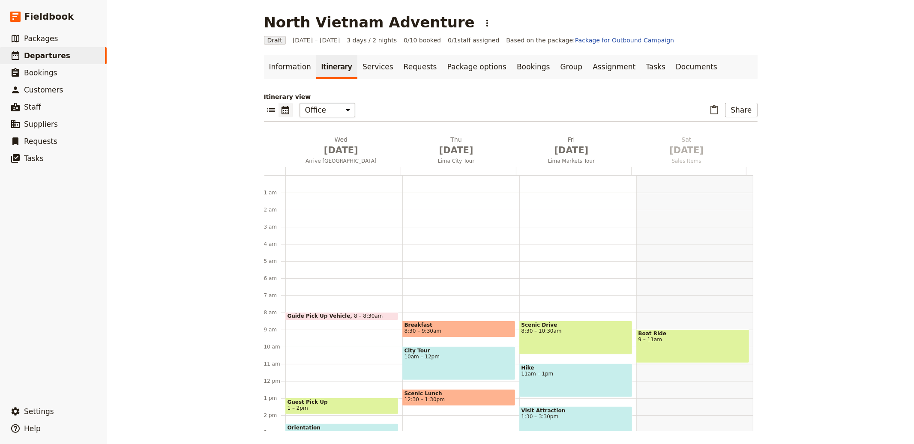
scroll to position [111, 0]
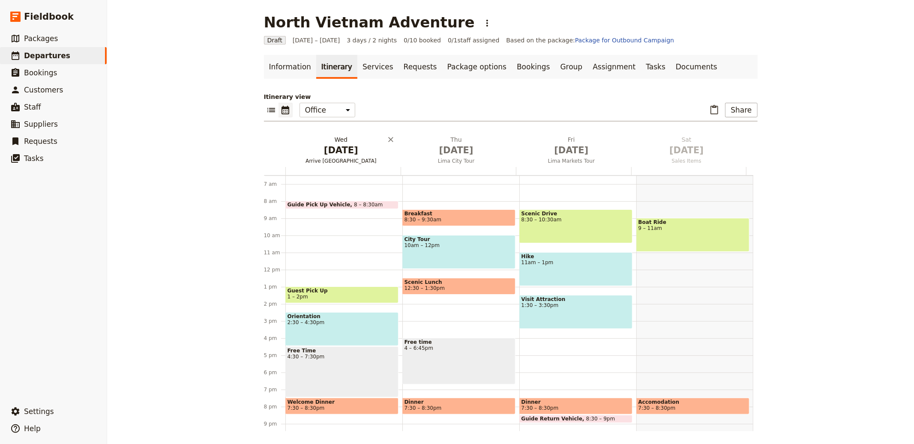
click at [337, 165] on button "Wed Oct 1 Arrive Lima" at bounding box center [342, 151] width 115 height 32
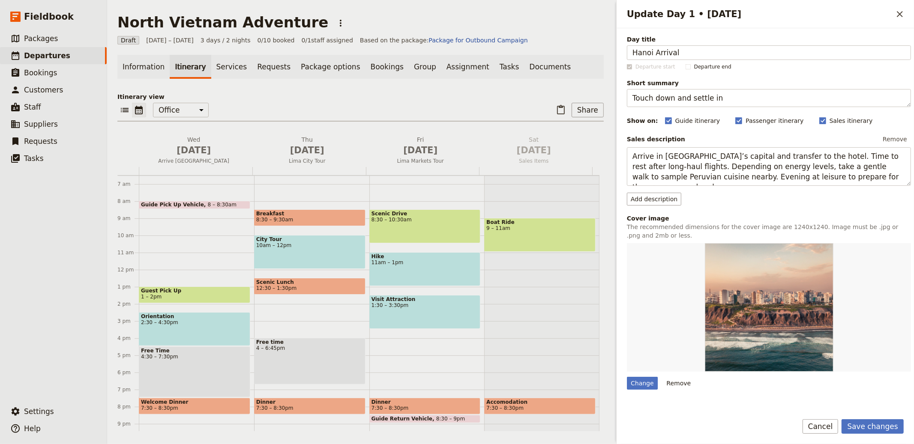
type input "Hanoi Arrival"
click at [682, 95] on textarea "Touch down and settle in" at bounding box center [769, 98] width 284 height 18
paste textarea "Arrive and ease into Hanoi"
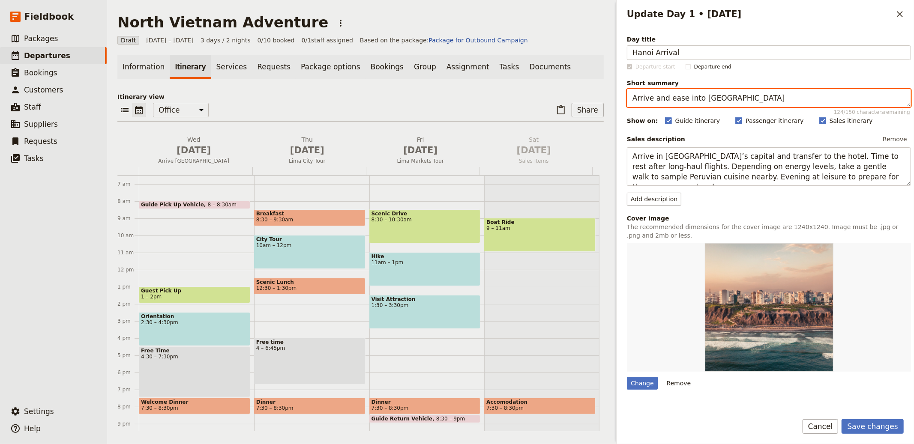
type textarea "Arrive and ease into Hanoi"
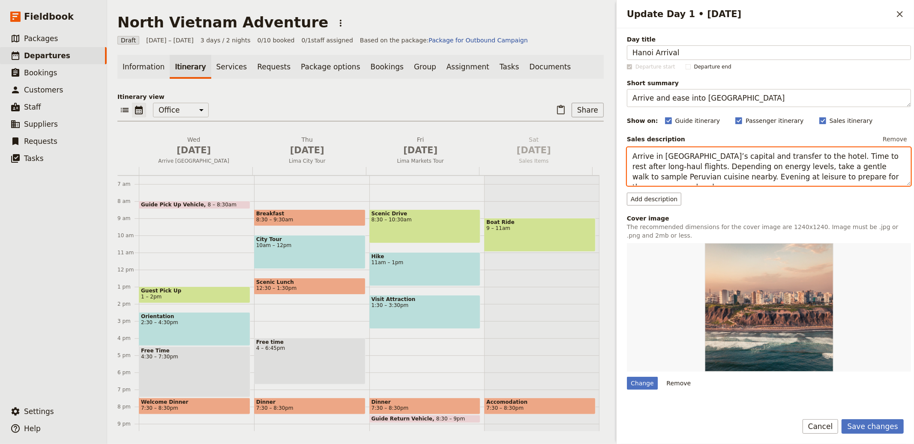
click at [697, 159] on textarea "Arrive in Peru’s capital and transfer to the hotel. Time to rest after long-hau…" at bounding box center [769, 166] width 284 height 39
paste textarea "Land in Hanoi and transfer to your hotel. Spend the day at leisure, adjusting t…"
type textarea "Land in Hanoi and transfer to your hotel. Spend the day at leisure, adjusting t…"
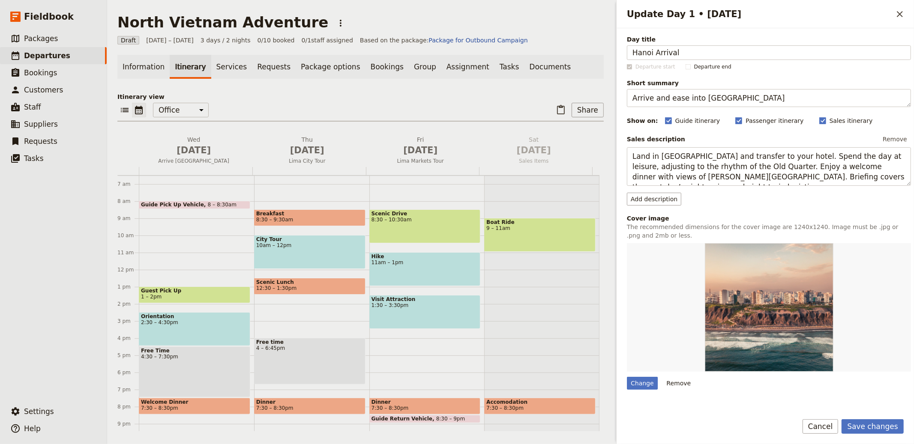
click at [887, 438] on div "Save changes Cancel" at bounding box center [765, 432] width 297 height 25
click at [887, 429] on button "Save changes" at bounding box center [873, 427] width 62 height 15
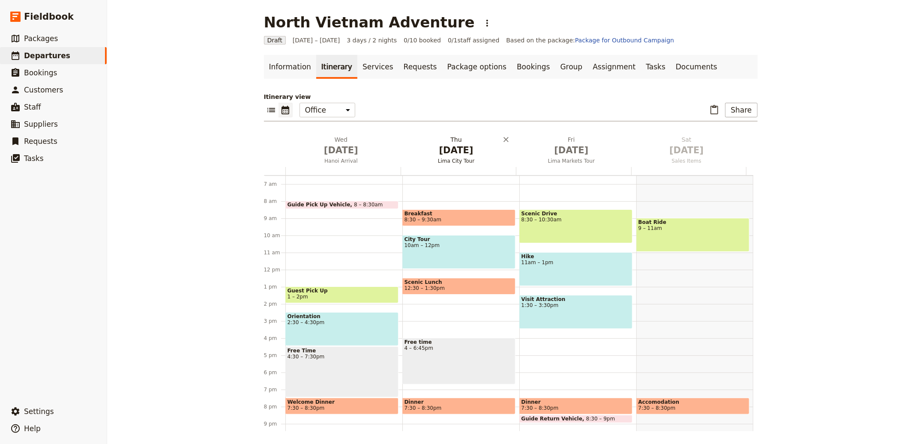
click at [461, 148] on span "Oct 2" at bounding box center [456, 150] width 105 height 13
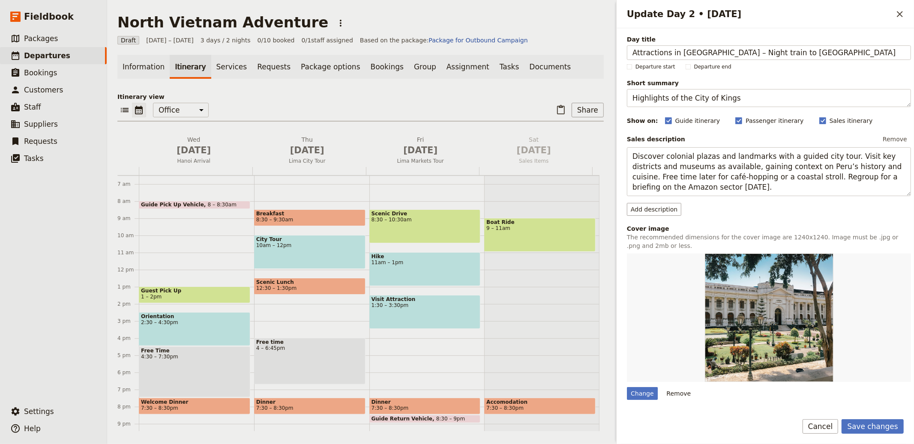
type input "Attractions in Hanoi – Night train to Sapa"
click at [693, 97] on textarea "Highlights of the City of Kings" at bounding box center [769, 98] width 284 height 18
paste textarea "City icons and sleeper train"
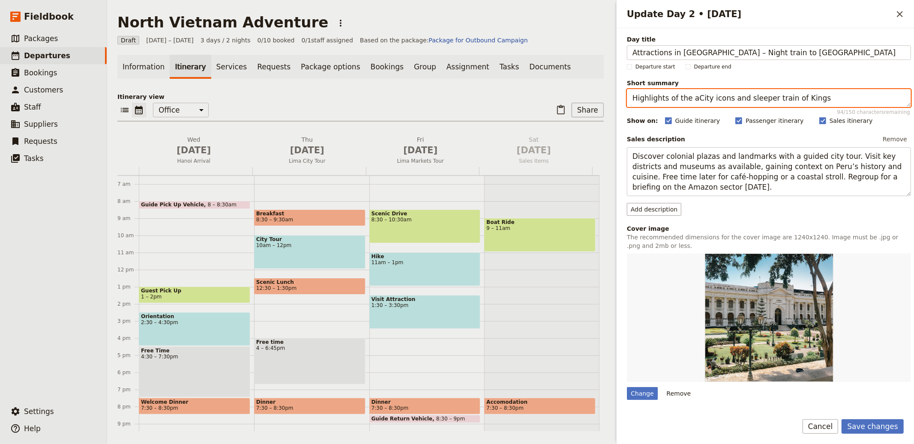
paste textarea "City icons and sleeper train"
type textarea "City icons and sleeper train"
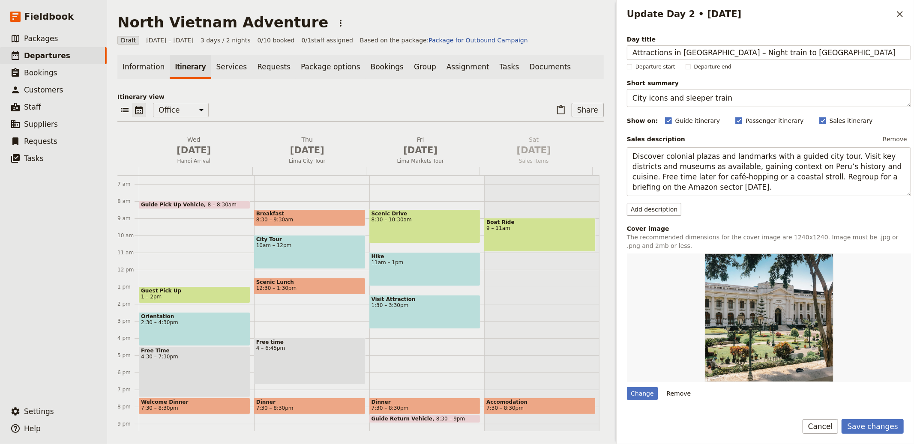
click at [704, 198] on div "Sales description Remove Discover colonial plazas and landmarks with a guided c…" at bounding box center [769, 174] width 284 height 83
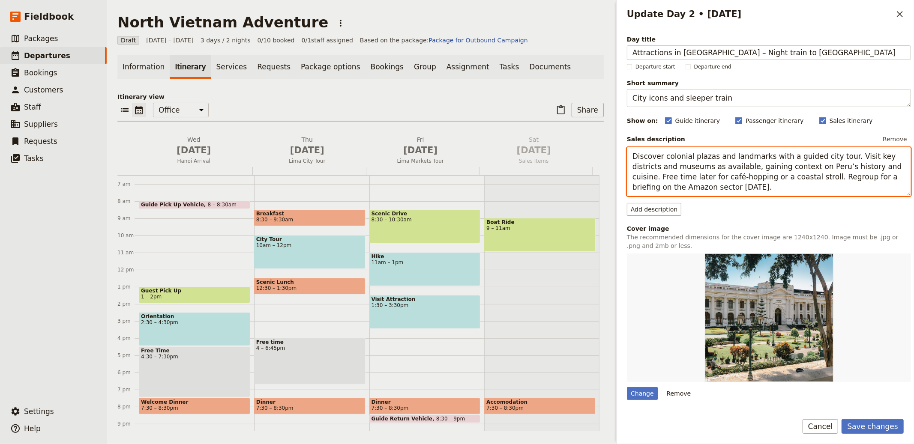
click at [781, 159] on textarea "Discover colonial plazas and landmarks with a guided city tour. Visit key distr…" at bounding box center [769, 171] width 284 height 49
paste textarea "Tour key sites such as the Ho Chi Minh complex, One Pillar Pagoda and the Templ…"
type textarea "Tour key sites such as the Ho Chi Minh complex, One Pillar Pagoda and the Templ…"
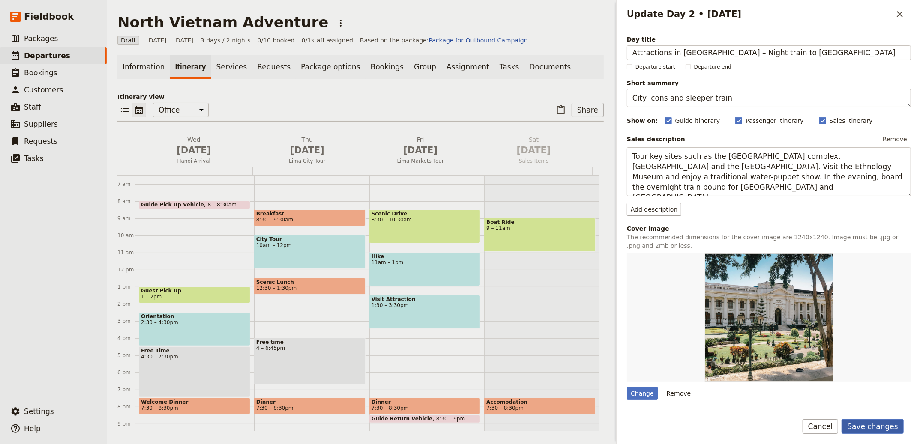
click at [887, 425] on button "Save changes" at bounding box center [873, 427] width 62 height 15
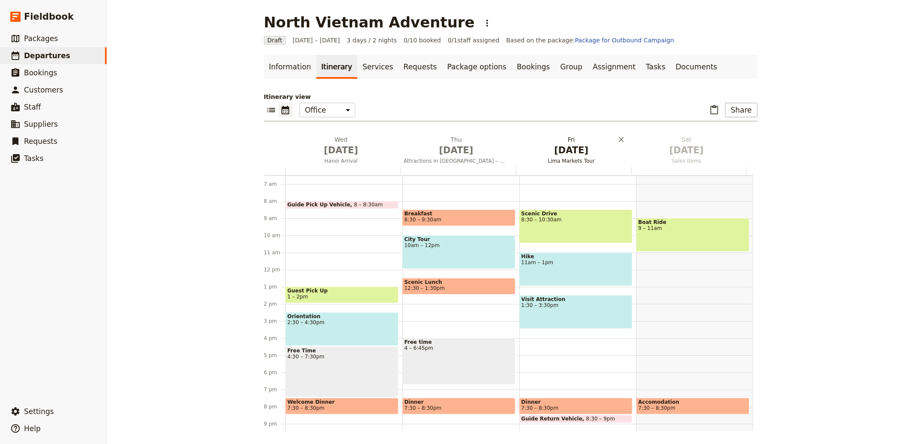
click at [561, 150] on span "Oct 3" at bounding box center [571, 150] width 105 height 13
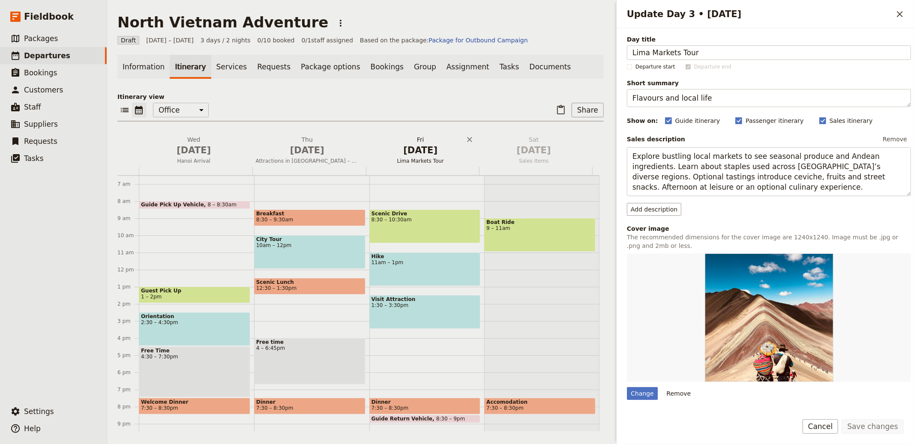
click at [561, 150] on span "Oct 4" at bounding box center [533, 150] width 103 height 13
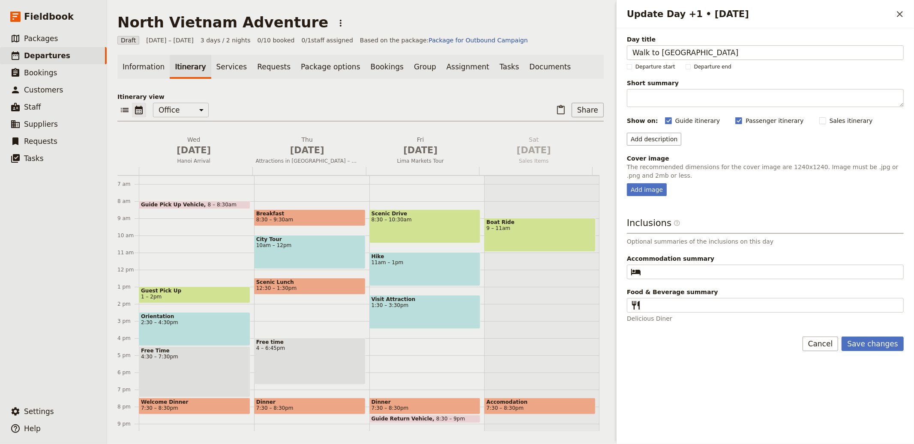
type input "Walk to Nam Cang Riverside Lodge"
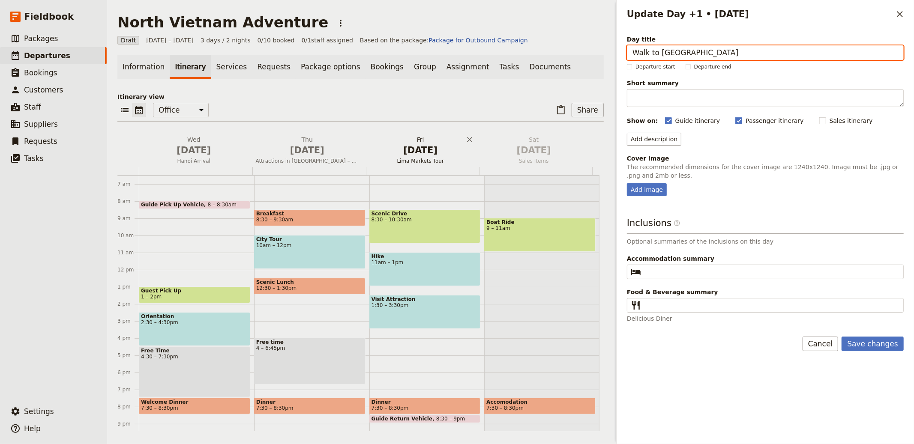
click at [423, 144] on span "Oct 3" at bounding box center [420, 150] width 103 height 13
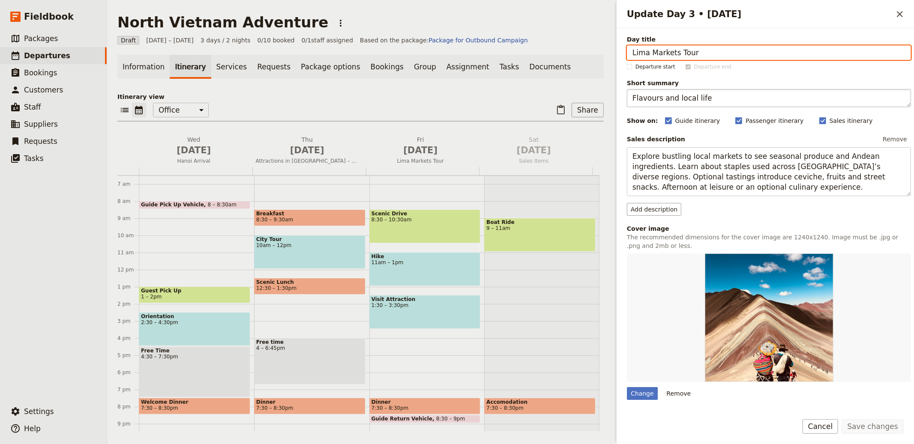
paste input "Walk to Nam Cang Riverside Lodge"
type input "Walk to Nam Cang Riverside Lodge"
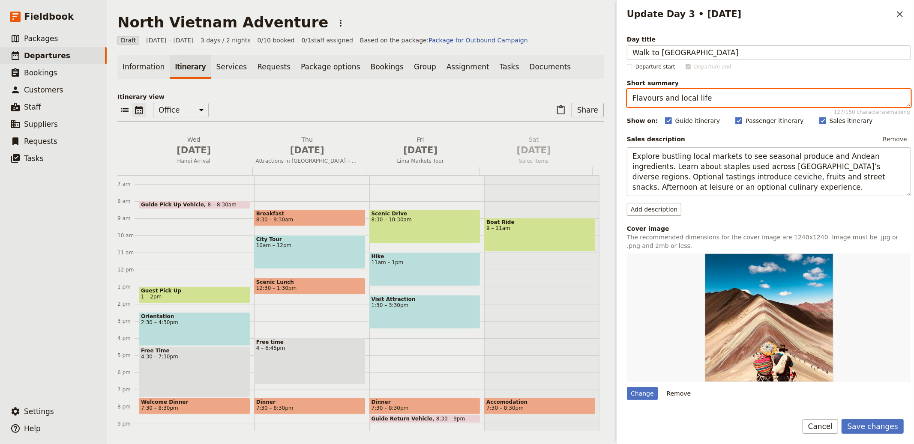
click at [680, 99] on textarea "Flavours and local life" at bounding box center [769, 98] width 284 height 18
paste textarea "Rice terraces and riverside lodg"
type textarea "Rice terraces and riverside lodge"
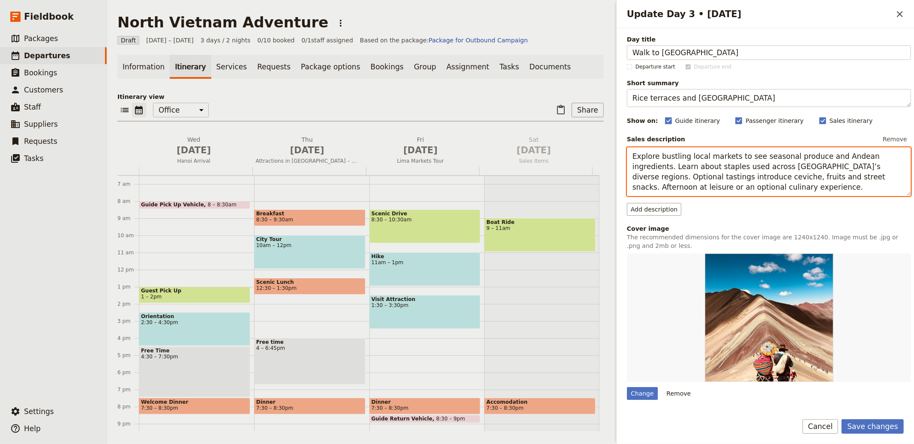
click at [784, 165] on textarea "Explore bustling local markets to see seasonal produce and Andean ingredients. …" at bounding box center [769, 171] width 284 height 49
paste textarea "Arrive early in Lao Cai and transfer to Sapa for breakfast. Set out on a full-d…"
type textarea "Arrive early in Lao Cai and transfer to Sapa for breakfast. Set out on a full-d…"
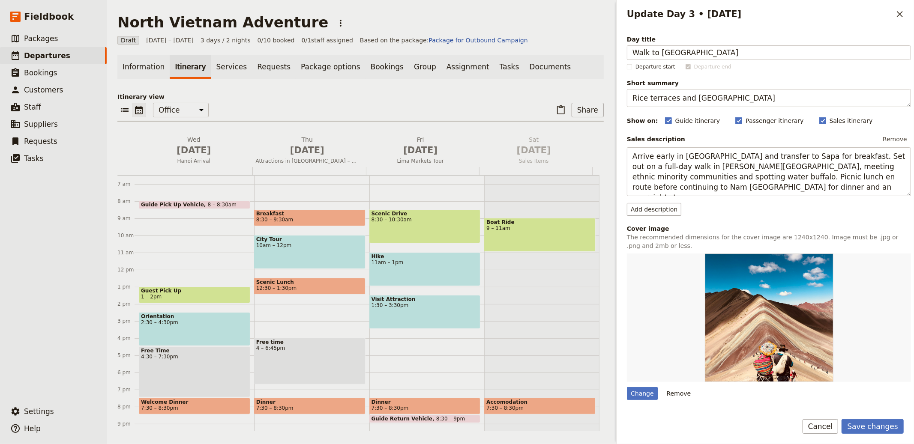
drag, startPoint x: 872, startPoint y: 423, endPoint x: 894, endPoint y: 414, distance: 24.4
click at [872, 423] on button "Save changes" at bounding box center [873, 427] width 62 height 15
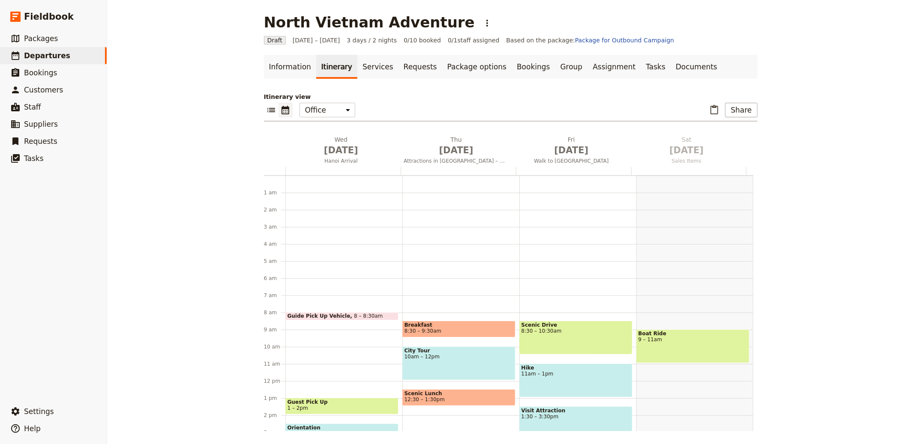
scroll to position [111, 0]
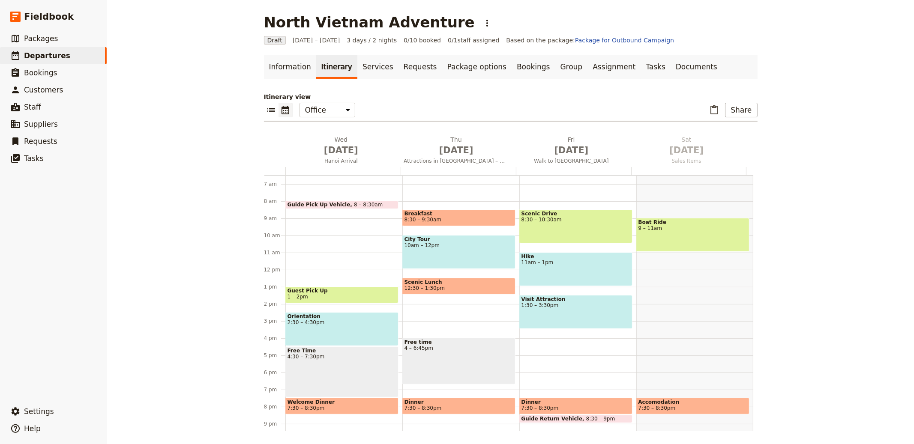
click at [288, 68] on link "Information" at bounding box center [290, 67] width 52 height 24
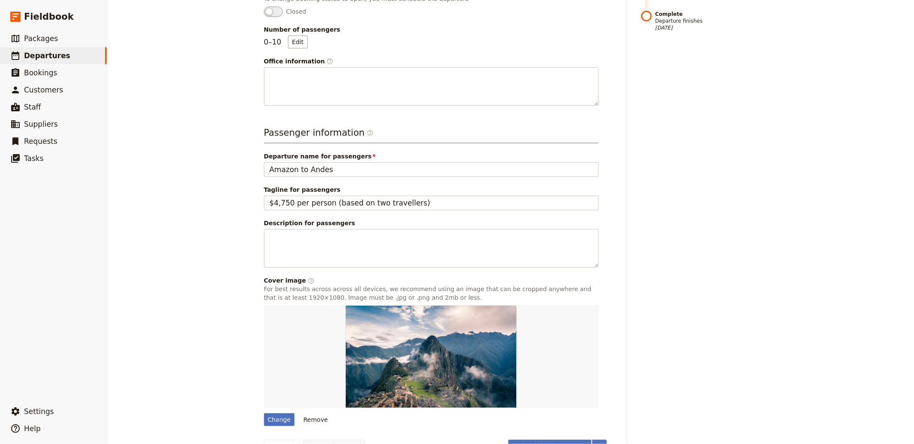
scroll to position [256, 0]
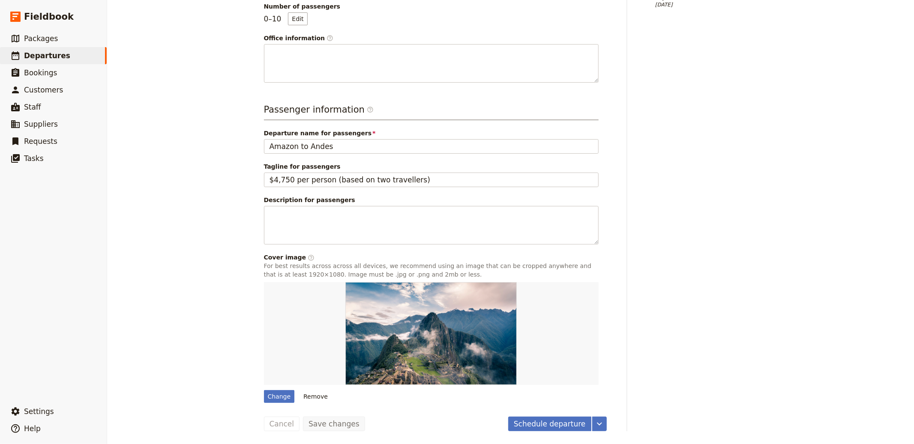
click at [265, 404] on form "Departure information Departure name / reference code North Vietnam Adventure A…" at bounding box center [435, 134] width 343 height 595
click at [288, 398] on div "Change" at bounding box center [279, 396] width 31 height 13
click at [264, 390] on input "Change" at bounding box center [264, 390] width 0 height 0
type input "C:\fakepath\go-indochine_trekking_low.jpg"
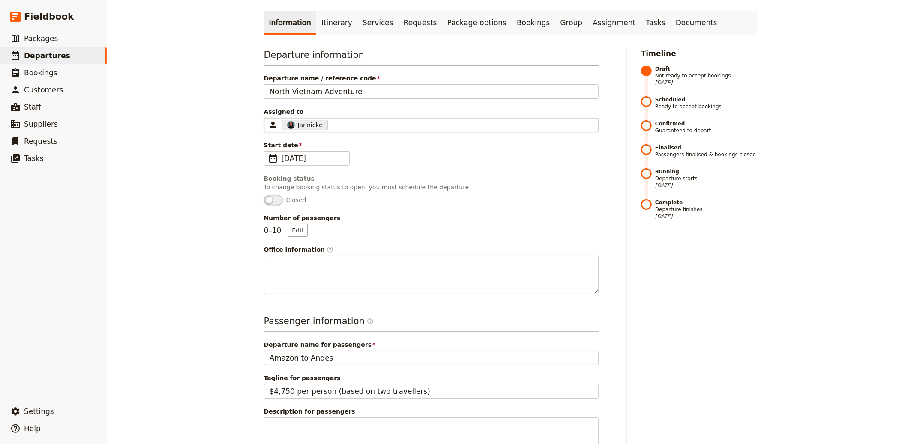
scroll to position [0, 0]
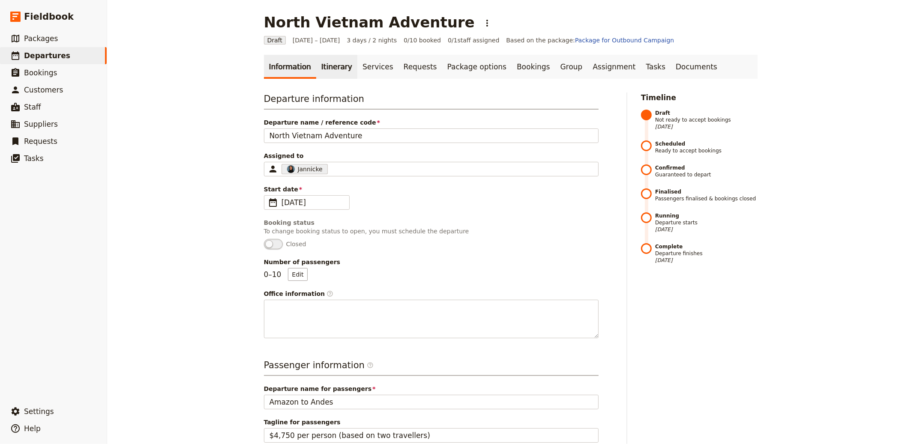
click at [334, 64] on link "Itinerary" at bounding box center [336, 67] width 41 height 24
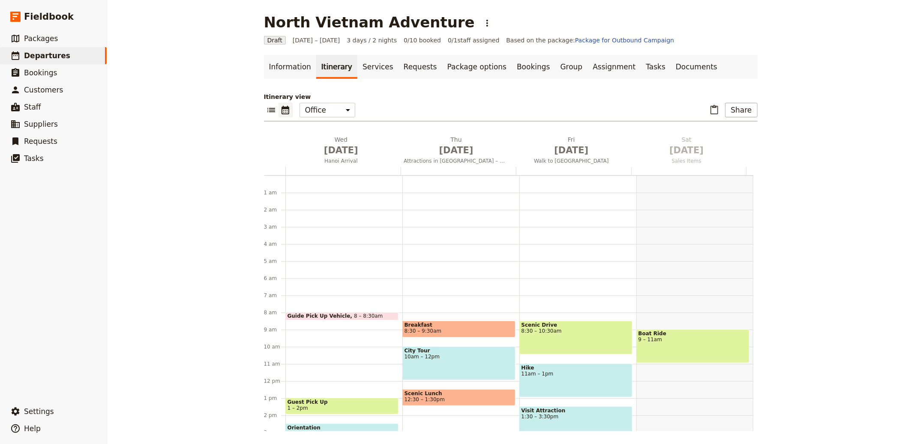
scroll to position [111, 0]
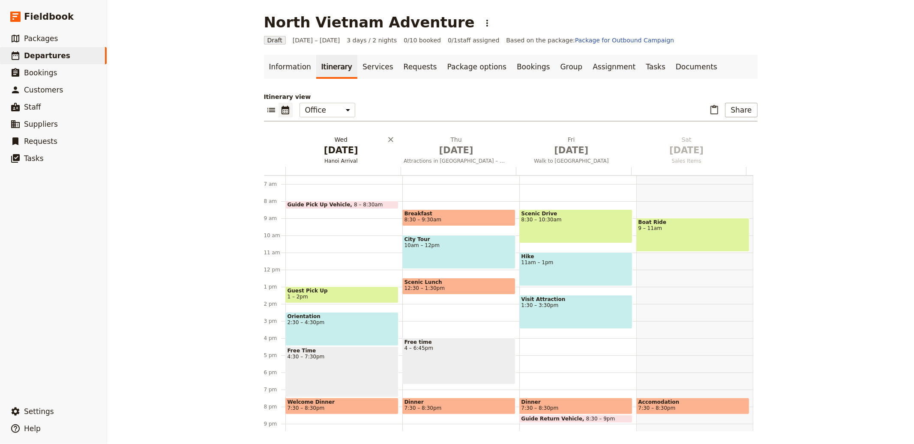
click at [332, 148] on span "Oct 1" at bounding box center [341, 150] width 105 height 13
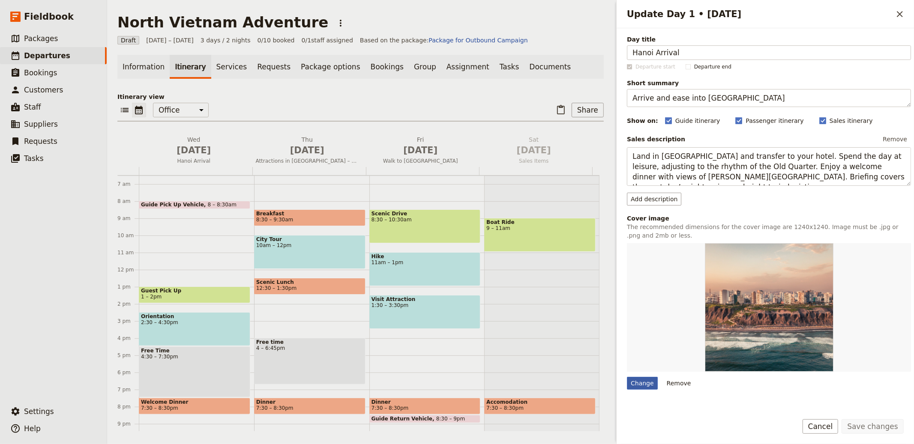
click at [642, 383] on div "Change" at bounding box center [642, 383] width 31 height 13
click at [627, 377] on input "Change" at bounding box center [626, 377] width 0 height 0
click at [313, 147] on span "Oct 2" at bounding box center [307, 150] width 103 height 13
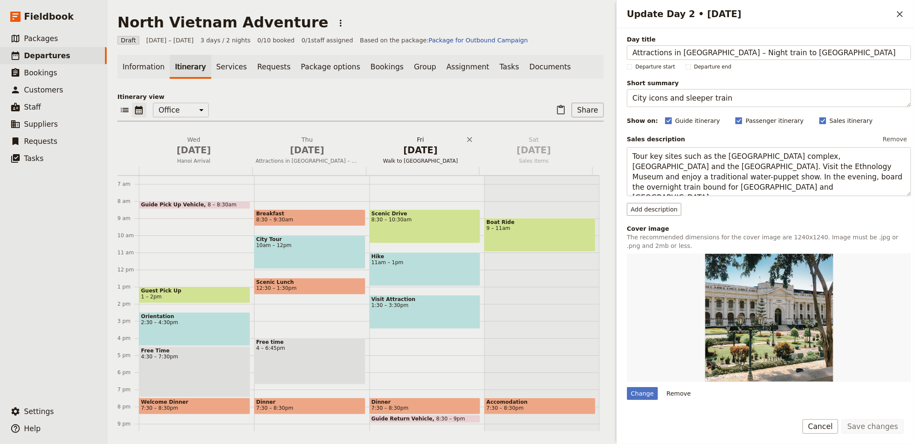
click at [429, 158] on span "Walk to Nam Cang Riverside Lodge" at bounding box center [421, 161] width 110 height 7
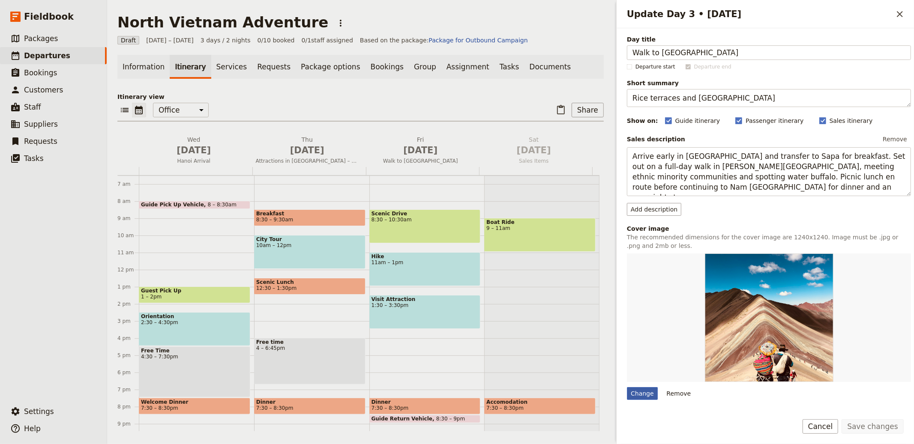
click at [642, 392] on div "Change" at bounding box center [642, 393] width 31 height 13
click at [627, 387] on input "Change" at bounding box center [626, 387] width 0 height 0
type input "C:\fakepath\GOI_trekking_title.jpg"
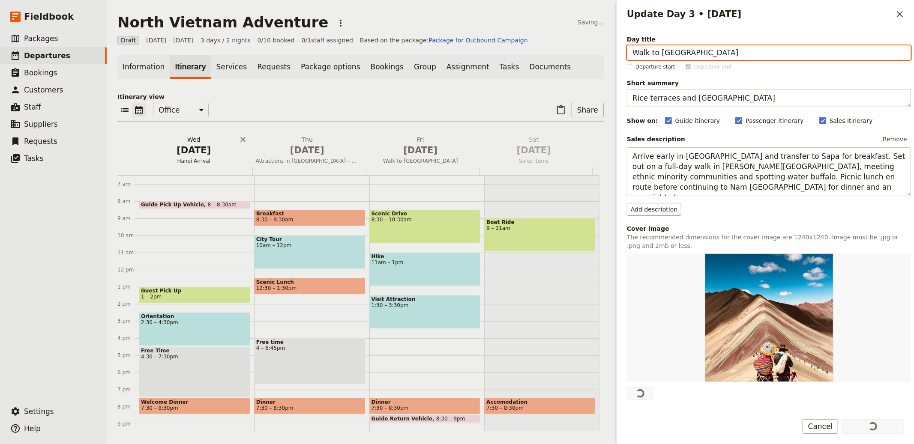
click at [182, 145] on span "Oct 1" at bounding box center [193, 150] width 103 height 13
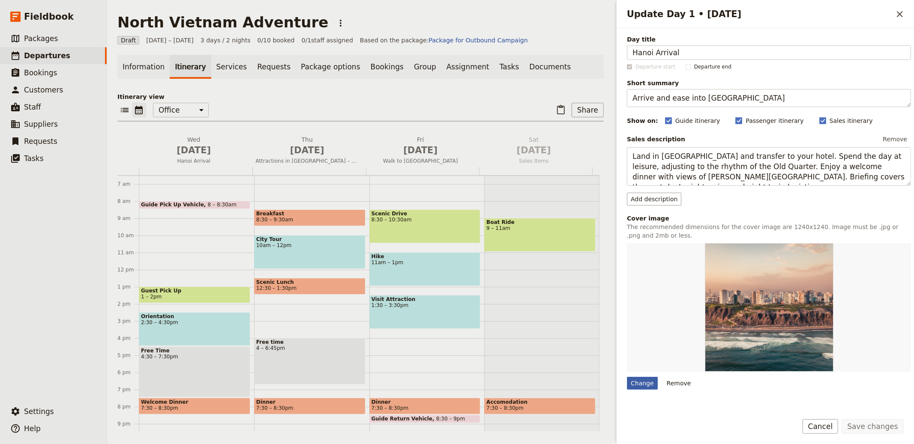
click at [632, 387] on div "Change" at bounding box center [642, 383] width 31 height 13
click at [627, 377] on input "Change" at bounding box center [626, 377] width 0 height 0
type input "C:\fakepath\VN-hanoi_train-street_sights.jpg"
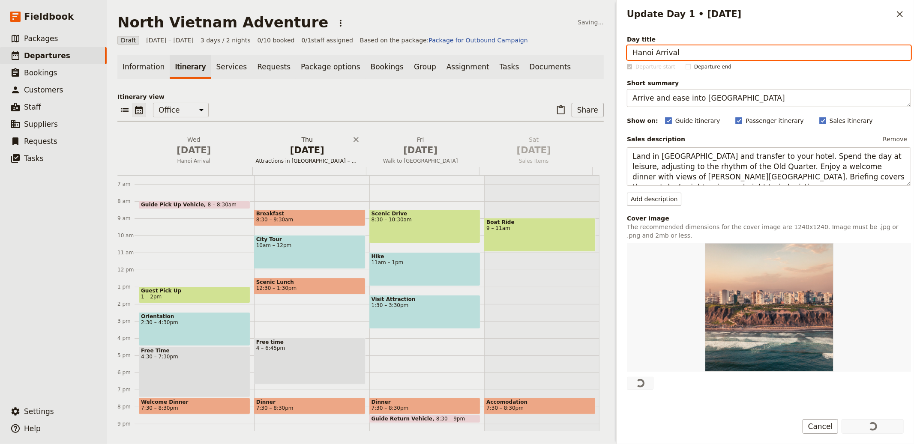
click at [302, 154] on span "Oct 2" at bounding box center [307, 150] width 103 height 13
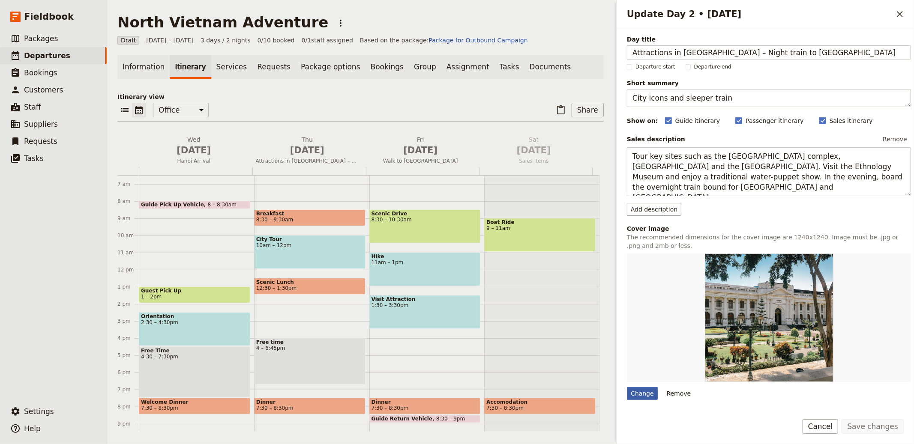
click at [636, 398] on div "Change" at bounding box center [642, 393] width 31 height 13
click at [627, 387] on input "Change" at bounding box center [626, 387] width 0 height 0
type input "C:\fakepath\VN-mu-cang-chai_rice-terraces_hero.jpg"
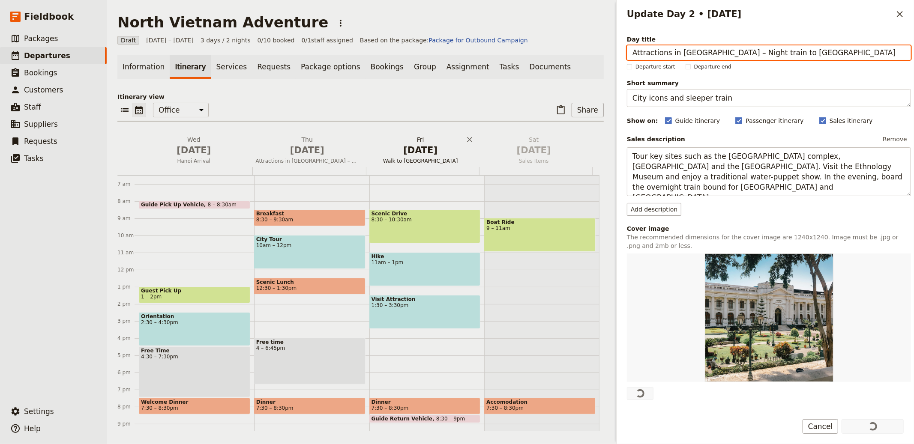
click at [413, 158] on span "Walk to Nam Cang Riverside Lodge" at bounding box center [421, 161] width 110 height 7
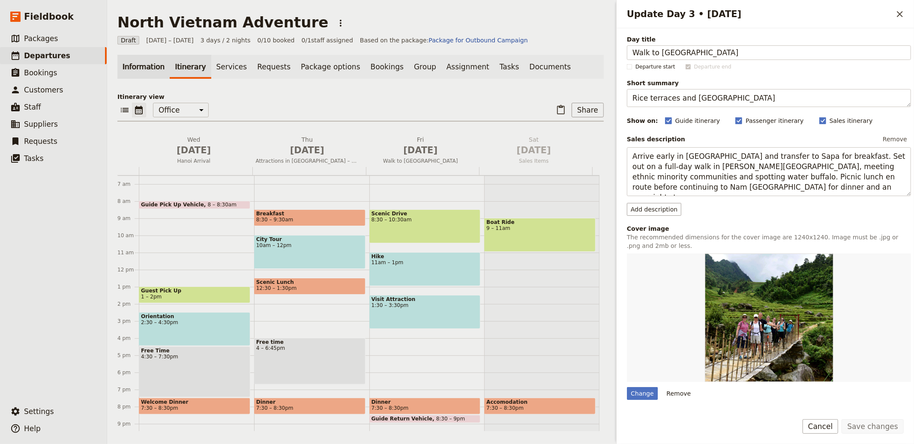
click at [150, 66] on link "Information" at bounding box center [143, 67] width 52 height 24
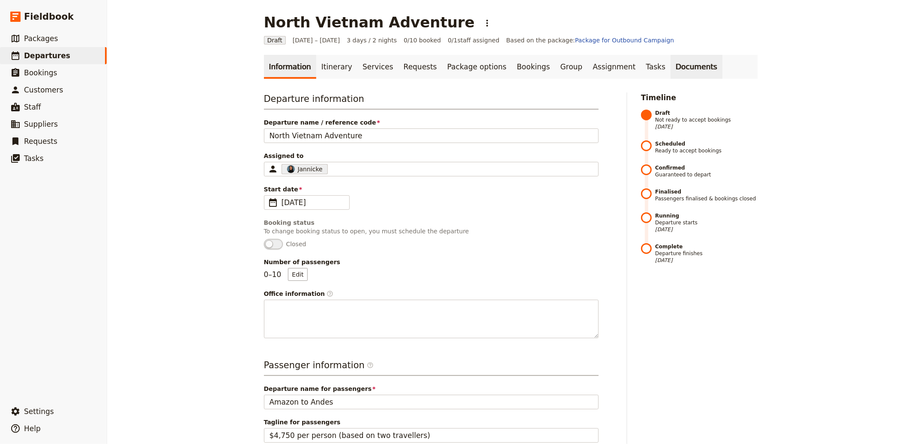
click at [671, 63] on link "Documents" at bounding box center [697, 67] width 52 height 24
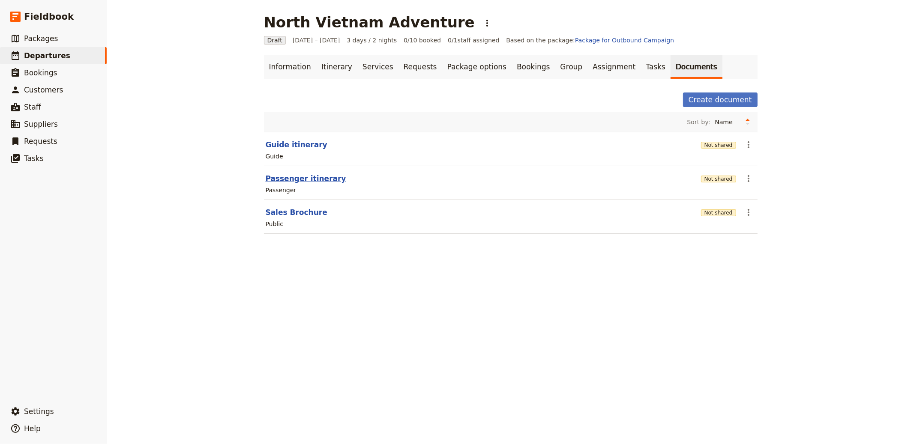
click at [313, 175] on button "Passenger itinerary" at bounding box center [306, 179] width 81 height 10
select select "PASSENGER"
select select "RUN_SHEET"
select select "LARGE"
click at [732, 184] on div "Not shared" at bounding box center [718, 178] width 35 height 15
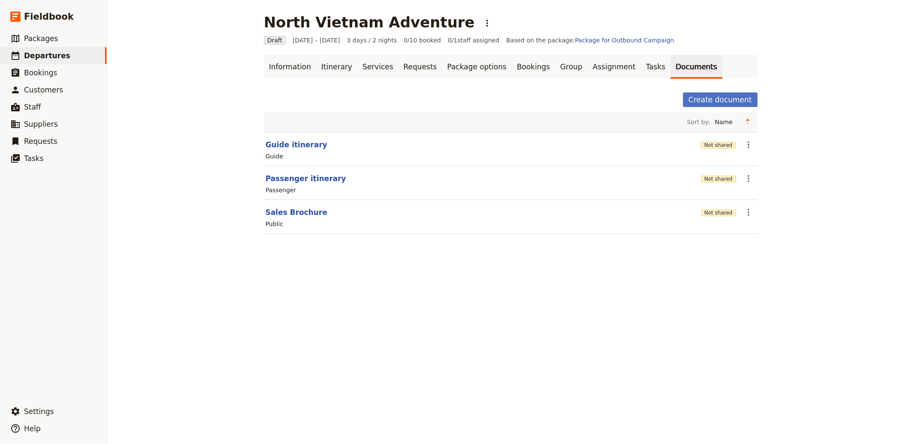
click at [724, 183] on div "Not shared" at bounding box center [718, 178] width 35 height 9
click at [719, 179] on button "Not shared" at bounding box center [718, 179] width 35 height 7
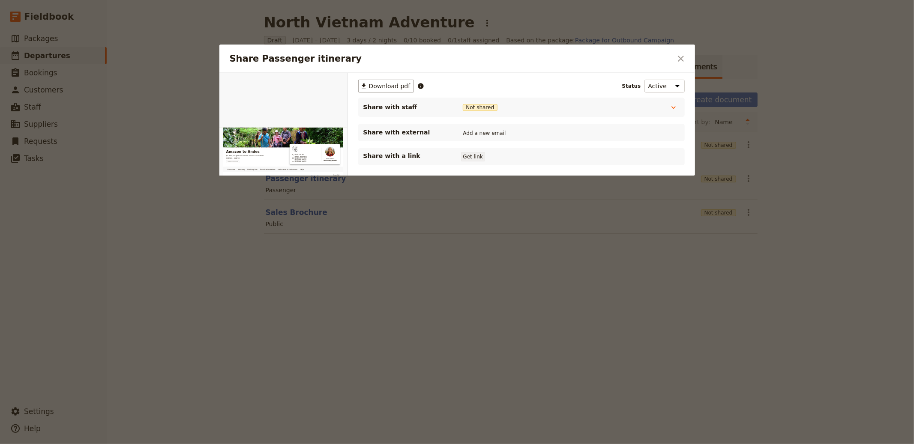
click at [471, 157] on button "Get link" at bounding box center [473, 156] width 24 height 9
click at [677, 55] on icon "Close dialog" at bounding box center [681, 59] width 10 height 10
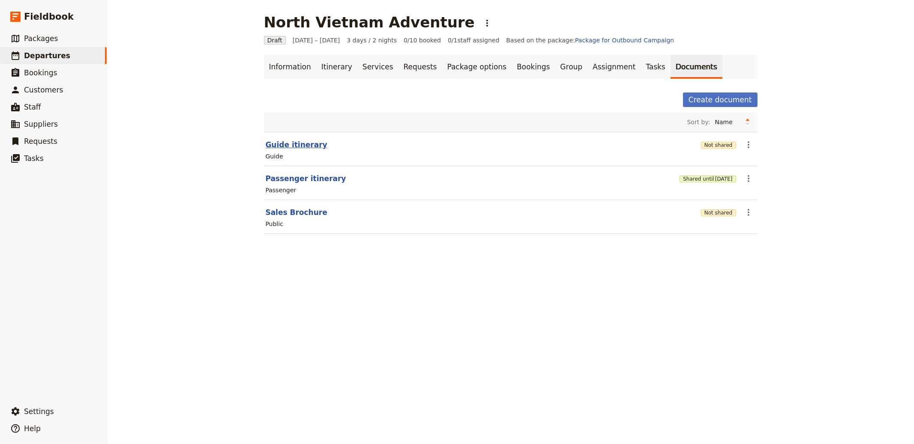
click at [283, 144] on button "Guide itinerary" at bounding box center [297, 145] width 62 height 10
select select "STAFF"
select select "RUN_SHEET"
select select "LARGE"
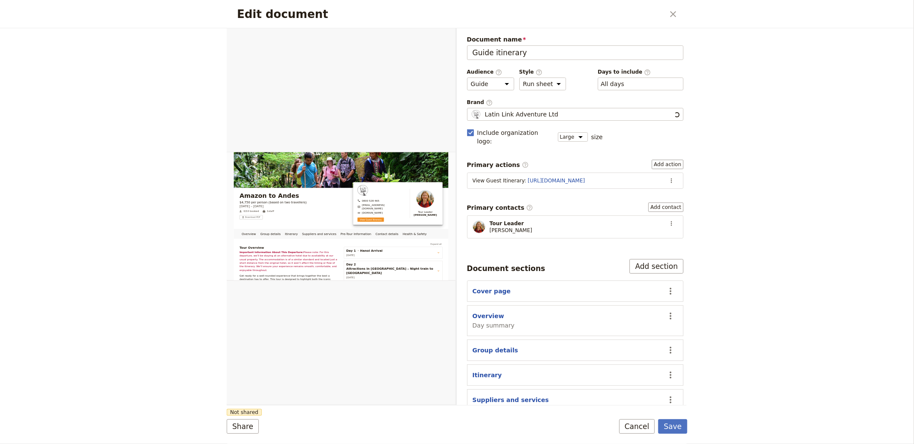
click at [654, 173] on section "View Guest Itinerary : https://trips.fieldbook.com/d/0SmPKrSW9-XeUWmY5EVZj ​" at bounding box center [575, 181] width 217 height 16
click at [665, 174] on button "​" at bounding box center [671, 180] width 13 height 13
click at [655, 194] on span "Edit action" at bounding box center [642, 191] width 45 height 9
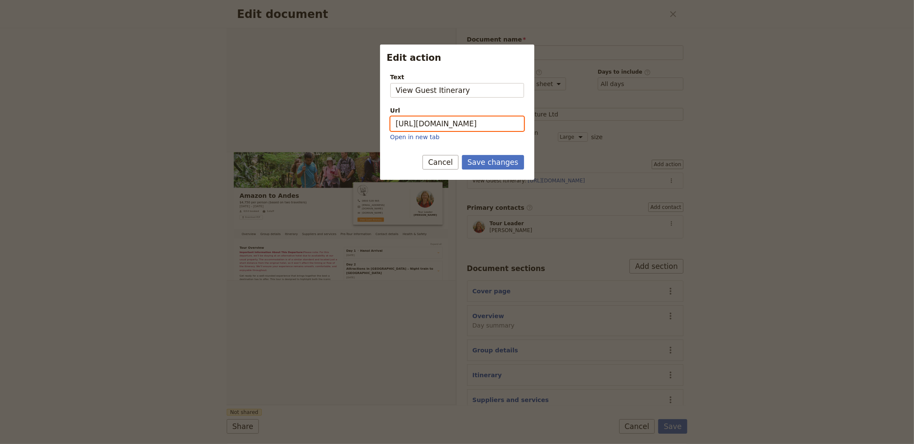
click at [472, 124] on input "https://trips.fieldbook.com/d/0SmPKrSW9-XeUWmY5EVZj" at bounding box center [457, 124] width 134 height 15
paste input "syL9bsuaH6I86lC0hWXlw"
type input "[URL][DOMAIN_NAME]"
click at [489, 168] on button "Save changes" at bounding box center [493, 162] width 62 height 15
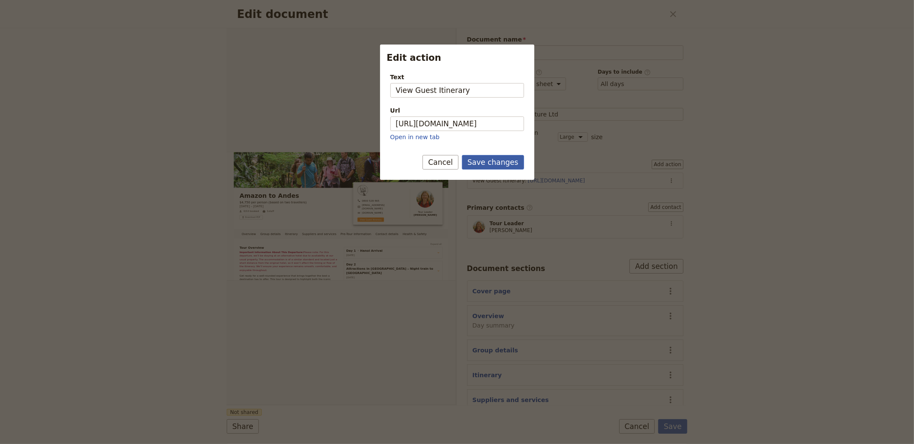
scroll to position [0, 0]
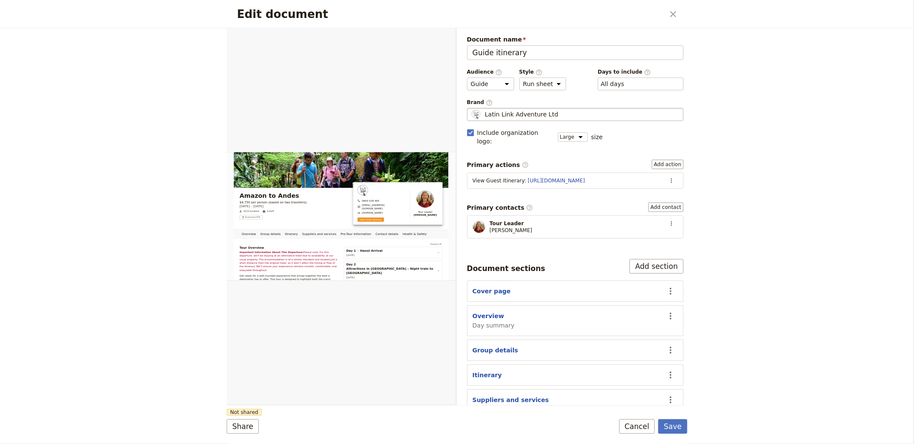
click at [511, 115] on span "Latin Link Adventure Ltd" at bounding box center [521, 114] width 73 height 9
click at [471, 108] on input "Latin Link Adventure Ltd" at bounding box center [470, 108] width 0 height 0
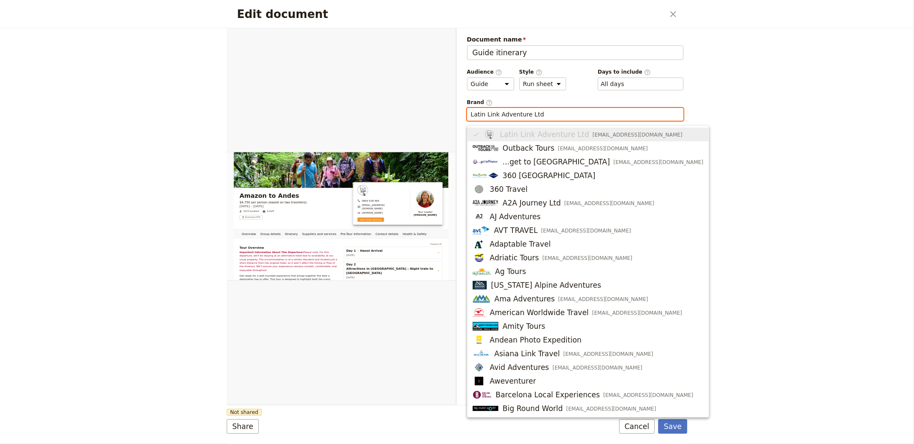
type input "d"
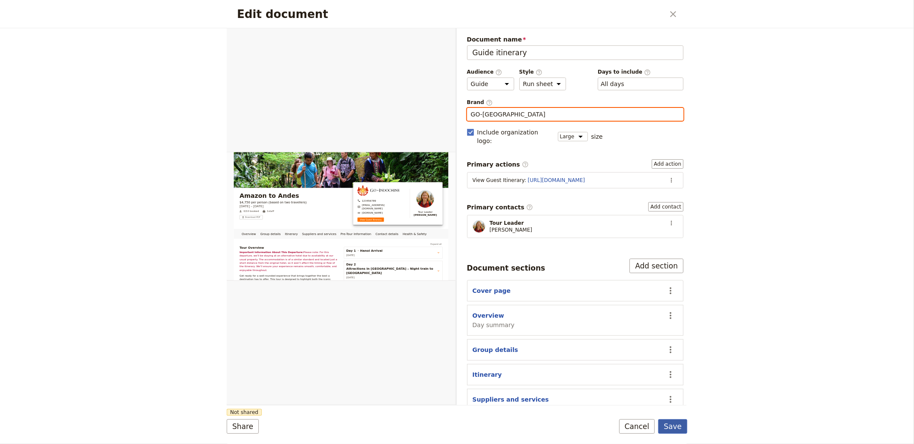
type input "GO-[GEOGRAPHIC_DATA]"
click at [676, 428] on button "Save" at bounding box center [672, 427] width 29 height 15
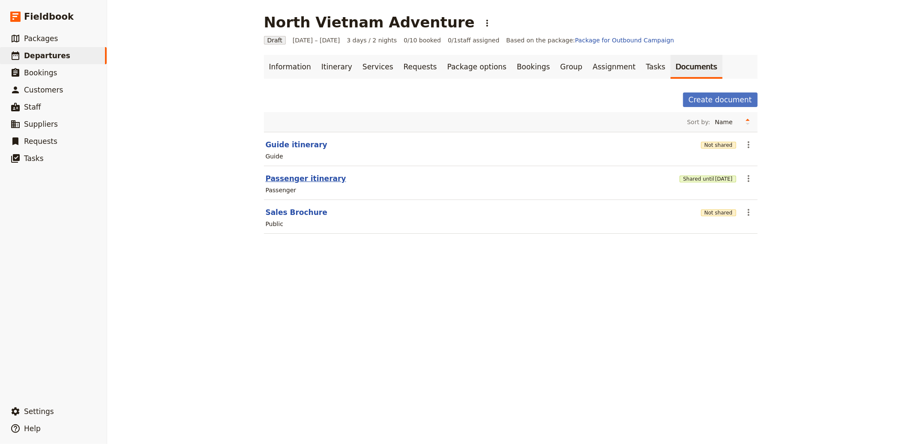
click at [305, 177] on button "Passenger itinerary" at bounding box center [306, 179] width 81 height 10
select select "PASSENGER"
select select "RUN_SHEET"
select select "LARGE"
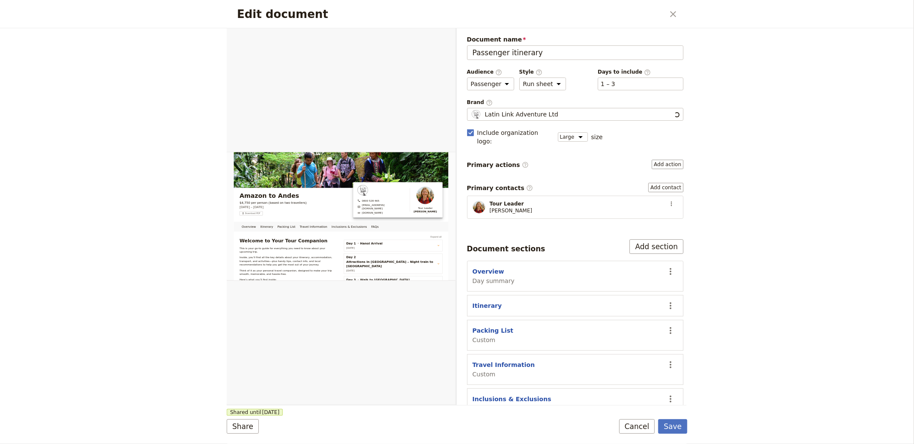
click at [524, 123] on div "Document name Passenger itinerary Preview Audience ​ Public Passenger Guide Sty…" at bounding box center [575, 244] width 217 height 419
click at [529, 112] on span "Latin Link Adventure Ltd" at bounding box center [521, 114] width 73 height 9
click at [471, 108] on input "Latin Link Adventure Ltd" at bounding box center [470, 108] width 0 height 0
type input "GO-[GEOGRAPHIC_DATA]"
click at [682, 420] on button "Save" at bounding box center [672, 427] width 29 height 15
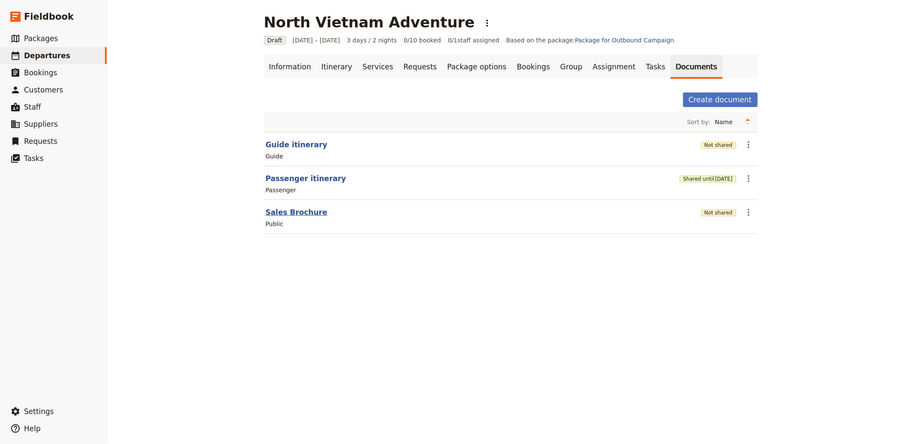
click at [286, 211] on button "Sales Brochure" at bounding box center [297, 212] width 62 height 10
select select "DEFAULT"
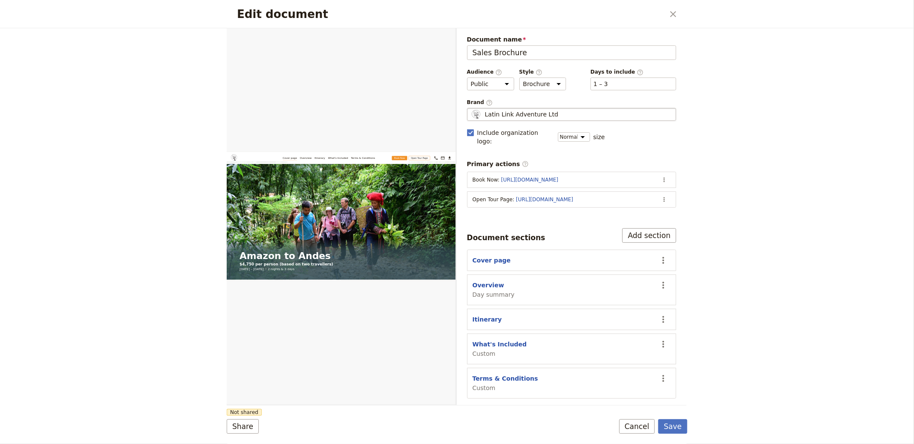
click at [541, 113] on span "Latin Link Adventure Ltd" at bounding box center [521, 114] width 73 height 9
click at [471, 108] on input "Latin Link Adventure Ltd" at bounding box center [470, 108] width 0 height 0
type input "GO-[GEOGRAPHIC_DATA]"
click at [666, 196] on icon "Actions" at bounding box center [664, 199] width 7 height 7
click at [655, 211] on span "Edit action" at bounding box center [630, 209] width 69 height 9
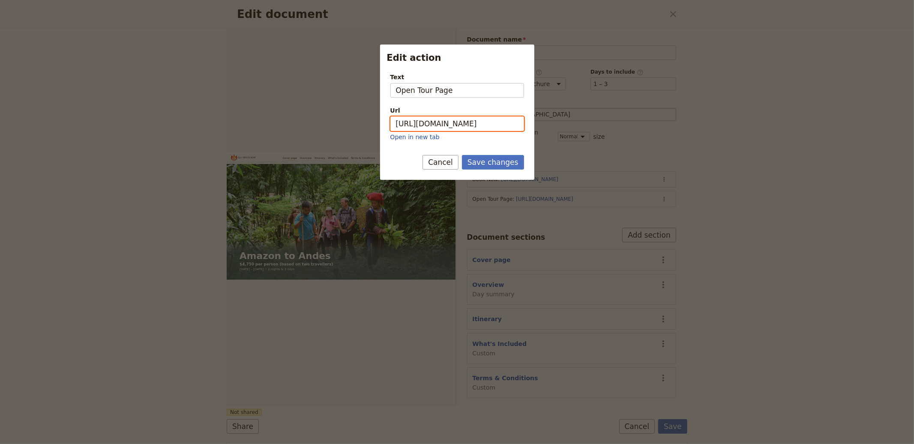
click at [421, 126] on input "https://trips.fieldbook.com/d/0SmPKrSW9-XeUWmY5EVZj" at bounding box center [457, 124] width 134 height 15
paste input "syL9bsuaH6I86lC0hWXlw"
type input "[URL][DOMAIN_NAME]"
click at [497, 162] on button "Save changes" at bounding box center [493, 162] width 62 height 15
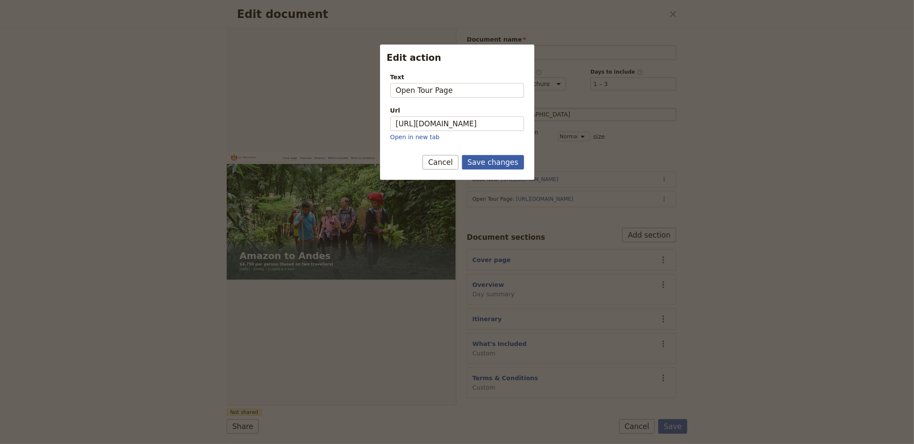
scroll to position [0, 0]
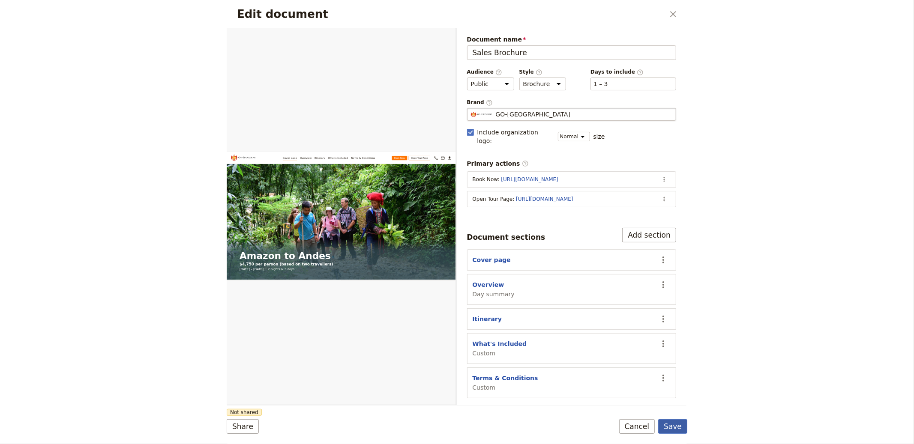
click at [674, 427] on button "Save" at bounding box center [672, 427] width 29 height 15
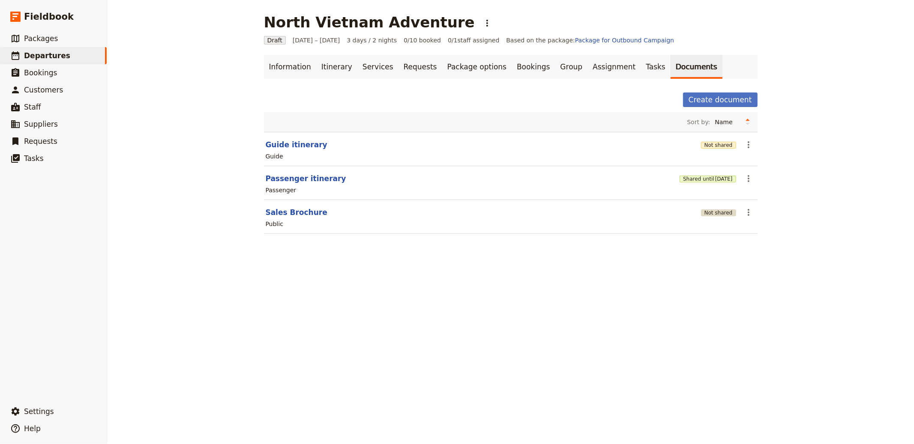
click at [709, 210] on button "Not shared" at bounding box center [718, 213] width 35 height 7
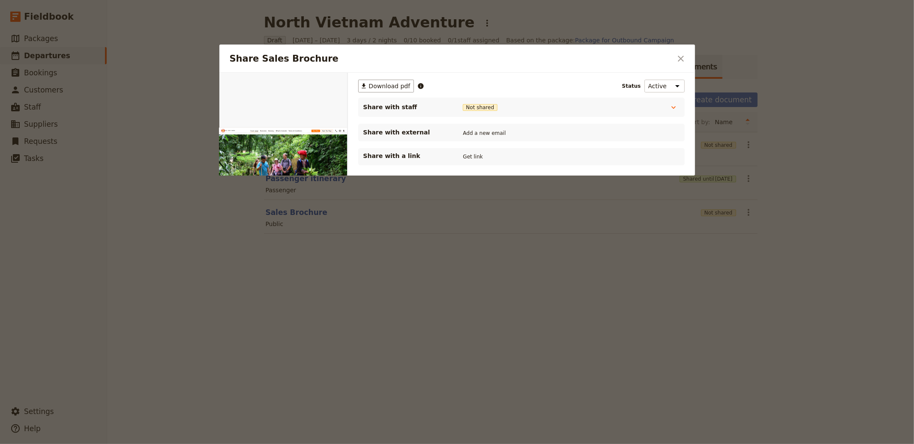
click at [473, 154] on button "Get link" at bounding box center [473, 156] width 24 height 9
click at [660, 64] on h2 "Share Sales Brochure" at bounding box center [451, 58] width 442 height 13
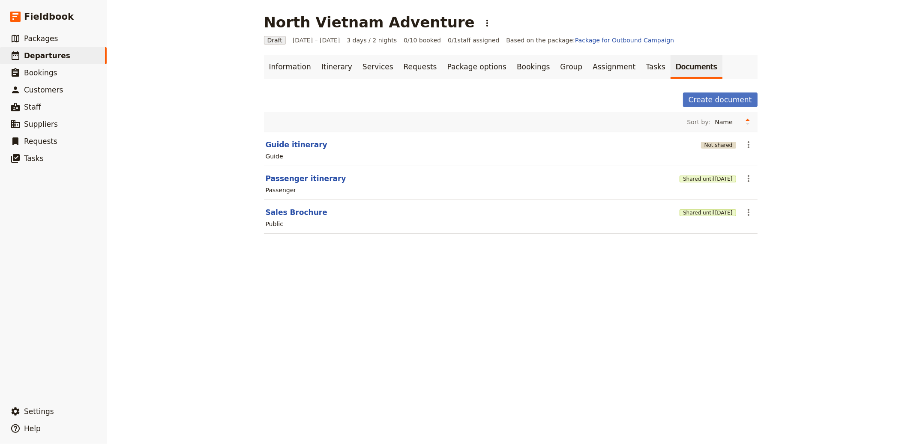
click at [720, 148] on button "Not shared" at bounding box center [718, 145] width 35 height 7
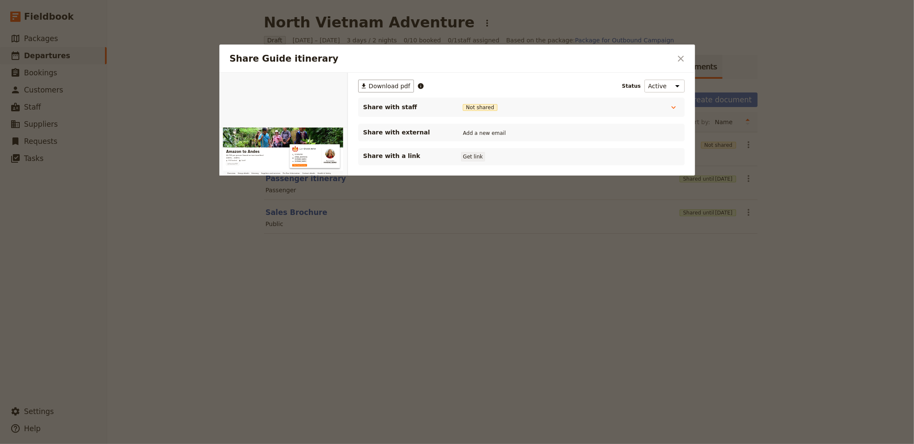
click at [476, 158] on button "Get link" at bounding box center [473, 156] width 24 height 9
click at [682, 66] on button "​" at bounding box center [681, 58] width 15 height 15
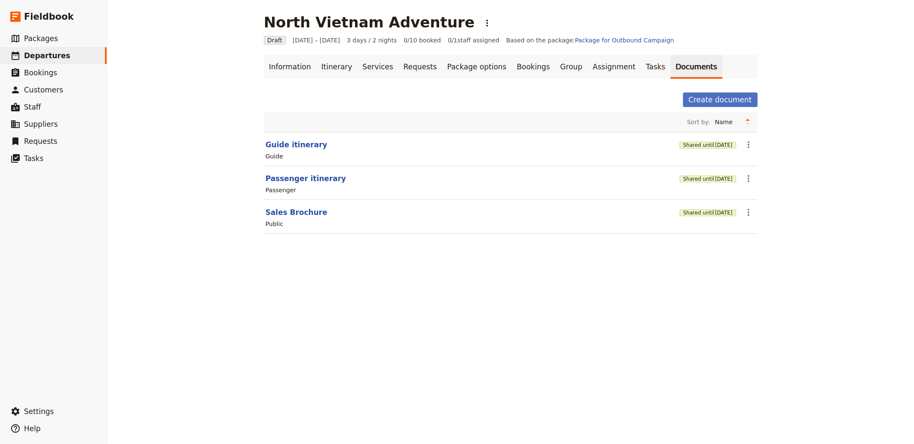
click at [265, 17] on h1 "North Vietnam Adventure" at bounding box center [369, 22] width 211 height 17
copy h1 "North Vietnam Adventure"
click at [312, 117] on div "Sort by: Name Most recently updated Most recently created" at bounding box center [510, 122] width 487 height 13
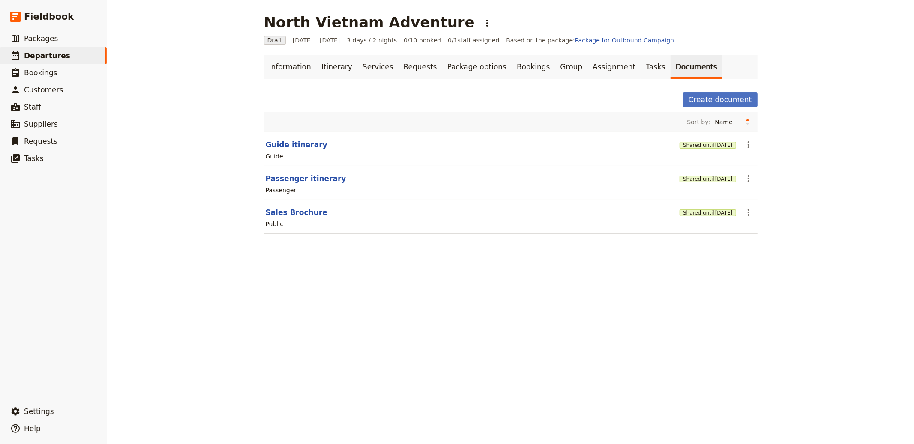
click at [693, 209] on div "Shared until [DATE]" at bounding box center [708, 212] width 56 height 9
click at [695, 213] on button "Shared until [DATE]" at bounding box center [708, 213] width 56 height 7
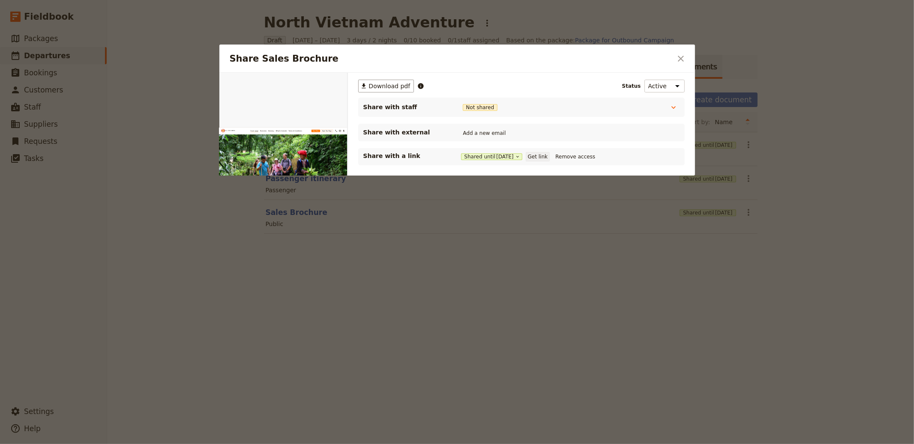
click at [540, 154] on button "Get link" at bounding box center [538, 156] width 24 height 9
click at [686, 225] on div "Public" at bounding box center [511, 224] width 492 height 10
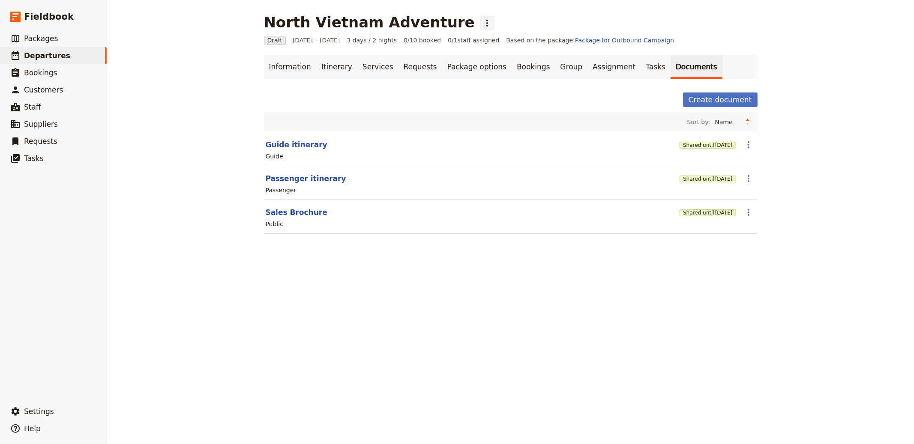
click at [482, 21] on icon "Actions" at bounding box center [487, 23] width 10 height 10
click at [462, 39] on span "Clone this departure" at bounding box center [468, 42] width 61 height 9
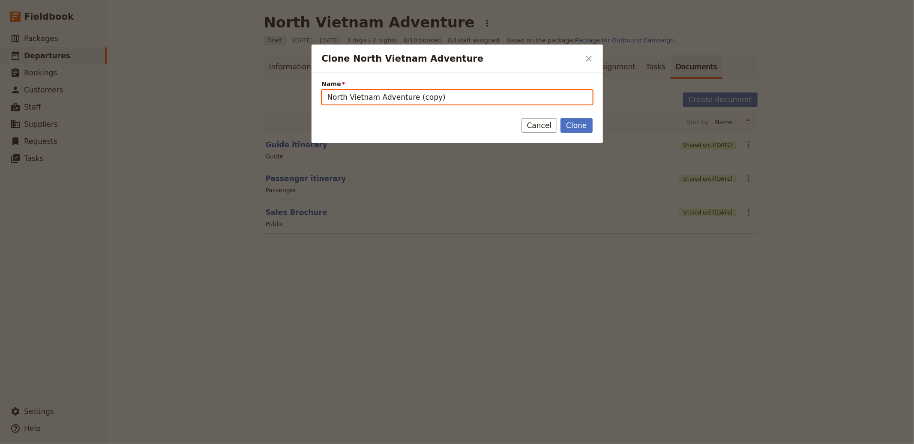
click at [437, 101] on input "North Vietnam Adventure (copy)" at bounding box center [457, 97] width 271 height 15
click at [415, 100] on input "North Vietnam Adventure (copy)" at bounding box center [457, 97] width 271 height 15
paste input "4-Day Melbourne Iconic Attractions Private Tour"
type input "4-Day Melbourne Iconic Attractions Private Tour"
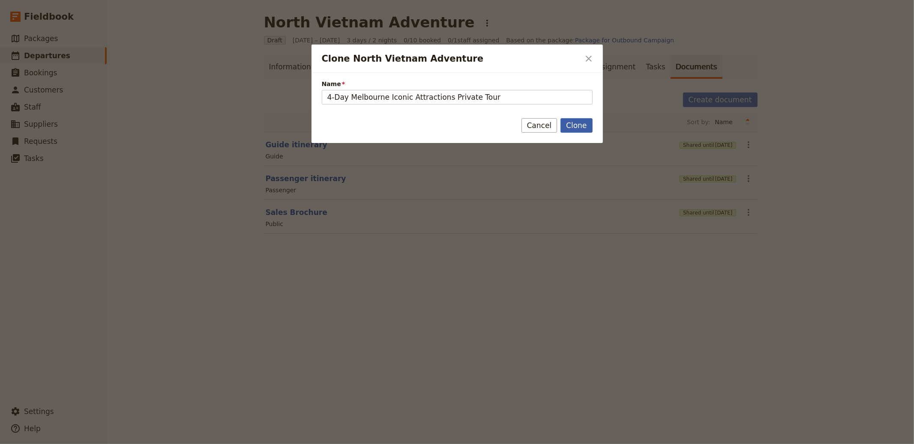
click at [564, 123] on button "Clone" at bounding box center [576, 125] width 32 height 15
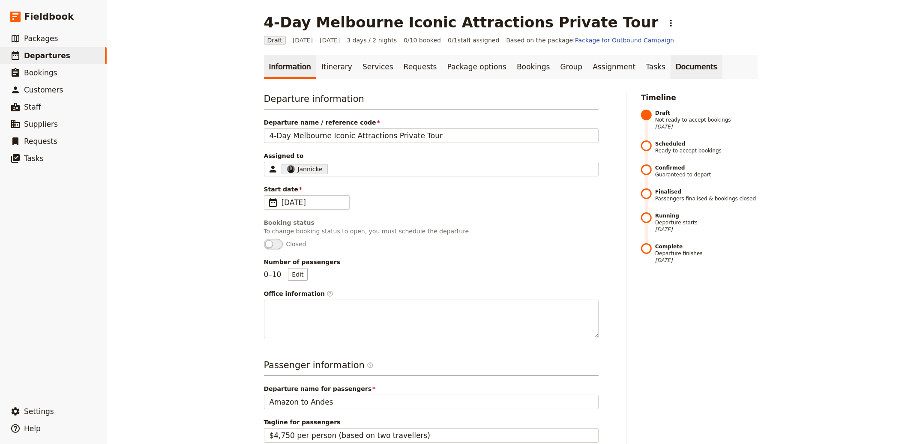
click at [671, 66] on link "Documents" at bounding box center [697, 67] width 52 height 24
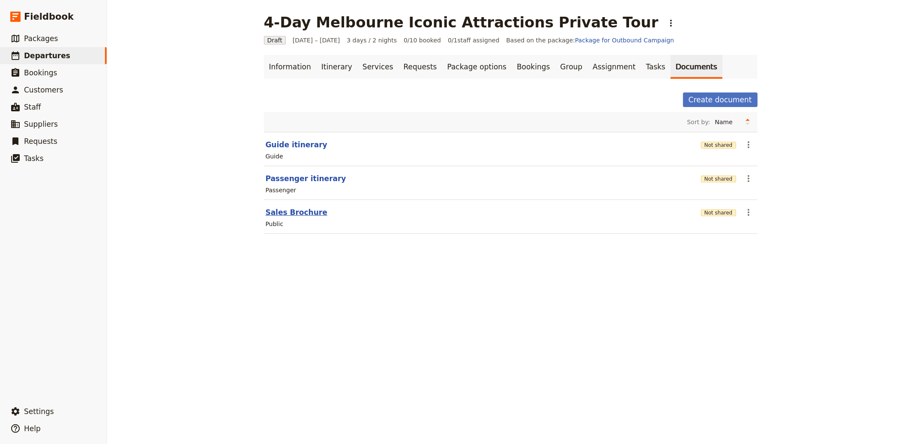
click at [300, 215] on button "Sales Brochure" at bounding box center [297, 212] width 62 height 10
select select "DEFAULT"
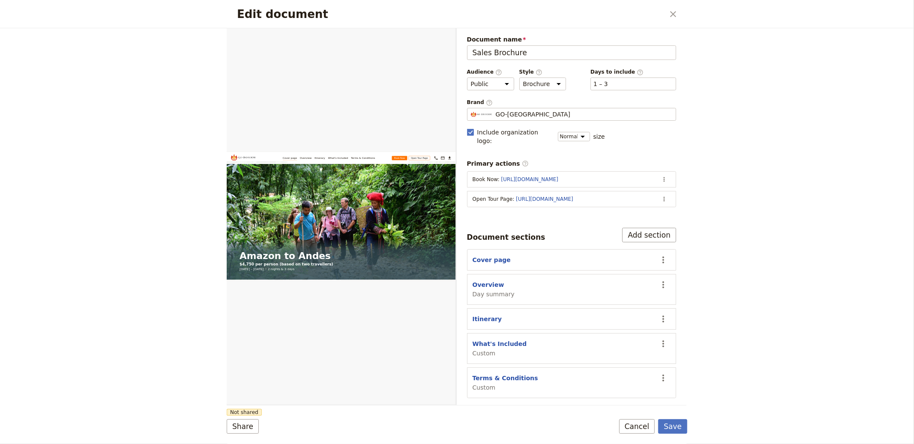
drag, startPoint x: 487, startPoint y: 278, endPoint x: 606, endPoint y: 201, distance: 141.7
click at [487, 281] on button "Overview" at bounding box center [489, 285] width 32 height 9
select select "DAY_SUMMARY"
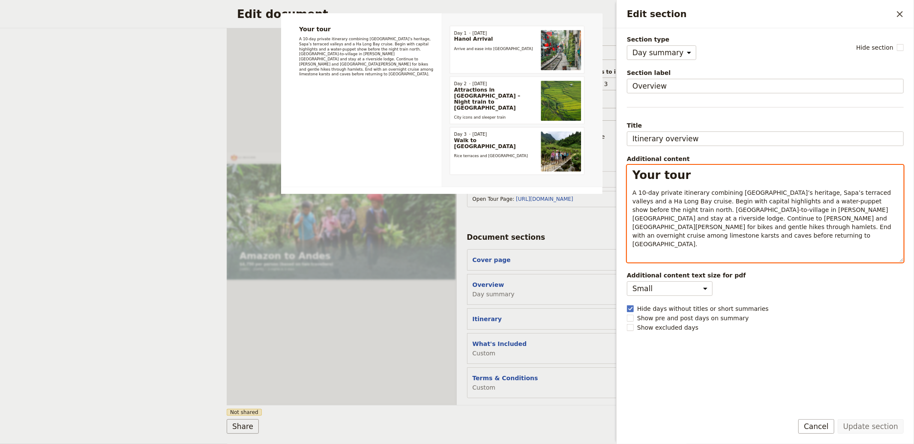
click at [671, 190] on span "A 10-day private itinerary combining Hanoi’s heritage, Sapa’s terraced valleys …" at bounding box center [762, 218] width 261 height 58
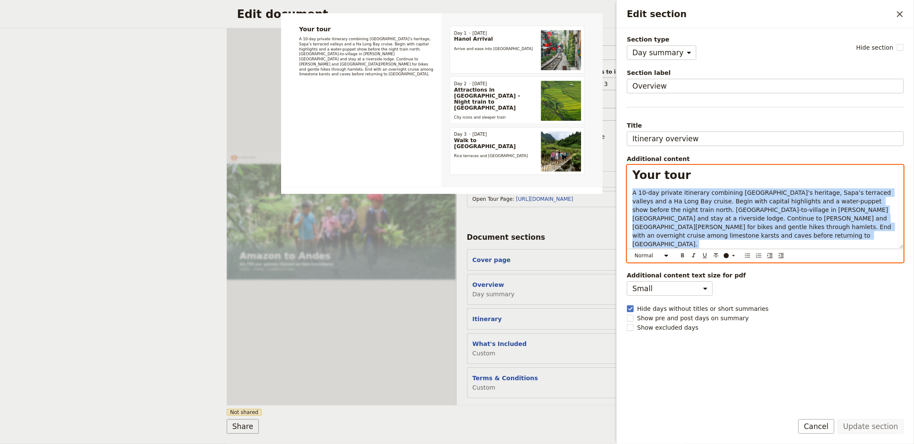
click at [671, 190] on span "A 10-day private itinerary combining Hanoi’s heritage, Sapa’s terraced valleys …" at bounding box center [762, 218] width 261 height 58
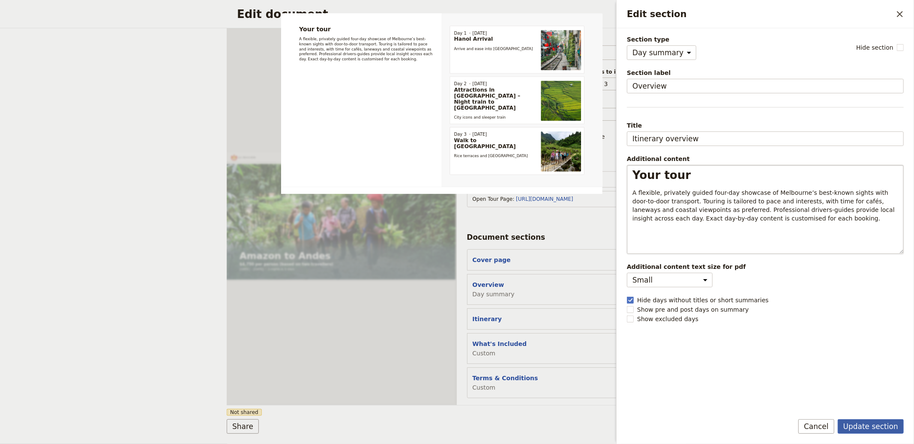
click at [874, 432] on button "Update section" at bounding box center [871, 427] width 66 height 15
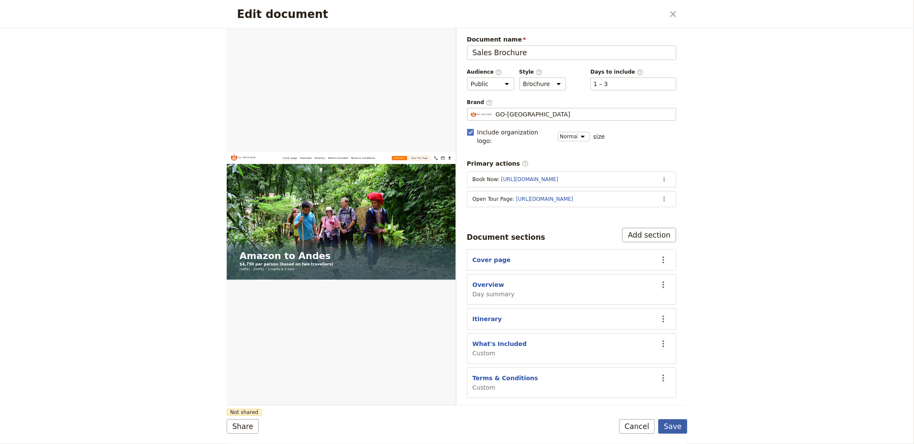
click at [676, 428] on button "Save" at bounding box center [672, 427] width 29 height 15
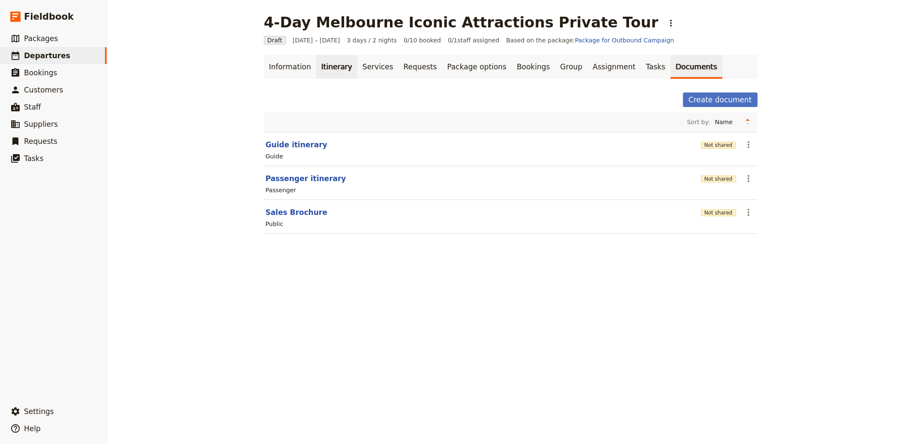
click at [318, 69] on link "Itinerary" at bounding box center [336, 67] width 41 height 24
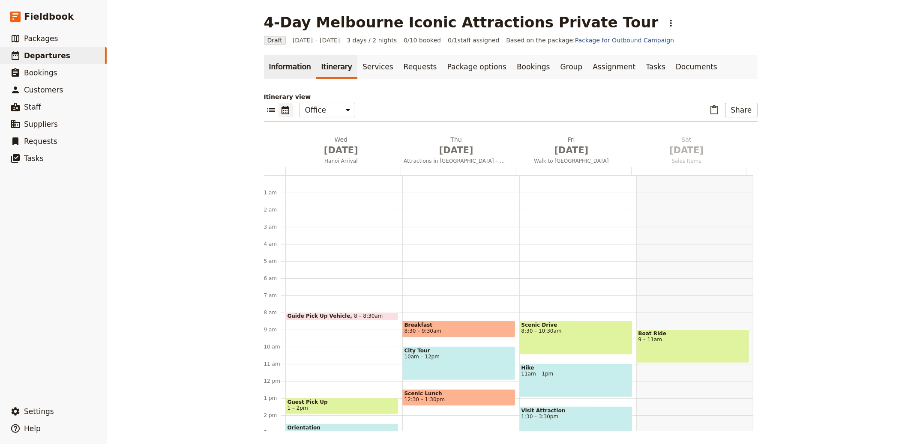
scroll to position [111, 0]
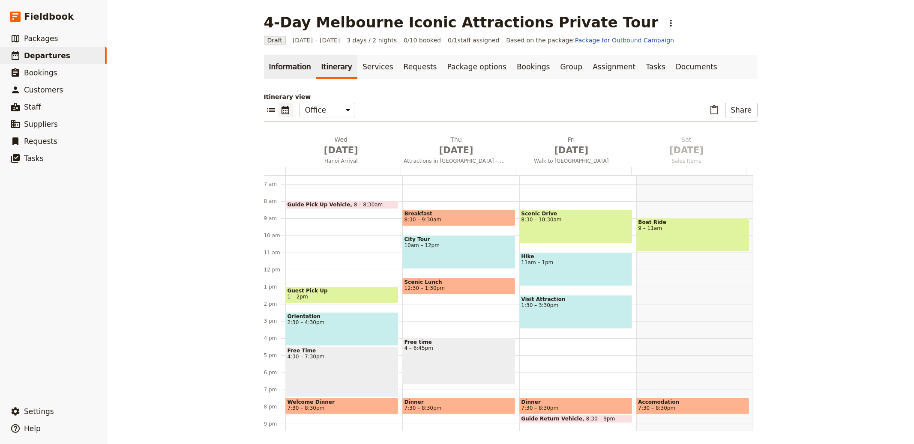
click at [268, 64] on link "Information" at bounding box center [290, 67] width 52 height 24
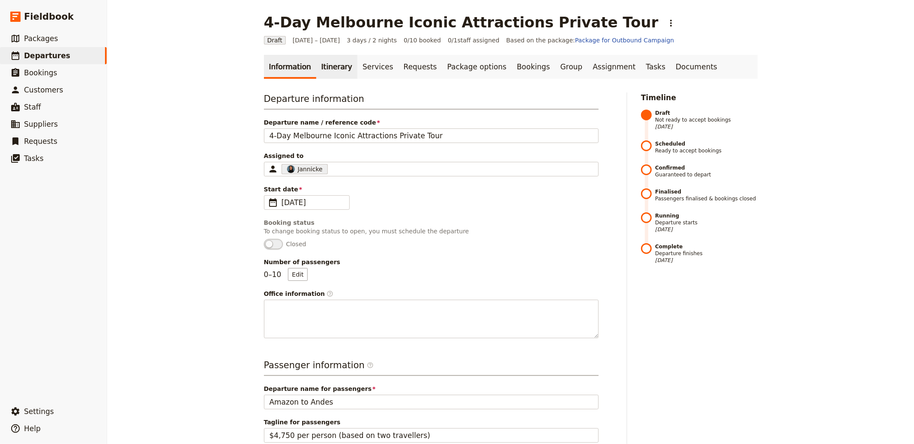
click at [334, 61] on link "Itinerary" at bounding box center [336, 67] width 41 height 24
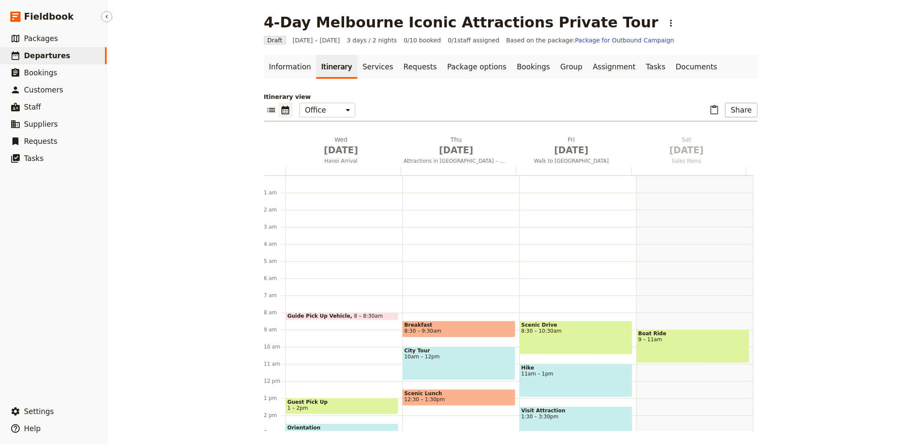
scroll to position [111, 0]
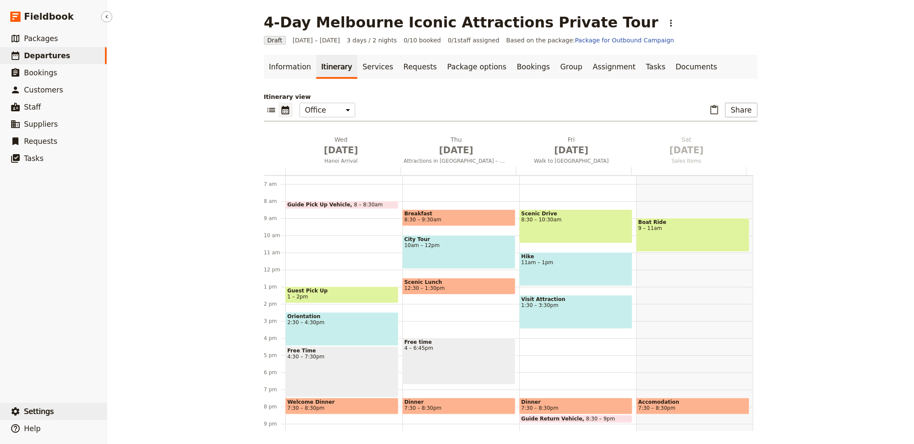
click at [54, 417] on button "​ Settings" at bounding box center [53, 411] width 107 height 17
click at [148, 387] on span "Your organization" at bounding box center [142, 388] width 52 height 9
click at [268, 50] on main "4-Day Melbourne Iconic Attractions Private Tour ​ Draft 1 – 3 Oct 2025 3 days /…" at bounding box center [511, 222] width 514 height 445
click at [279, 64] on link "Information" at bounding box center [290, 67] width 52 height 24
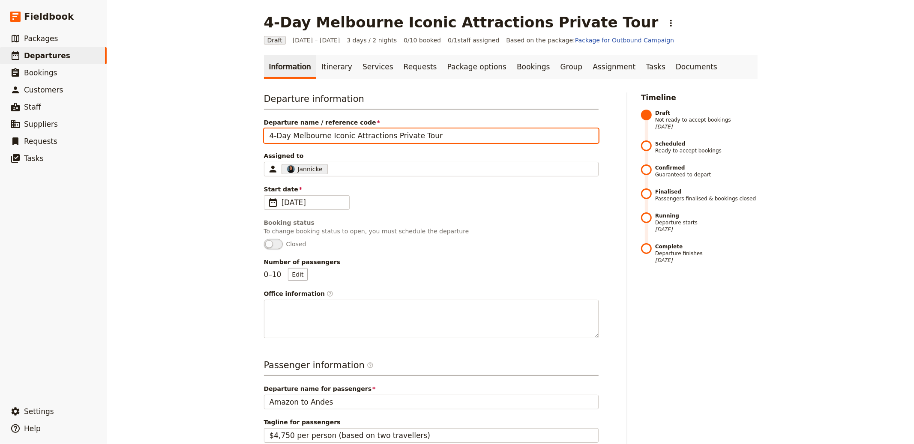
click at [322, 137] on input "4-Day Melbourne Iconic Attractions Private Tour" at bounding box center [431, 136] width 335 height 15
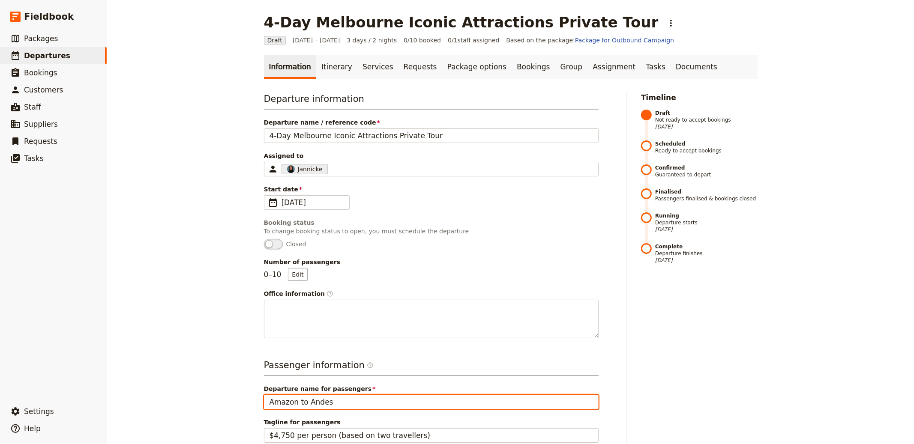
click at [302, 402] on input "Amazon to Andes" at bounding box center [431, 402] width 335 height 15
paste input "4-Day Melbourne Iconic Attractions Private Tour"
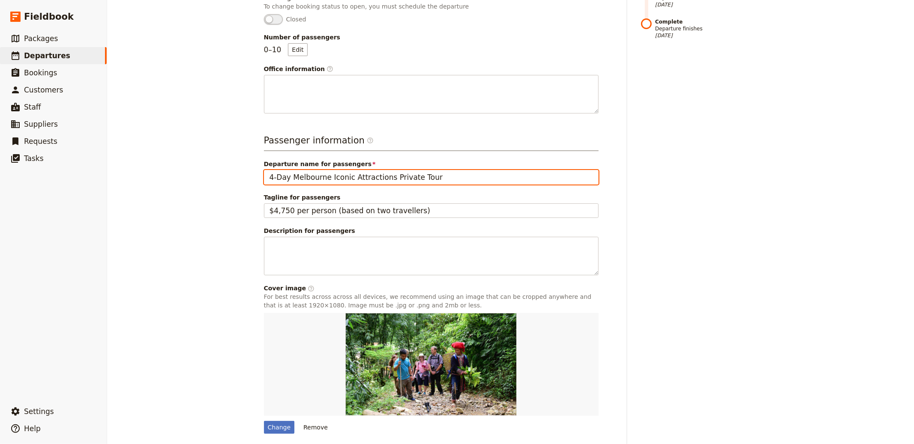
scroll to position [256, 0]
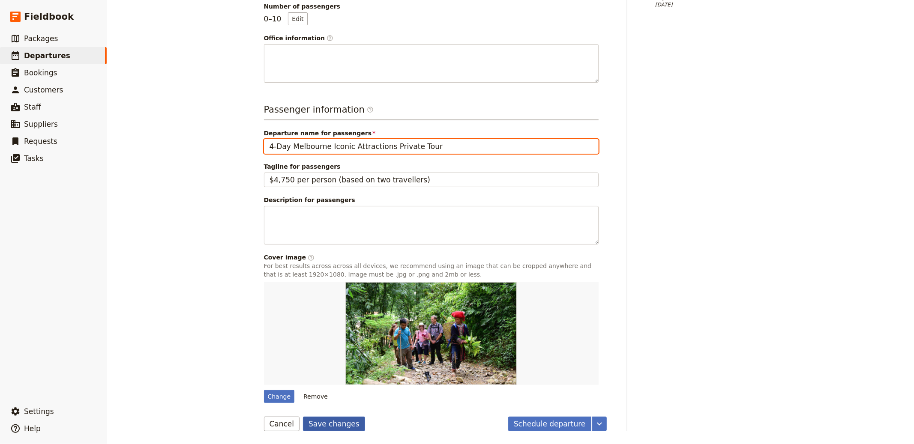
type input "4-Day Melbourne Iconic Attractions Private Tour"
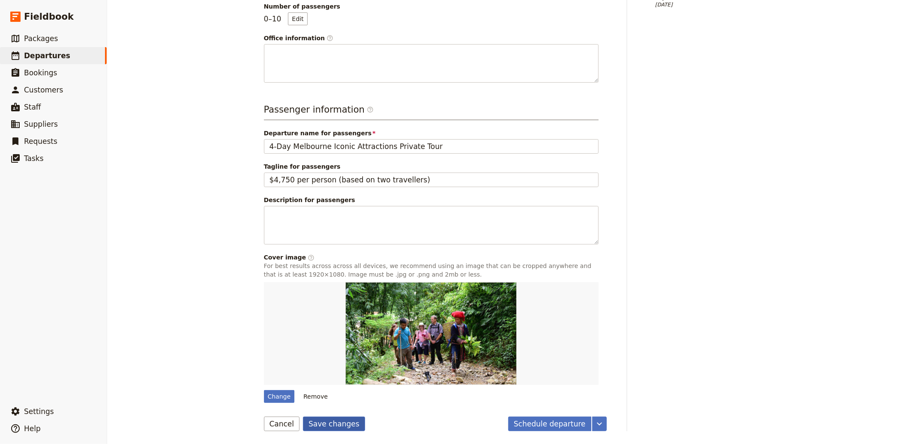
click at [323, 423] on button "Save changes" at bounding box center [334, 424] width 62 height 15
click at [58, 54] on span "Departures" at bounding box center [47, 55] width 46 height 9
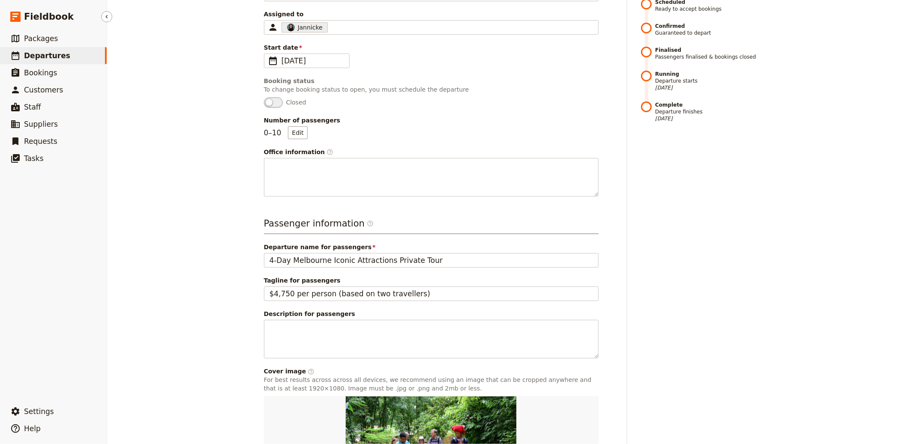
select select "CREATED_AT"
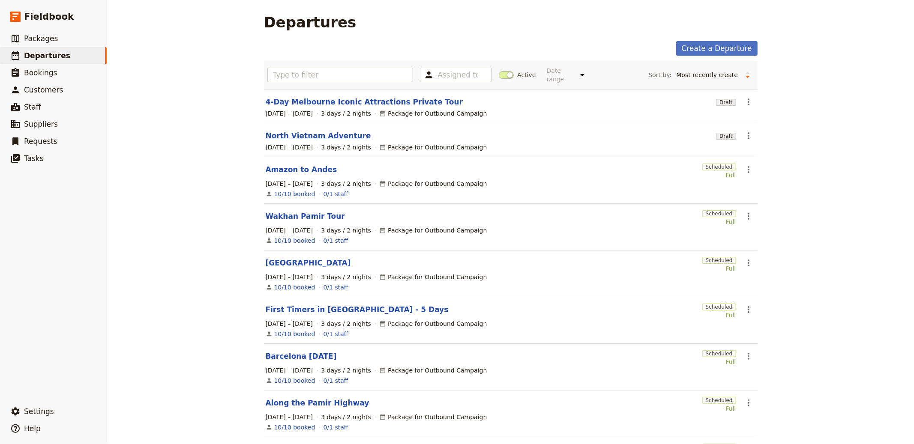
click at [299, 135] on link "North Vietnam Adventure" at bounding box center [318, 136] width 105 height 10
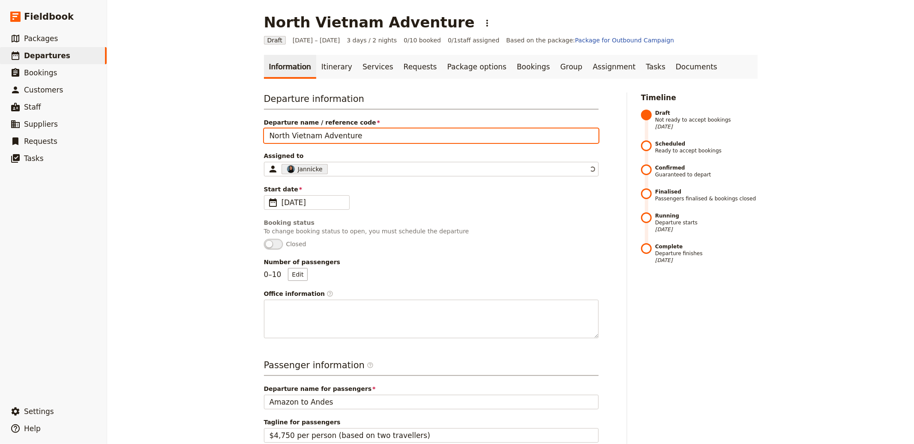
click at [349, 141] on input "North Vietnam Adventure" at bounding box center [431, 136] width 335 height 15
click at [350, 137] on input "North Vietnam Adventure" at bounding box center [431, 136] width 335 height 15
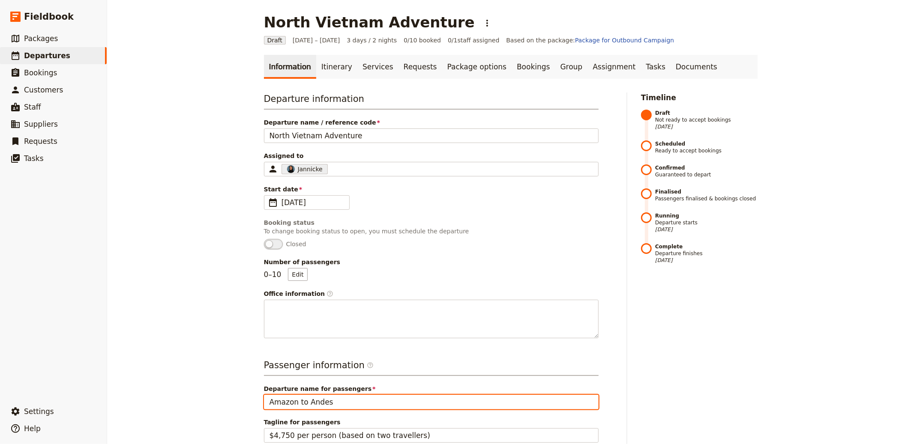
click at [326, 402] on input "Amazon to Andes" at bounding box center [431, 402] width 335 height 15
paste input "North Vietnam Adventure"
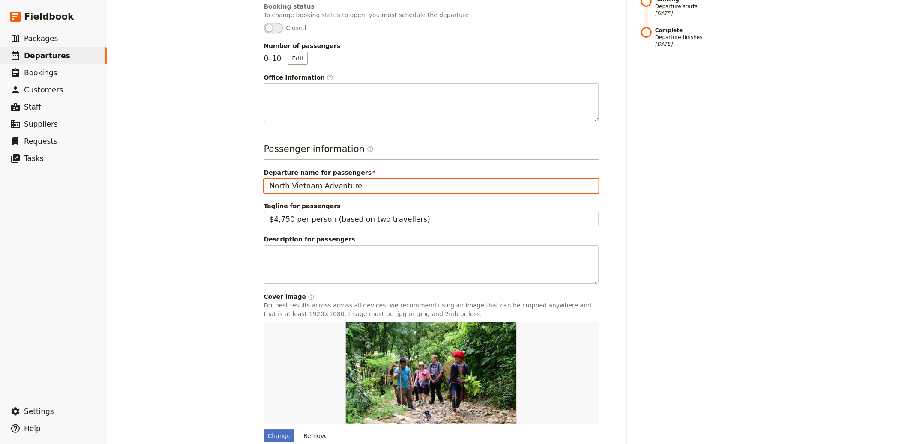
scroll to position [256, 0]
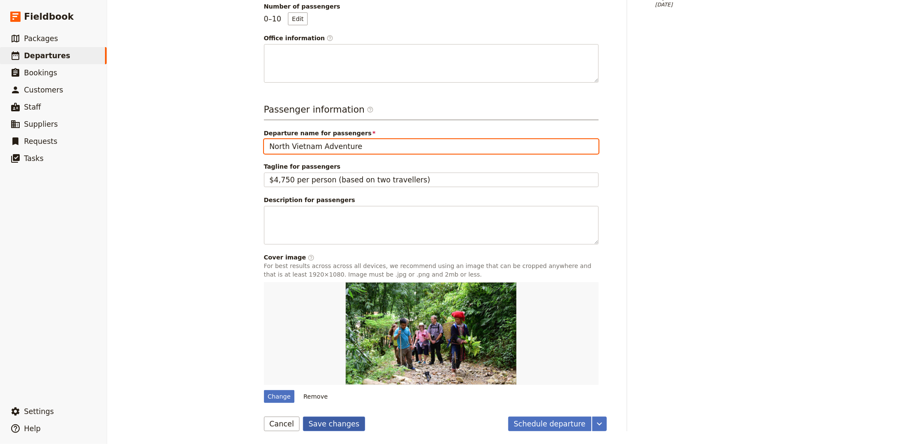
type input "North Vietnam Adventure"
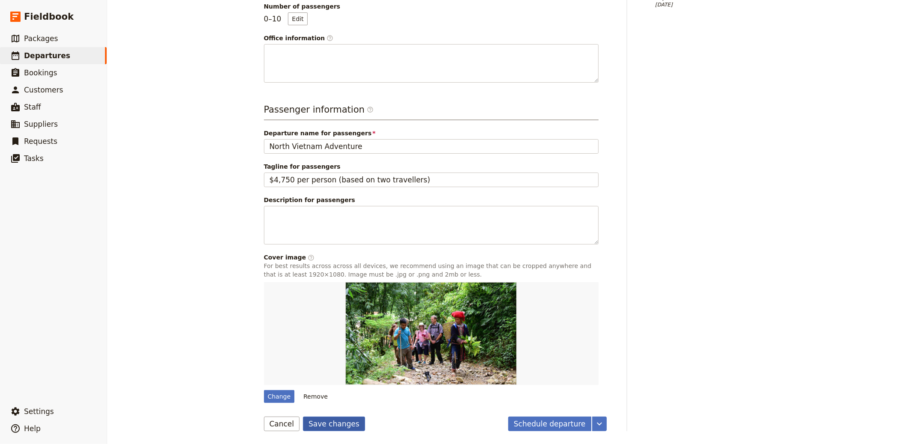
click at [322, 424] on button "Save changes" at bounding box center [334, 424] width 62 height 15
click at [39, 57] on span "Departures" at bounding box center [47, 55] width 46 height 9
select select "CREATED_AT"
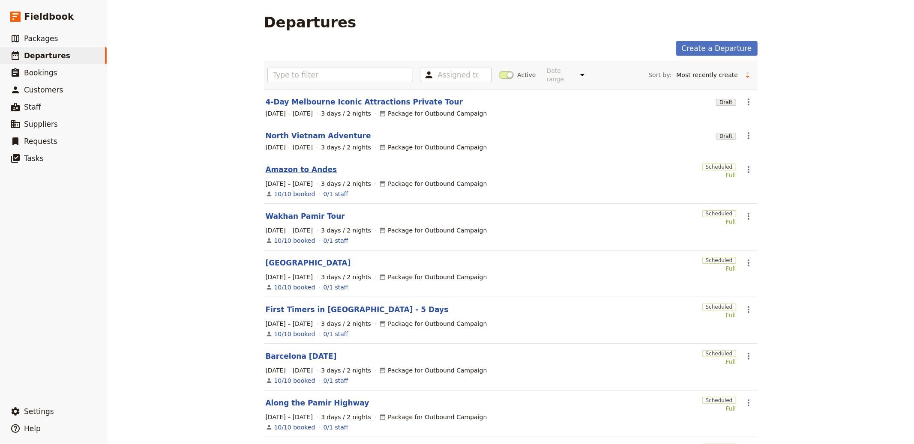
click at [312, 168] on link "Amazon to Andes" at bounding box center [302, 170] width 72 height 10
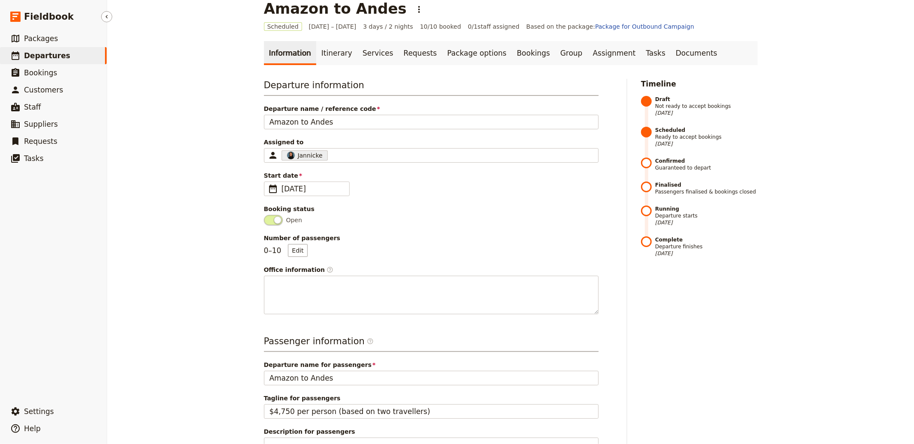
scroll to position [21, 0]
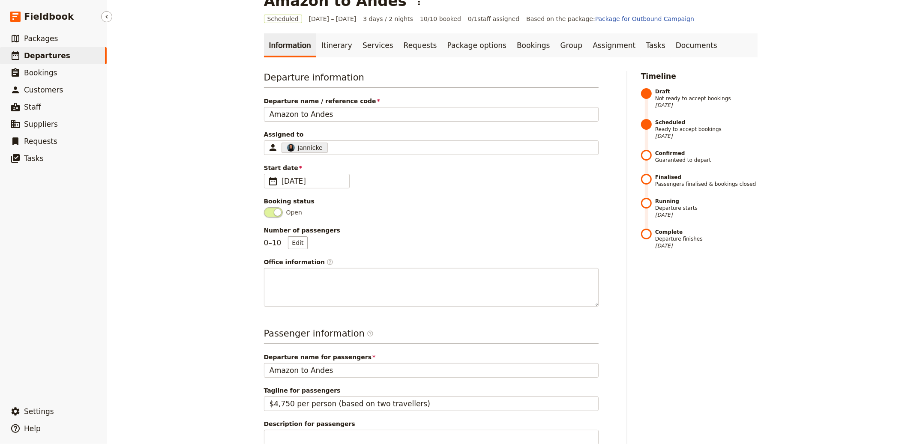
click at [79, 52] on link "​ Departures" at bounding box center [53, 55] width 107 height 17
select select "CREATED_AT"
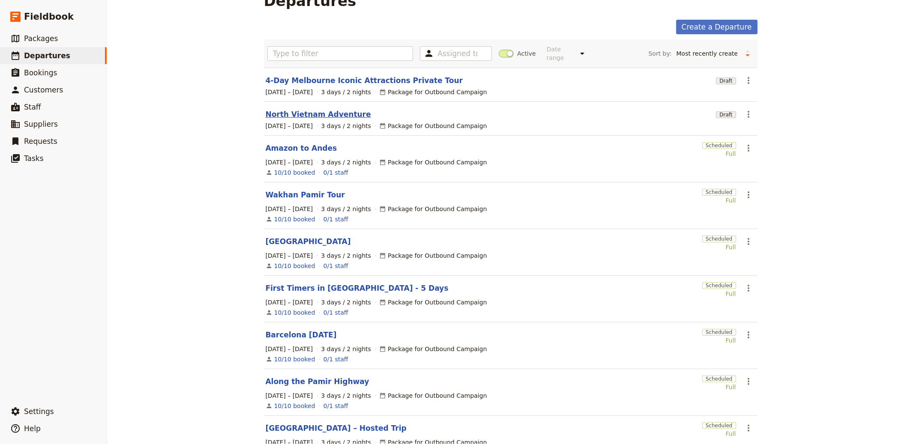
click at [306, 111] on link "North Vietnam Adventure" at bounding box center [318, 114] width 105 height 10
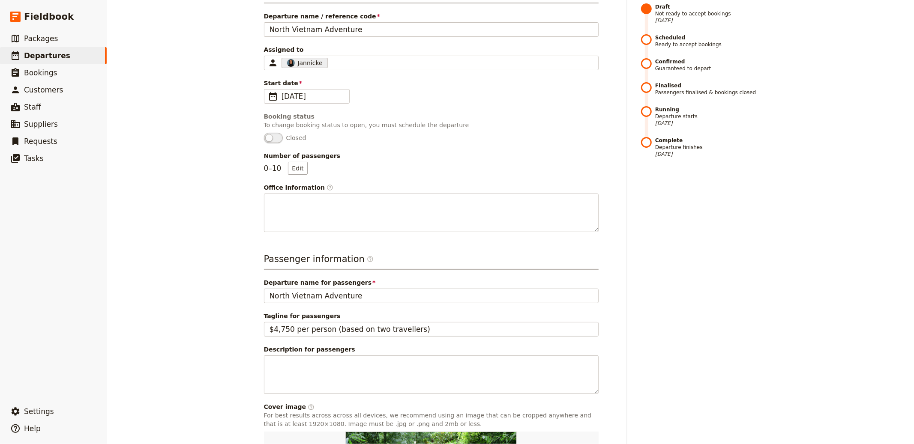
select select "CREATED_AT"
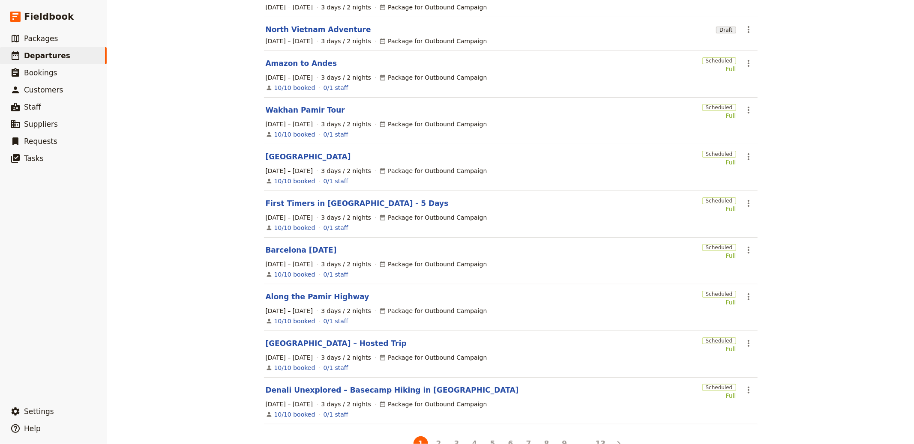
scroll to position [113, 0]
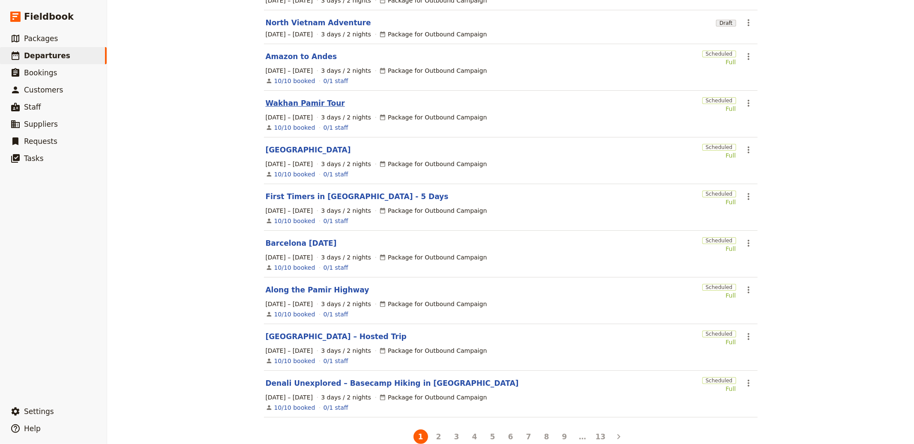
click at [283, 107] on link "Wakhan Pamir Tour" at bounding box center [305, 103] width 79 height 10
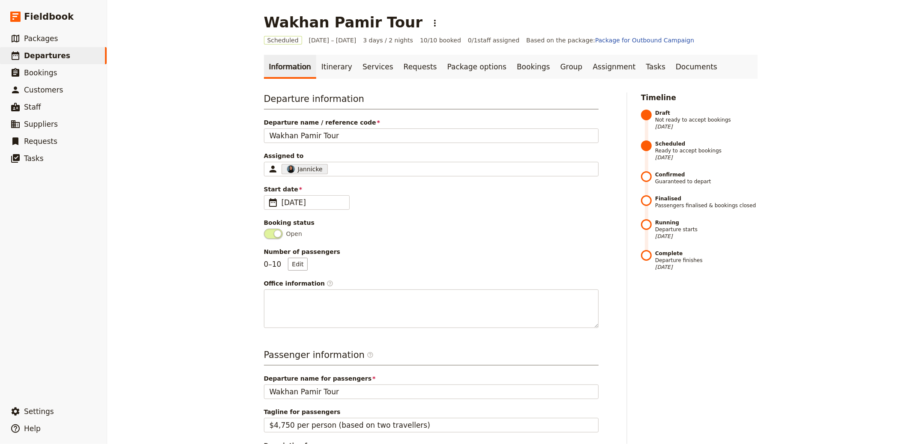
select select "CREATED_AT"
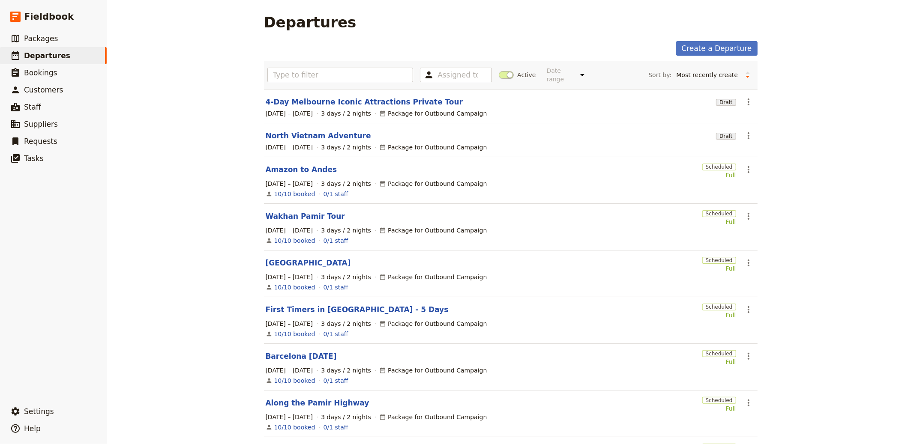
click at [335, 143] on span "3 days / 2 nights" at bounding box center [346, 147] width 50 height 9
click at [336, 140] on link "North Vietnam Adventure" at bounding box center [318, 136] width 105 height 10
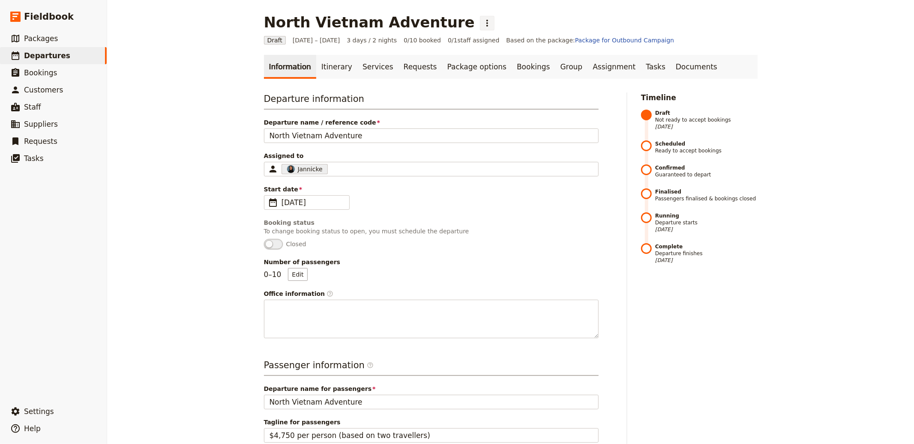
click at [480, 17] on button "​" at bounding box center [487, 23] width 15 height 15
click at [474, 63] on button "Schedule departure" at bounding box center [473, 68] width 80 height 12
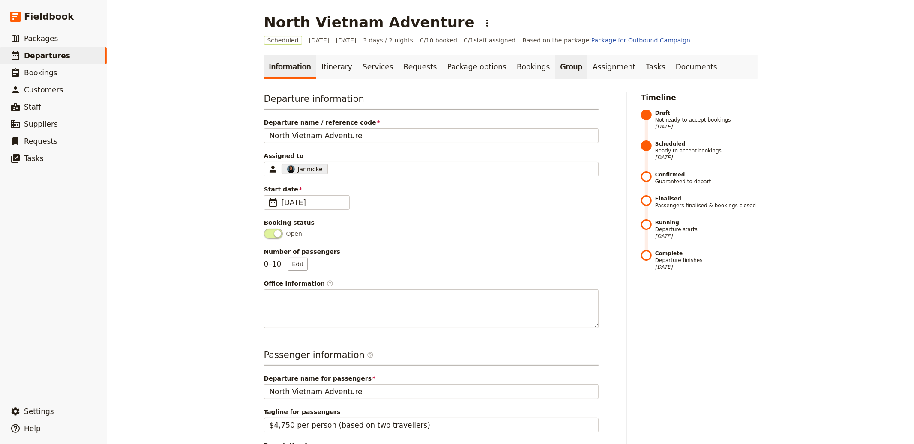
click at [555, 69] on link "Group" at bounding box center [571, 67] width 33 height 24
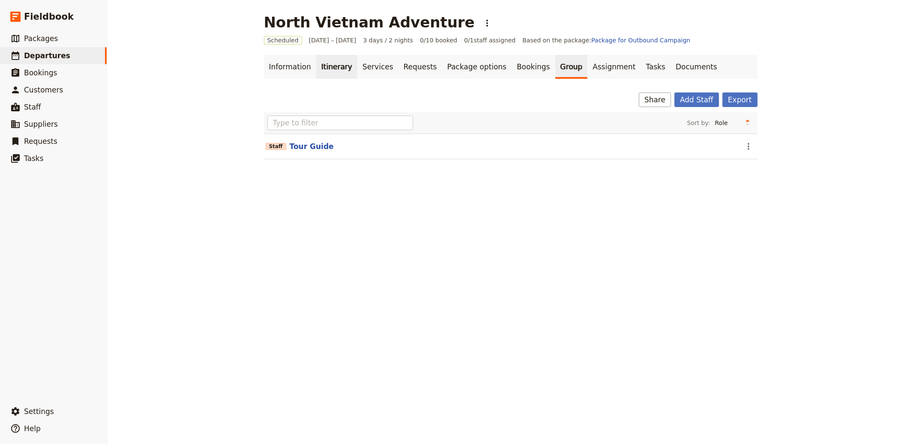
click at [316, 66] on link "Itinerary" at bounding box center [336, 67] width 41 height 24
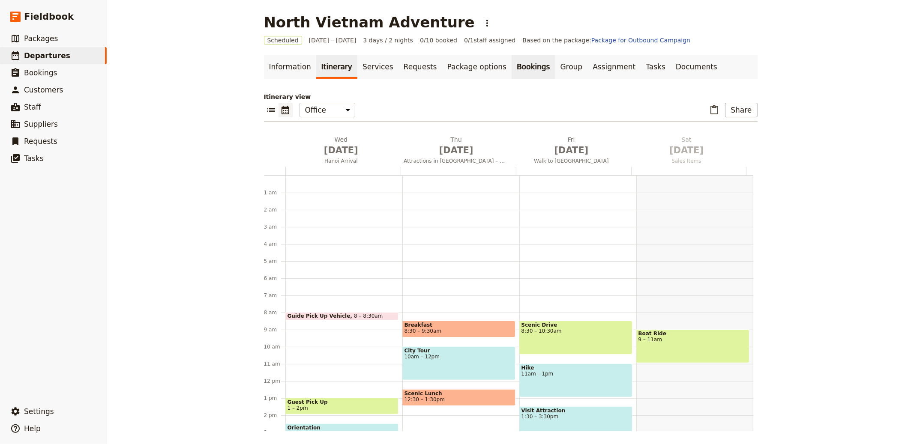
scroll to position [111, 0]
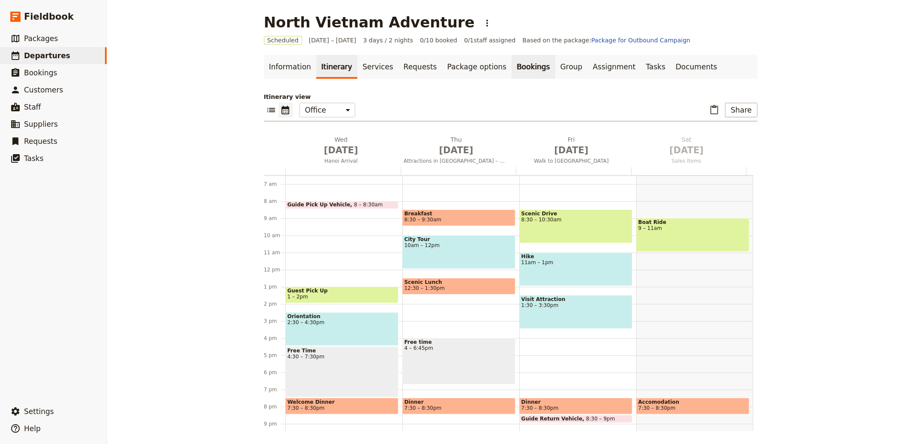
click at [512, 63] on link "Bookings" at bounding box center [533, 67] width 43 height 24
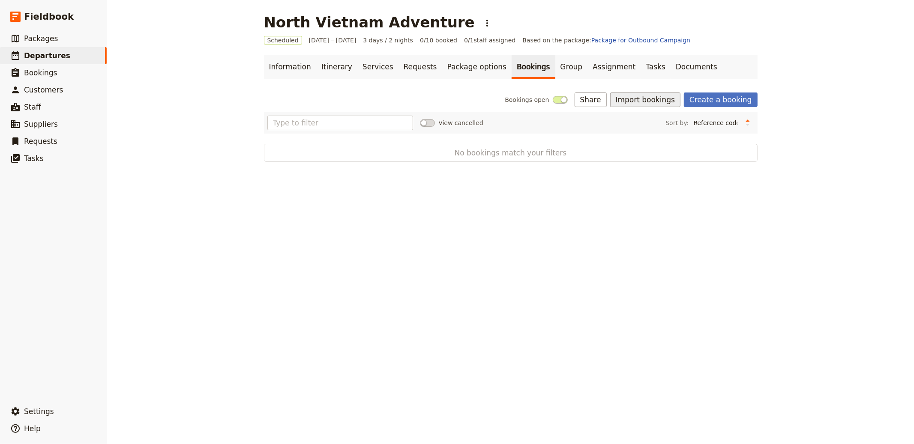
click at [648, 102] on button "Import bookings" at bounding box center [645, 100] width 70 height 15
click at [672, 122] on span "Import Bookings" at bounding box center [675, 118] width 106 height 9
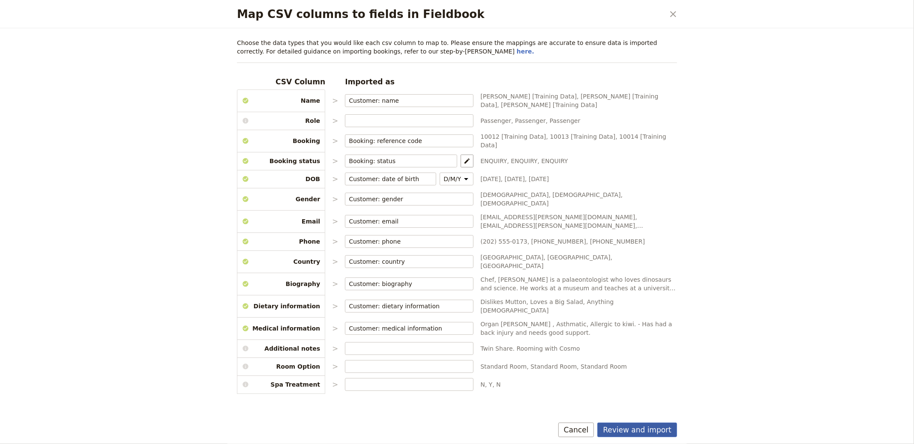
click at [651, 429] on button "Review and import" at bounding box center [637, 430] width 80 height 15
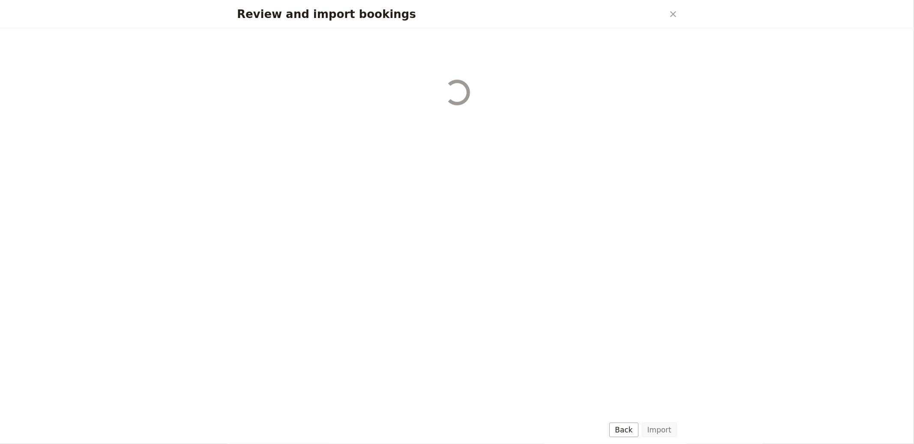
click at [707, 431] on div "Review and import bookings ​ Import Back" at bounding box center [457, 222] width 914 height 444
select select "655d56b39948720cb8e55355"
select select "655d57ca9948720cb8e553ec"
select select "655d57fa9948720cb8e553f3"
select select "655d58079948720cb8e553fa"
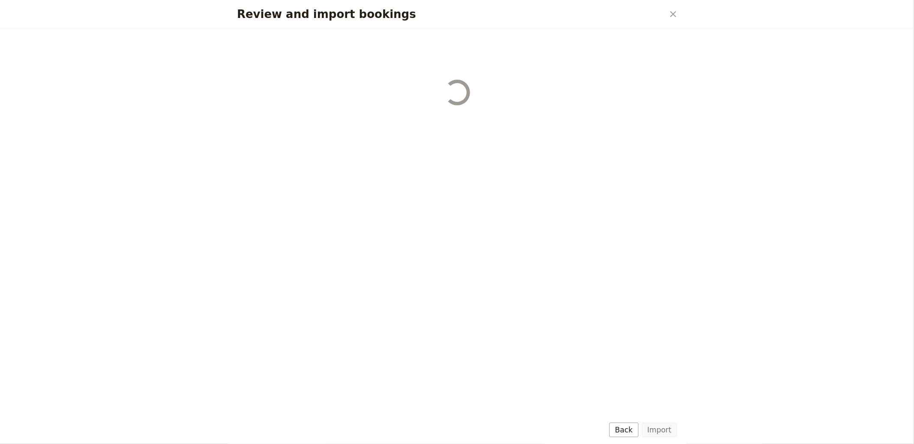
select select "655d584c9948720cb8e55401"
select select "655d58679948720cb8e5540d"
select select "650e6b6659641ed5ee156647"
select select "650e6b4b59641ed5ee156605"
select select "650e2104408bbede5b0c60fd"
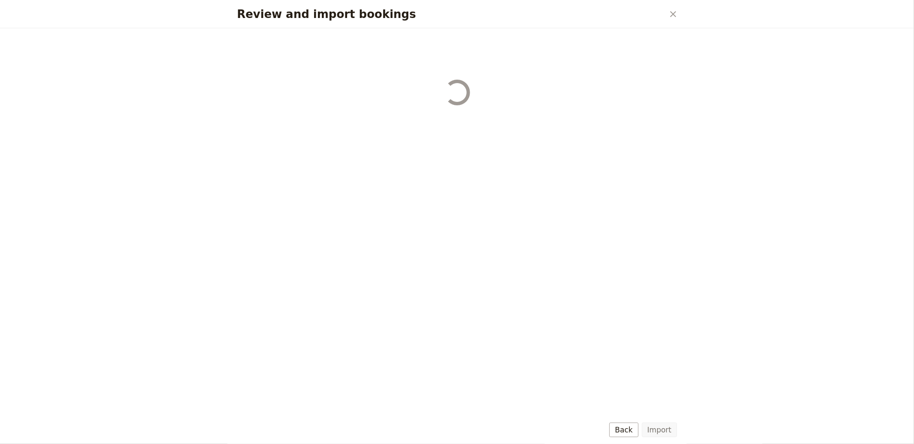
select select "650e1d73408bbede5b0c60a6"
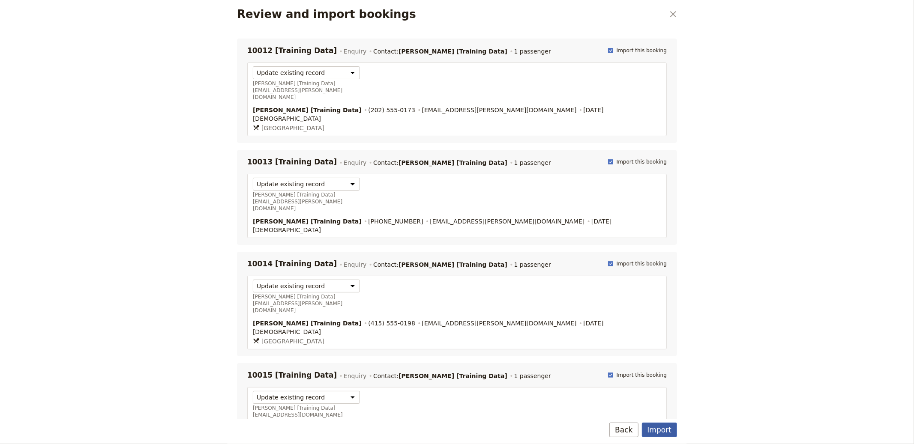
click at [666, 426] on button "Import" at bounding box center [659, 430] width 35 height 15
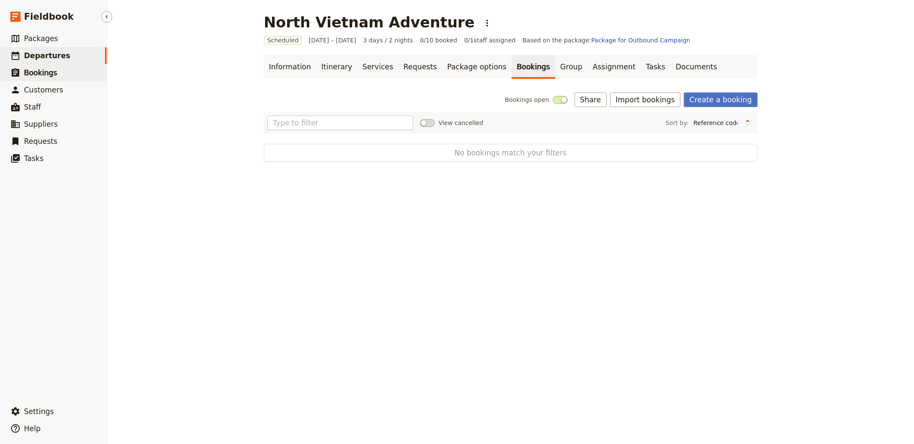
click at [65, 65] on link "​ Bookings" at bounding box center [53, 72] width 107 height 17
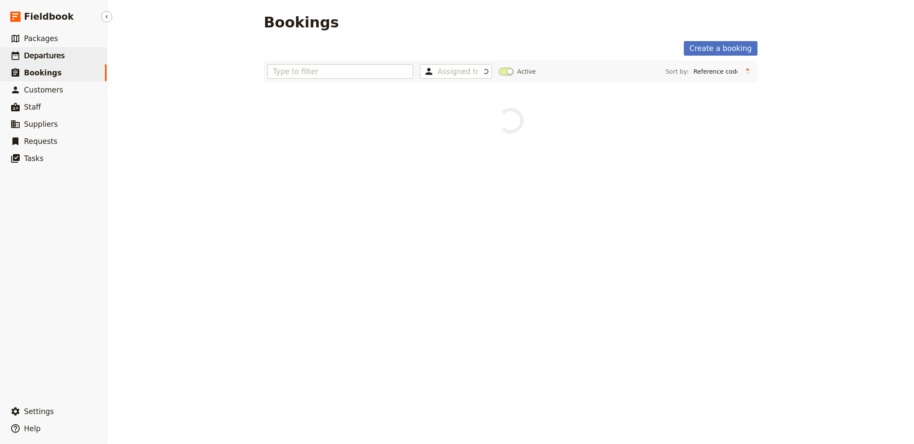
click at [63, 56] on link "​ Departures" at bounding box center [53, 55] width 107 height 17
select select "CREATED_AT"
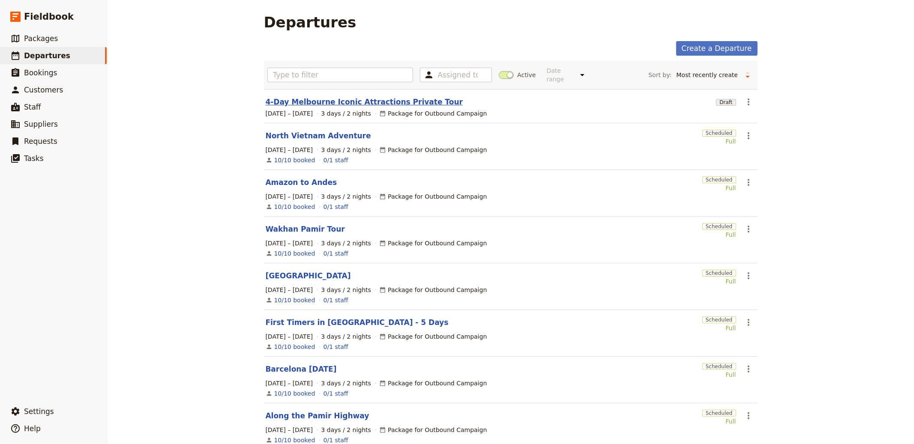
click at [337, 105] on link "4-Day Melbourne Iconic Attractions Private Tour" at bounding box center [365, 102] width 198 height 10
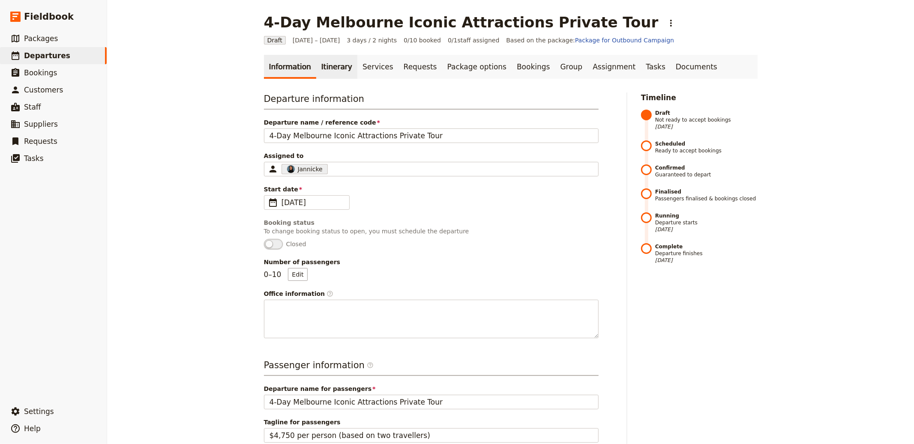
click at [316, 73] on link "Itinerary" at bounding box center [336, 67] width 41 height 24
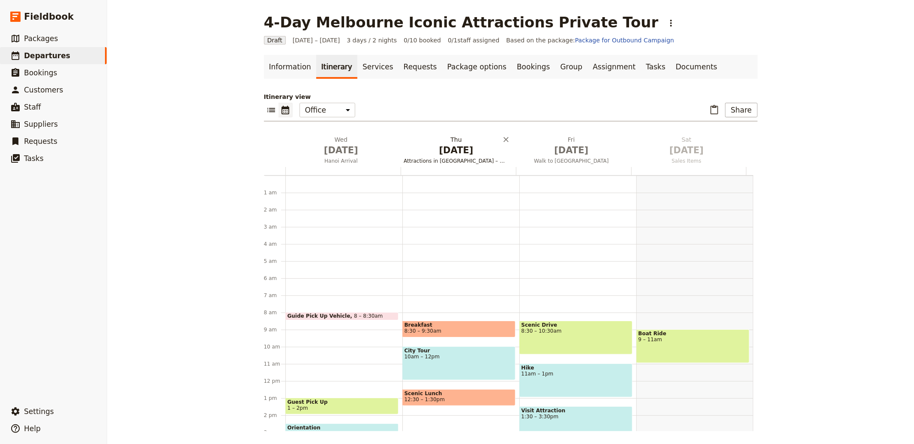
scroll to position [111, 0]
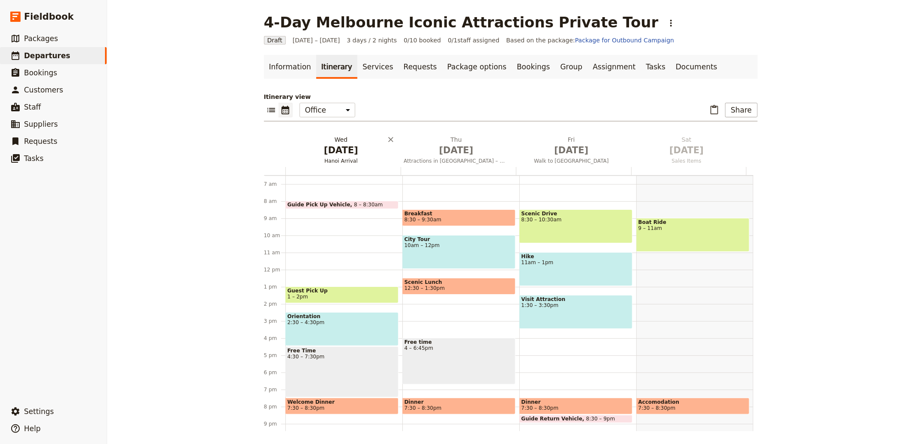
click at [348, 144] on span "Oct 1" at bounding box center [341, 150] width 105 height 13
click at [283, 63] on link "Information" at bounding box center [290, 67] width 52 height 24
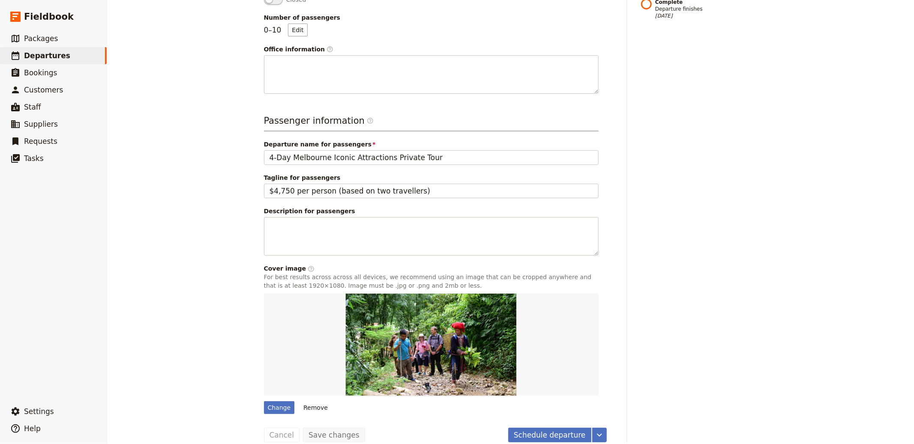
scroll to position [256, 0]
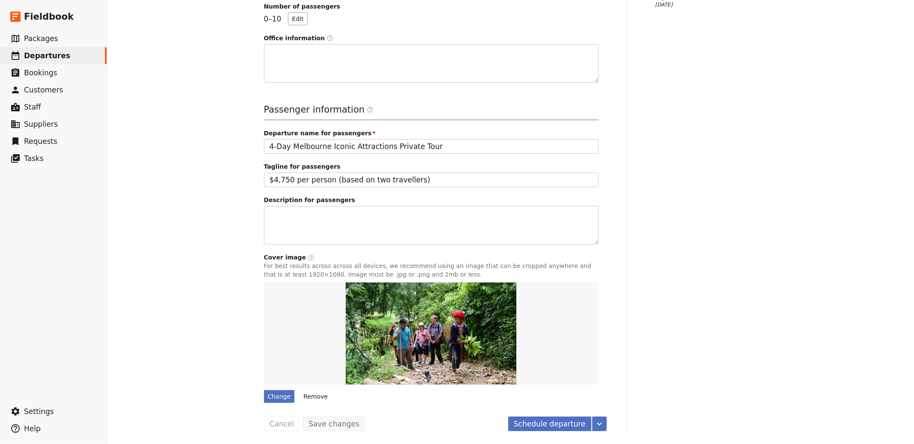
click at [279, 384] on div at bounding box center [431, 333] width 335 height 103
click at [279, 394] on div "Change" at bounding box center [279, 396] width 31 height 13
click at [264, 390] on input "Change" at bounding box center [264, 390] width 0 height 0
type input "C:\fakepath\墨爾本經典4日遊-.jpg"
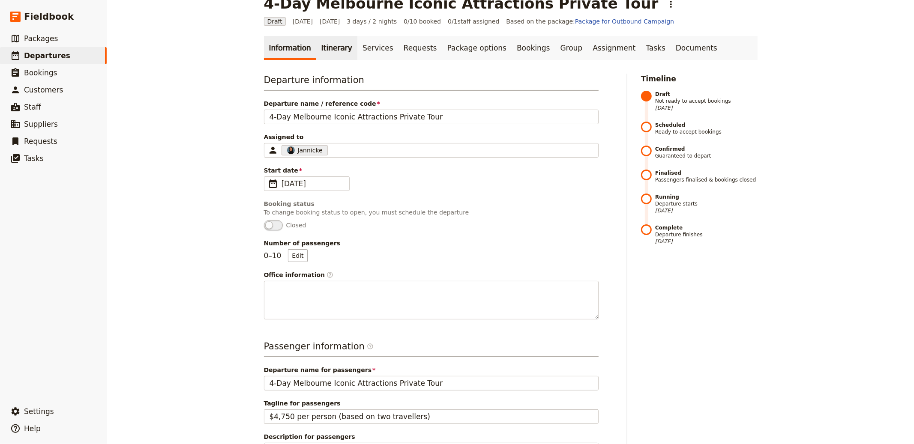
scroll to position [0, 0]
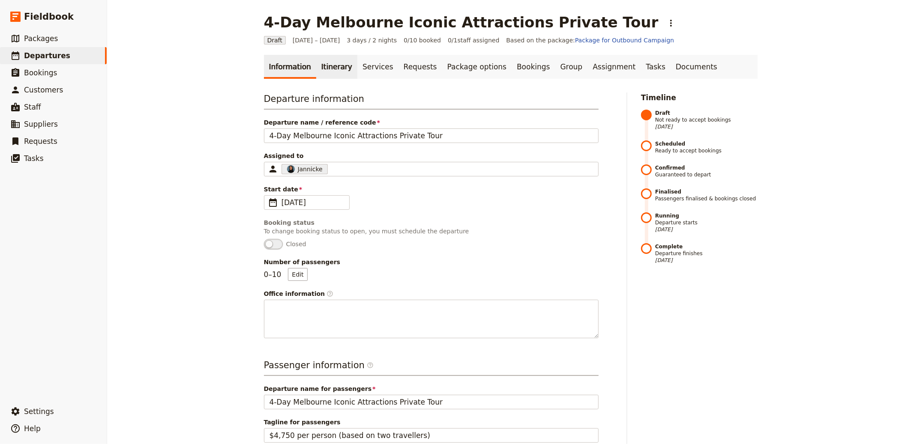
click at [329, 60] on link "Itinerary" at bounding box center [336, 67] width 41 height 24
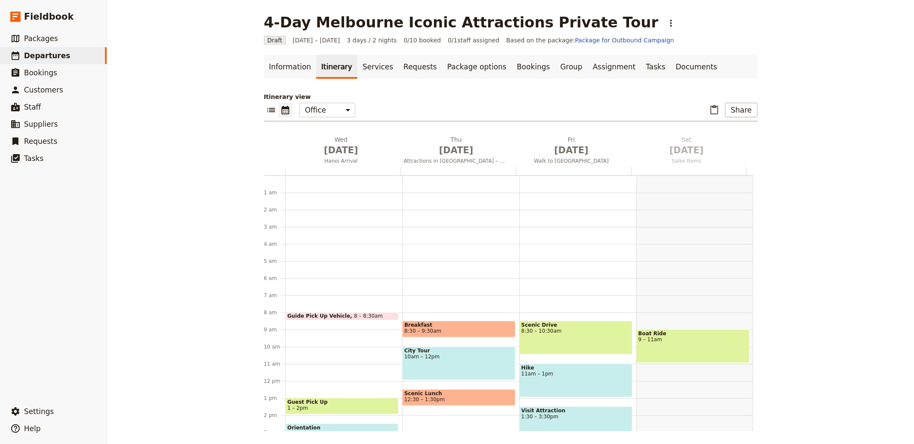
scroll to position [111, 0]
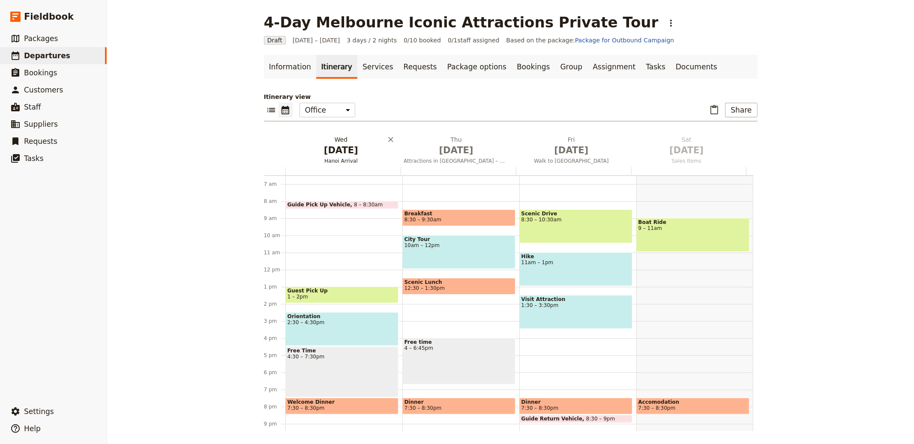
click at [329, 156] on span "Oct 1" at bounding box center [341, 150] width 105 height 13
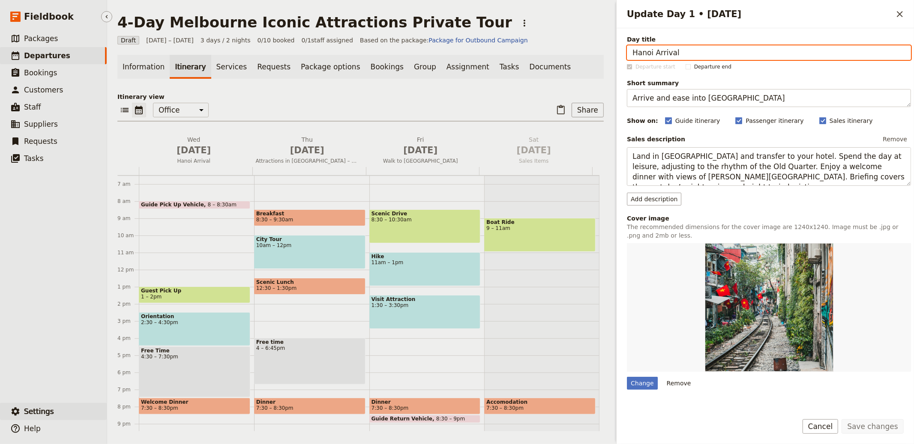
click at [69, 409] on button "​ Settings" at bounding box center [53, 411] width 107 height 17
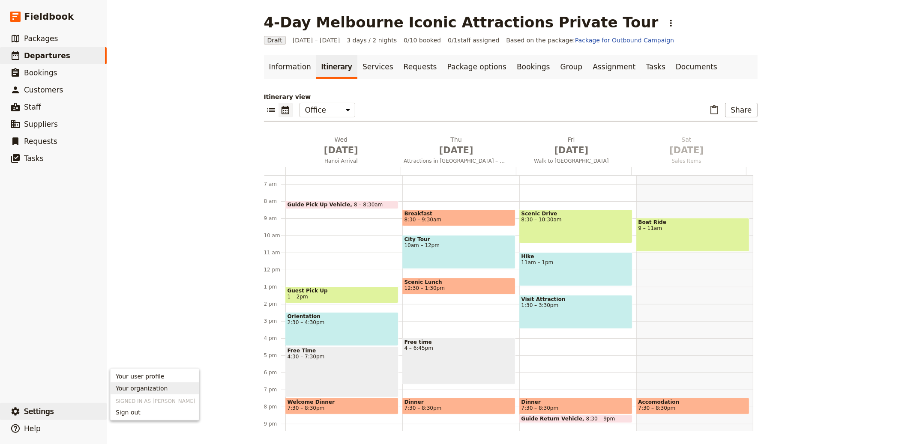
click at [143, 384] on link "Your organization" at bounding box center [155, 389] width 88 height 12
click at [336, 166] on button "Wed Oct 1 Hanoi Arrival" at bounding box center [342, 151] width 115 height 32
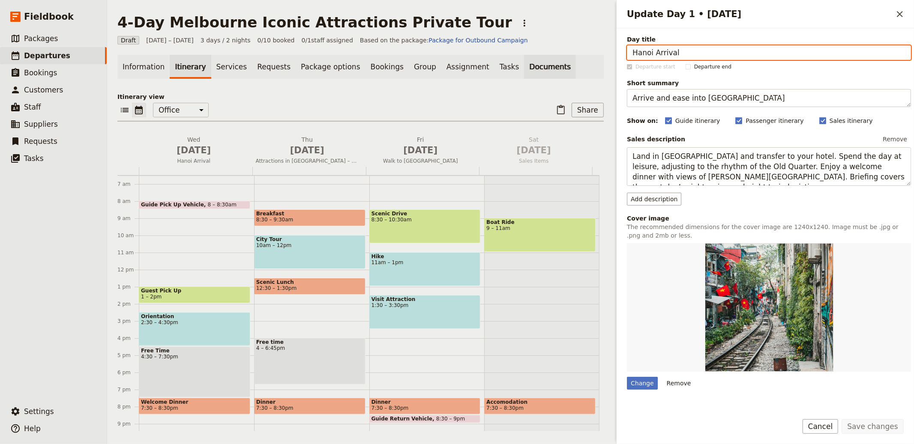
click at [524, 74] on link "Documents" at bounding box center [550, 67] width 52 height 24
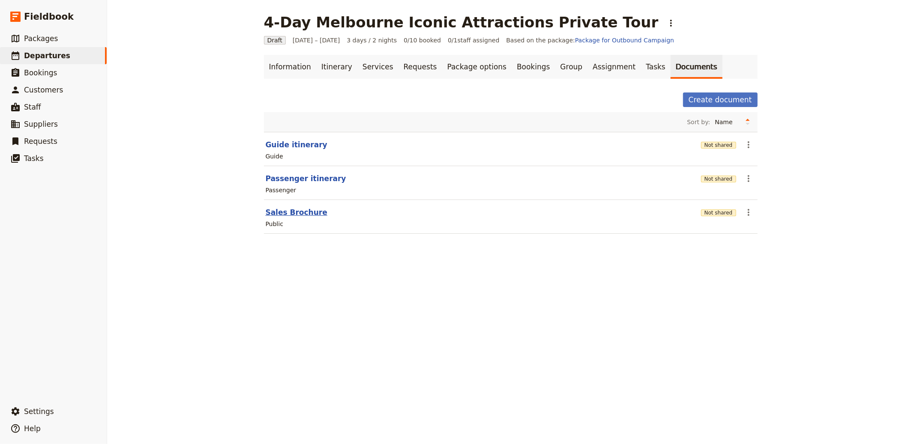
click at [293, 213] on button "Sales Brochure" at bounding box center [297, 212] width 62 height 10
select select "DEFAULT"
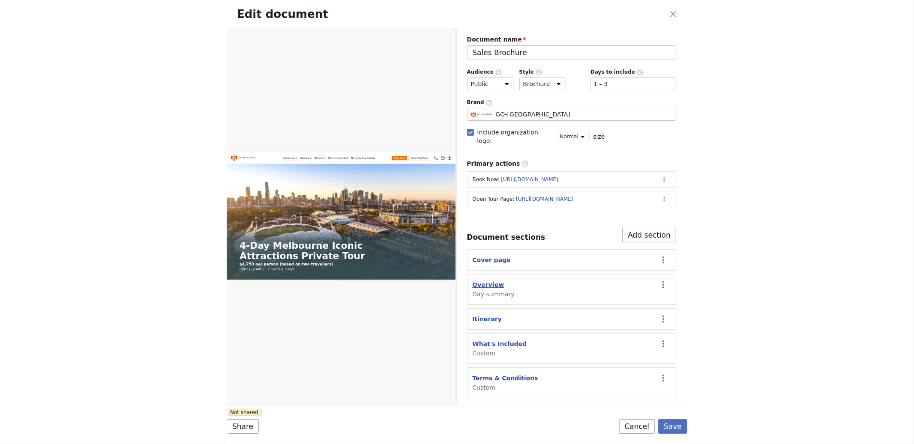
click at [488, 281] on button "Overview" at bounding box center [489, 285] width 32 height 9
select select "DAY_SUMMARY"
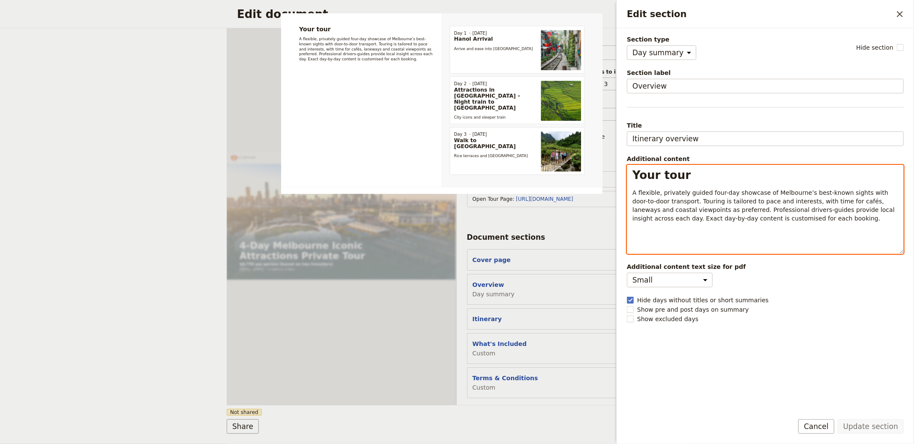
click at [665, 203] on span "A flexible, privately guided four-day showcase of Melbourne’s best-known sights…" at bounding box center [764, 205] width 264 height 33
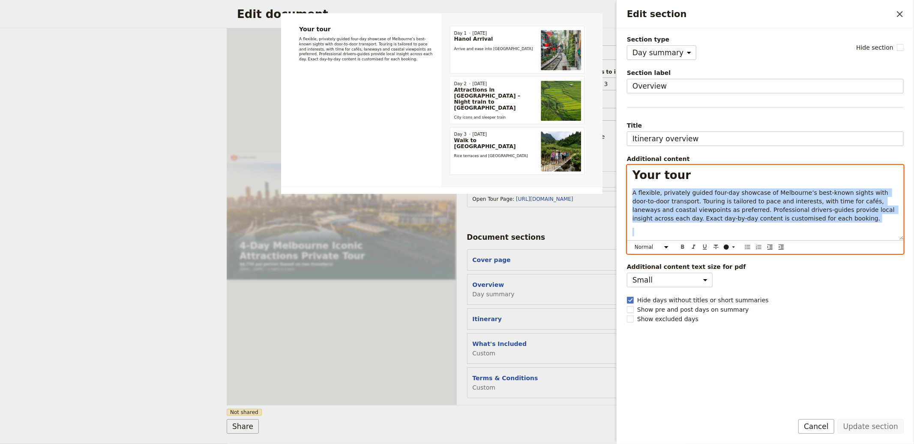
click at [665, 203] on span "A flexible, privately guided four-day showcase of Melbourne’s best-known sights…" at bounding box center [764, 205] width 264 height 33
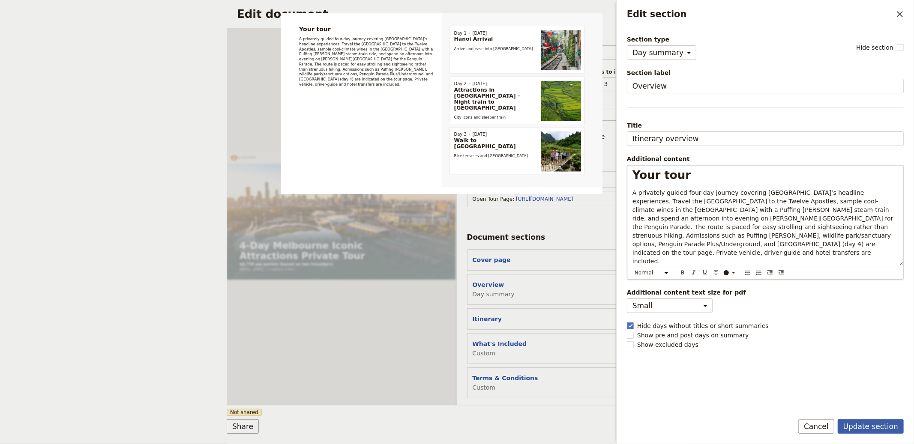
click at [867, 432] on button "Update section" at bounding box center [871, 427] width 66 height 15
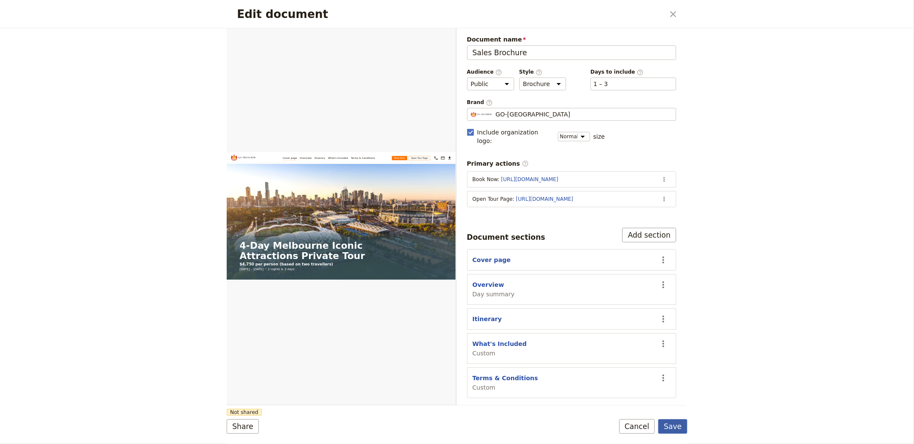
click at [662, 431] on button "Save" at bounding box center [672, 427] width 29 height 15
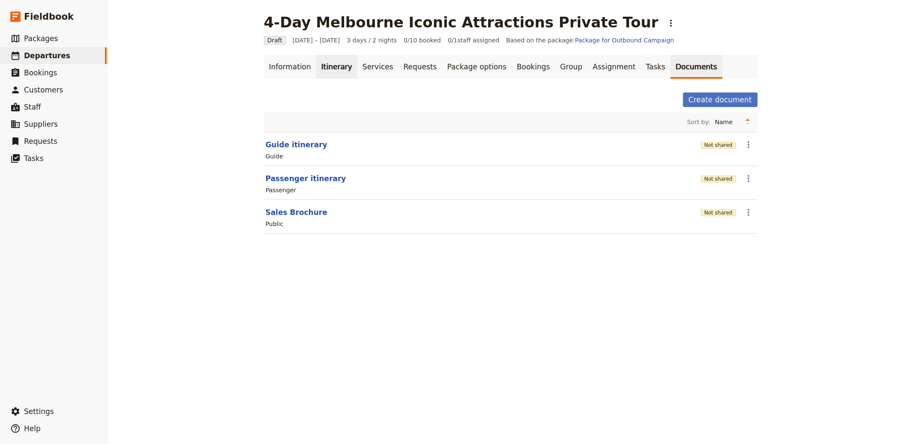
click at [316, 69] on link "Itinerary" at bounding box center [336, 67] width 41 height 24
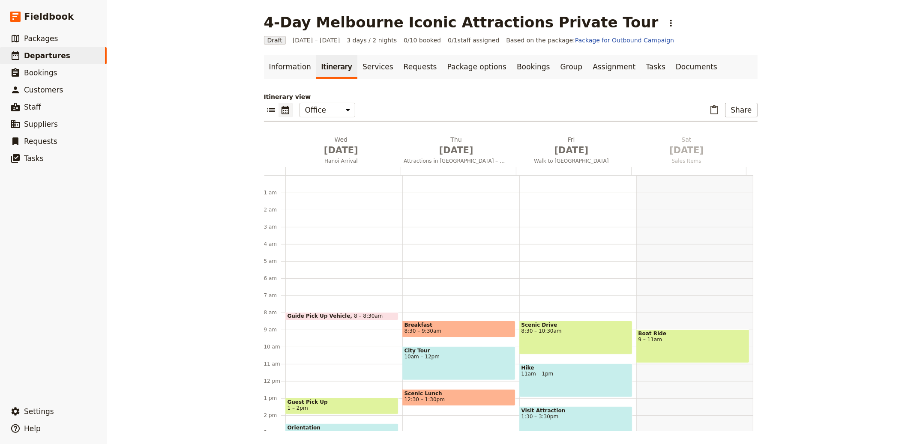
scroll to position [111, 0]
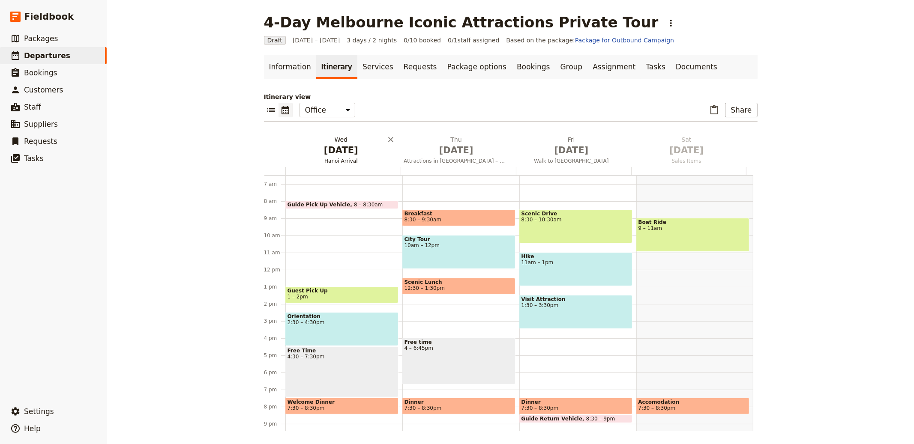
click at [330, 150] on span "Oct 1" at bounding box center [341, 150] width 105 height 13
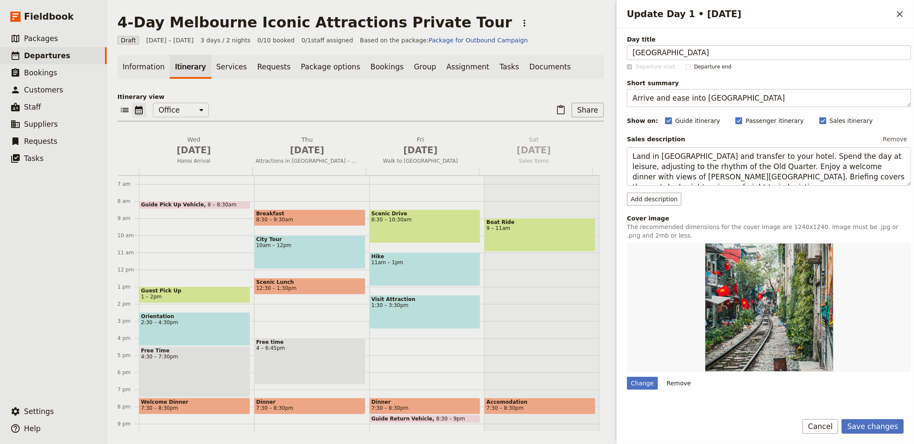
type input "[GEOGRAPHIC_DATA]"
click at [712, 99] on textarea "Arrive and ease into Hanoi" at bounding box center [769, 98] width 284 height 18
paste textarea "Coastal icons—Twelve Apostles, Loch Ard Gorge and wildlife stops—via bays, beac…"
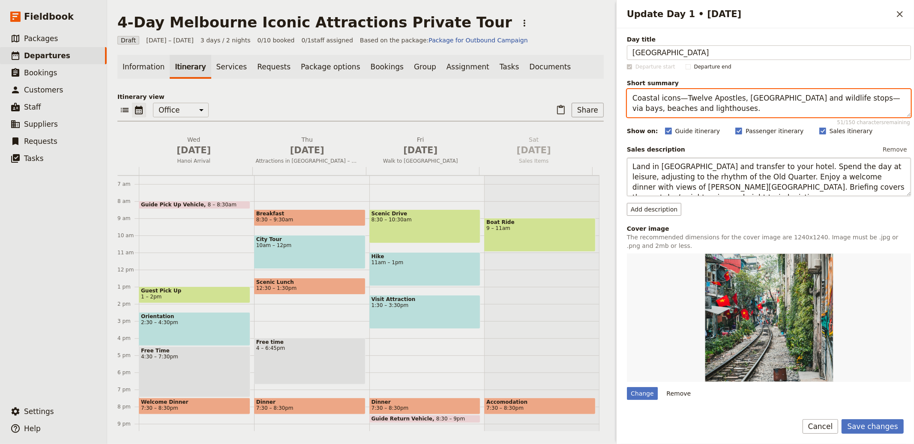
type textarea "Coastal icons—Twelve Apostles, Loch Ard Gorge and wildlife stops—via bays, beac…"
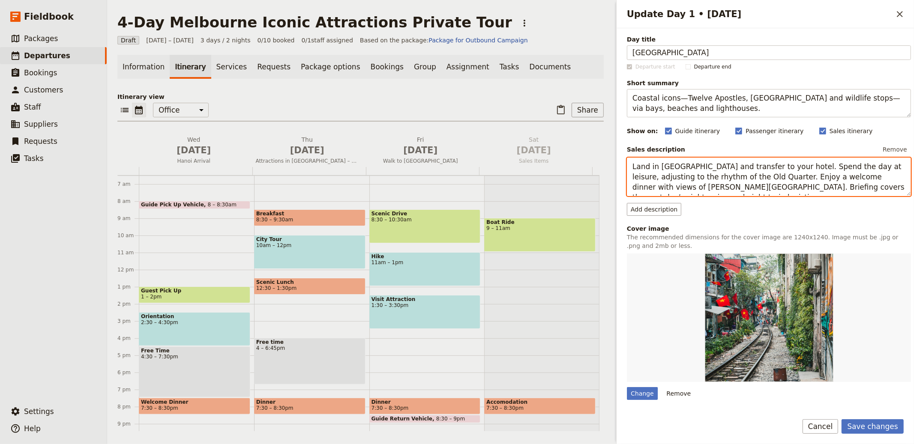
click at [661, 177] on textarea "Land in Hanoi and transfer to your hotel. Spend the day at leisure, adjusting t…" at bounding box center [769, 177] width 284 height 39
paste textarea "Set out along one of the world’s classic coastal drives with frequent scenic st…"
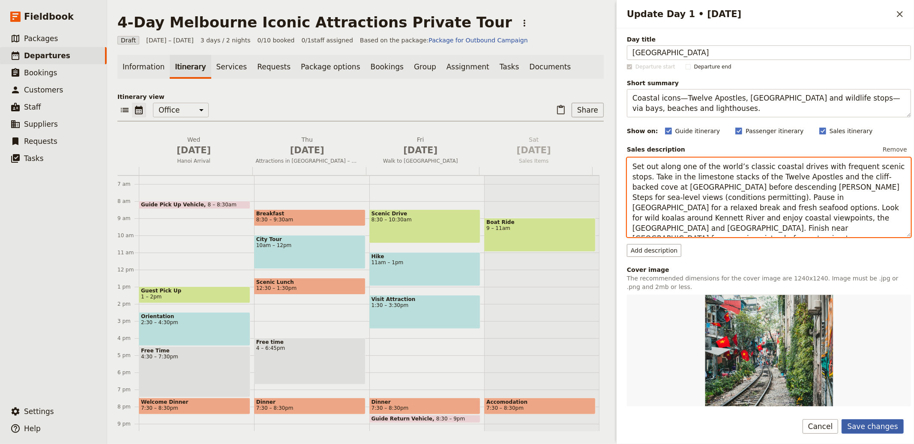
type textarea "Set out along one of the world’s classic coastal drives with frequent scenic st…"
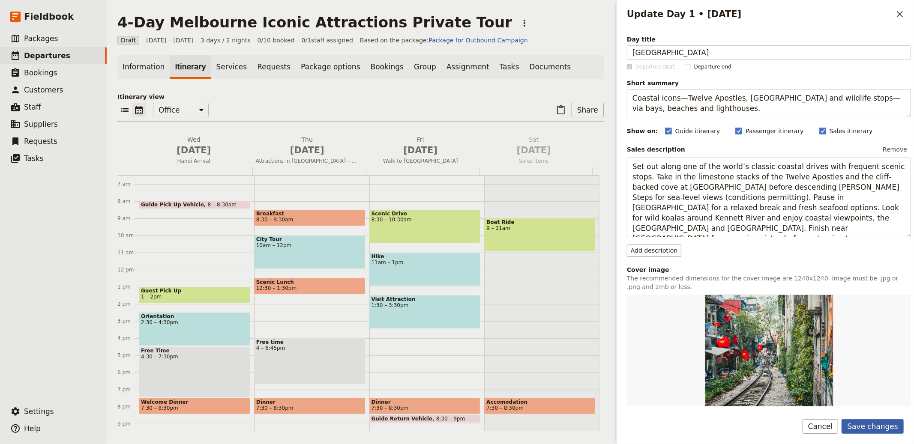
click at [883, 425] on button "Save changes" at bounding box center [873, 427] width 62 height 15
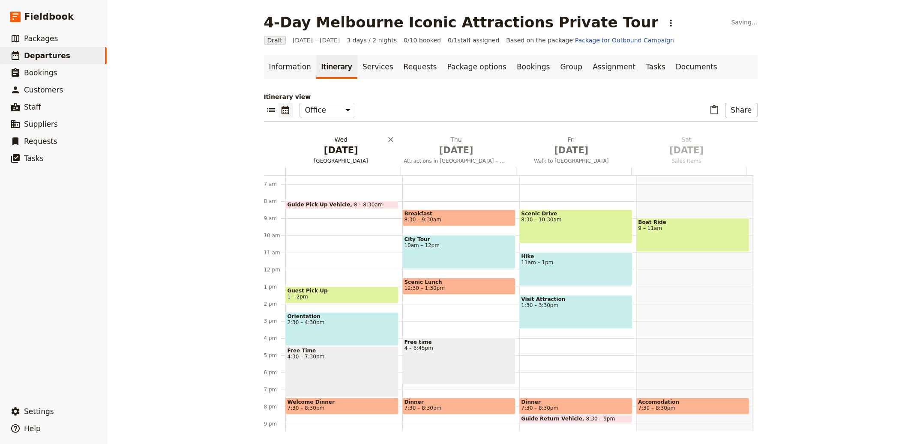
click at [342, 141] on h2 "Wed Oct 1 Great Ocean Road" at bounding box center [341, 145] width 105 height 21
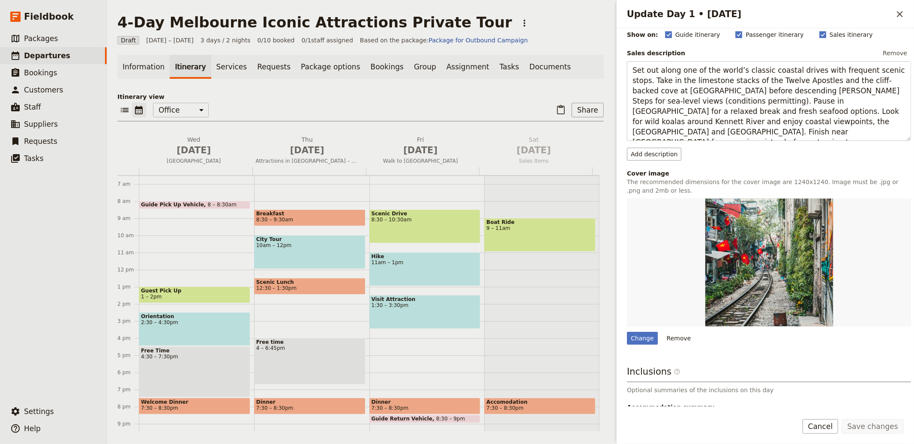
scroll to position [162, 0]
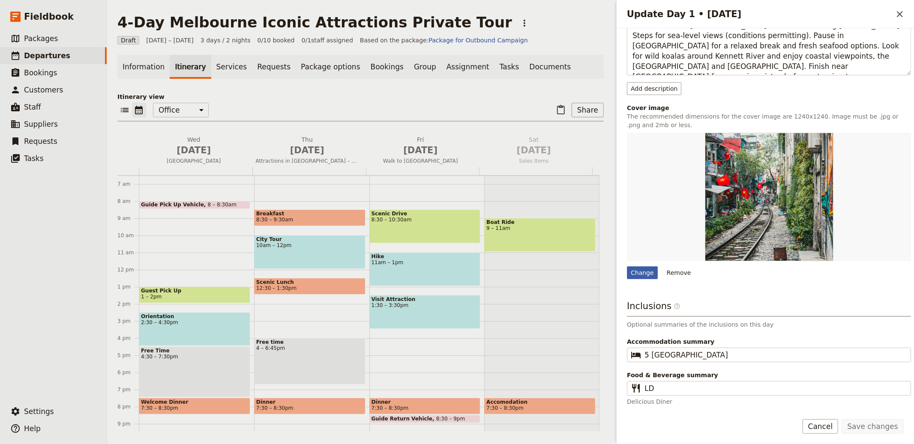
click at [640, 270] on div "Change" at bounding box center [642, 273] width 31 height 13
click at [627, 267] on input "Change" at bounding box center [626, 266] width 0 height 0
type input "C:\fakepath\Razorback-大洋路-1024x576.jpg"
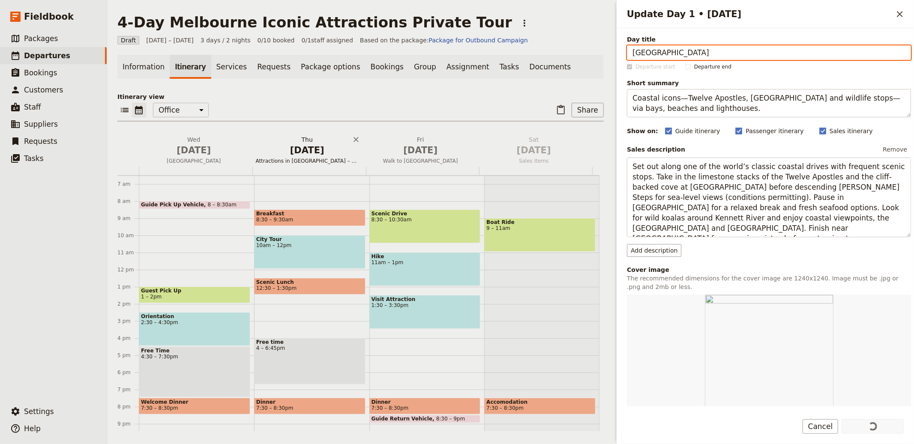
click at [303, 153] on span "Oct 2" at bounding box center [307, 150] width 103 height 13
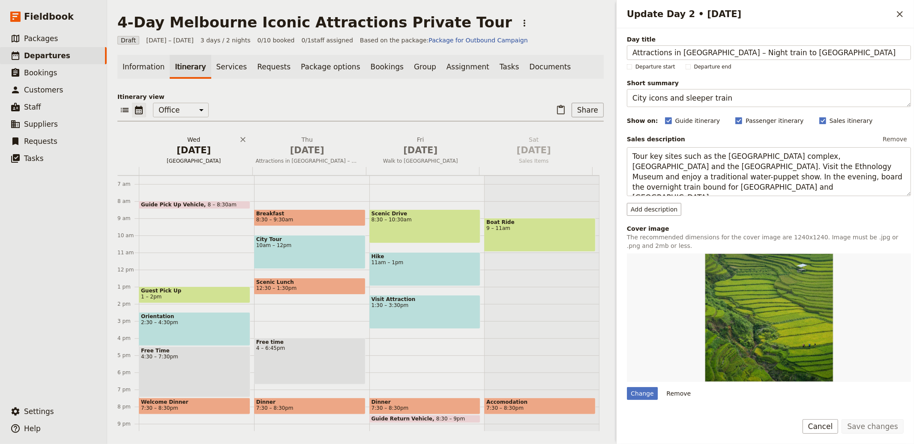
click at [205, 141] on h2 "Wed Oct 1 Great Ocean Road" at bounding box center [193, 145] width 103 height 21
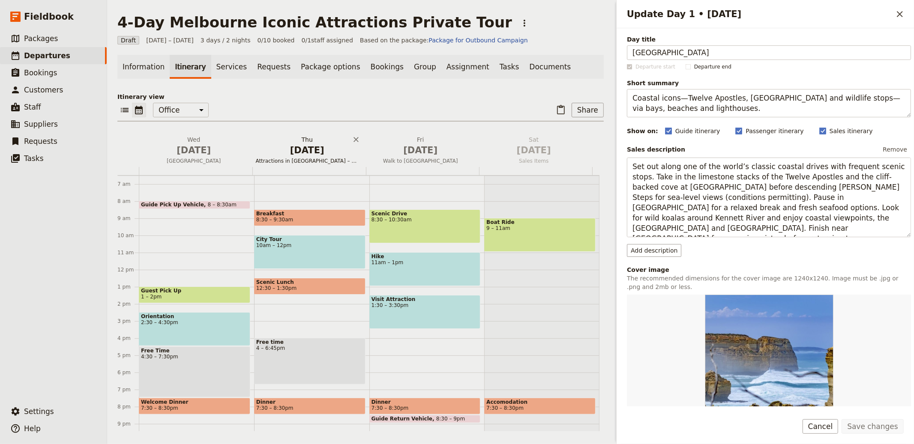
click at [267, 153] on span "Oct 2" at bounding box center [307, 150] width 103 height 13
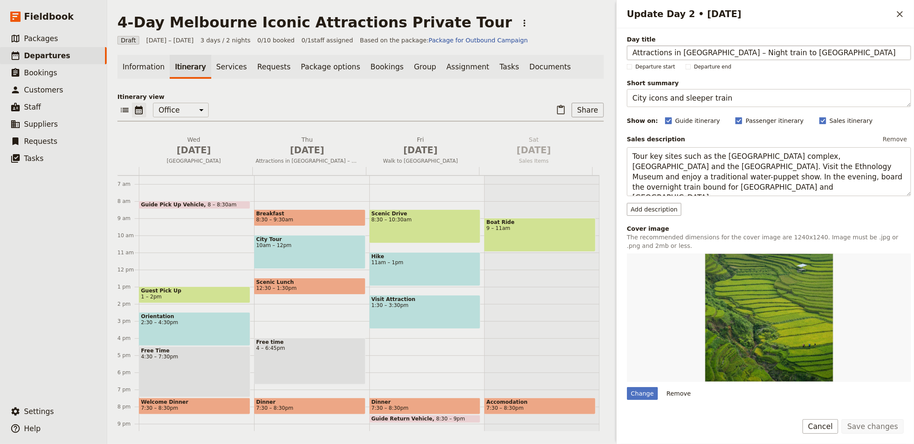
click at [655, 57] on input "Attractions in Hanoi – Night train to Sapa" at bounding box center [769, 52] width 284 height 15
type input "Yarra Valley & Puffing [PERSON_NAME] Railway"
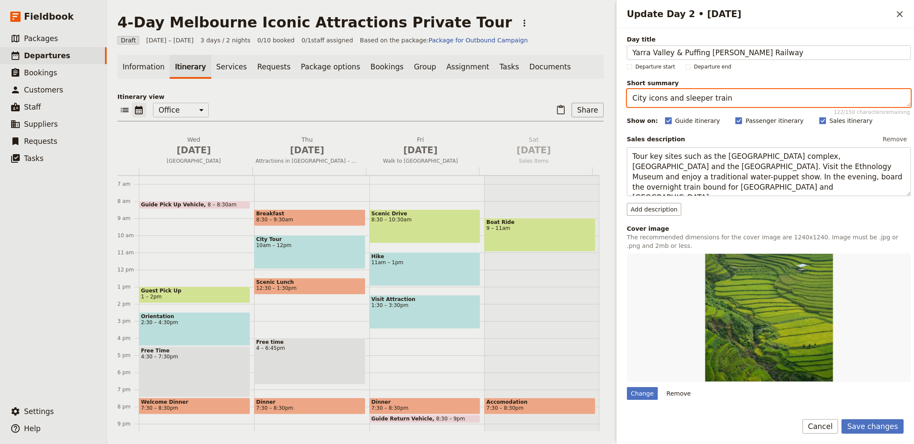
click at [762, 102] on textarea "City icons and sleeper train" at bounding box center [769, 98] width 284 height 18
paste textarea "Steam-train through fern gullies, then tastings at leading Yarra Valley winerie…"
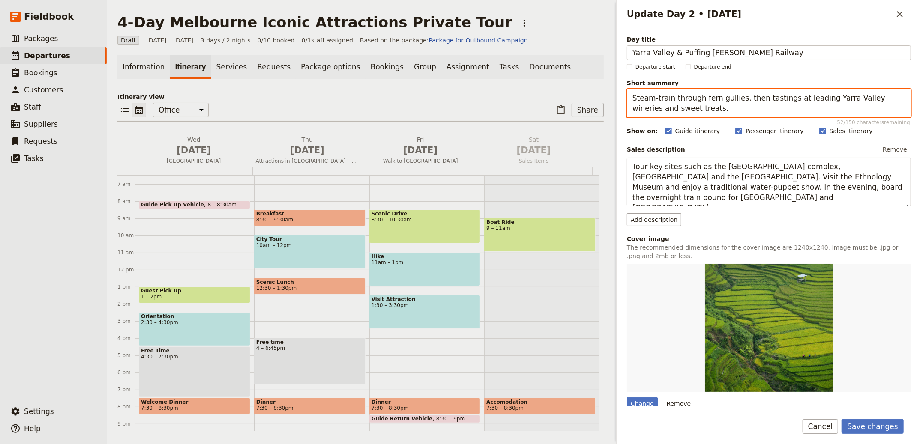
type textarea "Steam-train through fern gullies, then tastings at leading Yarra Valley winerie…"
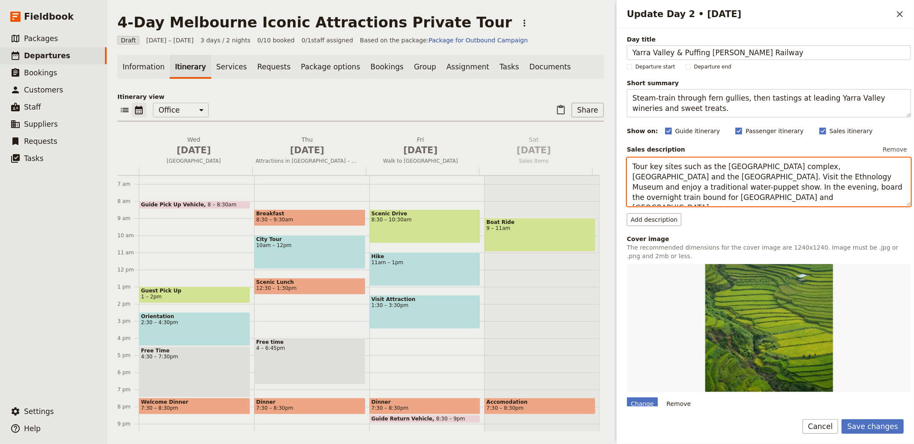
click at [689, 176] on textarea "Tour key sites such as the Ho Chi Minh complex, One Pillar Pagoda and the Templ…" at bounding box center [769, 182] width 284 height 49
paste textarea "Ride Puffing Billy through the Dandenong Ranges on a one-hour Belgrave→Lakeside…"
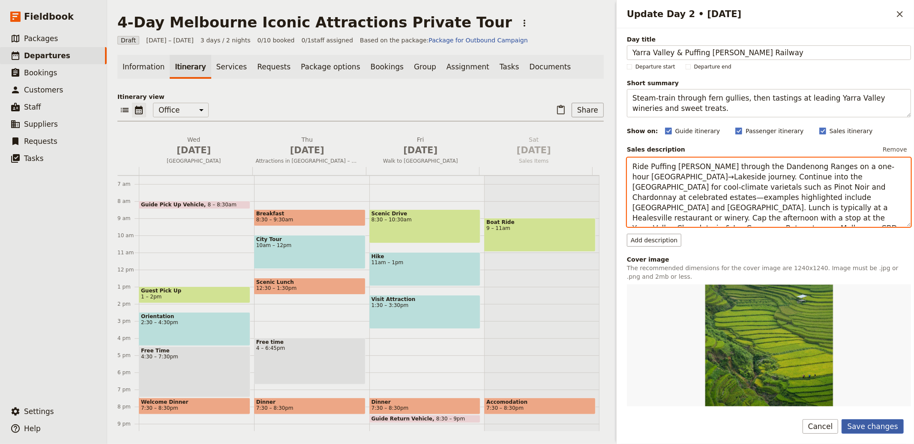
type textarea "Ride Puffing [PERSON_NAME] through the Dandenong Ranges on a one-hour [GEOGRAPH…"
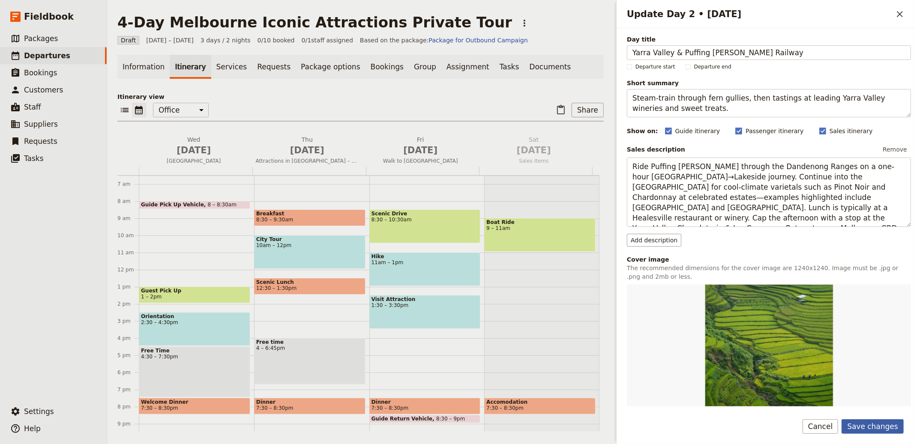
click at [865, 425] on button "Save changes" at bounding box center [873, 427] width 62 height 15
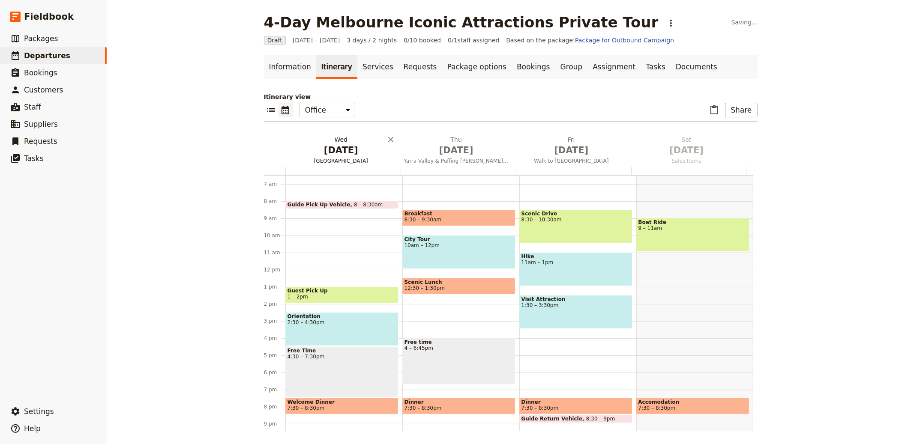
click at [346, 151] on span "Oct 1" at bounding box center [341, 150] width 105 height 13
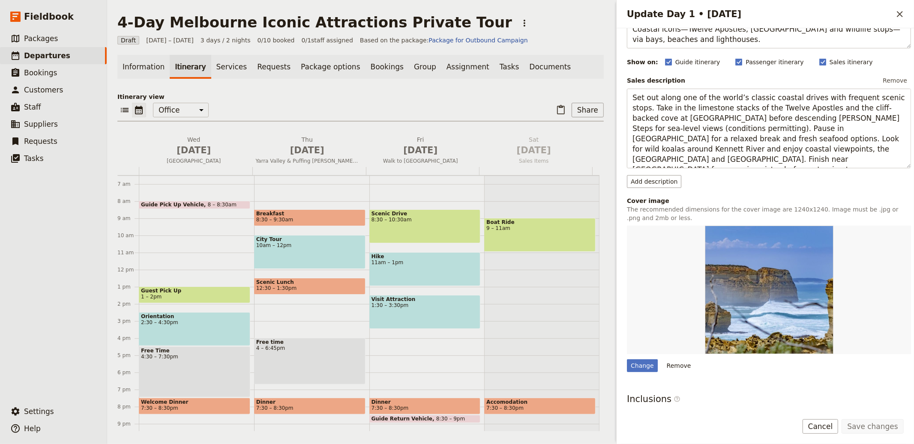
scroll to position [162, 0]
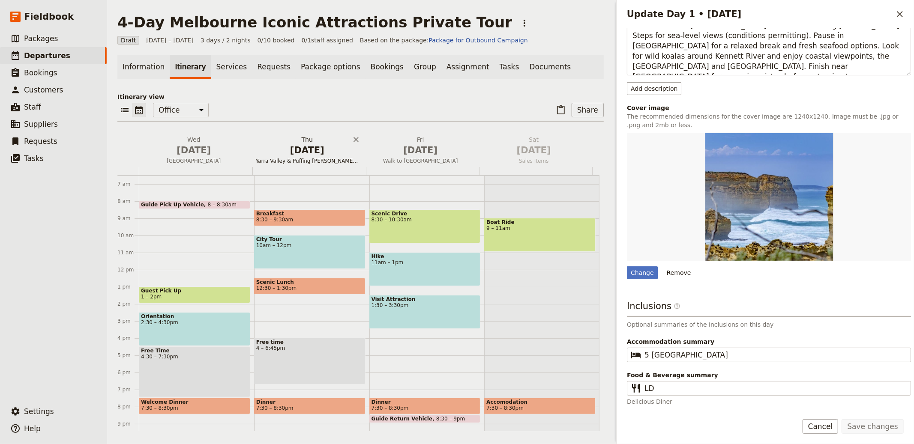
click at [315, 153] on span "Oct 2" at bounding box center [307, 150] width 103 height 13
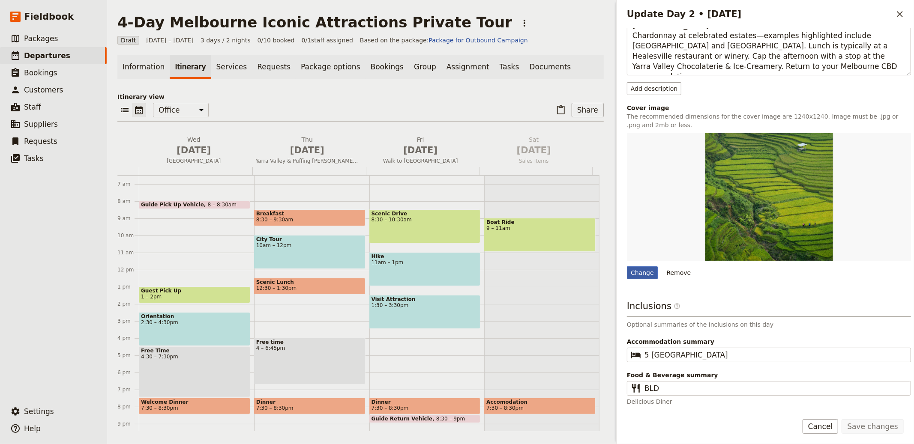
click at [645, 273] on div "Change" at bounding box center [642, 273] width 31 height 13
click at [627, 267] on input "Change" at bounding box center [626, 266] width 0 height 0
type input "C:\fakepath\無尾熊在樹上.jpg"
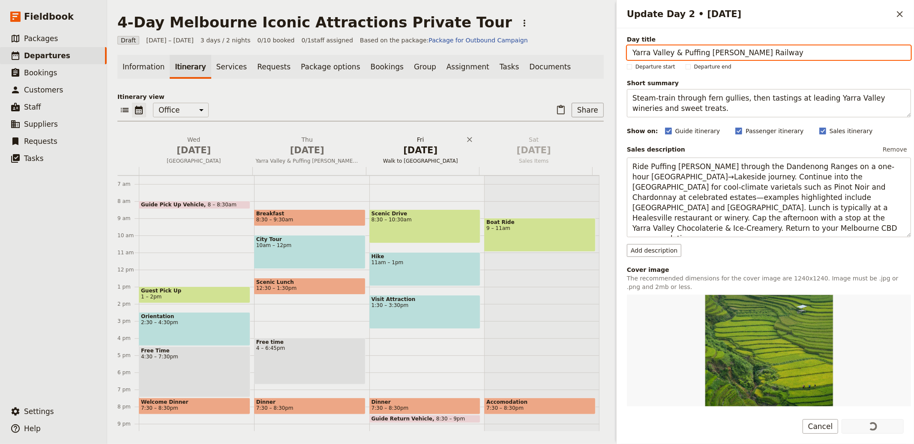
click at [416, 159] on span "Walk to Nam Cang Riverside Lodge" at bounding box center [421, 161] width 110 height 7
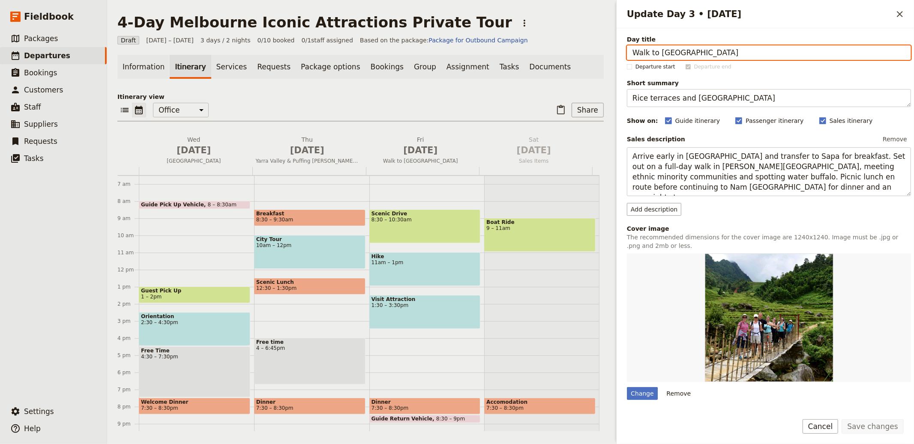
click at [765, 60] on input "Walk to Nam Cang Riverside Lodge" at bounding box center [769, 52] width 284 height 15
paste input "hillip Island Penguin Parade & Baysid"
type input "hillip Island Penguin Parade & Bayside"
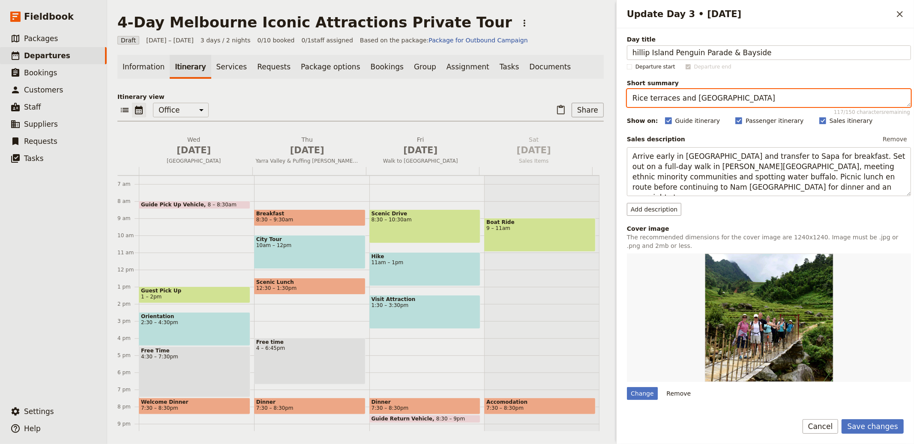
click at [722, 100] on textarea "Rice terraces and riverside lodge" at bounding box center [769, 98] width 284 height 18
paste textarea "Brighton boxes, wildlife encounters, coastal boardwalks and the evening Penguin…"
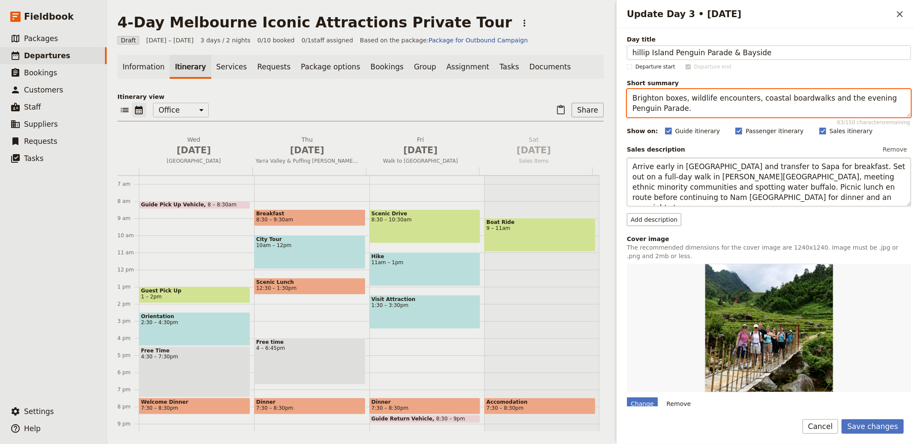
type textarea "Brighton boxes, wildlife encounters, coastal boardwalks and the evening Penguin…"
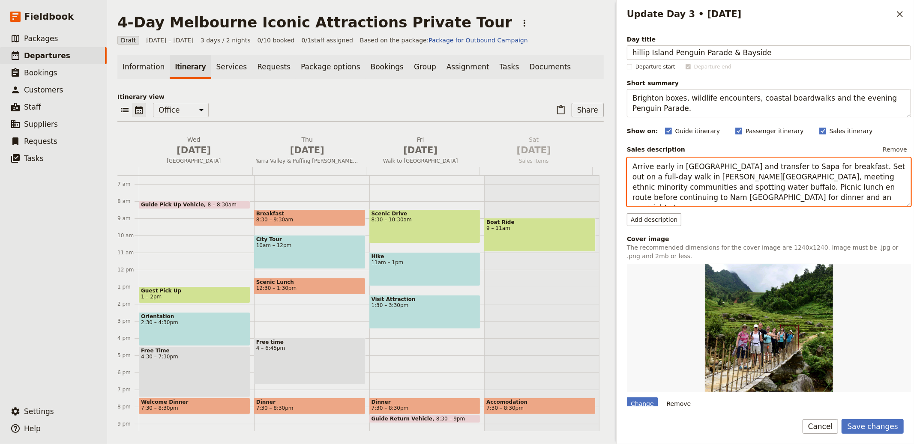
click at [690, 181] on textarea "Arrive early in Lao Cai and transfer to Sapa for breakfast. Set out on a full-d…" at bounding box center [769, 182] width 284 height 49
paste textarea "Begin with a photo stop at the colourful Brighton Bathing Boxes before heading …"
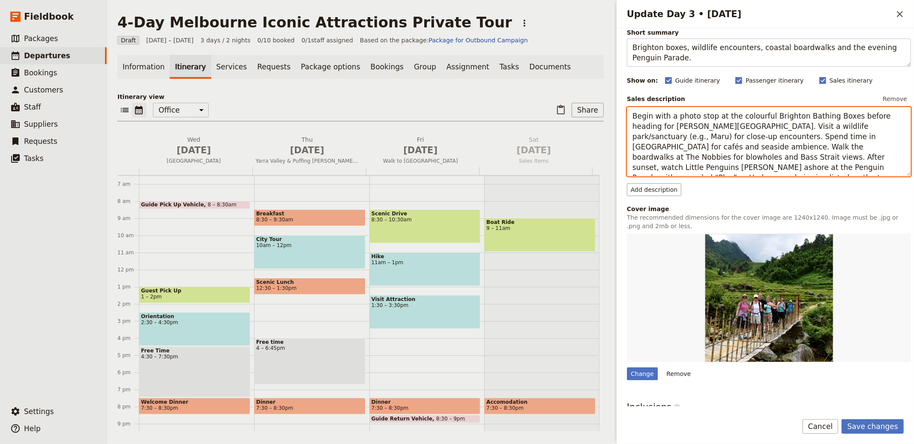
scroll to position [93, 0]
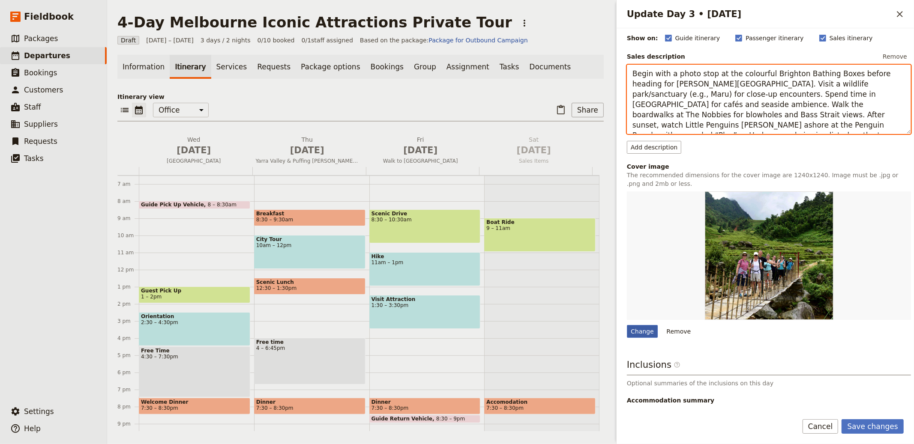
type textarea "Begin with a photo stop at the colourful Brighton Bathing Boxes before heading …"
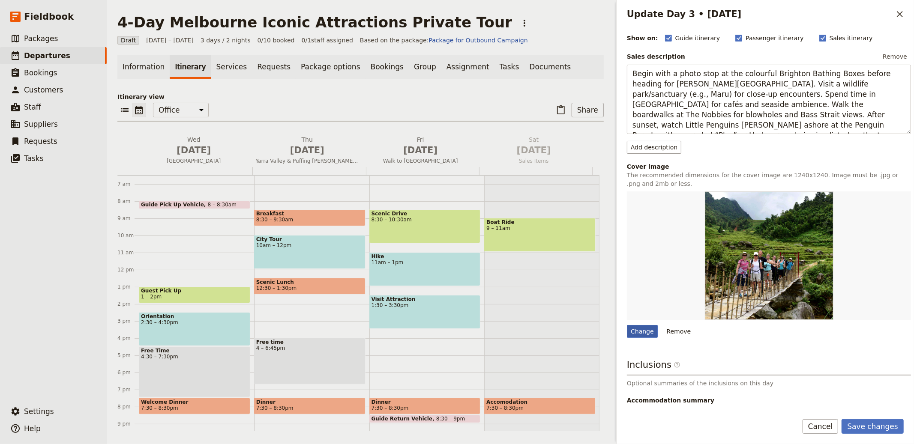
click at [637, 332] on div "Change" at bounding box center [642, 331] width 31 height 13
click at [627, 325] on input "Change" at bounding box center [626, 325] width 0 height 0
type input "C:\fakepath\洛克阿德峽谷-Loch-Ard-Gorge.jpg"
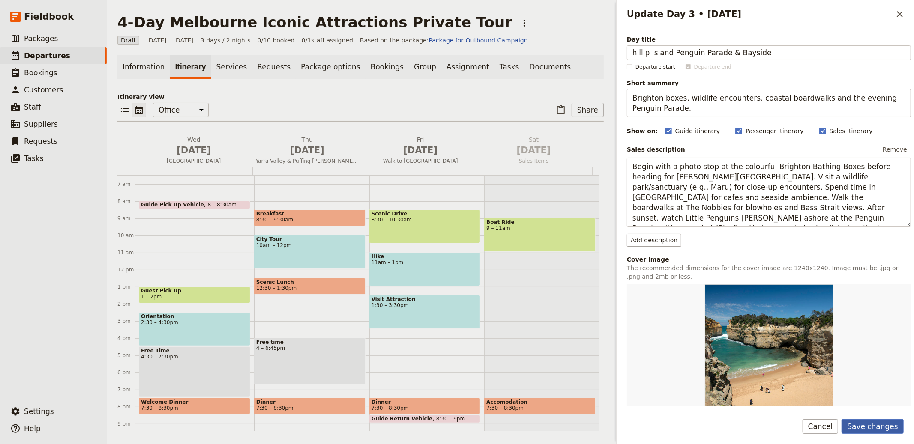
click at [886, 428] on button "Save changes" at bounding box center [873, 427] width 62 height 15
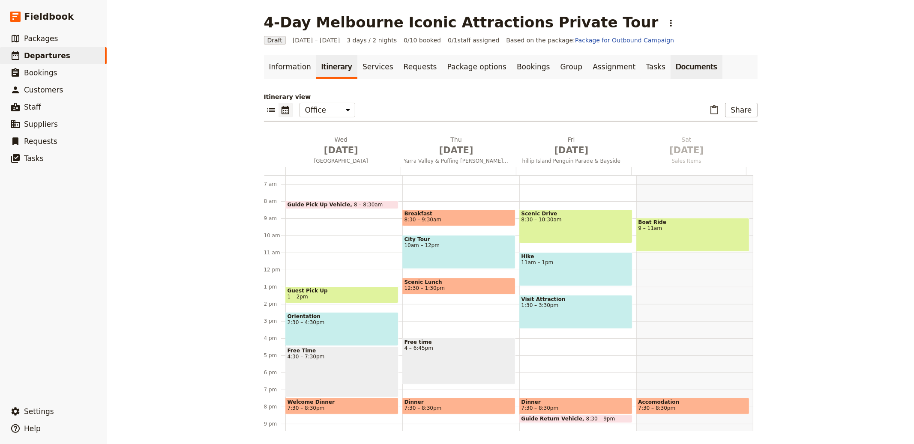
click at [674, 69] on link "Documents" at bounding box center [697, 67] width 52 height 24
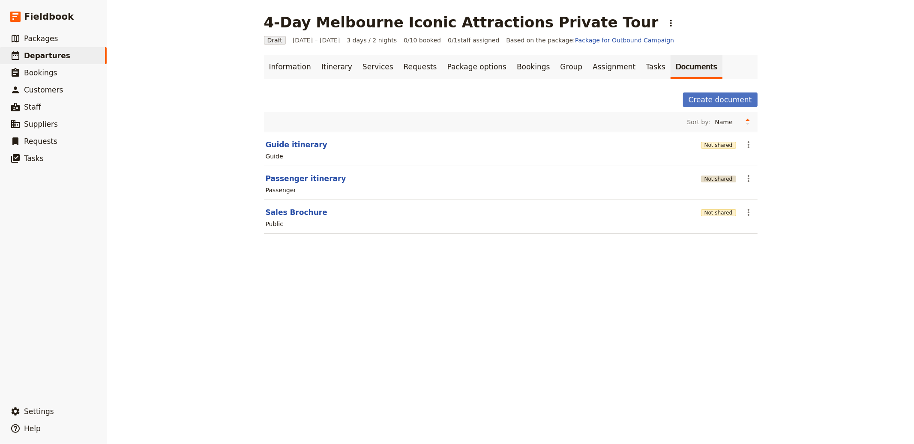
click at [727, 180] on button "Not shared" at bounding box center [718, 179] width 35 height 7
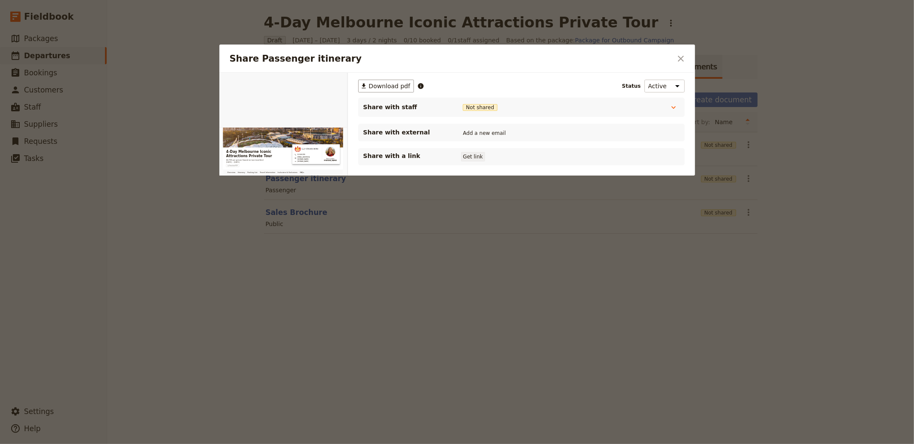
click at [472, 157] on button "Get link" at bounding box center [473, 156] width 24 height 9
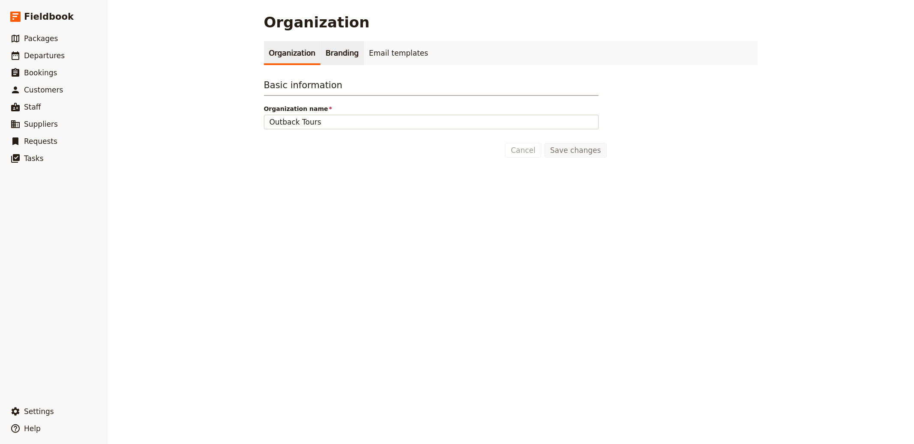
click at [322, 57] on link "Branding" at bounding box center [342, 53] width 43 height 24
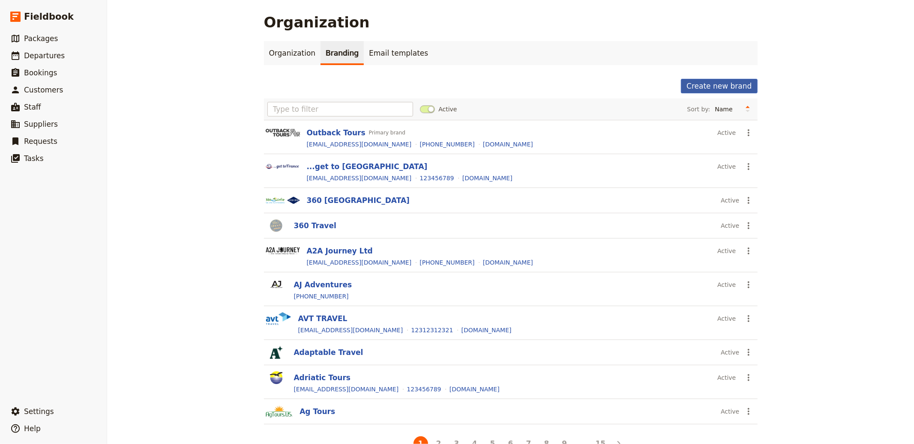
click at [734, 79] on button "Create new brand" at bounding box center [719, 86] width 76 height 15
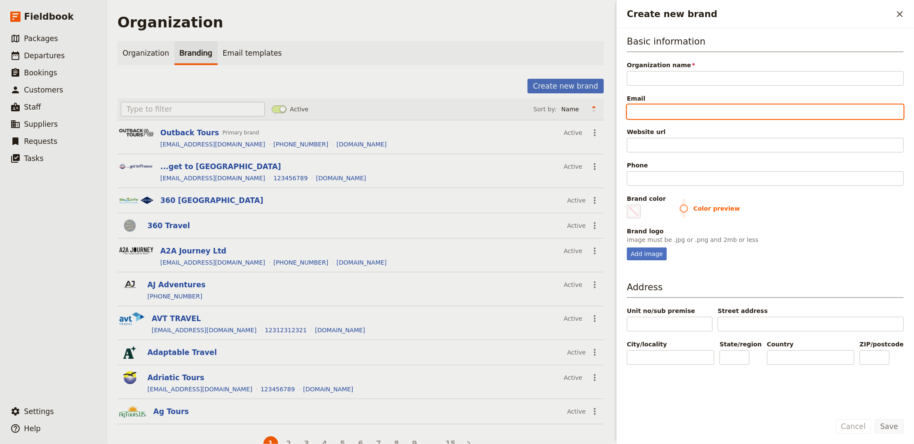
click at [644, 117] on input "Email" at bounding box center [765, 112] width 277 height 15
paste input "[URL][DOMAIN_NAME]"
type input "[URL][DOMAIN_NAME]"
type input "#000000"
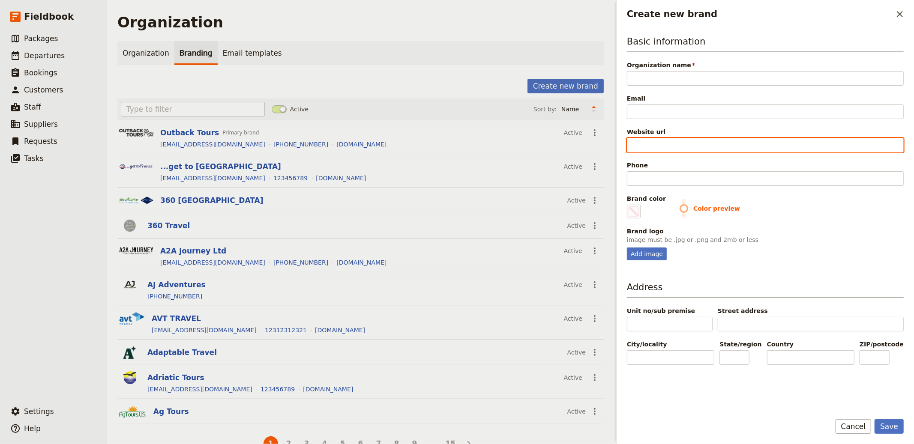
click at [661, 145] on input "Website url" at bounding box center [765, 145] width 277 height 15
paste input "[URL][DOMAIN_NAME]"
type input "[URL][DOMAIN_NAME]"
type input "#000000"
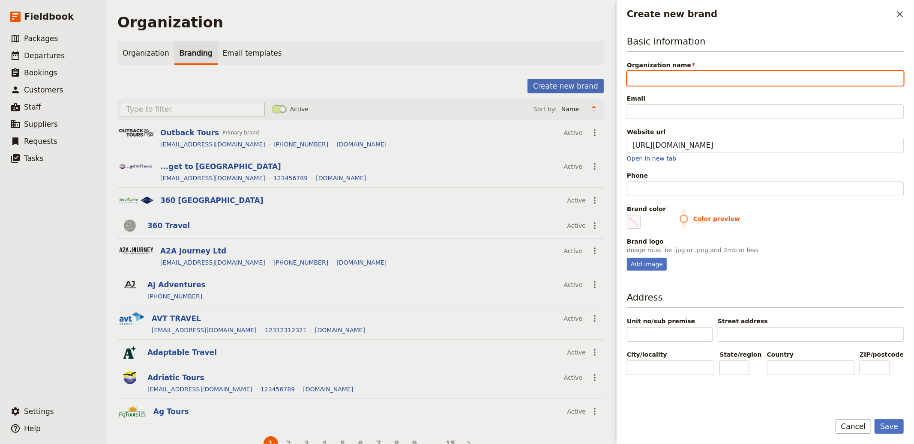
type input "[URL][DOMAIN_NAME]"
type input "#000000"
click at [652, 78] on input "Organization name" at bounding box center [765, 78] width 277 height 15
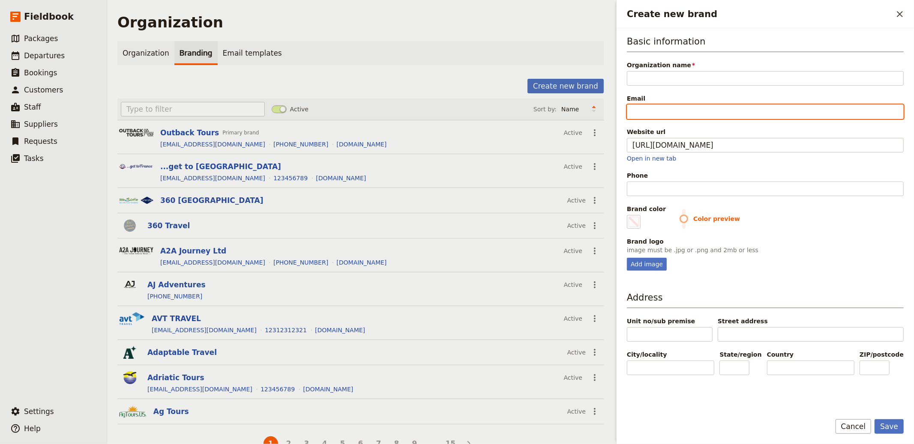
click at [657, 108] on input "Email" at bounding box center [765, 112] width 277 height 15
paste input "[EMAIL_ADDRESS][DOMAIN_NAME]"
type input "[EMAIL_ADDRESS][DOMAIN_NAME]"
type input "#000000"
type input "[EMAIL_ADDRESS][DOMAIN_NAME]"
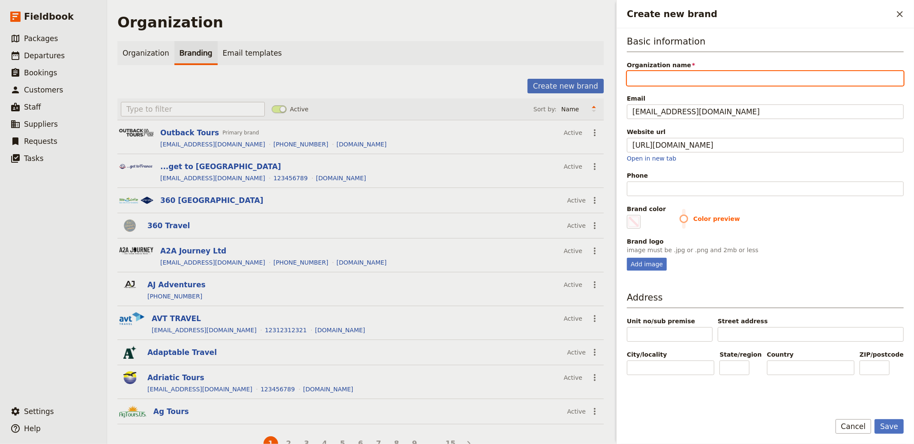
click at [656, 78] on input "Organization name" at bounding box center [765, 78] width 277 height 15
type input "a"
type input "#000000"
type input "a"
type input "#000000"
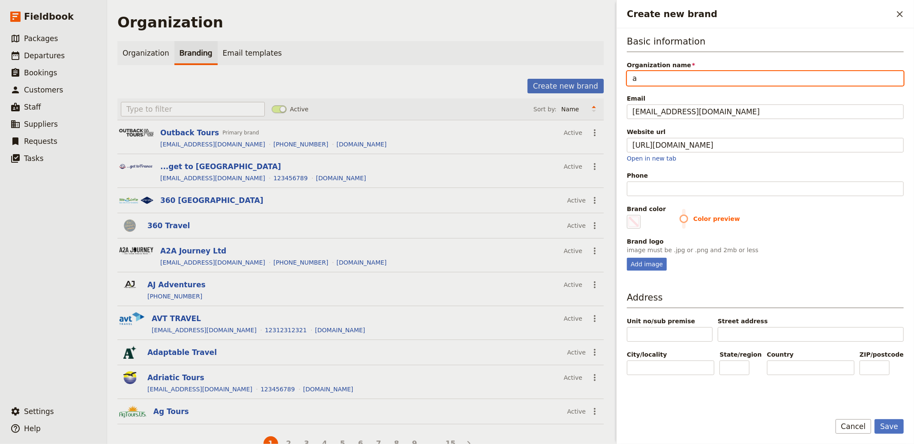
type input "a p"
type input "#000000"
type input "a pe"
type input "#000000"
type input "a pet"
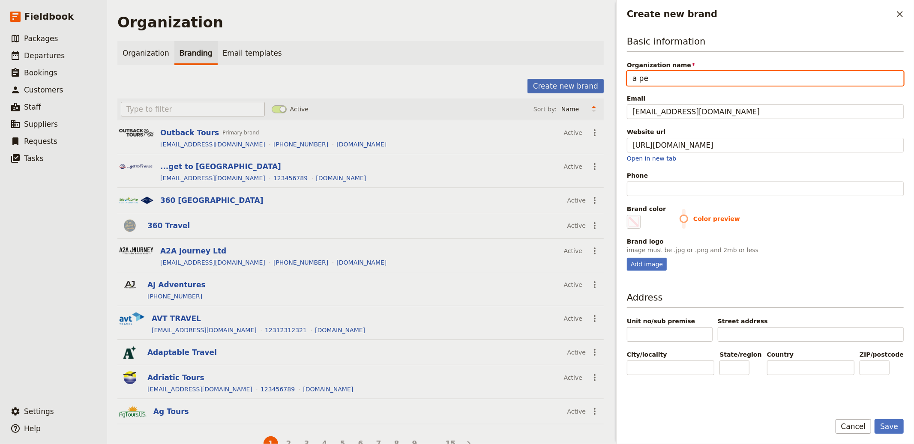
type input "#000000"
type input "a pett"
type input "#000000"
type input "a petti"
type input "#000000"
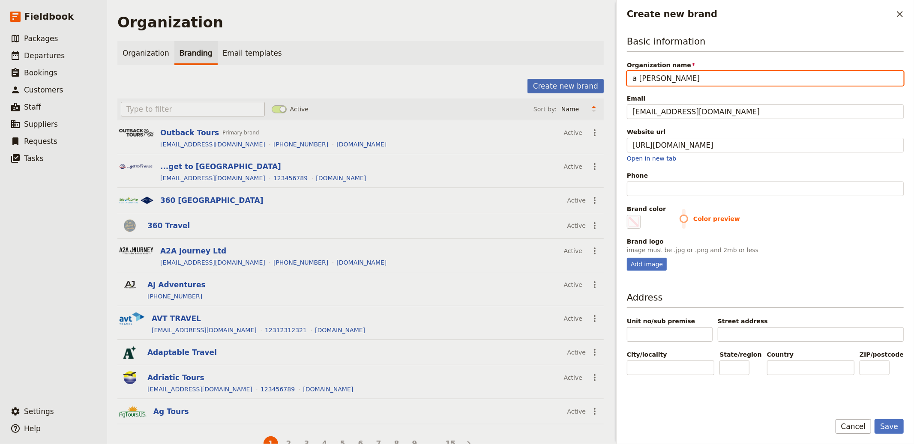
type input "a pettit"
type input "#000000"
type input "a pettite"
type input "#000000"
type input "a pettite"
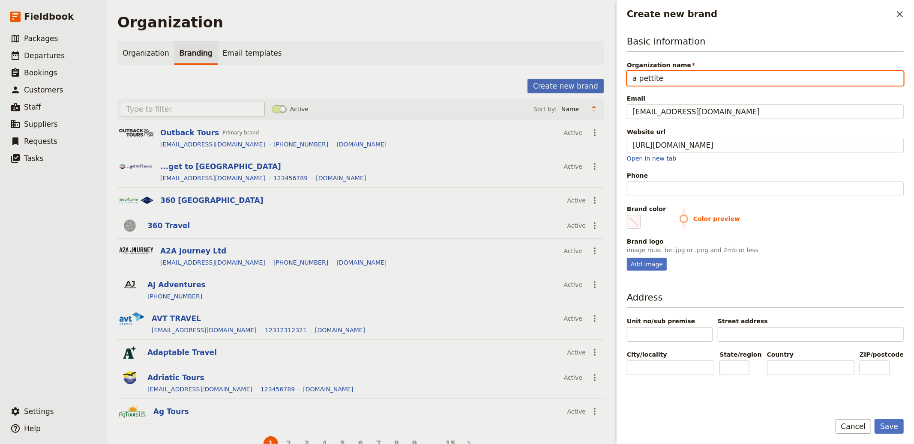
type input "#000000"
type input "a pettite t"
type input "#000000"
type input "a pettite to"
type input "#000000"
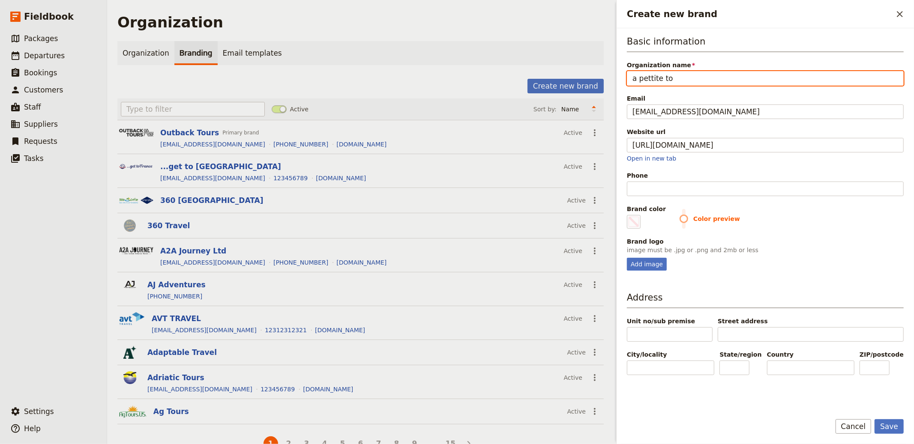
type input "a pettite tou"
type input "#000000"
type input "a pettite tour"
type input "#000000"
click at [650, 76] on input "a pettite tour" at bounding box center [765, 78] width 277 height 15
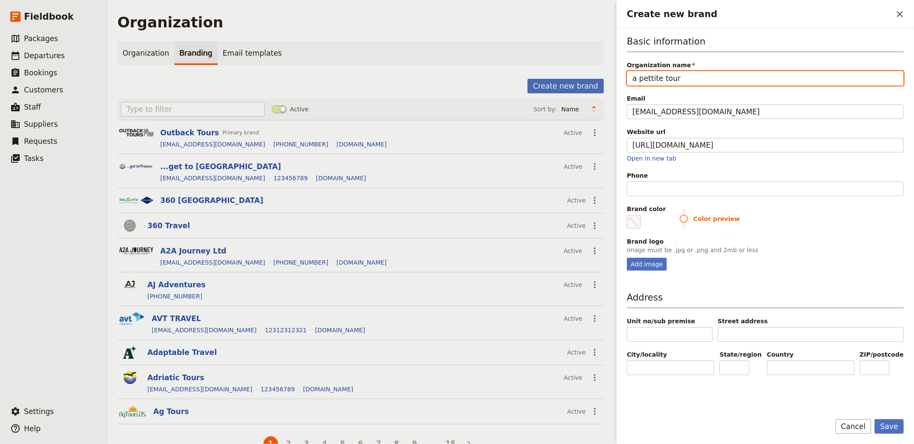
type input "a petite tour"
type input "#000000"
type input "a petite tour"
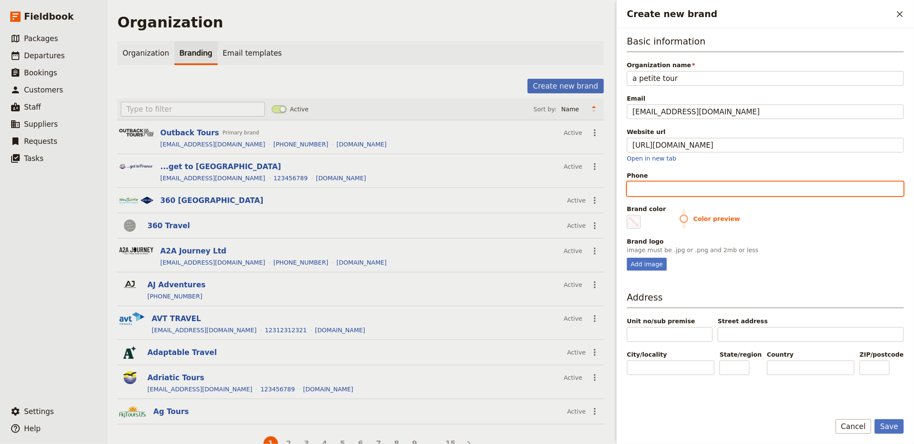
click at [666, 192] on input "Phone" at bounding box center [765, 189] width 277 height 15
type input "1"
type input "#000000"
type input "12"
type input "#000000"
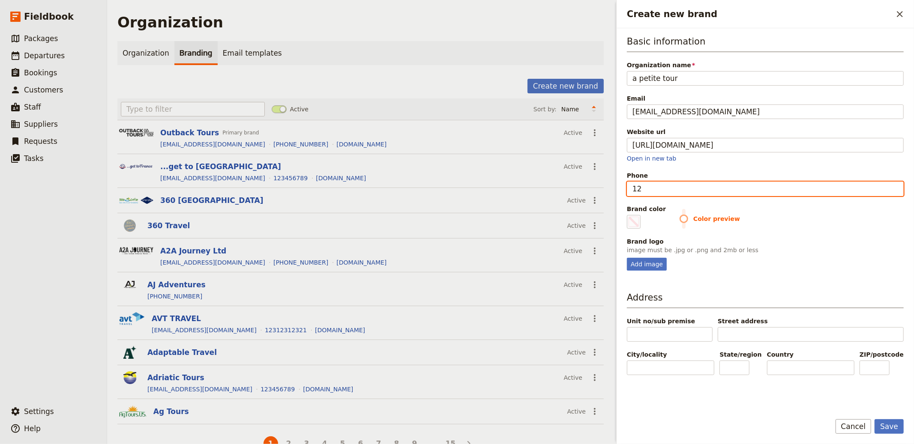
type input "123"
type input "#000000"
type input "1234"
type input "#000000"
type input "12345"
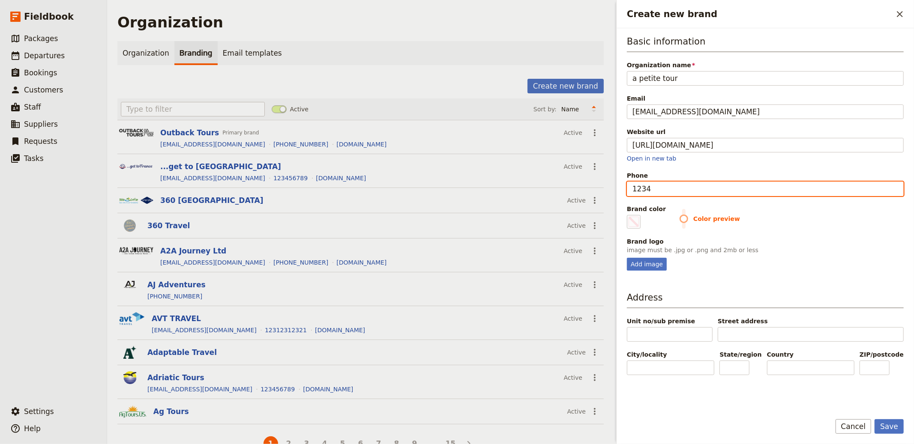
type input "#000000"
type input "123456"
type input "#000000"
type input "1234564"
type input "#000000"
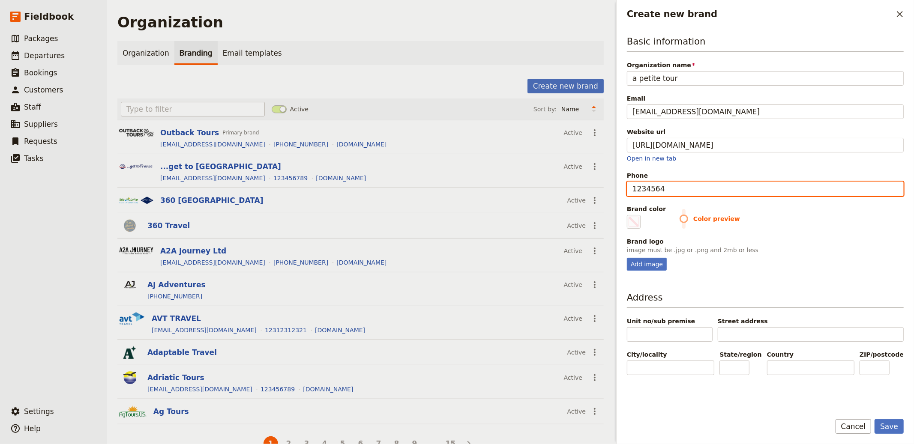
type input "12345647"
type input "#000000"
type input "1234564789"
type input "#000000"
type input "1234564789"
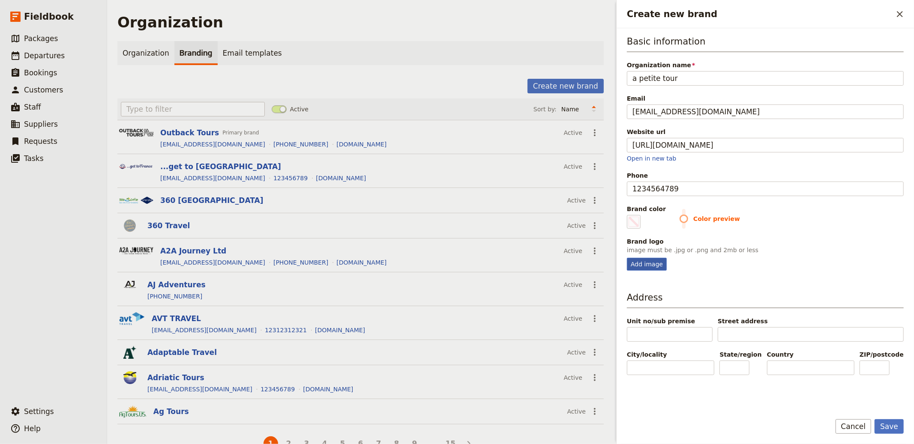
click at [641, 271] on div "Basic information Organization name a petite tour Email tour@apetitetour.com We…" at bounding box center [765, 220] width 277 height 371
click at [644, 264] on div "Add image" at bounding box center [647, 264] width 40 height 13
click at [627, 258] on input "Add image" at bounding box center [626, 258] width 0 height 0
type input "C:\fakepath\logo (9).png"
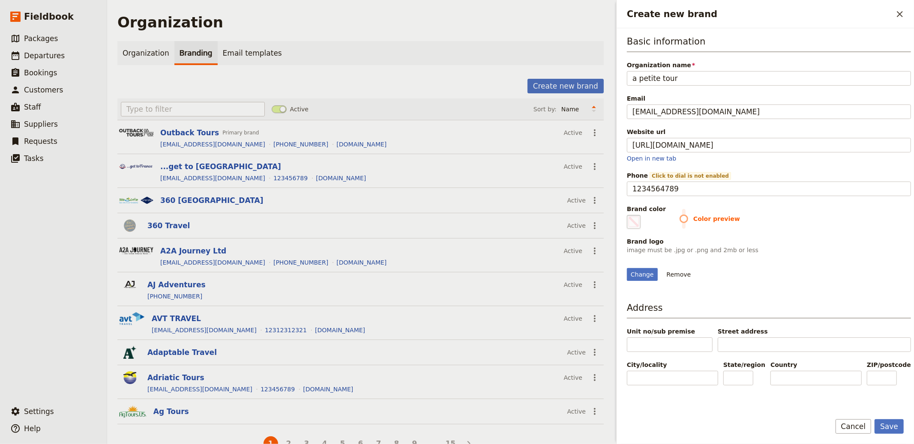
click at [638, 217] on span "Create new brand" at bounding box center [634, 222] width 10 height 10
click at [629, 215] on input "#000000" at bounding box center [629, 215] width 0 height 0
type input "#bf65a7"
click at [893, 266] on div "Change Remove" at bounding box center [769, 269] width 284 height 23
click at [899, 431] on button "Save" at bounding box center [889, 427] width 29 height 15
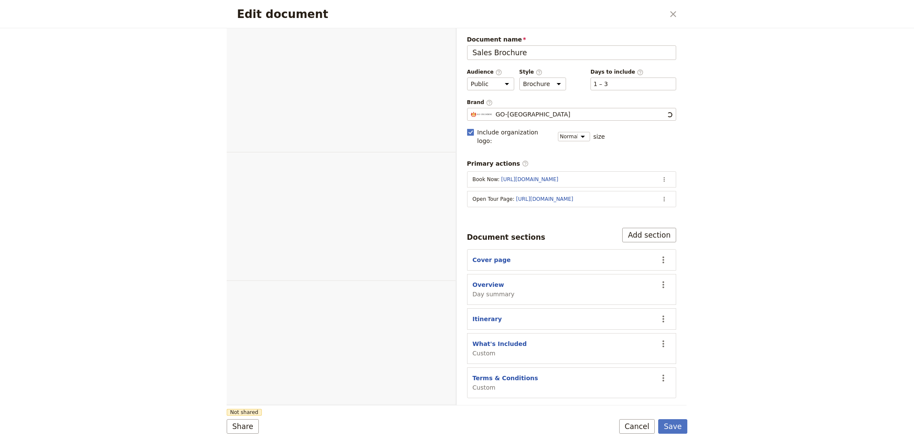
select select "DEFAULT"
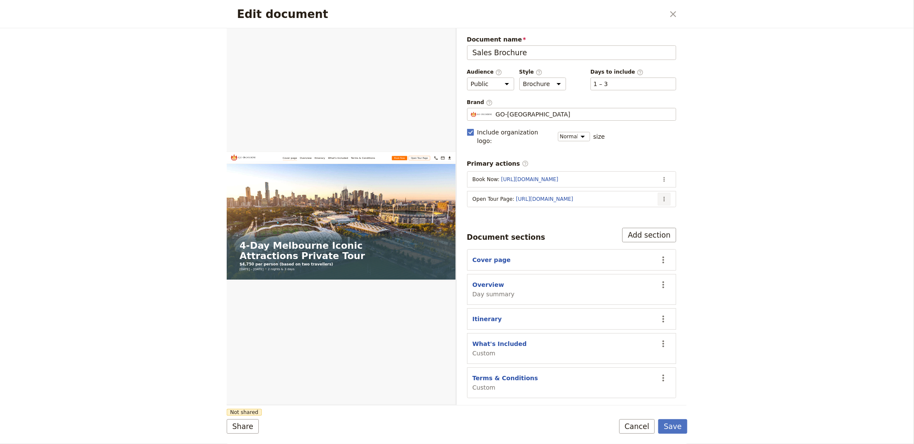
click at [671, 191] on section "Open Tour Page : [URL][DOMAIN_NAME] ​" at bounding box center [572, 199] width 210 height 16
click at [668, 193] on button "​" at bounding box center [664, 199] width 13 height 13
click at [643, 208] on span "Edit action" at bounding box center [630, 209] width 69 height 9
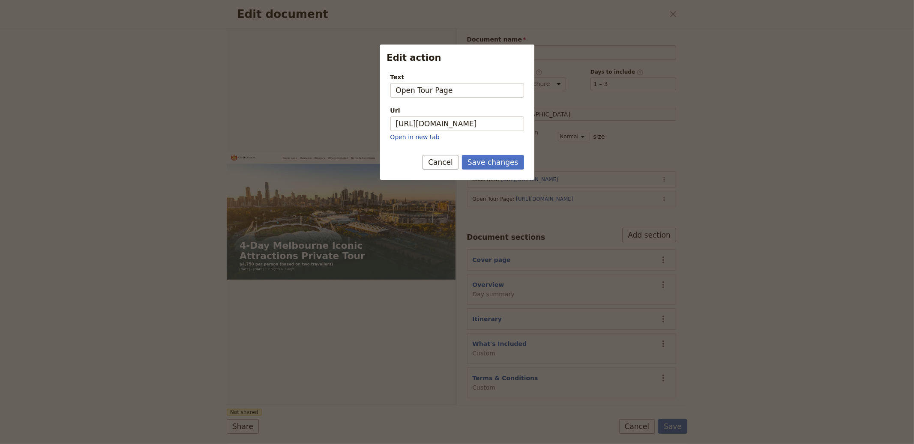
click at [471, 114] on div "Url" at bounding box center [457, 110] width 134 height 9
click at [471, 117] on input "[URL][DOMAIN_NAME]" at bounding box center [457, 124] width 134 height 15
click at [471, 124] on input "[URL][DOMAIN_NAME]" at bounding box center [457, 124] width 134 height 15
paste input "RsJLz7L7Ir06qoqklYGd8"
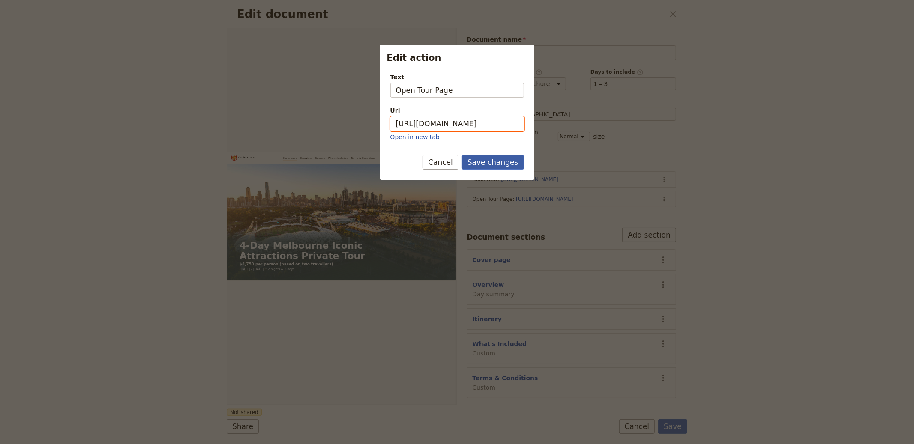
type input "[URL][DOMAIN_NAME]"
click at [488, 162] on button "Save changes" at bounding box center [493, 162] width 62 height 15
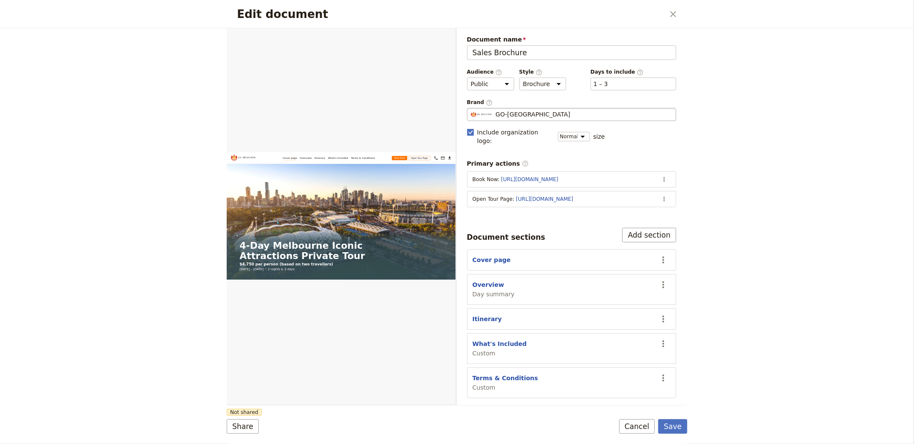
click at [522, 118] on span "GO-[GEOGRAPHIC_DATA]" at bounding box center [533, 114] width 75 height 9
click at [471, 108] on input "GO-[GEOGRAPHIC_DATA]" at bounding box center [470, 108] width 0 height 0
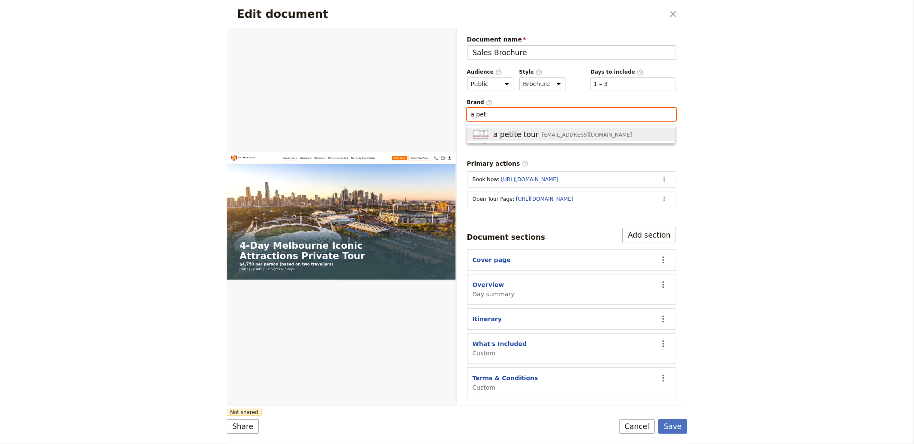
click at [566, 130] on div "a petite tour [EMAIL_ADDRESS][DOMAIN_NAME]" at bounding box center [552, 134] width 159 height 10
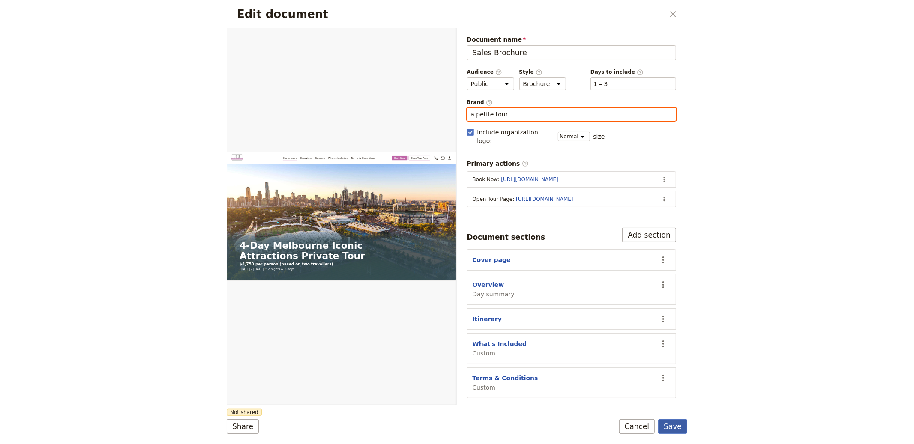
type input "a petite tour"
click at [682, 422] on button "Save" at bounding box center [672, 427] width 29 height 15
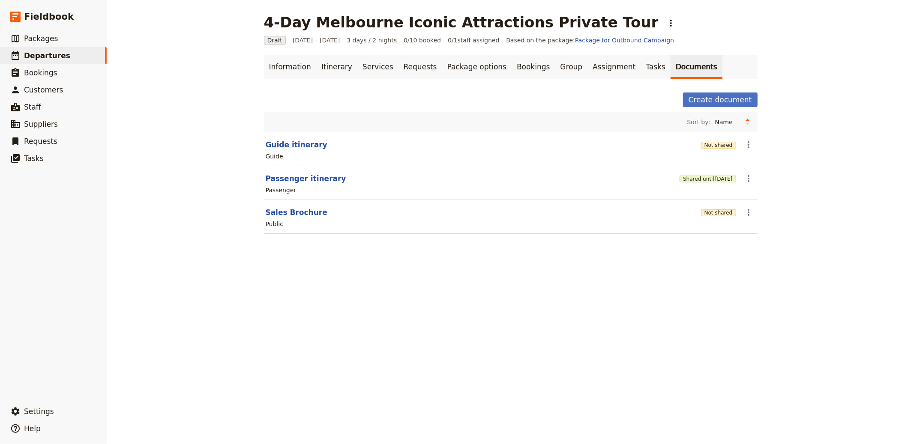
click at [282, 146] on button "Guide itinerary" at bounding box center [297, 145] width 62 height 10
select select "STAFF"
select select "RUN_SHEET"
select select "LARGE"
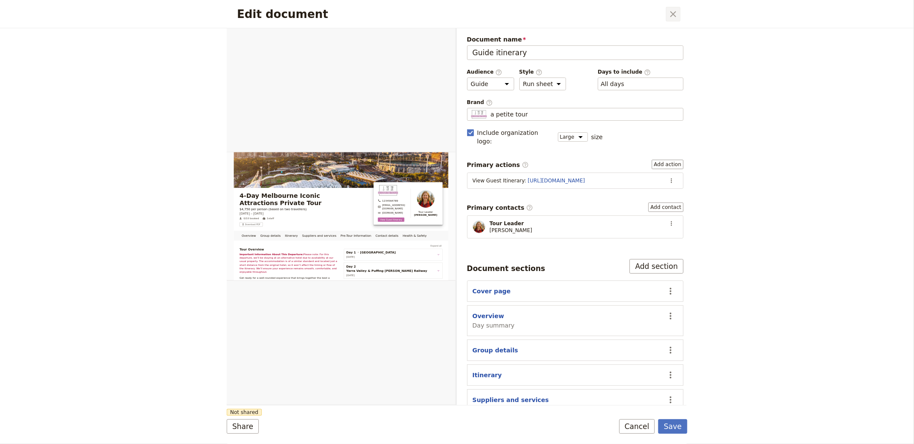
click at [670, 16] on icon "Close dialog" at bounding box center [673, 14] width 10 height 10
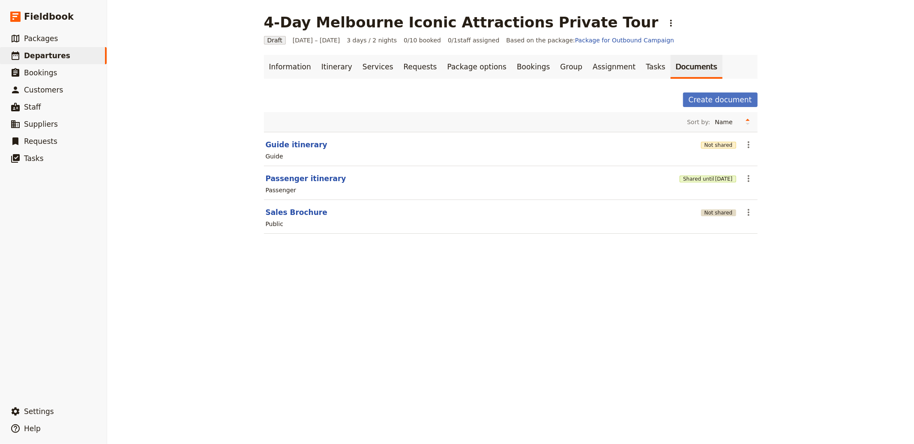
click at [713, 210] on button "Not shared" at bounding box center [718, 213] width 35 height 7
click at [291, 212] on button "Sales Brochure" at bounding box center [297, 212] width 62 height 10
select select "DEFAULT"
click at [285, 215] on button "Sales Brochure" at bounding box center [297, 212] width 62 height 10
select select "DEFAULT"
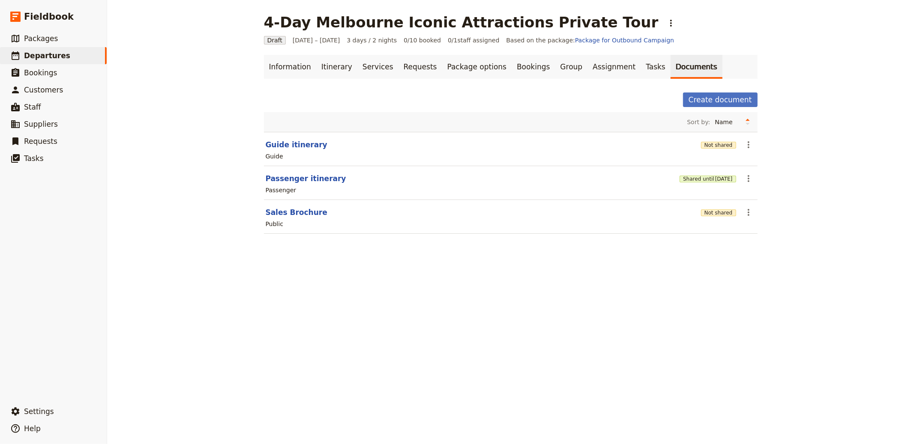
click at [724, 208] on div "Not shared" at bounding box center [718, 212] width 35 height 15
click at [702, 213] on button "Not shared" at bounding box center [718, 213] width 35 height 7
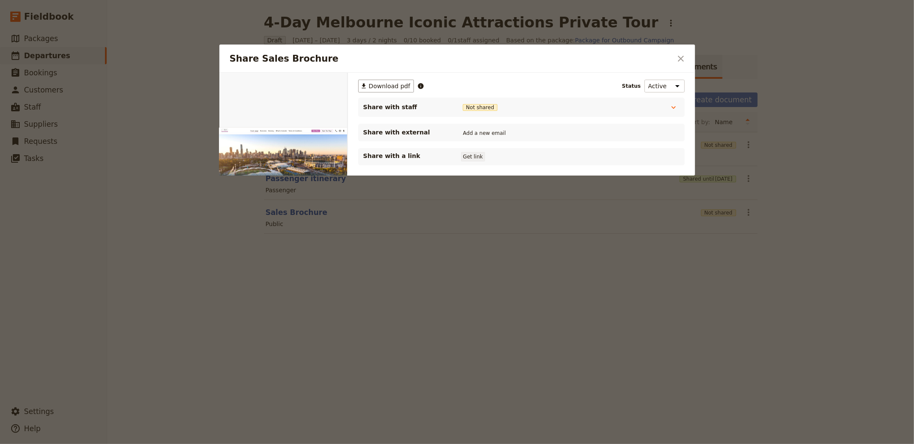
click at [476, 154] on button "Get link" at bounding box center [473, 156] width 24 height 9
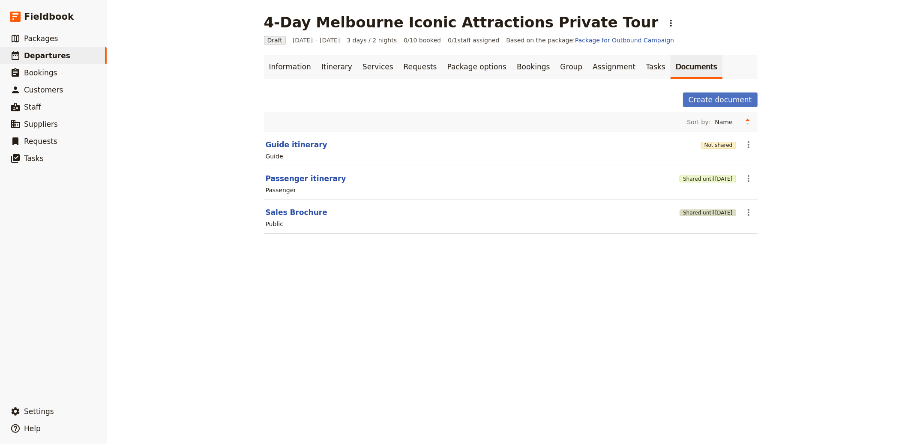
click at [719, 216] on span "[DATE]" at bounding box center [724, 213] width 18 height 7
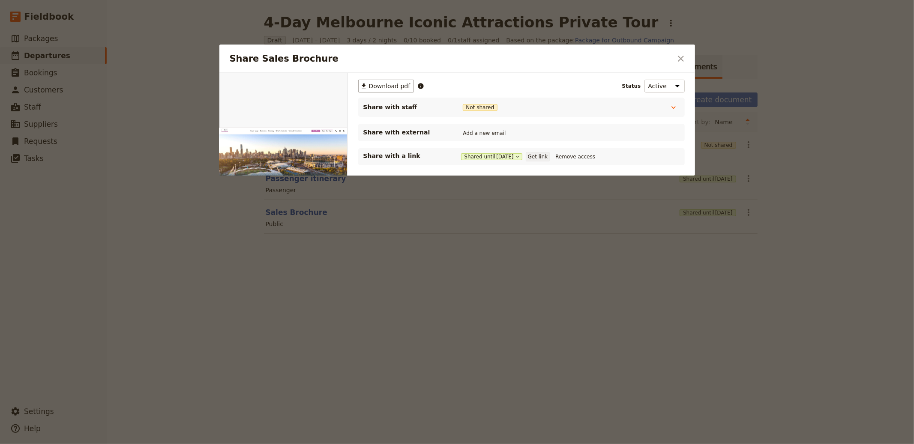
click at [544, 159] on button "Get link" at bounding box center [538, 156] width 24 height 9
click at [680, 56] on icon "Close dialog" at bounding box center [681, 59] width 10 height 10
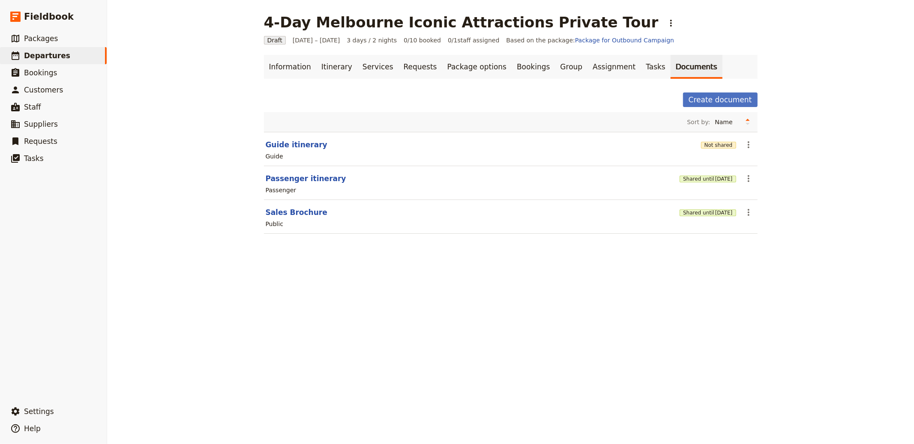
click at [723, 149] on div "Not shared" at bounding box center [718, 145] width 35 height 15
click at [725, 145] on button "Not shared" at bounding box center [718, 145] width 35 height 7
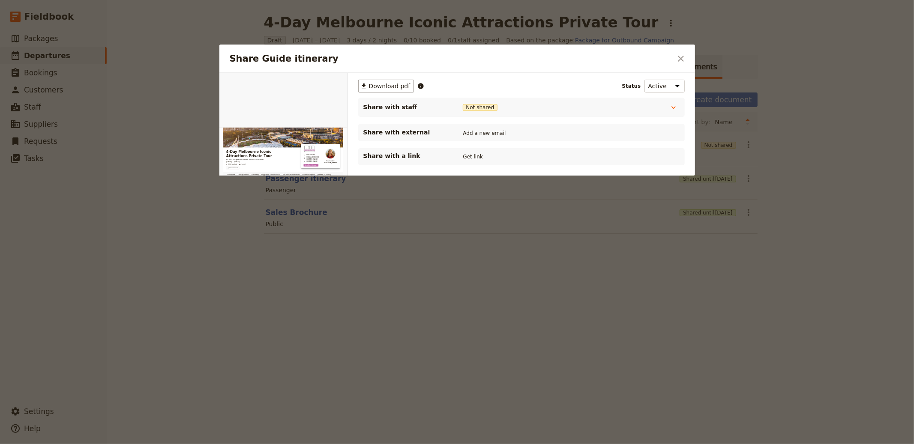
click at [463, 166] on div "​ Download pdf Status Active Inactive Share with staff Not shared Tour Guide No…" at bounding box center [521, 164] width 347 height 182
click at [473, 156] on button "Get link" at bounding box center [473, 156] width 24 height 9
click at [680, 57] on icon "Close dialog" at bounding box center [681, 59] width 6 height 6
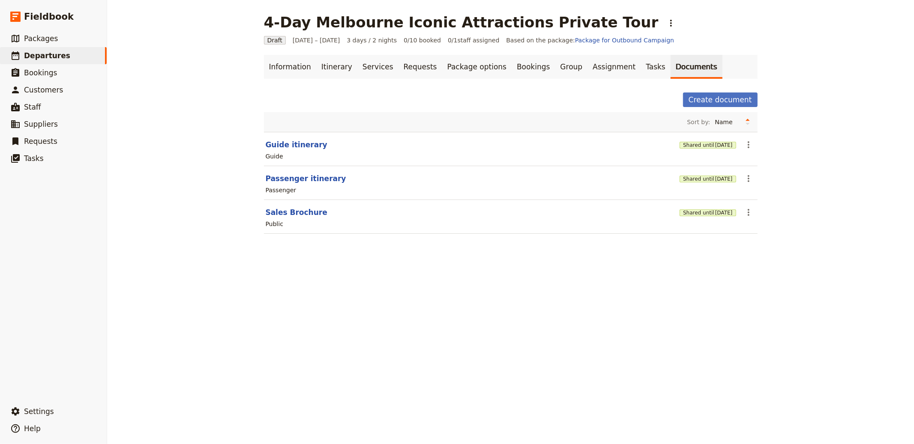
click at [331, 12] on main "4-Day Melbourne Iconic Attractions Private Tour ​ Draft [DATE] – [DATE] 3 days …" at bounding box center [511, 129] width 514 height 258
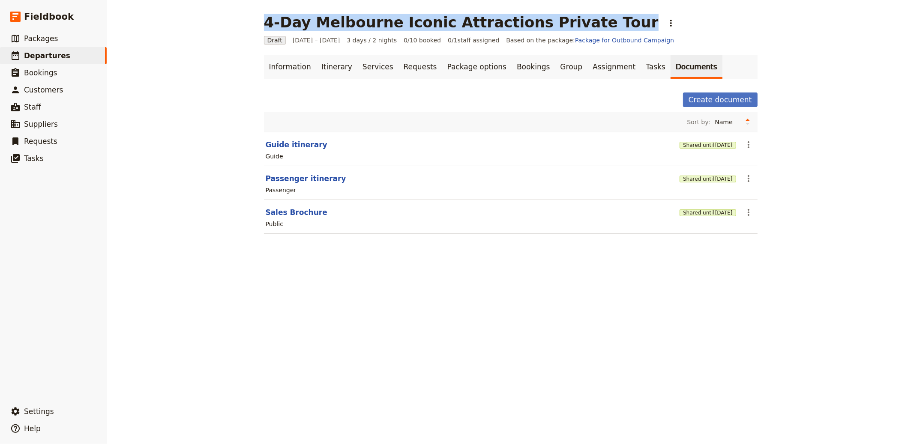
click at [331, 12] on main "4-Day Melbourne Iconic Attractions Private Tour ​ Draft [DATE] – [DATE] 3 days …" at bounding box center [511, 129] width 514 height 258
click at [518, 21] on h1 "4-Day Melbourne Iconic Attractions Private Tour" at bounding box center [461, 22] width 395 height 17
drag, startPoint x: 578, startPoint y: 25, endPoint x: 196, endPoint y: 16, distance: 382.3
click at [196, 16] on div "4-Day Melbourne Iconic Attractions Private Tour ​ Draft [DATE] – [DATE] 3 days …" at bounding box center [510, 222] width 807 height 444
copy h1 "4-Day Melbourne Iconic Attractions Private Tour"
